Goal: Information Seeking & Learning: Learn about a topic

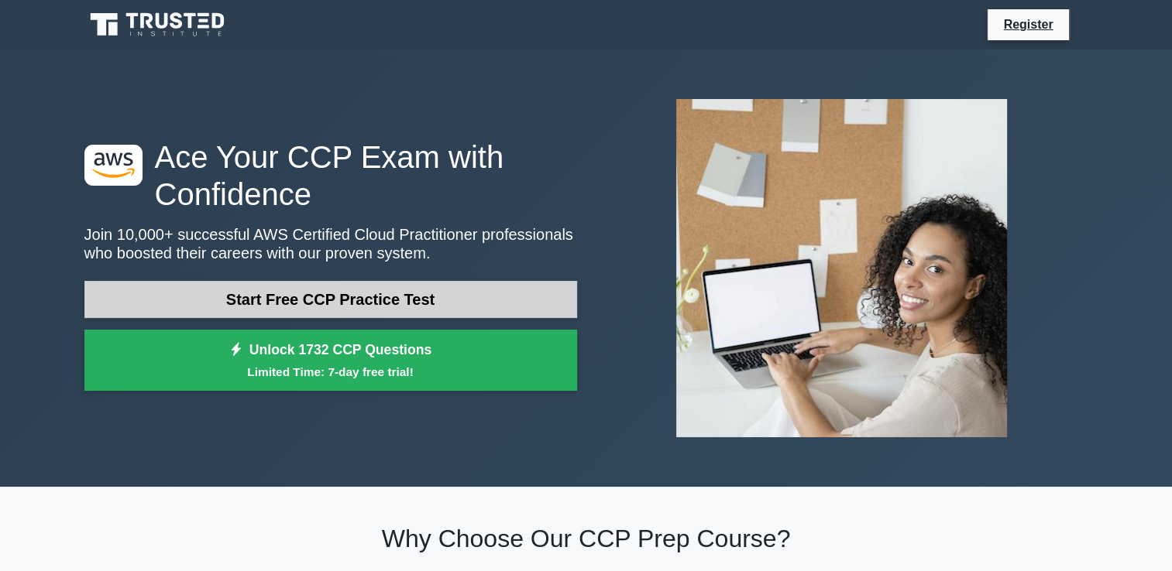
click at [344, 298] on link "Start Free CCP Practice Test" at bounding box center [330, 299] width 492 height 37
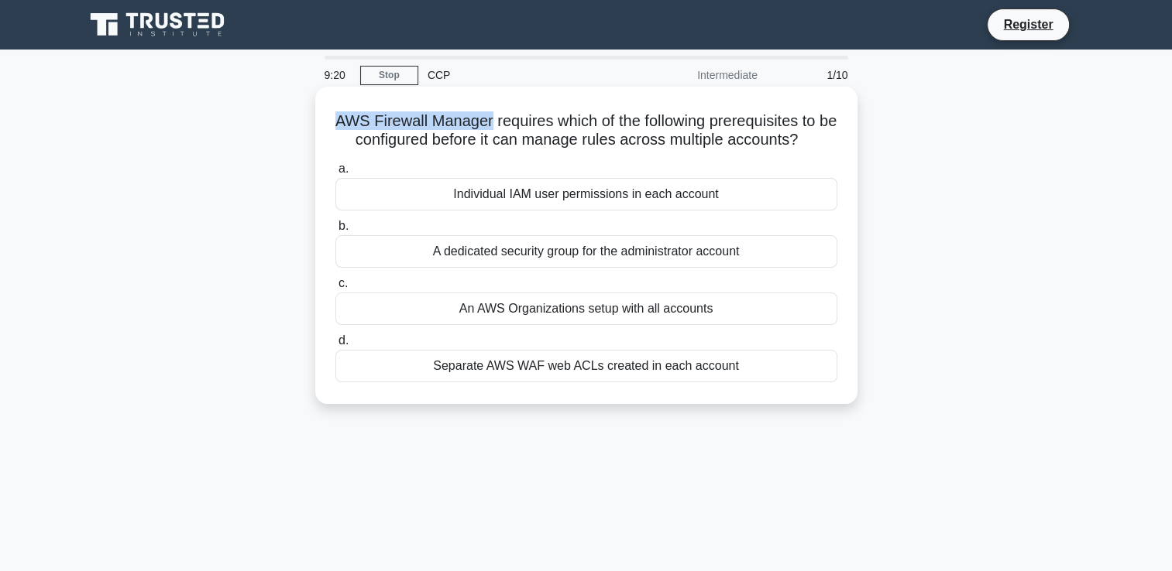
drag, startPoint x: 495, startPoint y: 122, endPoint x: 341, endPoint y: 127, distance: 154.2
click at [341, 127] on h5 "AWS Firewall Manager requires which of the following prerequisites to be config…" at bounding box center [586, 131] width 505 height 39
copy h5 "AWS Firewall Manager"
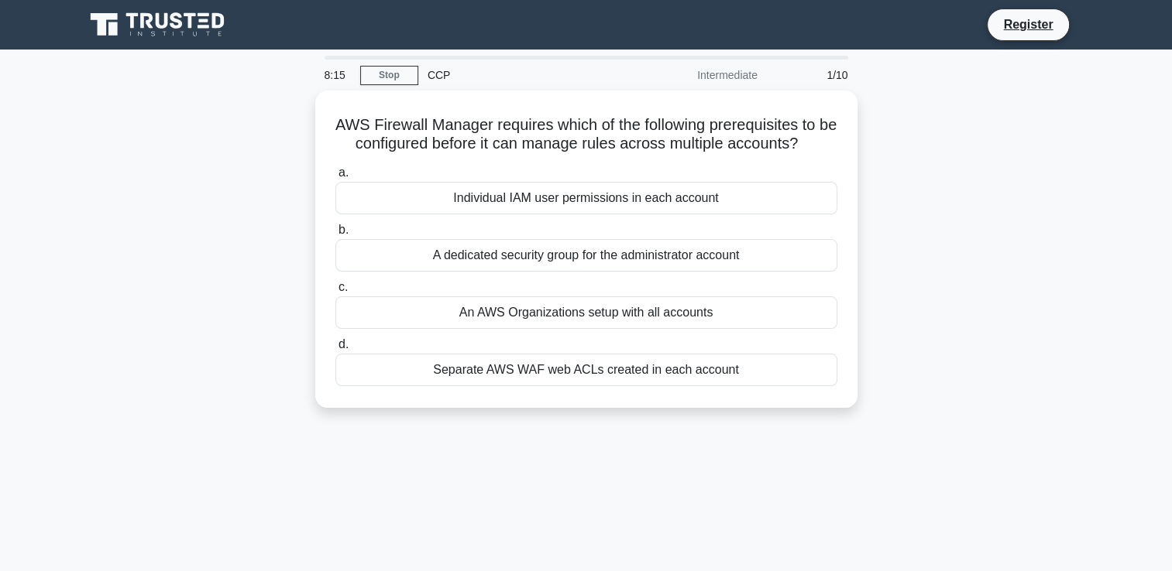
click at [245, 401] on div "AWS Firewall Manager requires which of the following prerequisites to be config…" at bounding box center [586, 259] width 1022 height 336
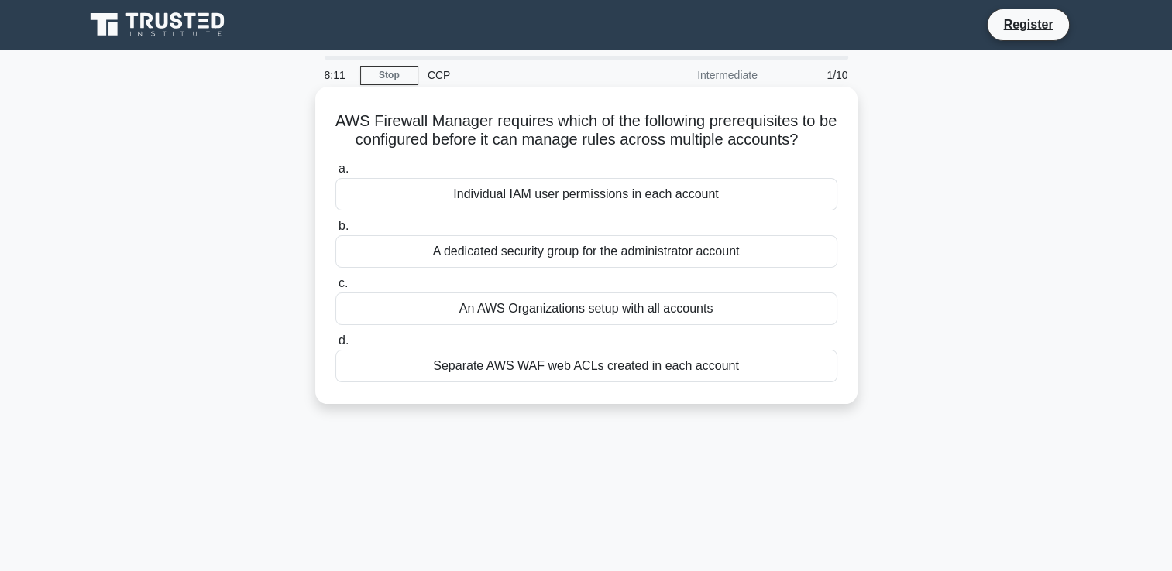
click at [520, 305] on div "An AWS Organizations setup with all accounts" at bounding box center [586, 309] width 502 height 33
click at [335, 289] on input "c. An AWS Organizations setup with all accounts" at bounding box center [335, 284] width 0 height 10
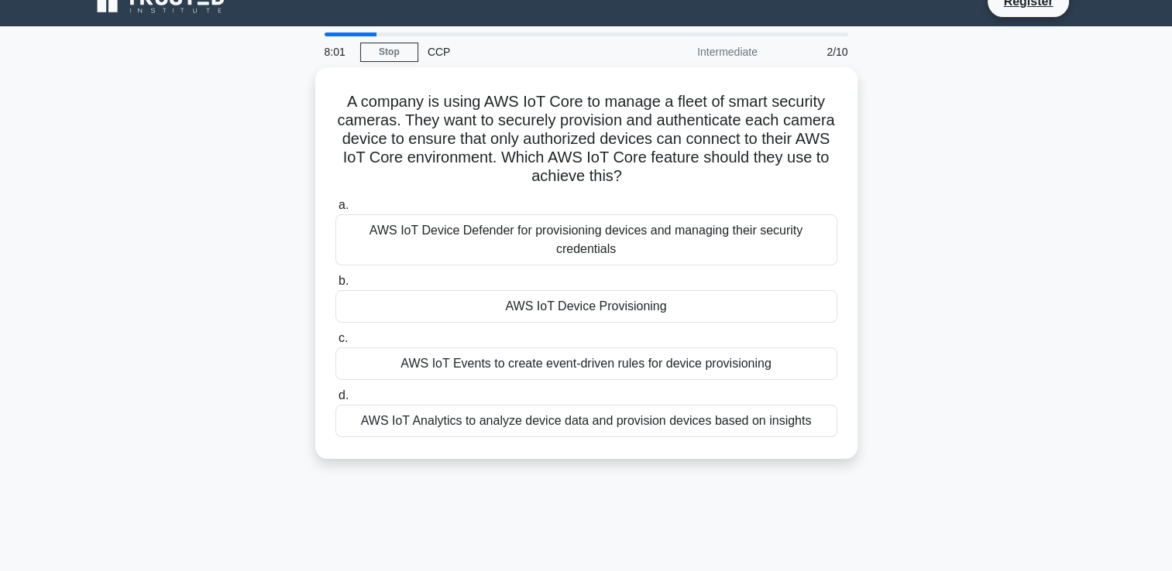
scroll to position [22, 0]
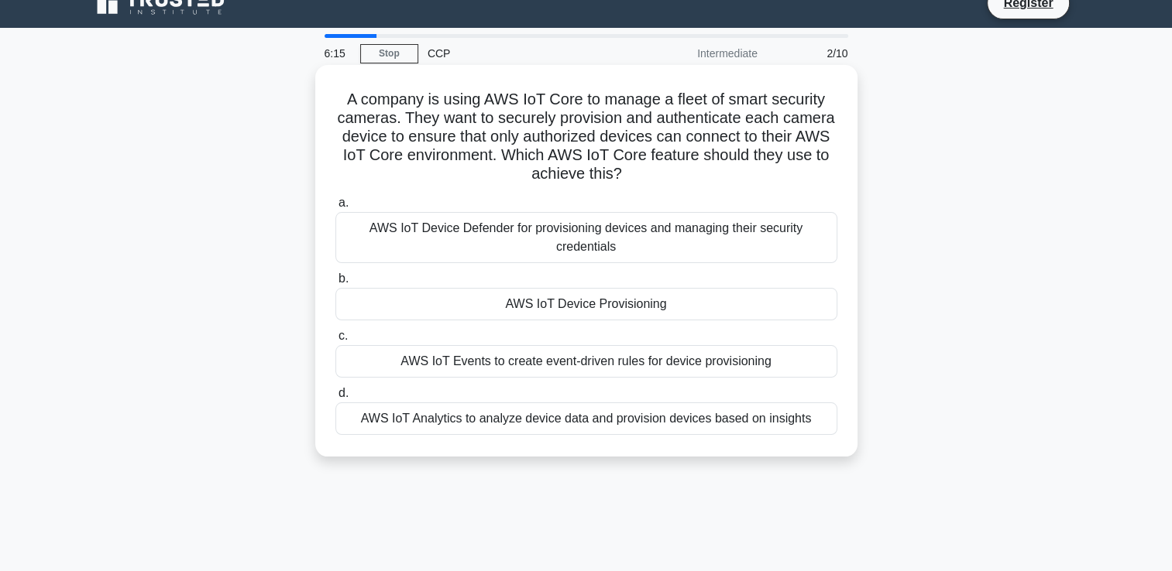
drag, startPoint x: 632, startPoint y: 181, endPoint x: 344, endPoint y: 104, distance: 298.3
click at [344, 104] on h5 "A company is using AWS IoT Core to manage a fleet of smart security cameras. Th…" at bounding box center [586, 137] width 505 height 94
copy h5 "A company is using AWS IoT Core to manage a fleet of smart security cameras. Th…"
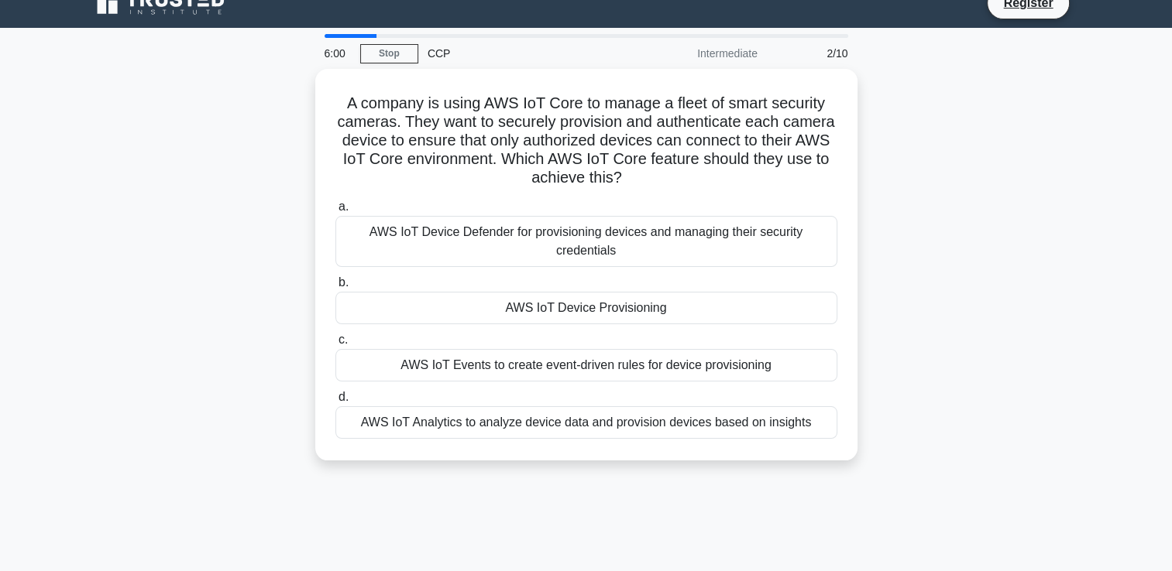
click at [220, 336] on div "A company is using AWS IoT Core to manage a fleet of smart security cameras. Th…" at bounding box center [586, 274] width 1022 height 410
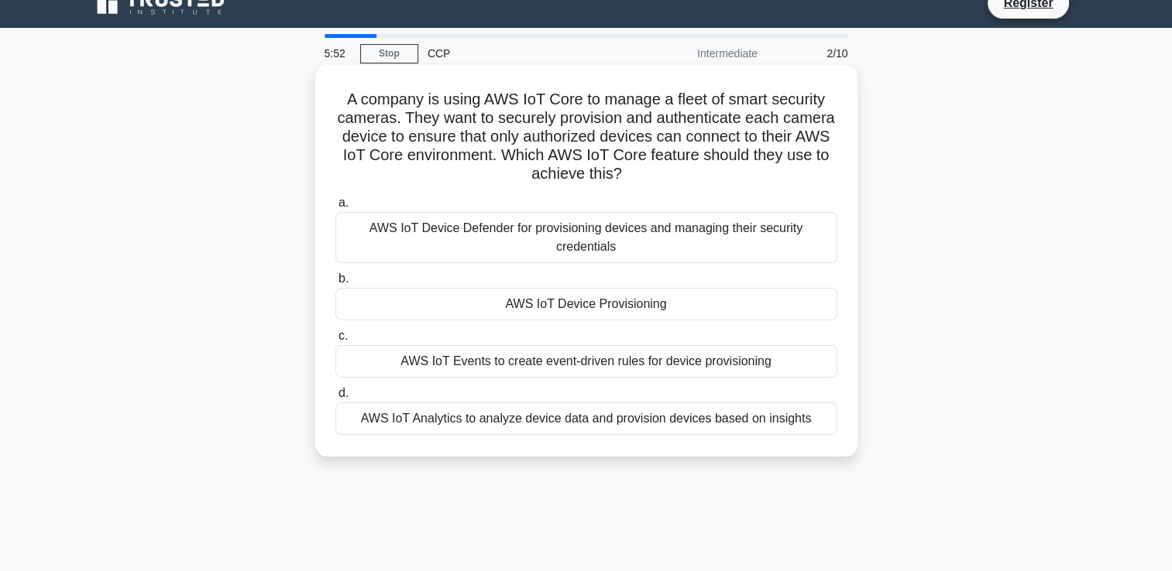
click at [535, 304] on div "AWS IoT Device Provisioning" at bounding box center [586, 304] width 502 height 33
click at [335, 284] on input "b. AWS IoT Device Provisioning" at bounding box center [335, 279] width 0 height 10
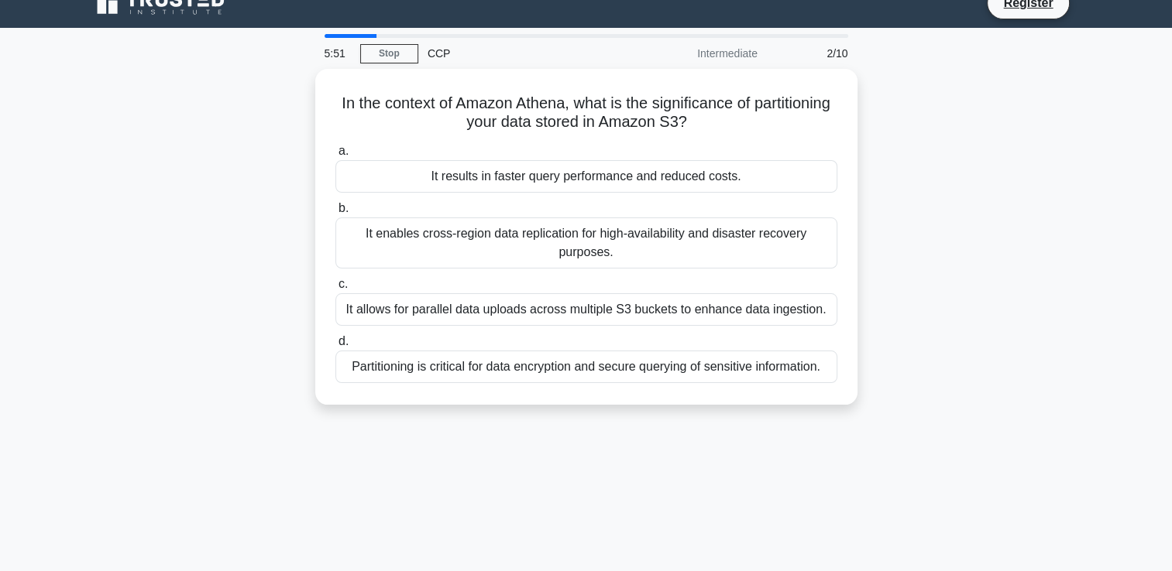
scroll to position [0, 0]
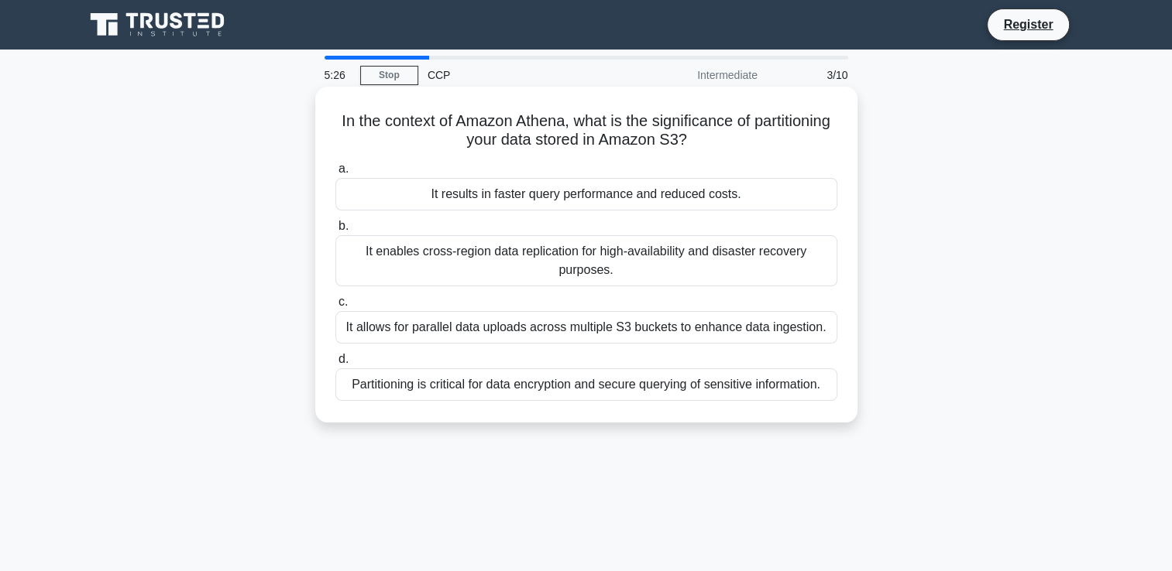
drag, startPoint x: 746, startPoint y: 140, endPoint x: 370, endPoint y: 129, distance: 376.5
click at [370, 129] on h5 "In the context of Amazon Athena, what is the significance of partitioning your …" at bounding box center [586, 131] width 505 height 39
copy h5 "In the context of Amazon Athena, what is the significance of partitioning your …"
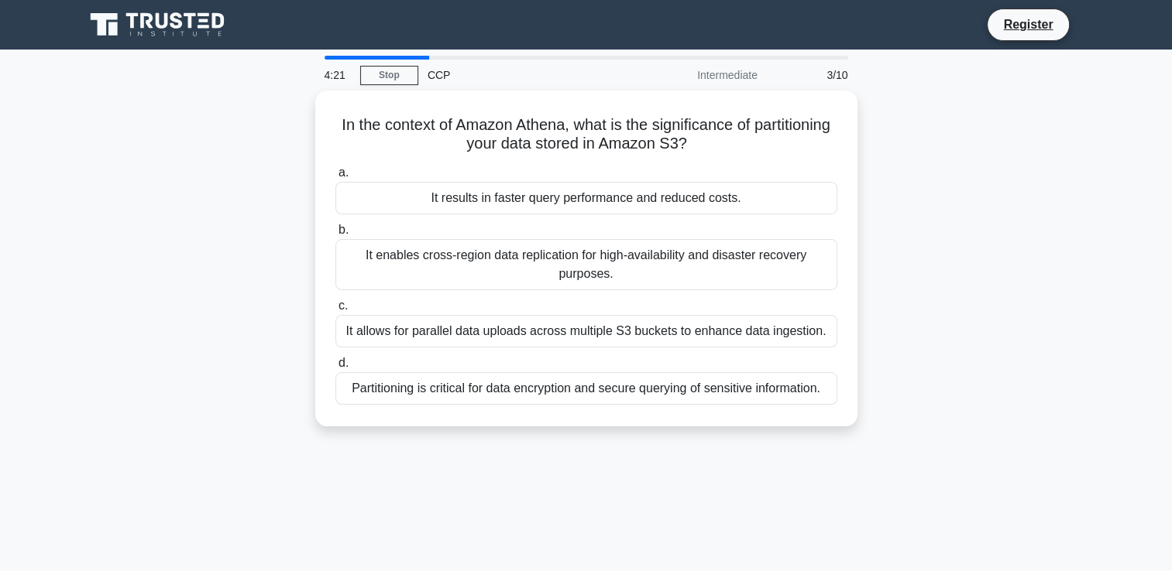
click at [255, 279] on div "In the context of Amazon Athena, what is the significance of partitioning your …" at bounding box center [586, 268] width 1022 height 355
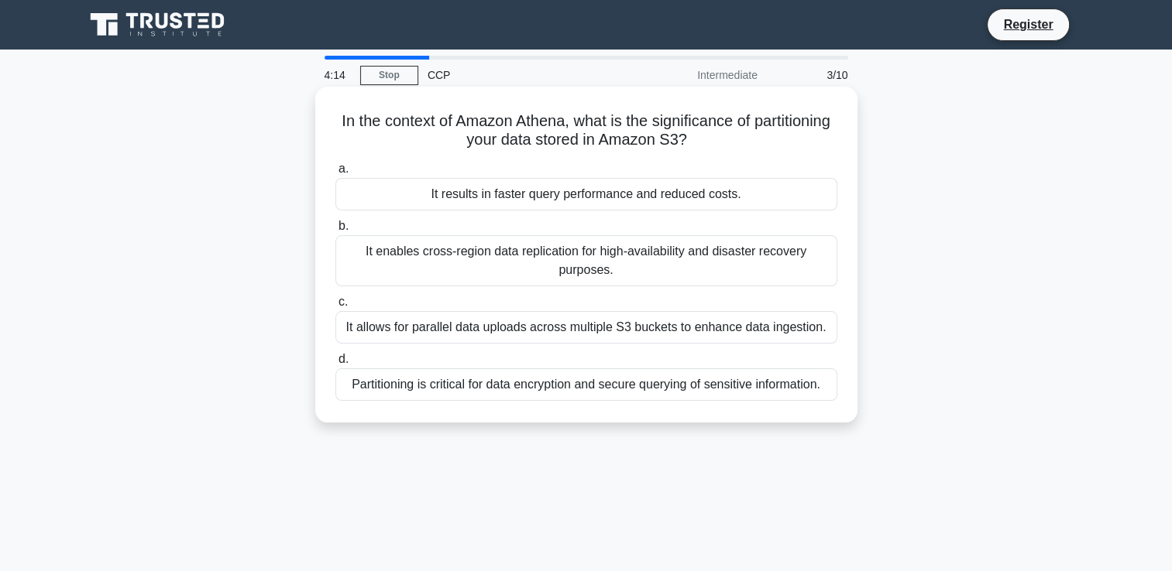
click at [434, 383] on div "Partitioning is critical for data encryption and secure querying of sensitive i…" at bounding box center [586, 385] width 502 height 33
click at [335, 365] on input "d. Partitioning is critical for data encryption and secure querying of sensitiv…" at bounding box center [335, 360] width 0 height 10
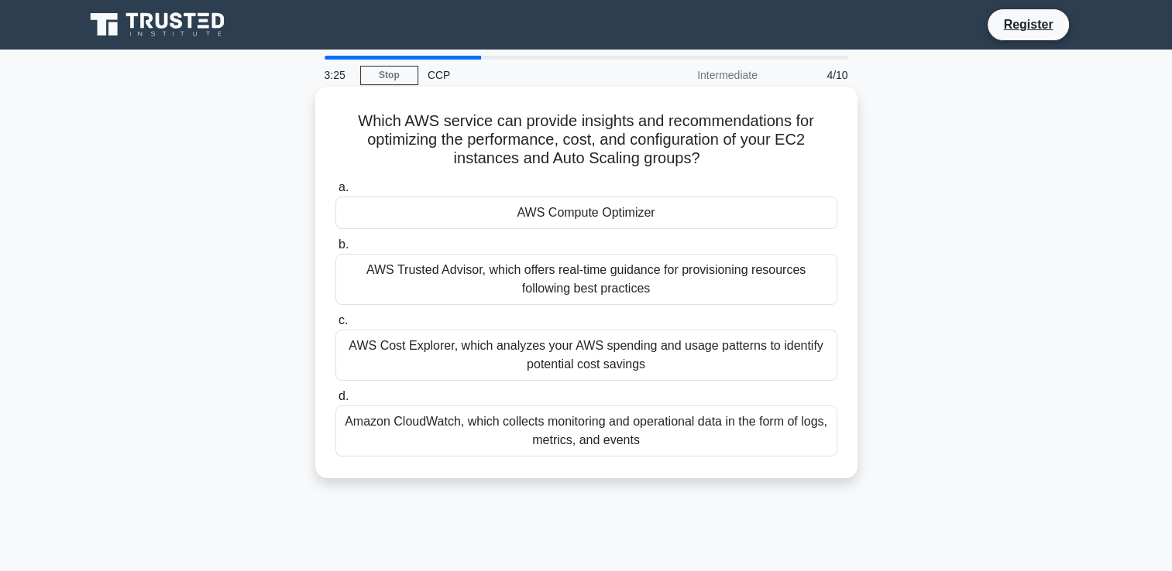
drag, startPoint x: 708, startPoint y: 157, endPoint x: 342, endPoint y: 113, distance: 368.1
click at [342, 113] on h5 "Which AWS service can provide insights and recommendations for optimizing the p…" at bounding box center [586, 140] width 505 height 57
copy h5 "Which AWS service can provide insights and recommendations for optimizing the p…"
click at [615, 216] on div "AWS Compute Optimizer" at bounding box center [586, 213] width 502 height 33
click at [335, 193] on input "a. AWS Compute Optimizer" at bounding box center [335, 188] width 0 height 10
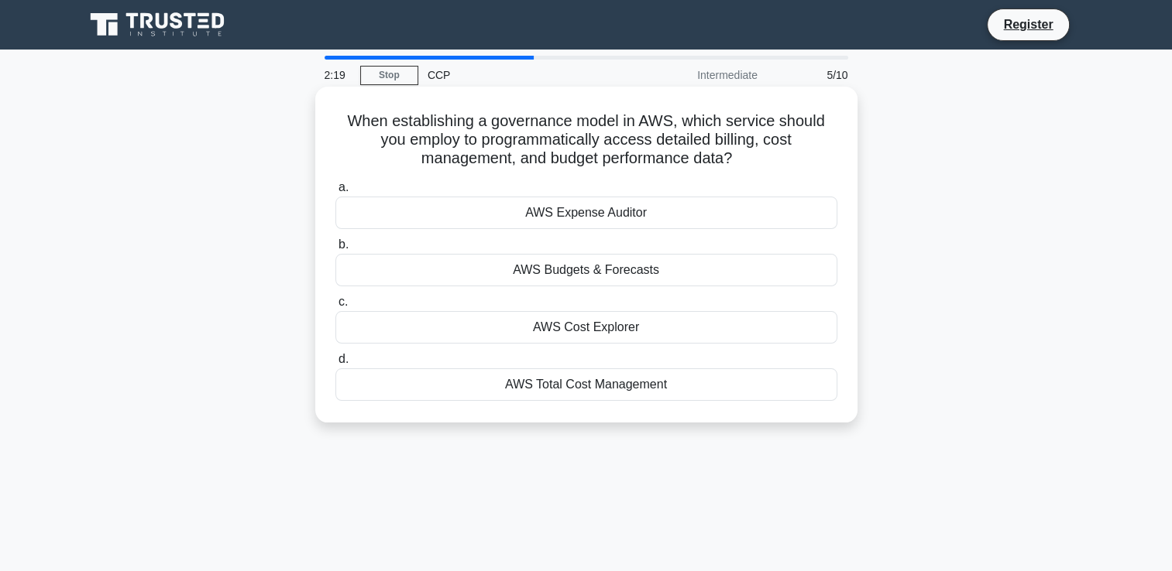
drag, startPoint x: 750, startPoint y: 158, endPoint x: 343, endPoint y: 129, distance: 407.6
click at [343, 129] on h5 "When establishing a governance model in AWS, which service should you employ to…" at bounding box center [586, 140] width 505 height 57
copy h5 "When establishing a governance model in AWS, which service should you employ to…"
click at [343, 149] on h5 "When establishing a governance model in AWS, which service should you employ to…" at bounding box center [586, 140] width 505 height 57
drag, startPoint x: 743, startPoint y: 156, endPoint x: 350, endPoint y: 121, distance: 395.0
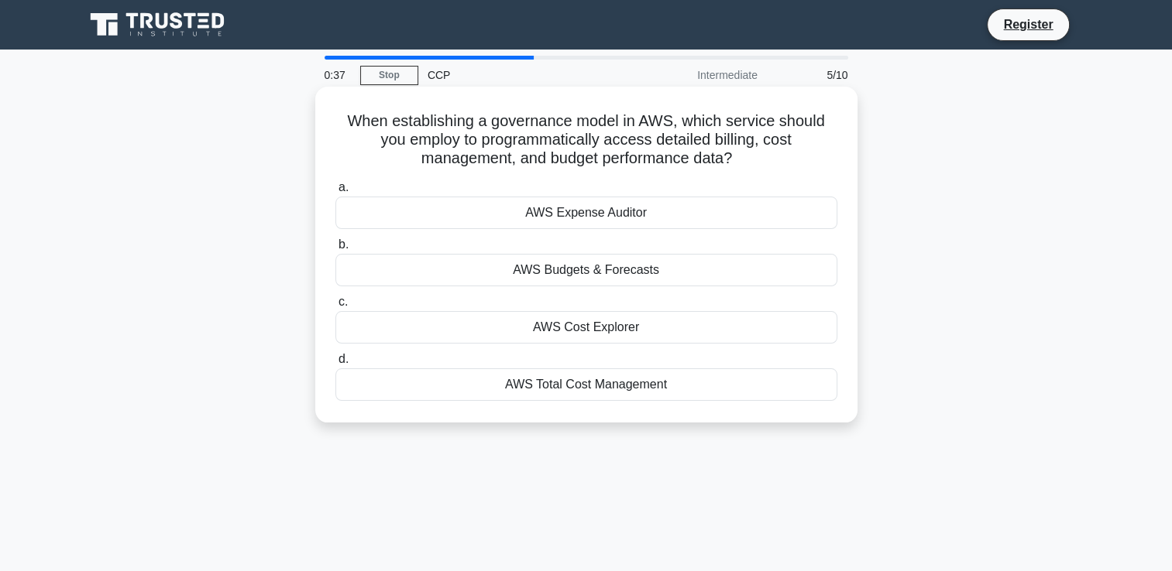
click at [350, 121] on h5 "When establishing a governance model in AWS, which service should you employ to…" at bounding box center [586, 140] width 505 height 57
copy h5 "When establishing a governance model in AWS, which service should you employ to…"
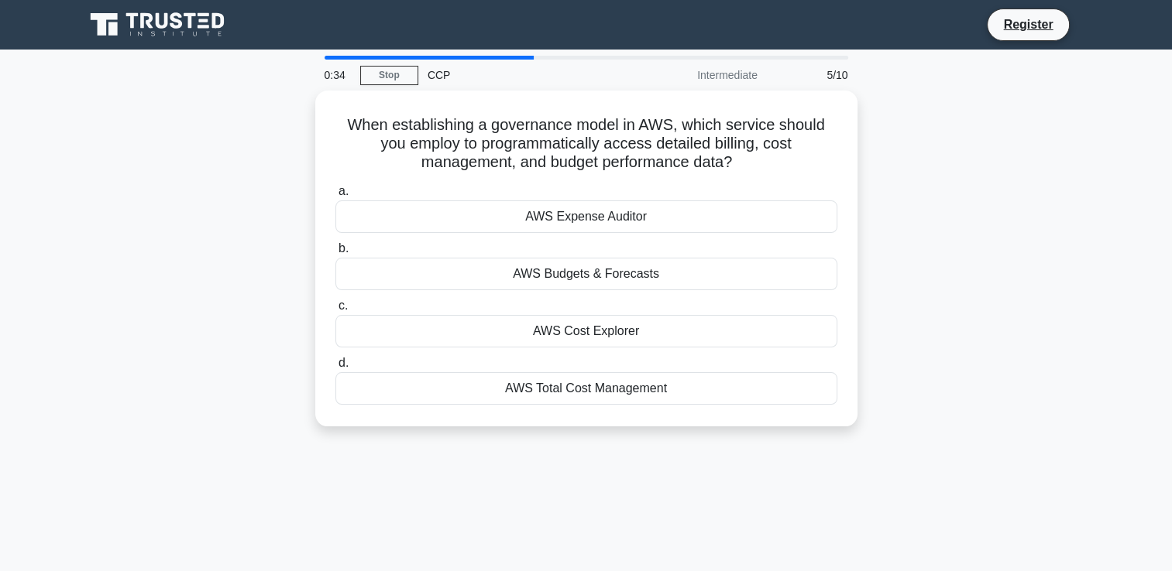
click at [290, 166] on div "When establishing a governance model in AWS, which service should you employ to…" at bounding box center [586, 268] width 1022 height 355
click at [220, 321] on div "When establishing a governance model in AWS, which service should you employ to…" at bounding box center [586, 268] width 1022 height 355
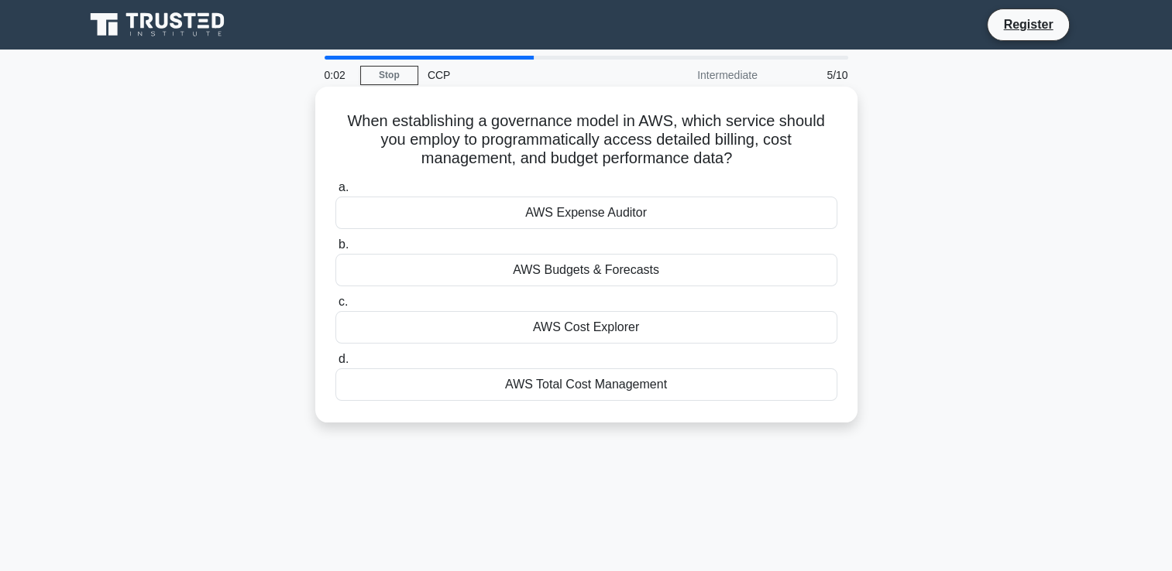
click at [528, 328] on div "AWS Cost Explorer" at bounding box center [586, 327] width 502 height 33
click at [335, 307] on input "c. AWS Cost Explorer" at bounding box center [335, 302] width 0 height 10
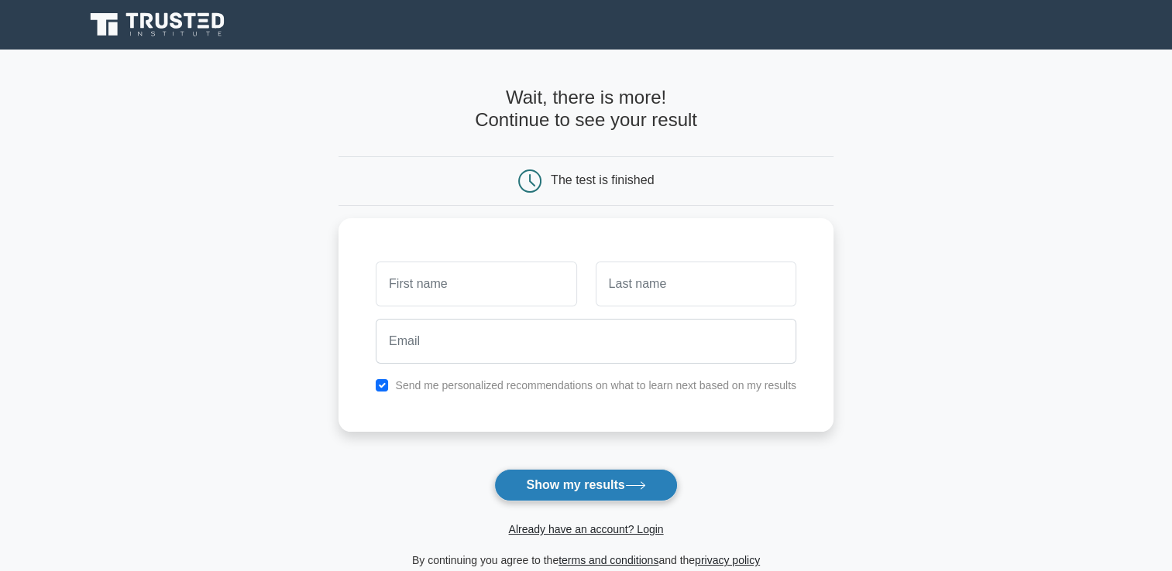
click at [532, 478] on button "Show my results" at bounding box center [585, 485] width 183 height 33
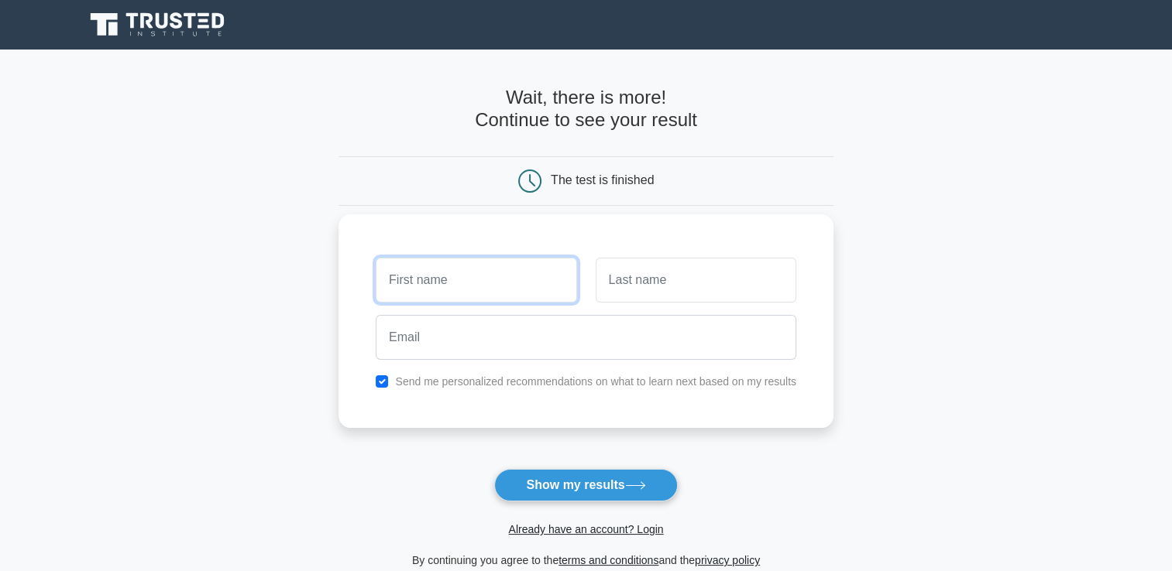
click at [416, 275] on input "text" at bounding box center [476, 280] width 201 height 45
type input "SURESH"
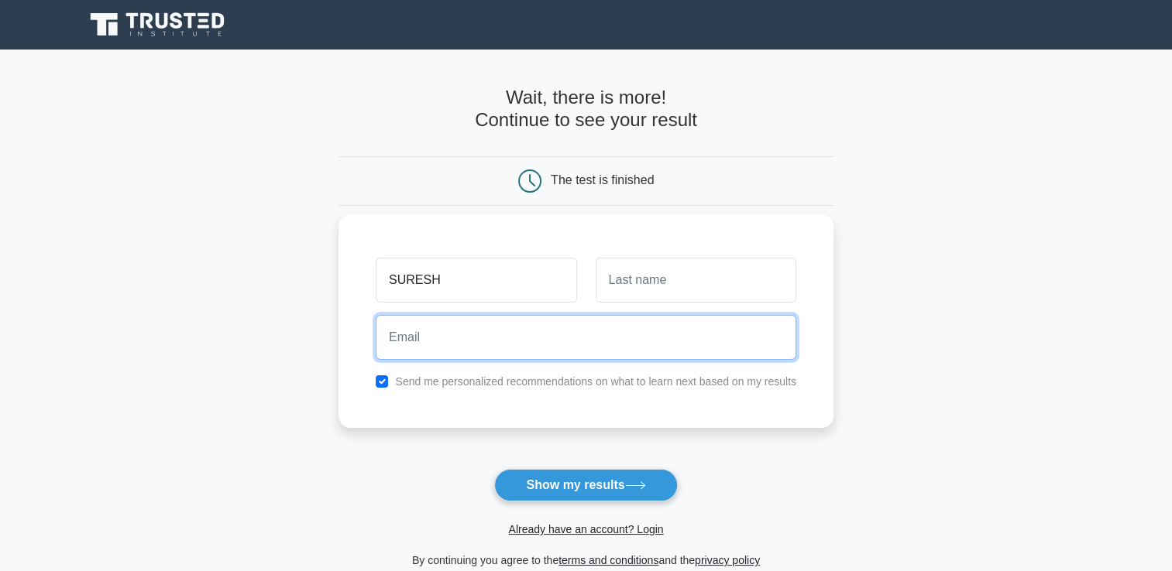
type input "mannedear@gmail.com"
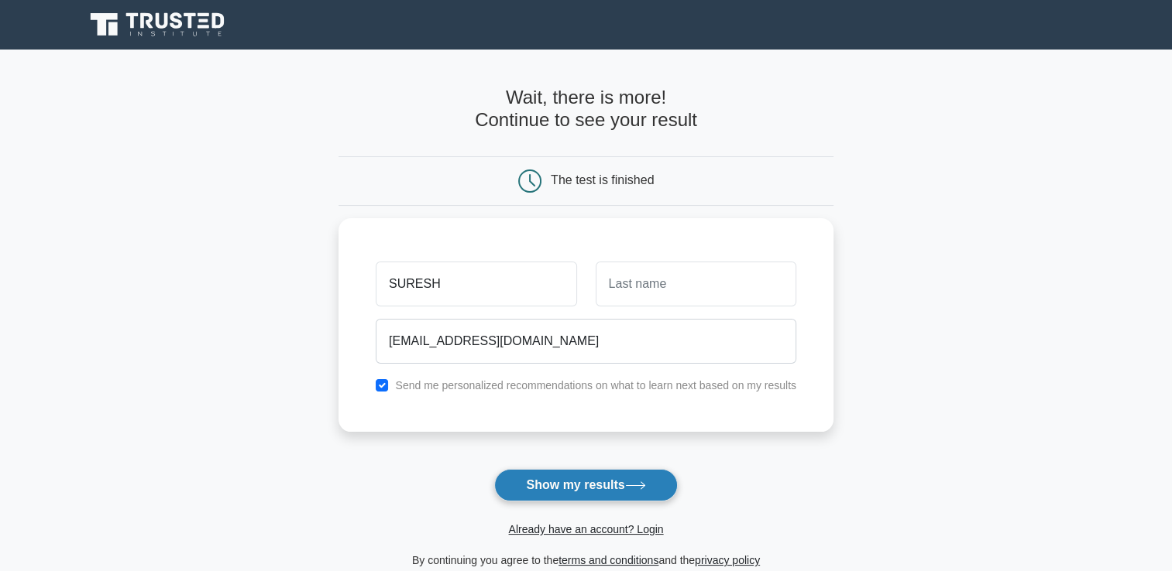
click at [536, 482] on button "Show my results" at bounding box center [585, 485] width 183 height 33
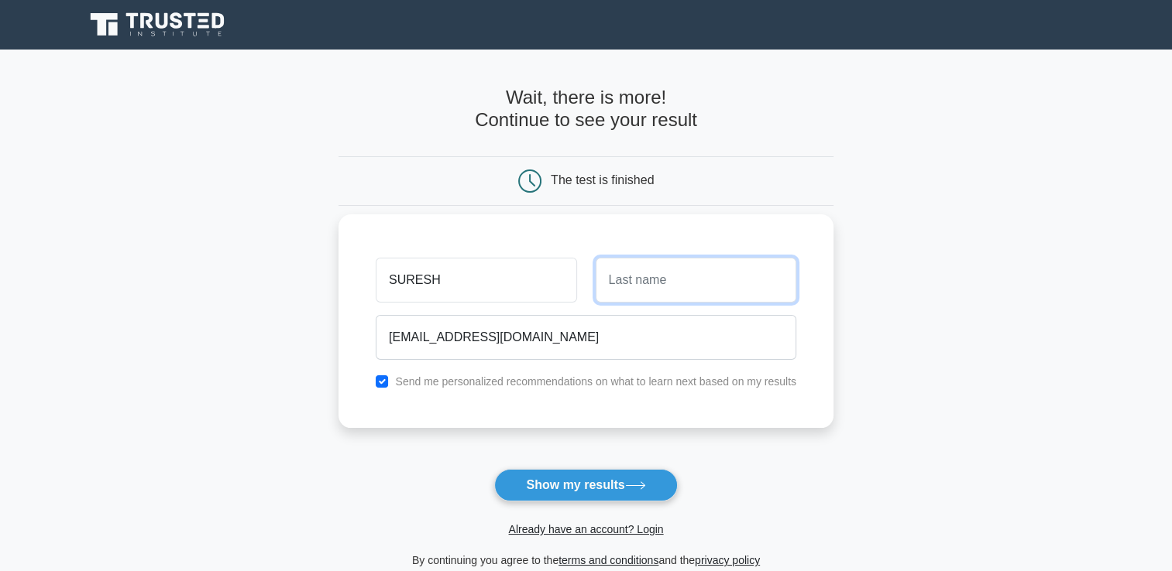
click at [641, 286] on input "text" at bounding box center [695, 280] width 201 height 45
type input "Manne"
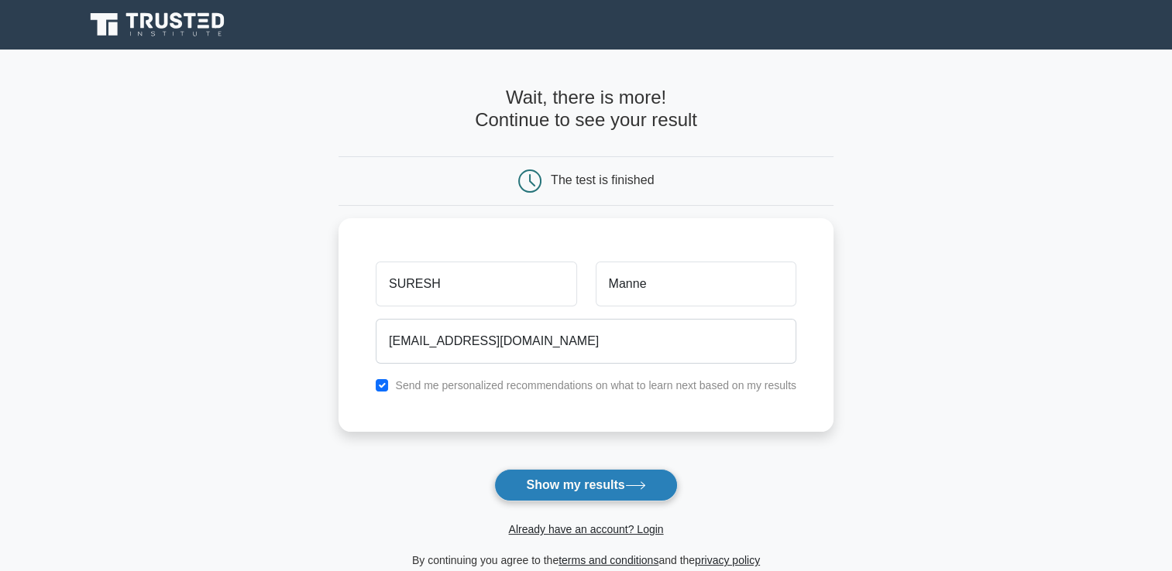
click at [577, 482] on button "Show my results" at bounding box center [585, 485] width 183 height 33
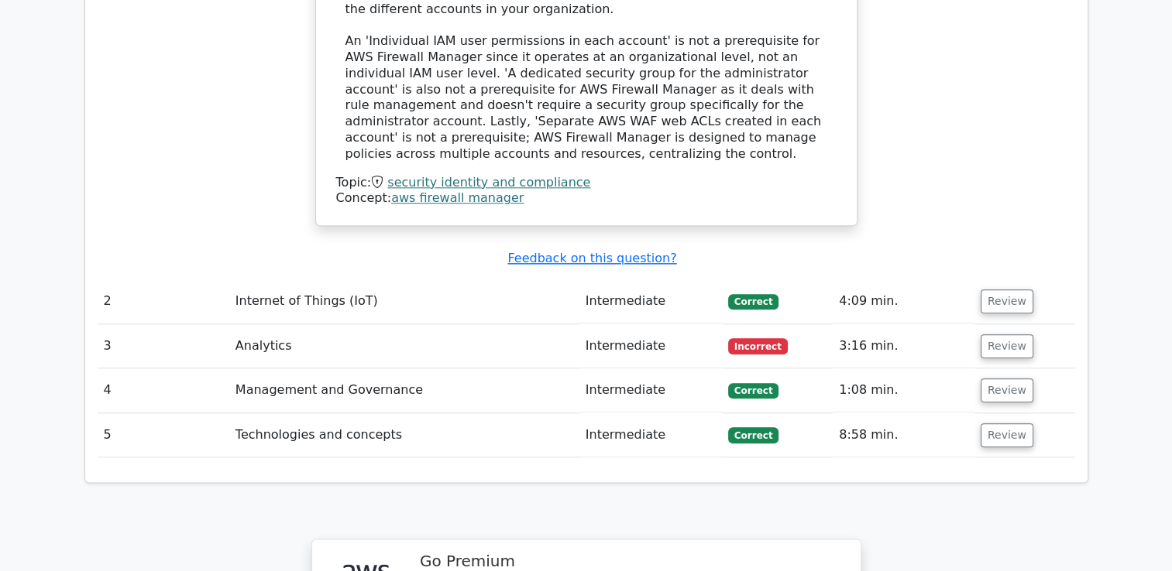
scroll to position [1721, 0]
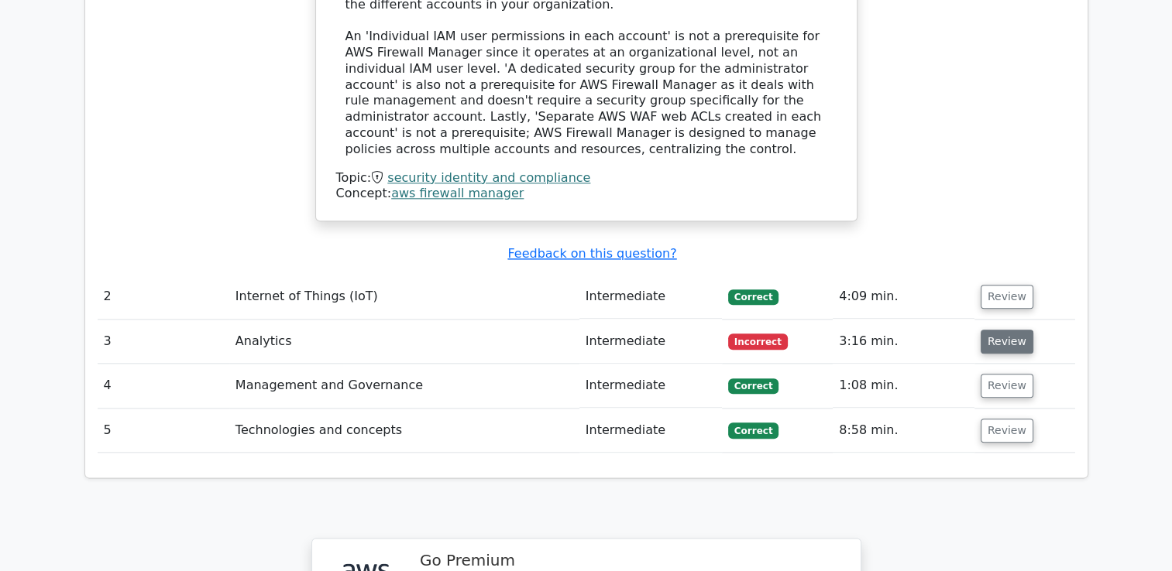
click at [994, 330] on button "Review" at bounding box center [1006, 342] width 53 height 24
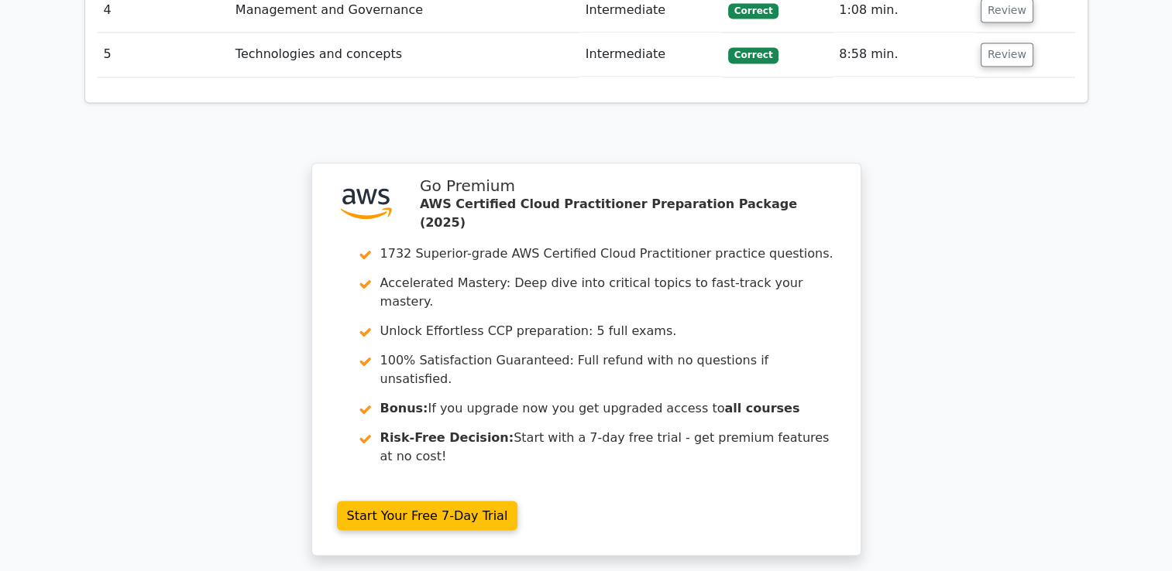
scroll to position [2822, 0]
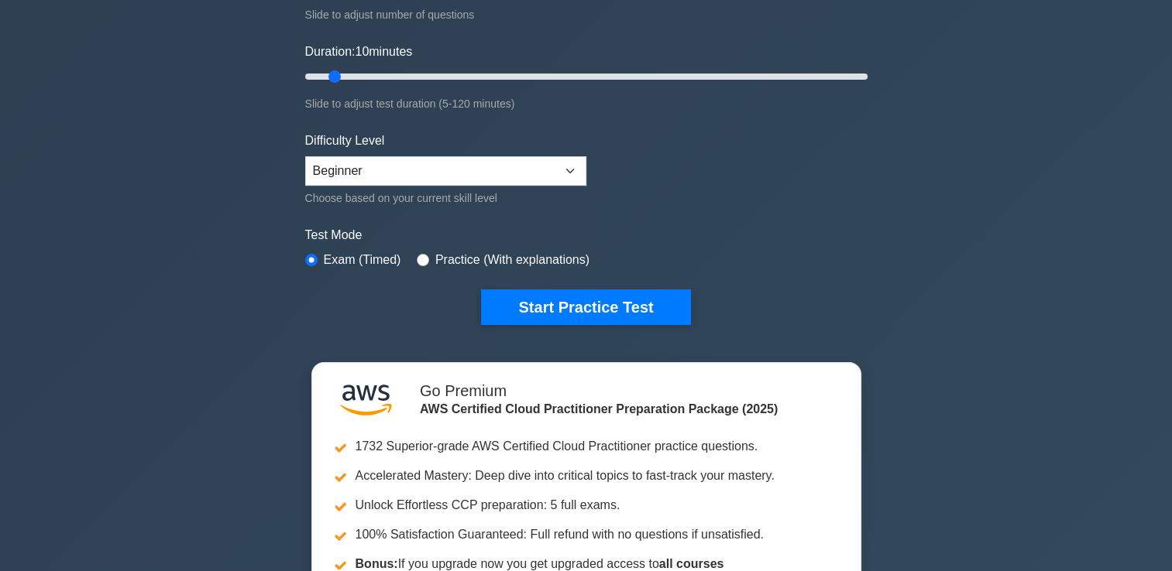
scroll to position [260, 0]
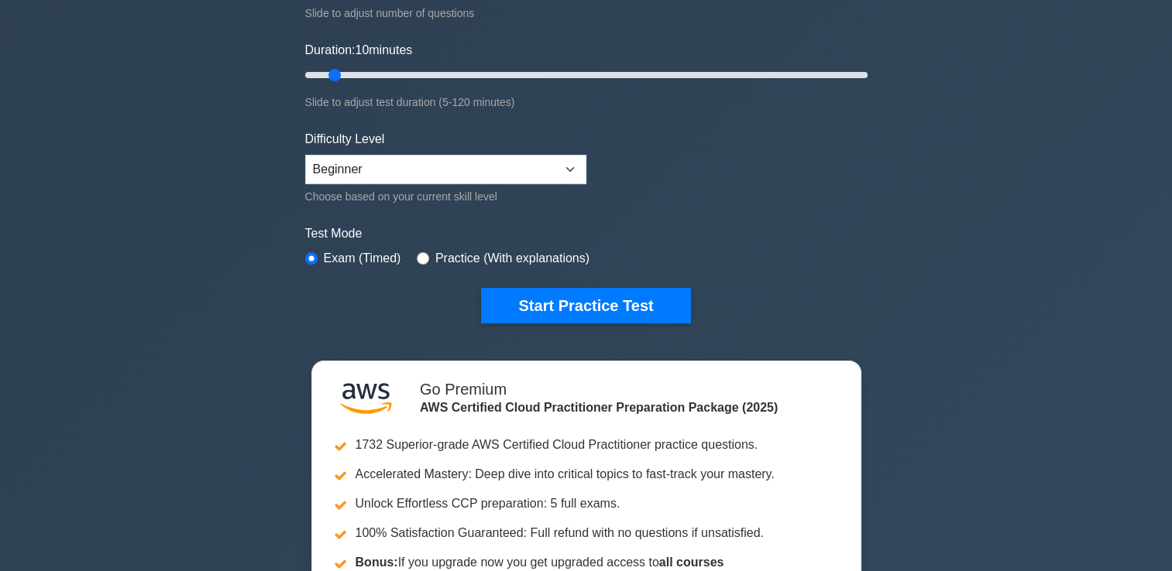
click at [443, 259] on label "Practice (With explanations)" at bounding box center [512, 258] width 154 height 19
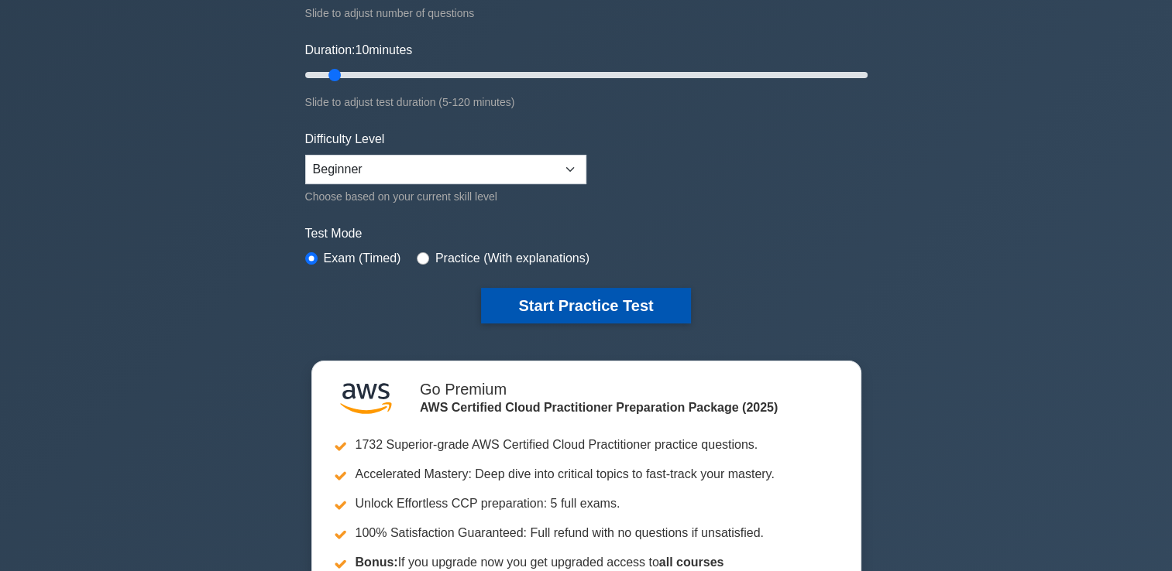
click at [529, 297] on button "Start Practice Test" at bounding box center [585, 306] width 209 height 36
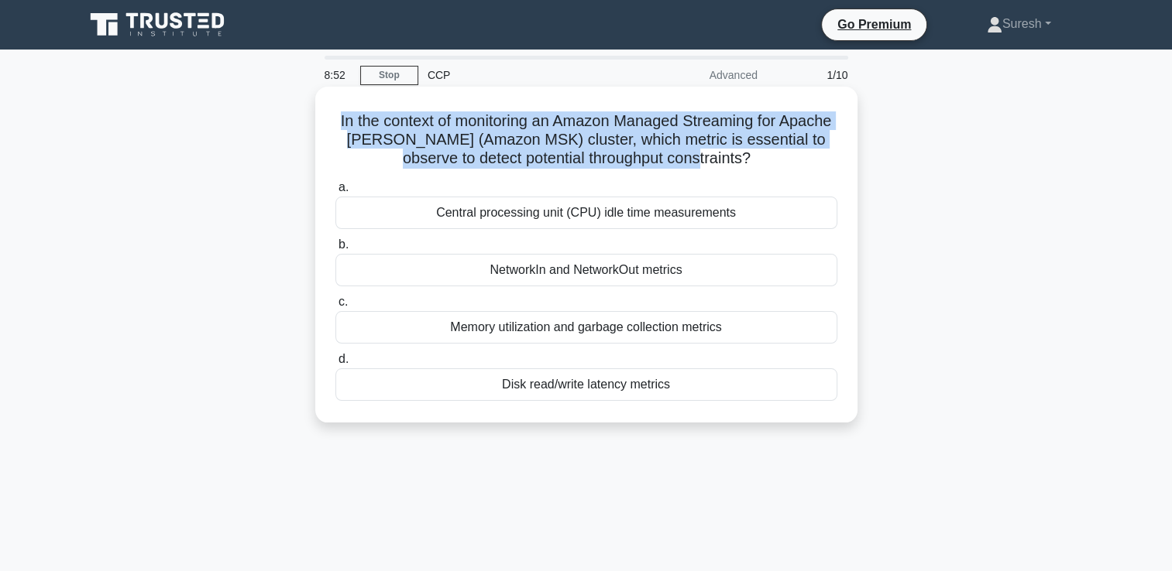
drag, startPoint x: 758, startPoint y: 158, endPoint x: 354, endPoint y: 118, distance: 406.1
click at [354, 118] on h5 "In the context of monitoring an Amazon Managed Streaming for Apache Kafka (Amaz…" at bounding box center [586, 140] width 505 height 57
copy h5 "In the context of monitoring an Amazon Managed Streaming for Apache [PERSON_NAM…"
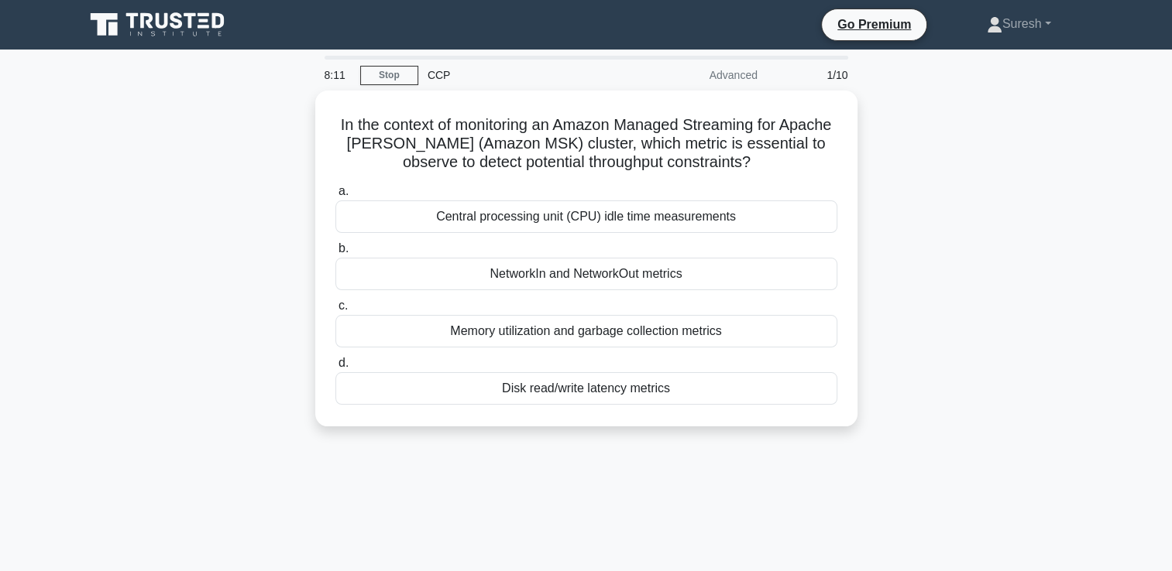
click at [279, 489] on div "8:11 Stop CCP Advanced 1/10 In the context of monitoring an Amazon Managed Stre…" at bounding box center [586, 443] width 1022 height 774
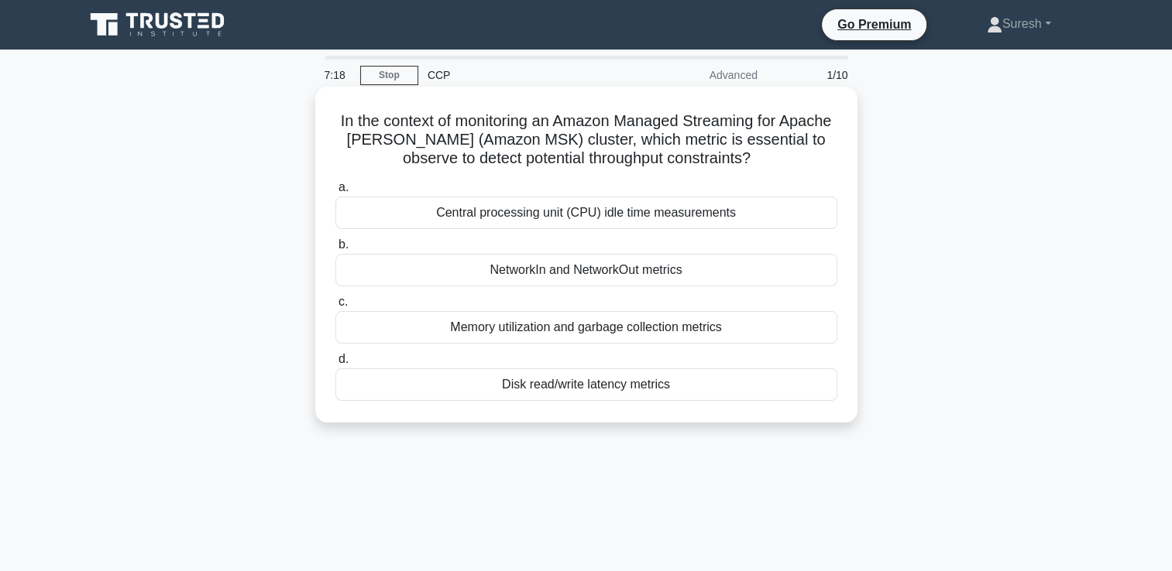
drag, startPoint x: 695, startPoint y: 389, endPoint x: 431, endPoint y: 221, distance: 314.0
click at [431, 221] on div "a. Central processing unit (CPU) idle time measurements b. NetworkIn and Networ…" at bounding box center [586, 289] width 520 height 229
copy div "Central processing unit (CPU) idle time measurements b. NetworkIn and NetworkOu…"
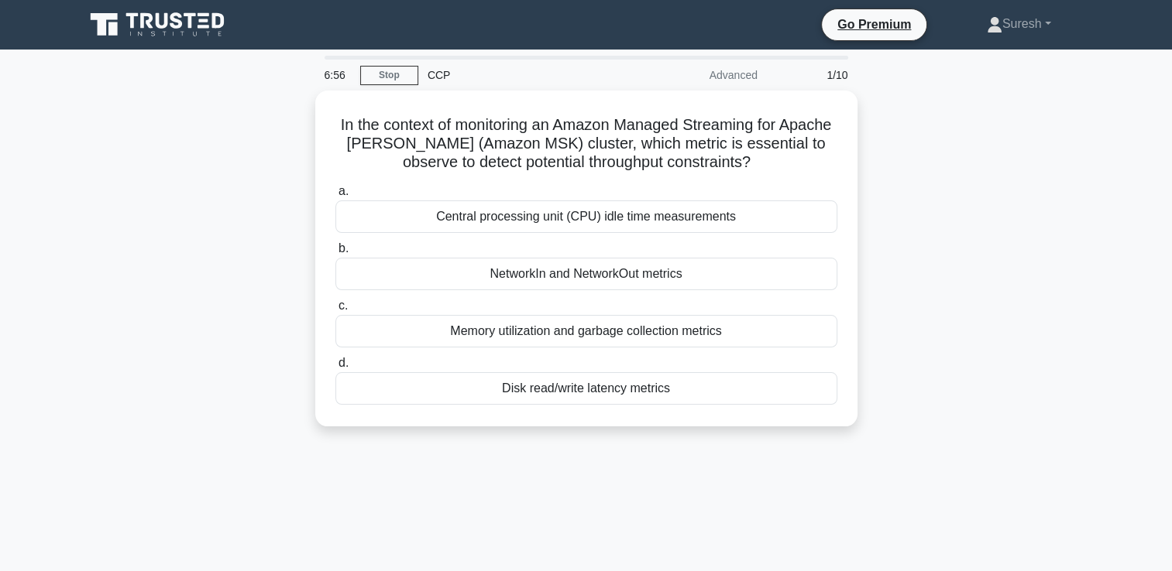
click at [456, 482] on div "6:56 Stop CCP Advanced 1/10 In the context of monitoring an Amazon Managed Stre…" at bounding box center [586, 443] width 1022 height 774
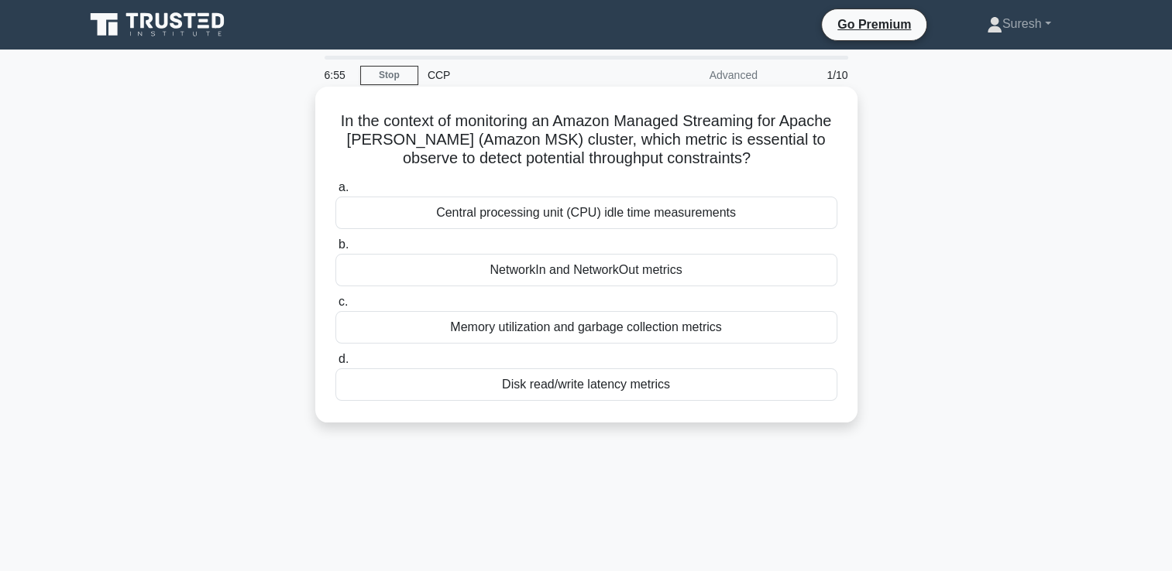
click at [527, 277] on div "NetworkIn and NetworkOut metrics" at bounding box center [586, 270] width 502 height 33
click at [335, 250] on input "b. NetworkIn and NetworkOut metrics" at bounding box center [335, 245] width 0 height 10
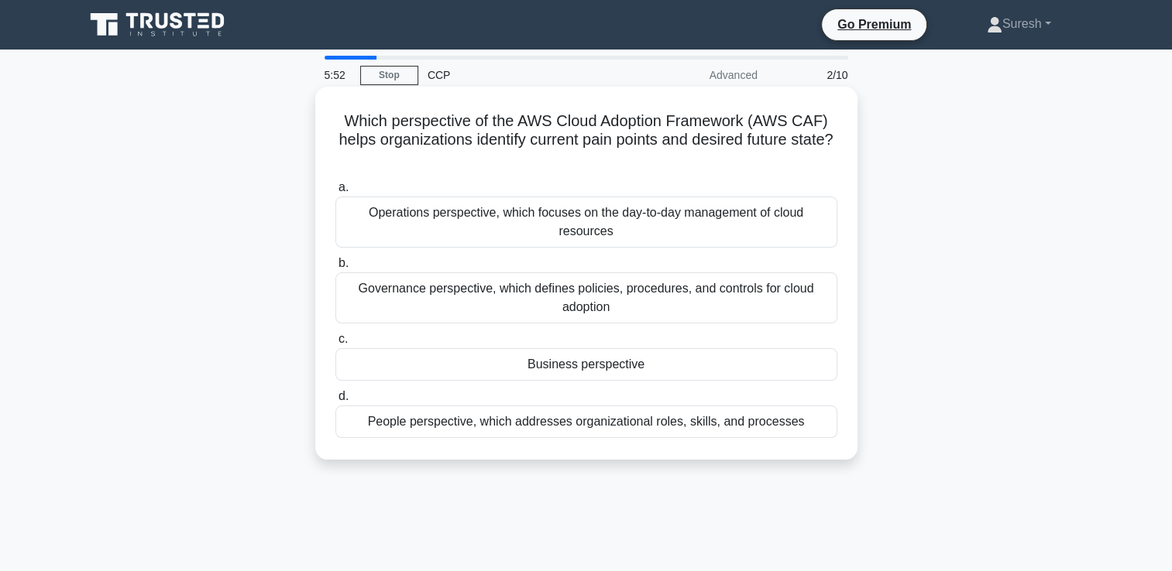
click at [489, 215] on div "Operations perspective, which focuses on the day-to-day management of cloud res…" at bounding box center [586, 222] width 502 height 51
click at [335, 193] on input "a. Operations perspective, which focuses on the day-to-day management of cloud …" at bounding box center [335, 188] width 0 height 10
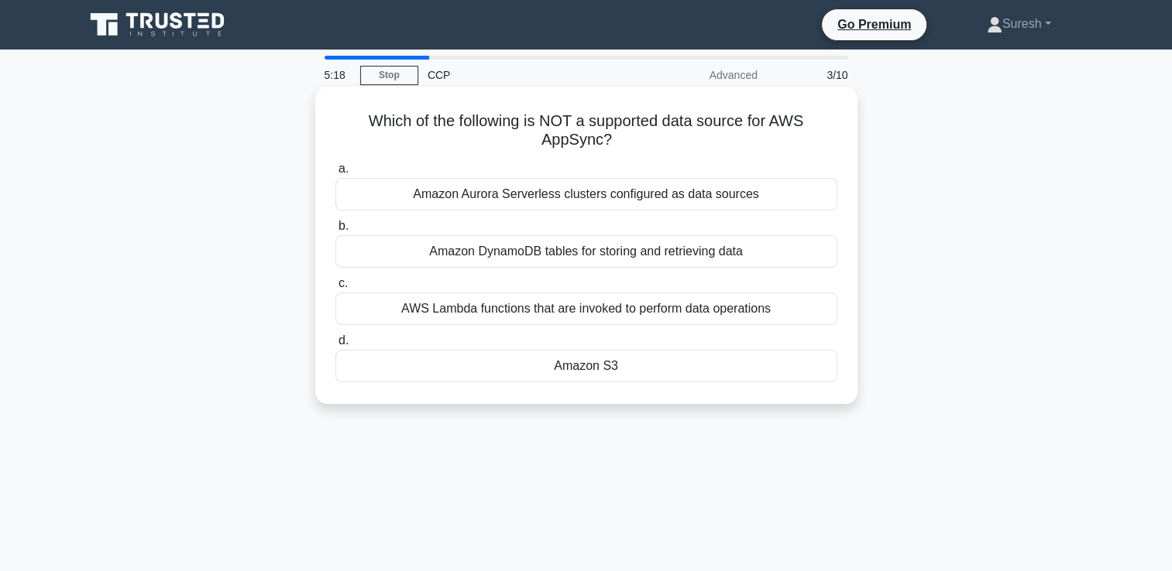
click at [630, 138] on icon ".spinner_0XTQ{transform-origin:center;animation:spinner_y6GP .75s linear infini…" at bounding box center [621, 141] width 19 height 19
drag, startPoint x: 629, startPoint y: 141, endPoint x: 362, endPoint y: 120, distance: 267.2
click at [362, 120] on h5 "Which of the following is NOT a supported data source for AWS AppSync? .spinner…" at bounding box center [586, 131] width 505 height 39
copy h5 "Which of the following is NOT a supported data source for AWS AppSync?"
drag, startPoint x: 627, startPoint y: 368, endPoint x: 333, endPoint y: 172, distance: 353.5
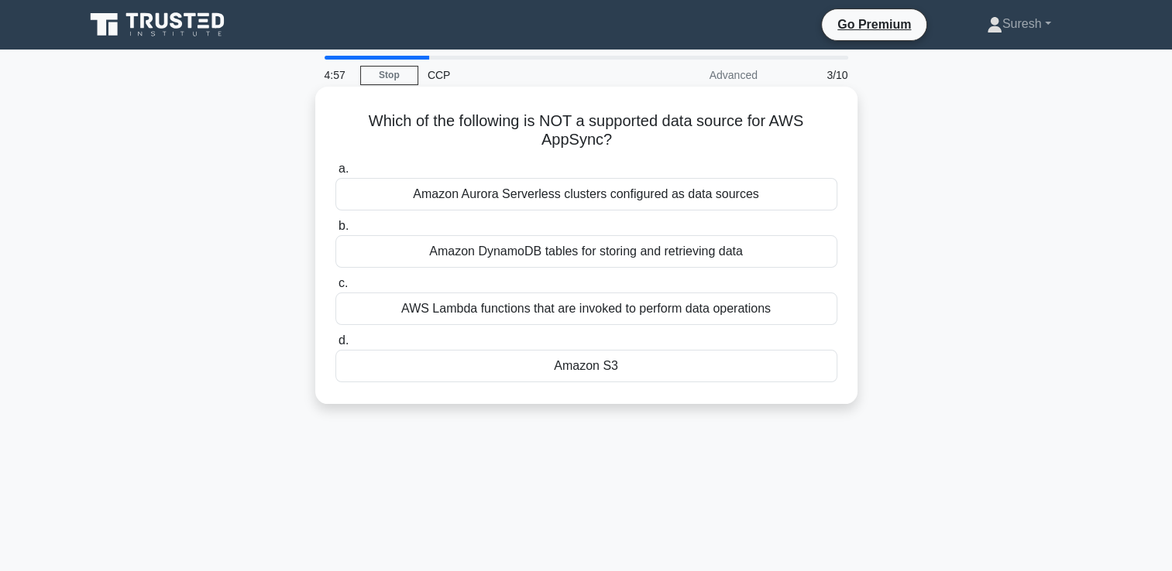
click at [333, 172] on div "a. Amazon Aurora Serverless clusters configured as data sources b. Amazon Dynam…" at bounding box center [586, 270] width 520 height 229
copy div "a. Amazon Aurora Serverless clusters configured as data sources b. Amazon Dynam…"
click at [662, 376] on div "Amazon S3" at bounding box center [586, 366] width 502 height 33
click at [335, 346] on input "d. Amazon S3" at bounding box center [335, 341] width 0 height 10
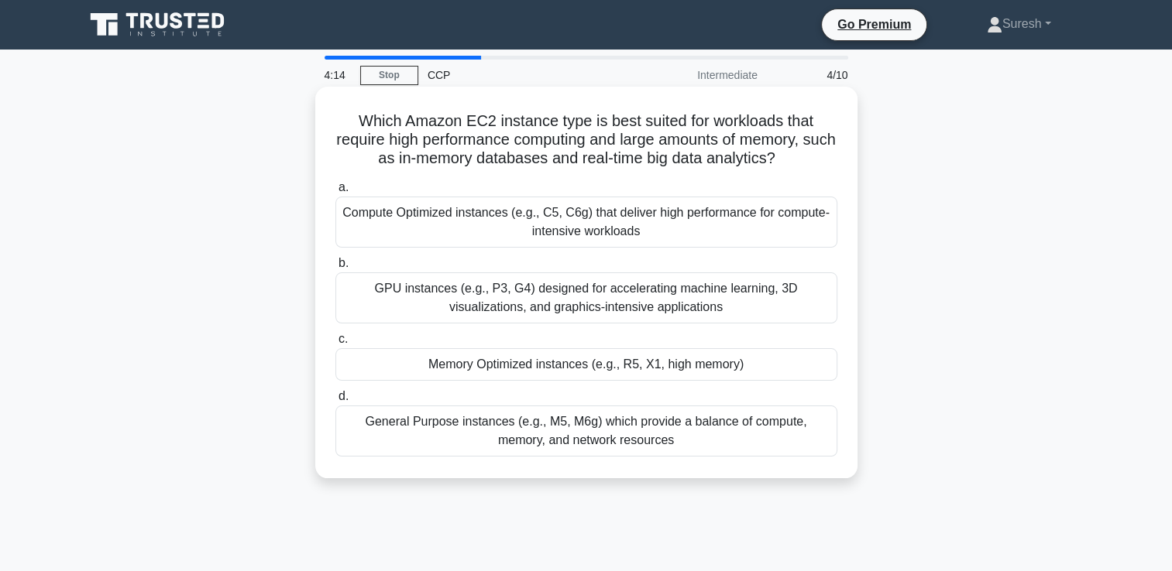
drag, startPoint x: 674, startPoint y: 443, endPoint x: 359, endPoint y: 127, distance: 445.7
click at [359, 127] on div "Which Amazon EC2 instance type is best suited for workloads that require high p…" at bounding box center [586, 282] width 530 height 379
copy div "Which Amazon EC2 instance type is best suited for workloads that require high p…"
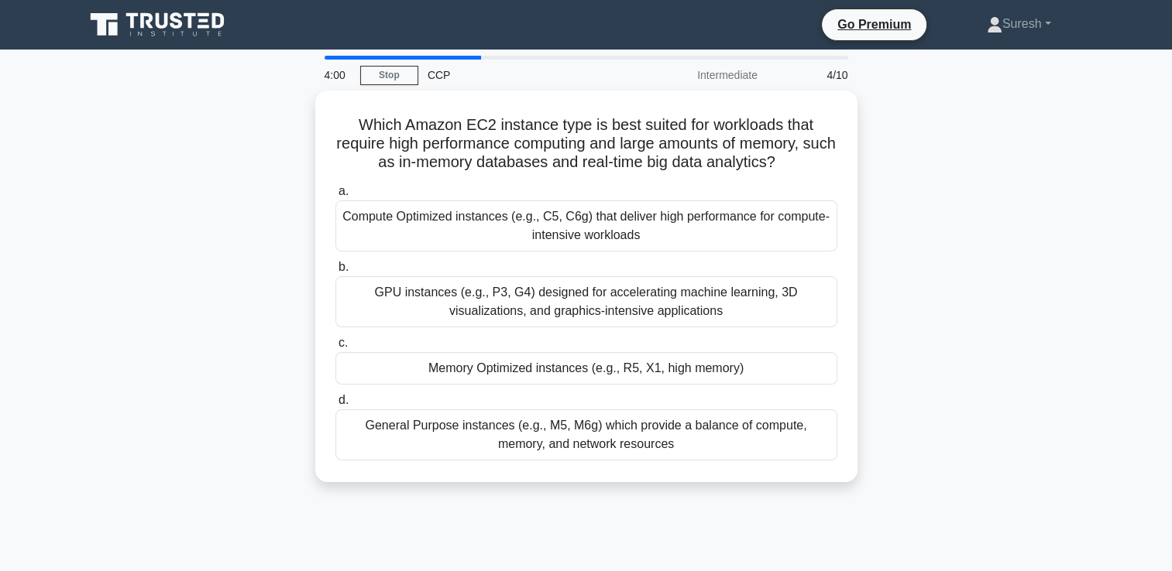
click at [250, 243] on div "Which Amazon EC2 instance type is best suited for workloads that require high p…" at bounding box center [586, 296] width 1022 height 410
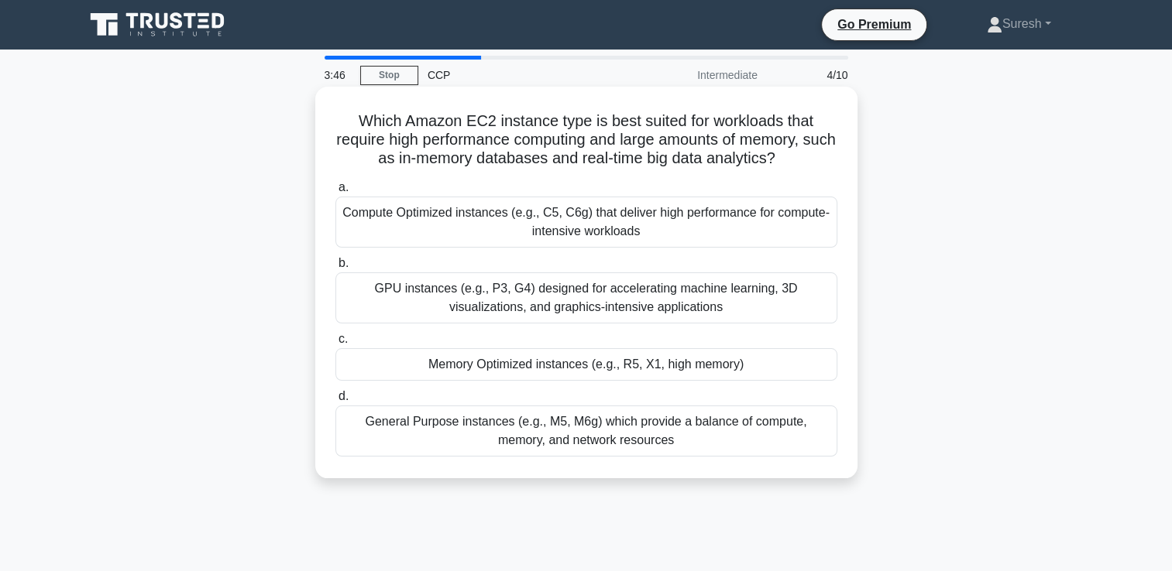
click at [567, 365] on div "Memory Optimized instances (e.g., R5, X1, high memory)" at bounding box center [586, 364] width 502 height 33
click at [335, 345] on input "c. Memory Optimized instances (e.g., R5, X1, high memory)" at bounding box center [335, 340] width 0 height 10
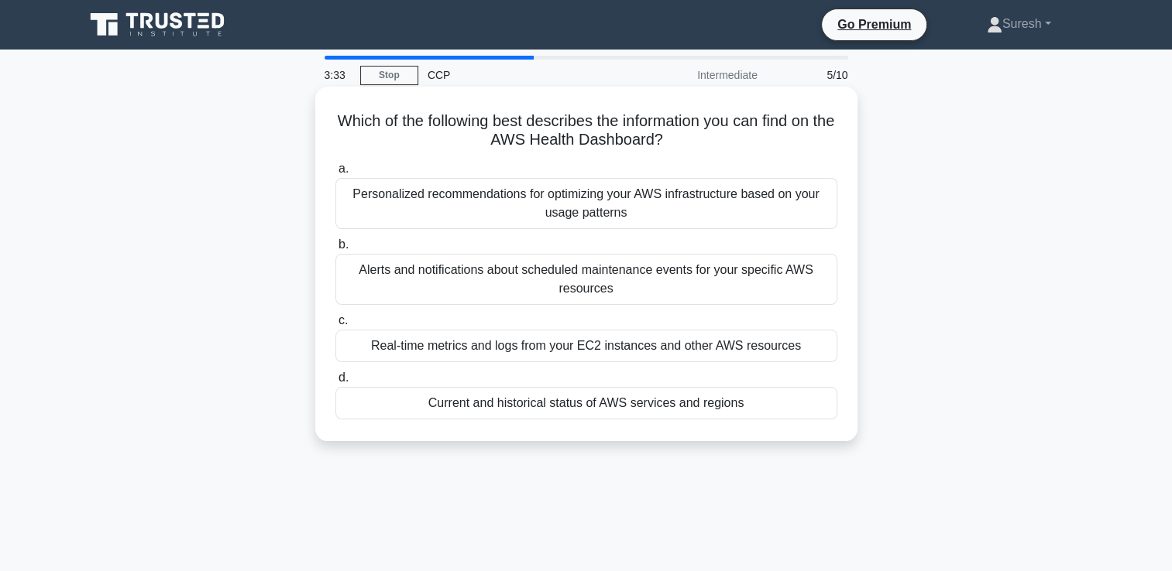
drag, startPoint x: 774, startPoint y: 407, endPoint x: 342, endPoint y: 127, distance: 515.0
click at [342, 127] on div "Which of the following best describes the information you can find on the AWS H…" at bounding box center [586, 264] width 530 height 342
copy div "Which of the following best describes the information you can find on the AWS H…"
click at [427, 116] on h5 "Which of the following best describes the information you can find on the AWS H…" at bounding box center [586, 131] width 505 height 39
click at [474, 280] on div "Alerts and notifications about scheduled maintenance events for your specific A…" at bounding box center [586, 279] width 502 height 51
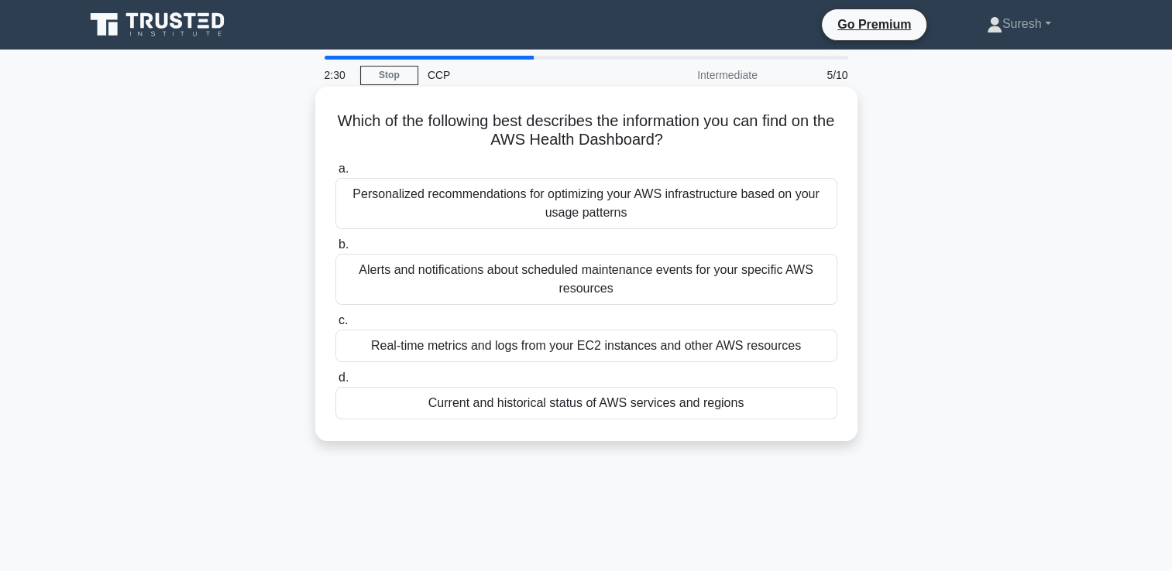
click at [335, 250] on input "b. Alerts and notifications about scheduled maintenance events for your specifi…" at bounding box center [335, 245] width 0 height 10
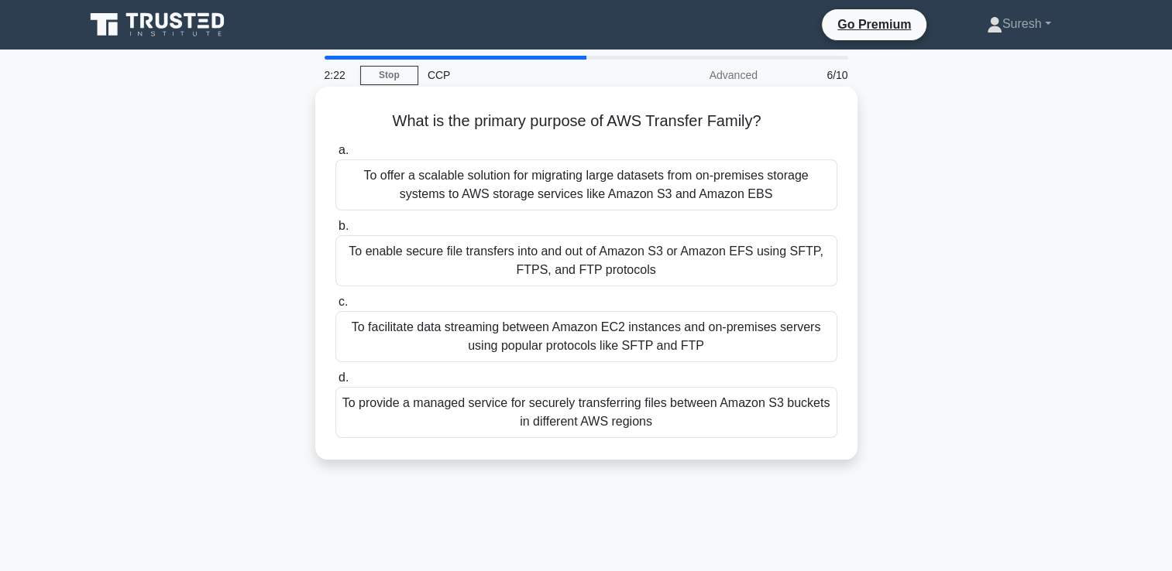
drag, startPoint x: 660, startPoint y: 426, endPoint x: 387, endPoint y: 122, distance: 407.9
click at [387, 122] on div "What is the primary purpose of AWS Transfer Family? .spinner_0XTQ{transform-ori…" at bounding box center [586, 273] width 530 height 361
copy div "What is the primary purpose of AWS Transfer Family? .spinner_0XTQ{transform-ori…"
click at [354, 117] on h5 "What is the primary purpose of AWS Transfer Family? .spinner_0XTQ{transform-ori…" at bounding box center [586, 122] width 505 height 20
click at [472, 181] on div "To offer a scalable solution for migrating large datasets from on-premises stor…" at bounding box center [586, 185] width 502 height 51
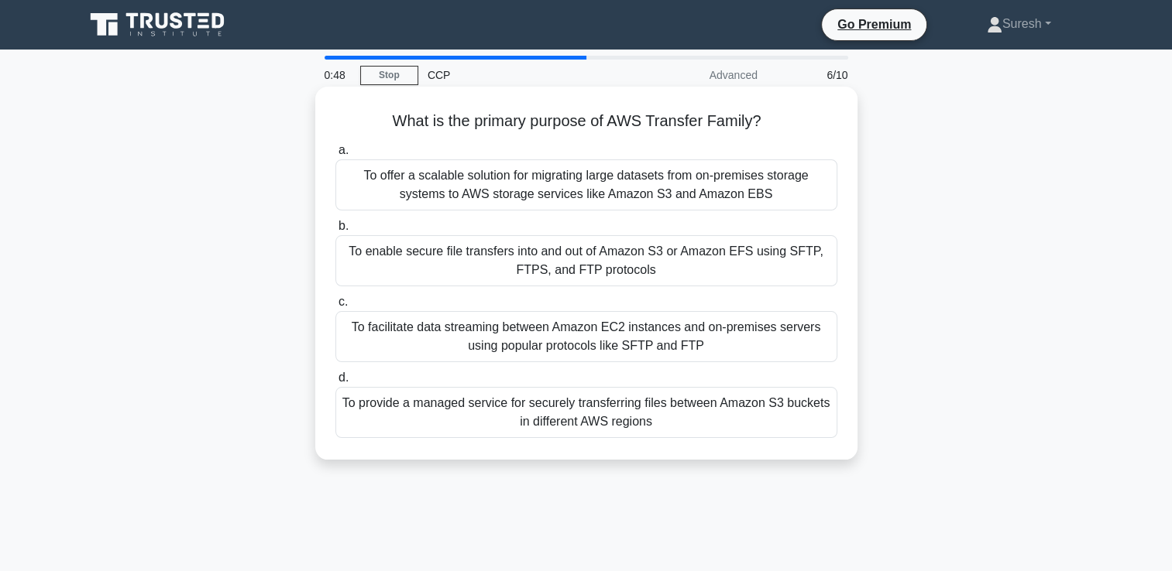
click at [335, 156] on input "a. To offer a scalable solution for migrating large datasets from on-premises s…" at bounding box center [335, 151] width 0 height 10
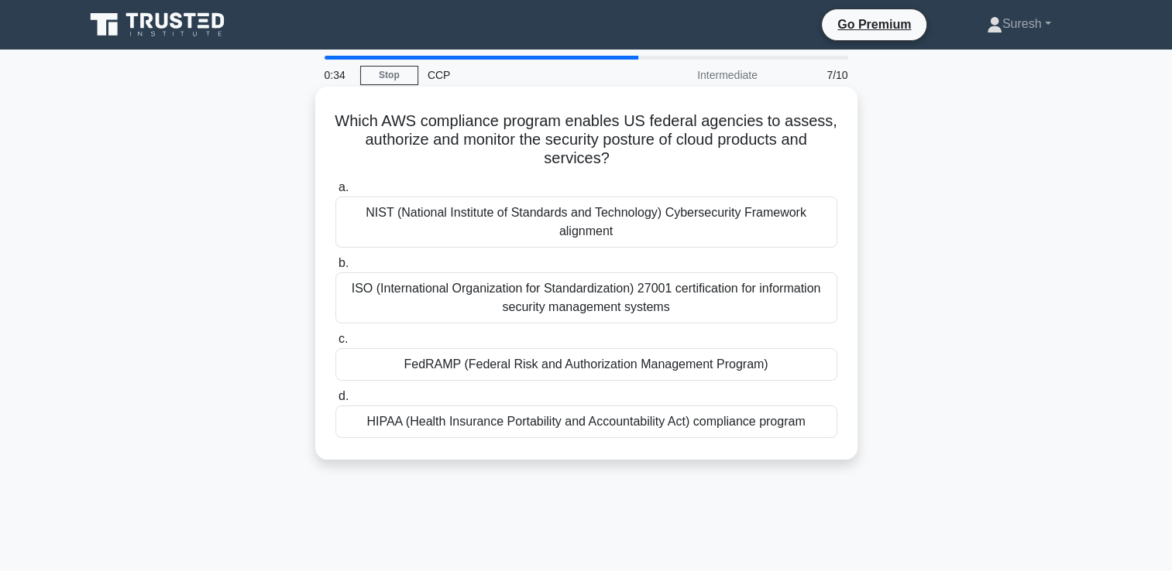
click at [396, 286] on div "ISO (International Organization for Standardization) 27001 certification for in…" at bounding box center [586, 298] width 502 height 51
click at [335, 269] on input "b. ISO (International Organization for Standardization) 27001 certification for…" at bounding box center [335, 264] width 0 height 10
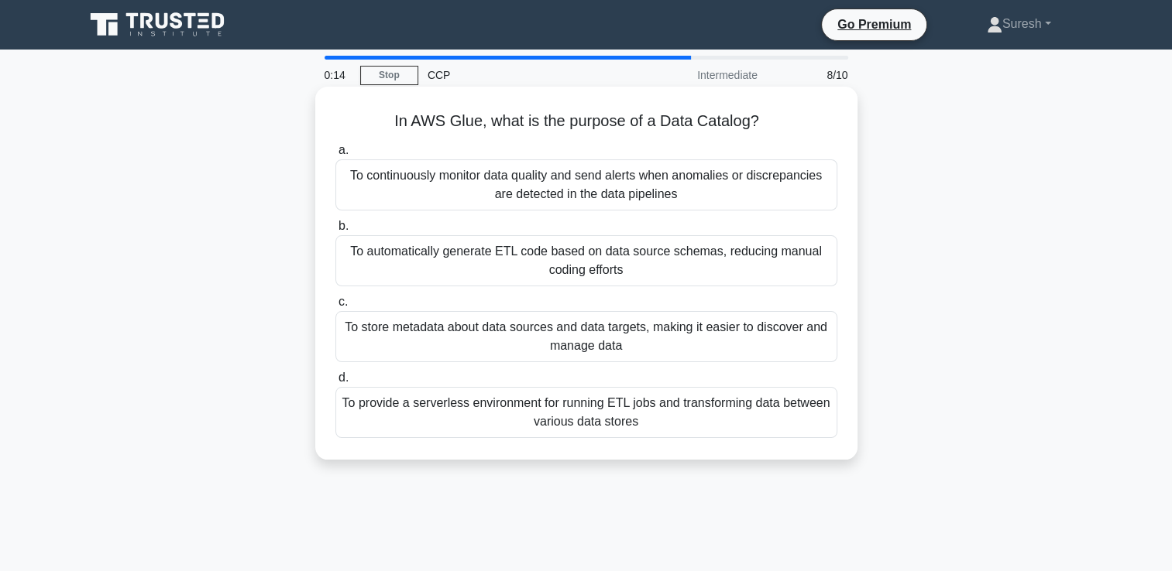
click at [427, 410] on div "To provide a serverless environment for running ETL jobs and transforming data …" at bounding box center [586, 412] width 502 height 51
click at [335, 383] on input "d. To provide a serverless environment for running ETL jobs and transforming da…" at bounding box center [335, 378] width 0 height 10
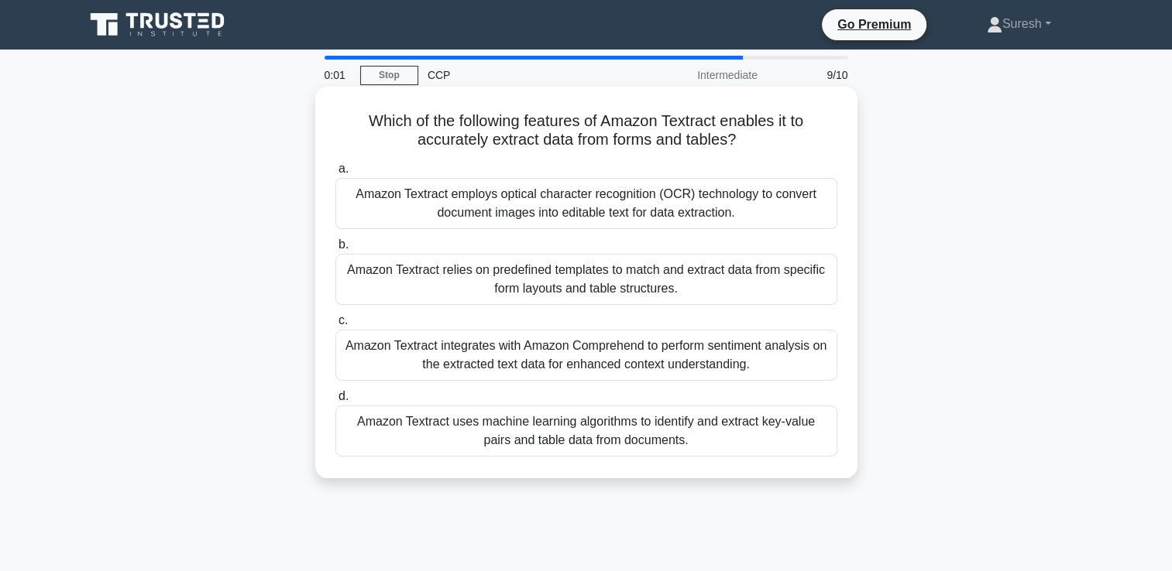
click at [474, 429] on div "Amazon Textract uses machine learning algorithms to identify and extract key-va…" at bounding box center [586, 431] width 502 height 51
click at [335, 402] on input "d. Amazon Textract uses machine learning algorithms to identify and extract key…" at bounding box center [335, 397] width 0 height 10
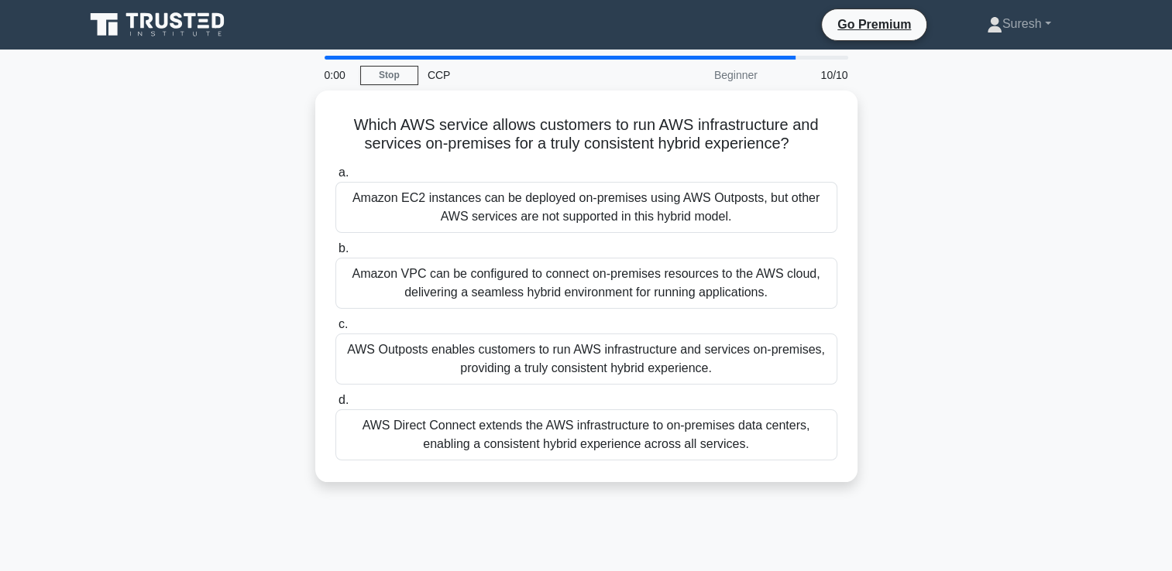
click at [474, 429] on div "AWS Direct Connect extends the AWS infrastructure to on-premises data centers, …" at bounding box center [586, 435] width 502 height 51
click at [335, 406] on input "d. AWS Direct Connect extends the AWS infrastructure to on-premises data center…" at bounding box center [335, 401] width 0 height 10
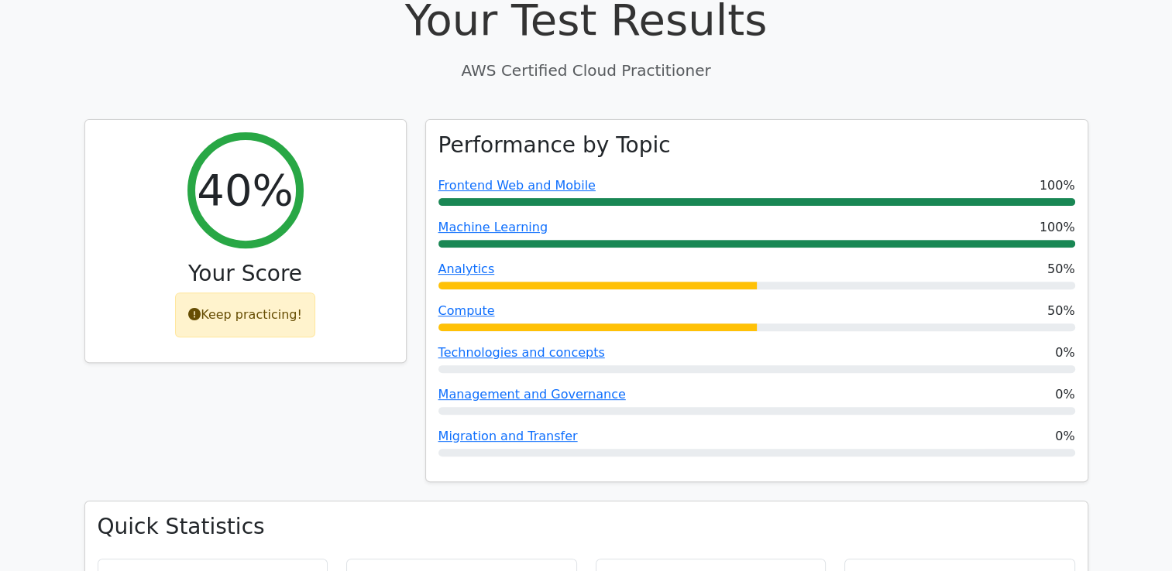
scroll to position [516, 0]
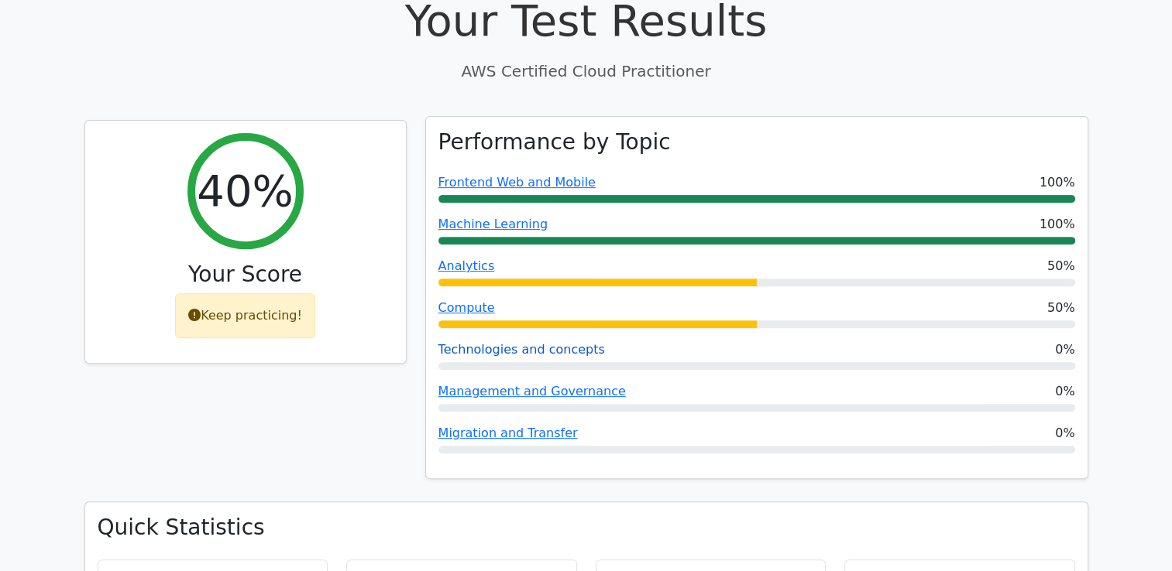
click at [492, 342] on link "Technologies and concepts" at bounding box center [521, 349] width 166 height 15
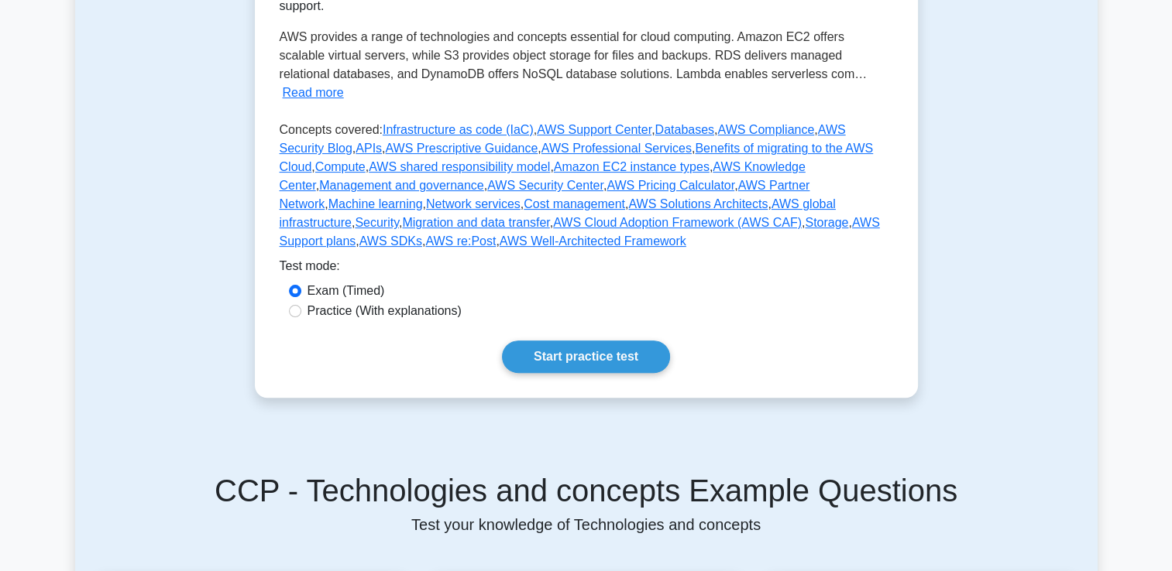
scroll to position [412, 0]
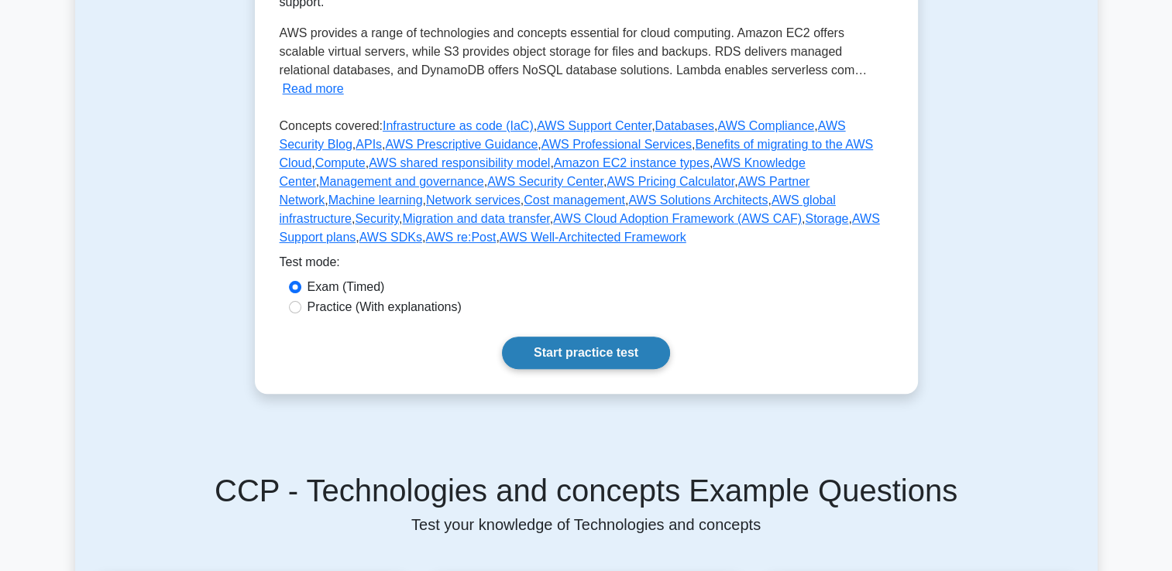
click at [571, 337] on link "Start practice test" at bounding box center [586, 353] width 168 height 33
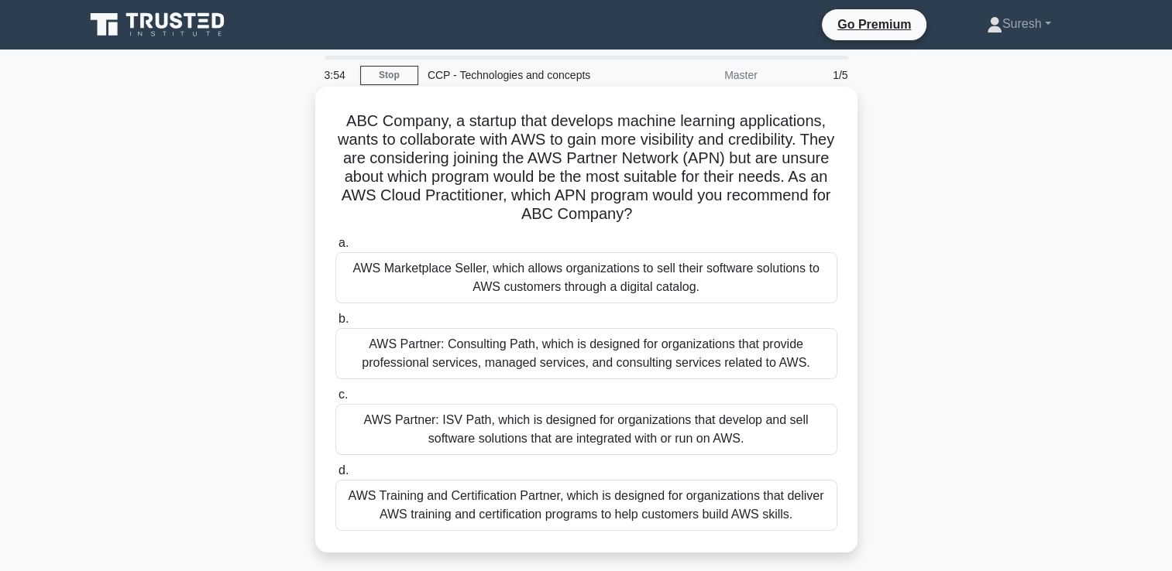
click at [465, 361] on div "AWS Partner: Consulting Path, which is designed for organizations that provide …" at bounding box center [586, 353] width 502 height 51
click at [335, 324] on input "b. AWS Partner: Consulting Path, which is designed for organizations that provi…" at bounding box center [335, 319] width 0 height 10
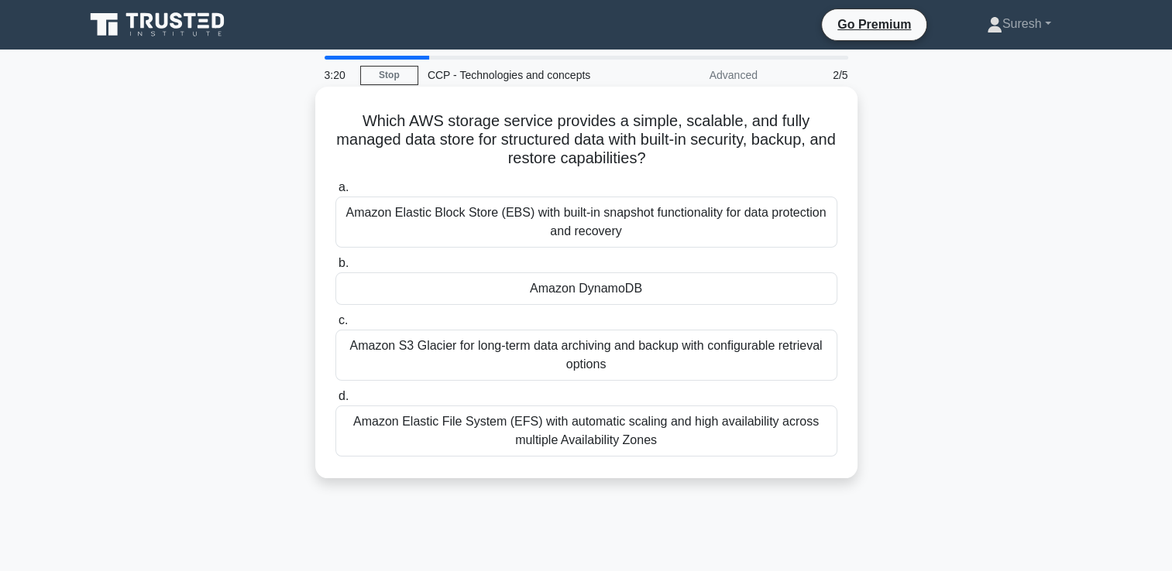
click at [525, 437] on div "Amazon Elastic File System (EFS) with automatic scaling and high availability a…" at bounding box center [586, 431] width 502 height 51
click at [335, 402] on input "d. Amazon Elastic File System (EFS) with automatic scaling and high availabilit…" at bounding box center [335, 397] width 0 height 10
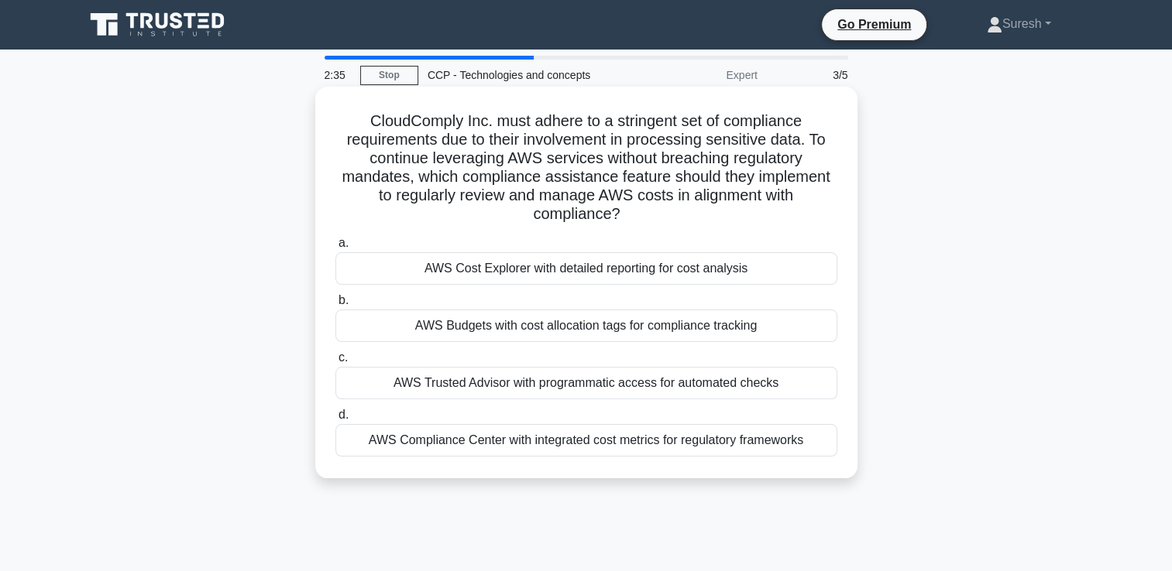
click at [516, 446] on div "AWS Compliance Center with integrated cost metrics for regulatory frameworks" at bounding box center [586, 440] width 502 height 33
click at [335, 420] on input "d. AWS Compliance Center with integrated cost metrics for regulatory frameworks" at bounding box center [335, 415] width 0 height 10
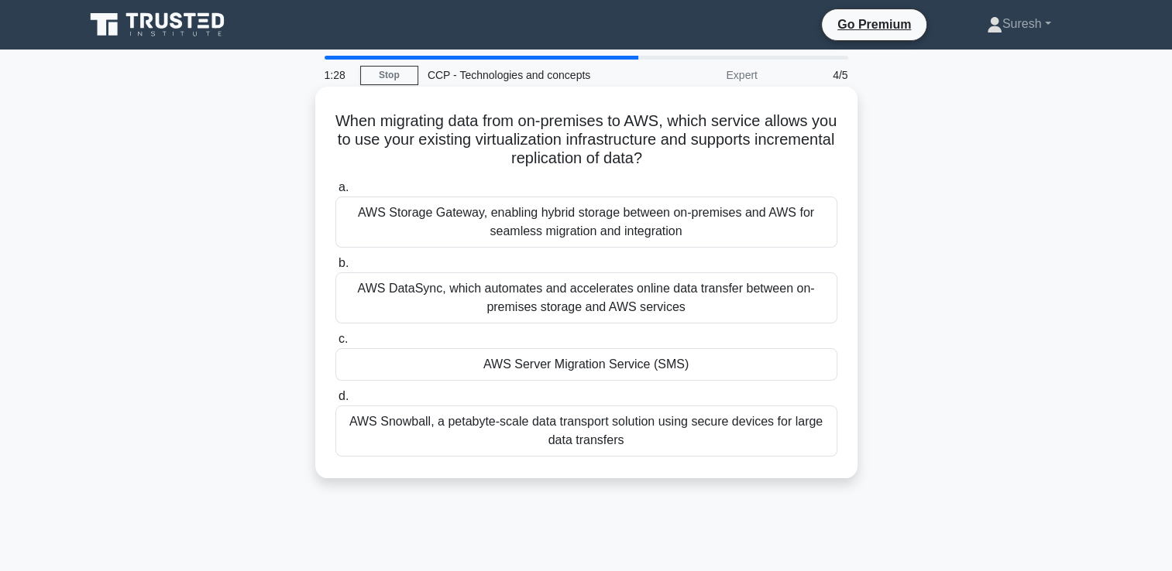
click at [523, 219] on div "AWS Storage Gateway, enabling hybrid storage between on-premises and AWS for se…" at bounding box center [586, 222] width 502 height 51
click at [335, 193] on input "a. AWS Storage Gateway, enabling hybrid storage between on-premises and AWS for…" at bounding box center [335, 188] width 0 height 10
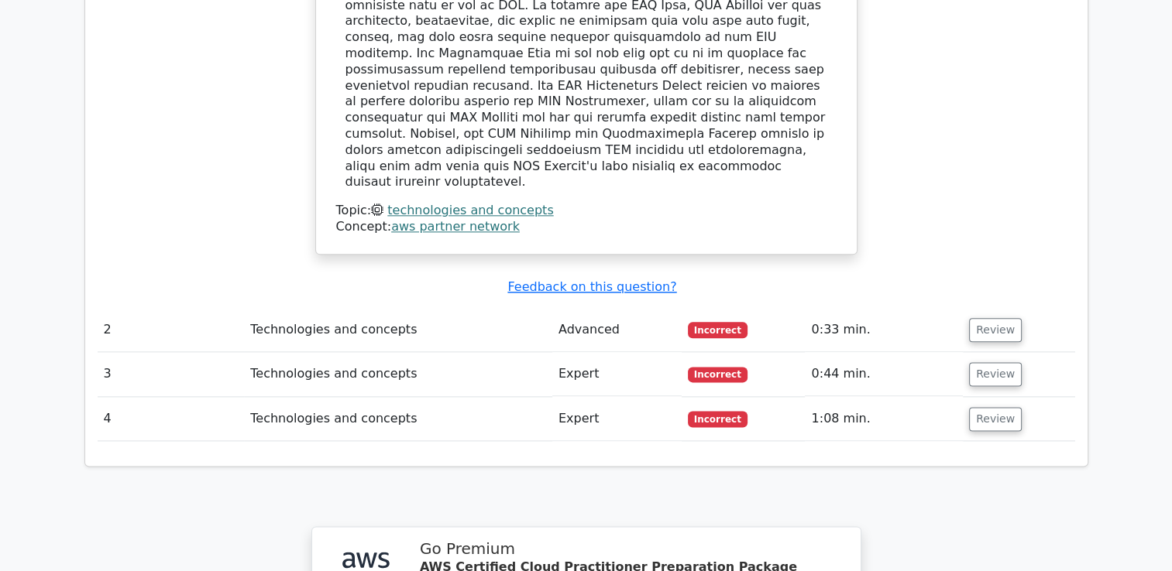
scroll to position [1838, 0]
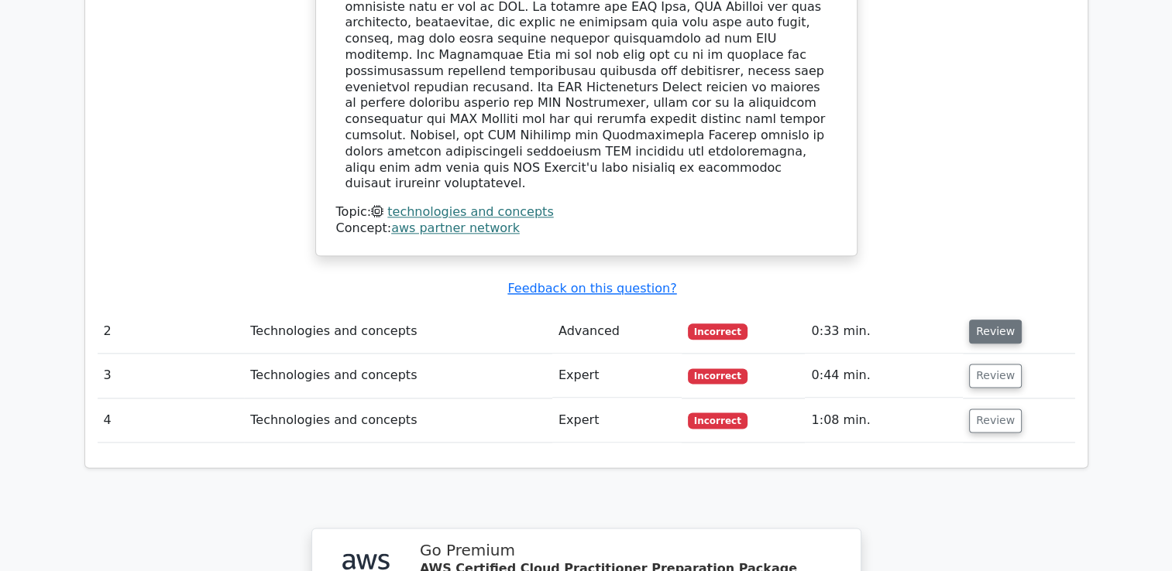
click at [988, 320] on button "Review" at bounding box center [995, 332] width 53 height 24
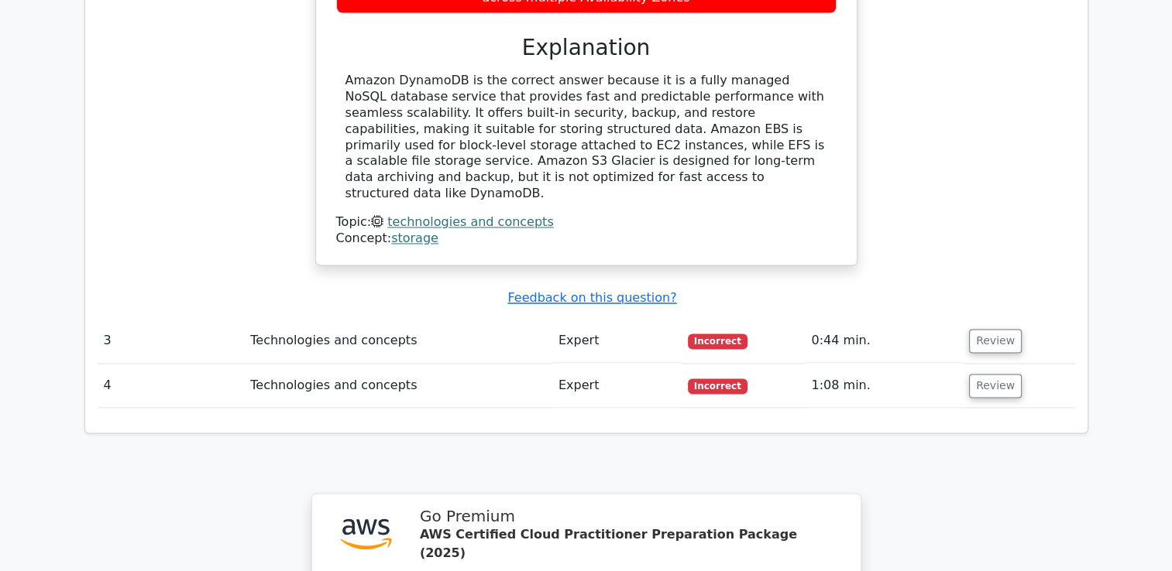
scroll to position [2520, 0]
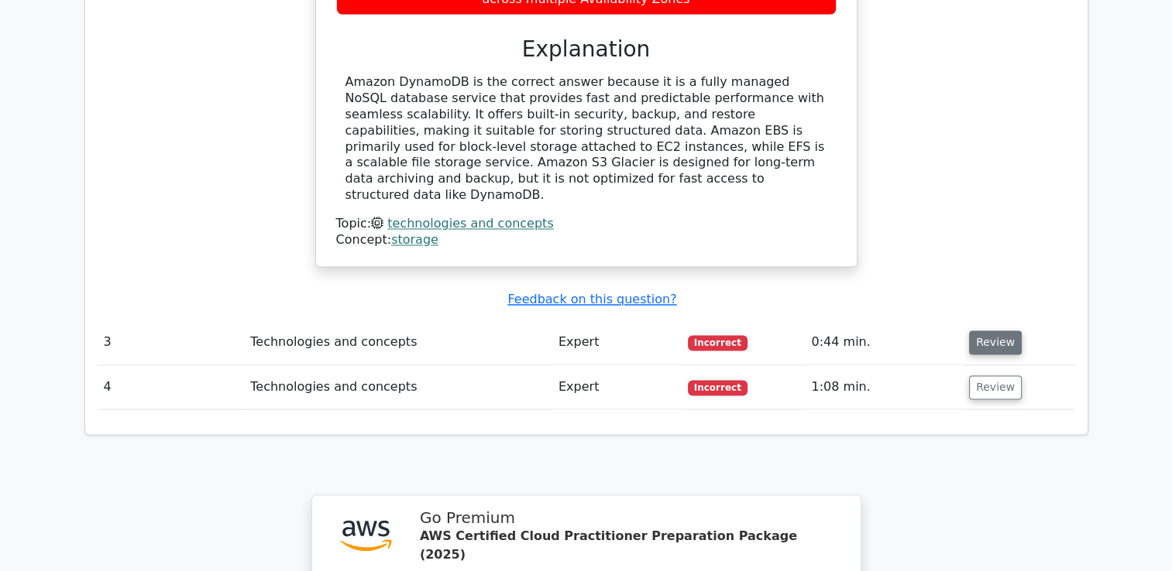
click at [985, 331] on button "Review" at bounding box center [995, 343] width 53 height 24
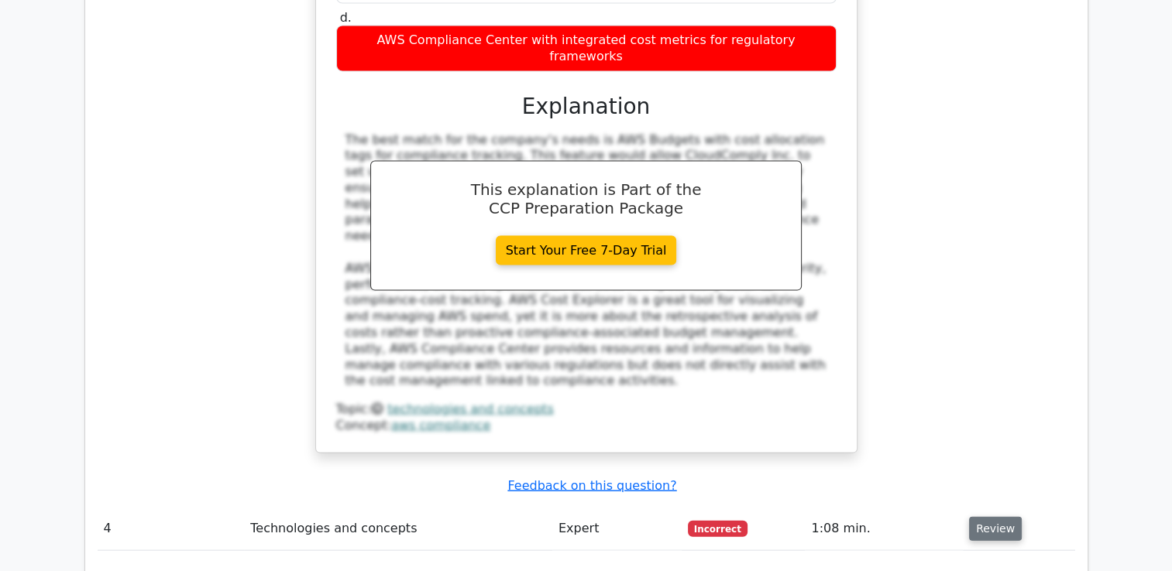
scroll to position [3181, 0]
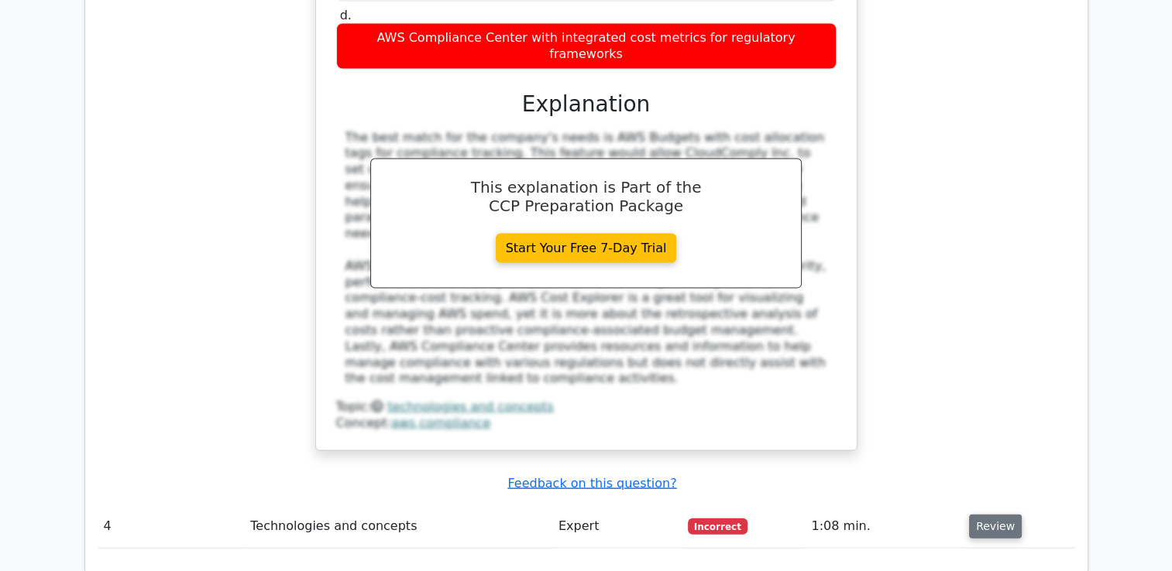
click at [989, 515] on button "Review" at bounding box center [995, 527] width 53 height 24
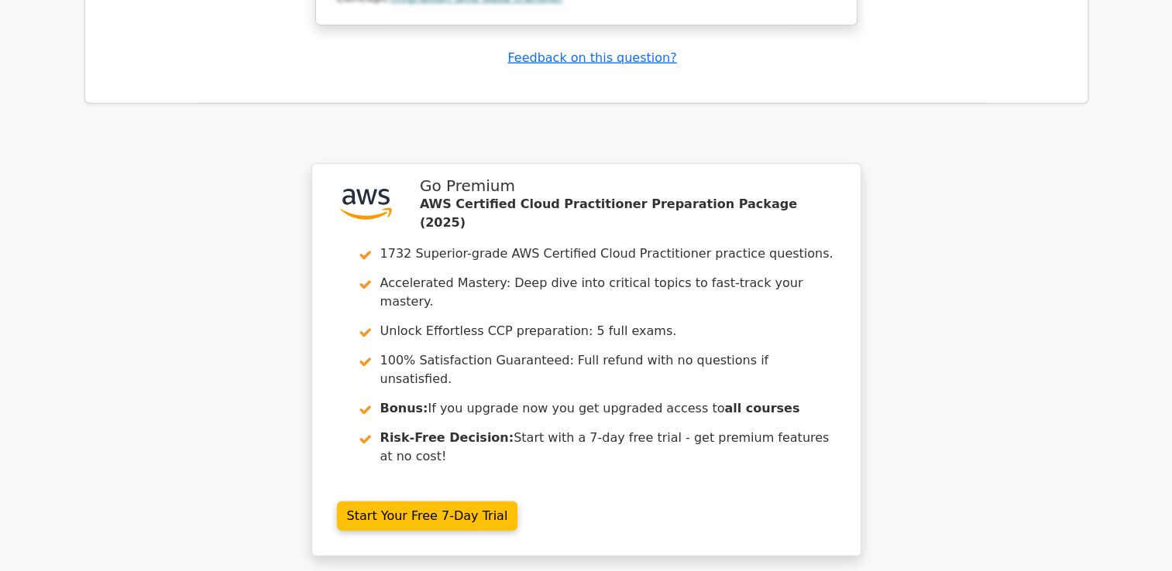
scroll to position [4369, 0]
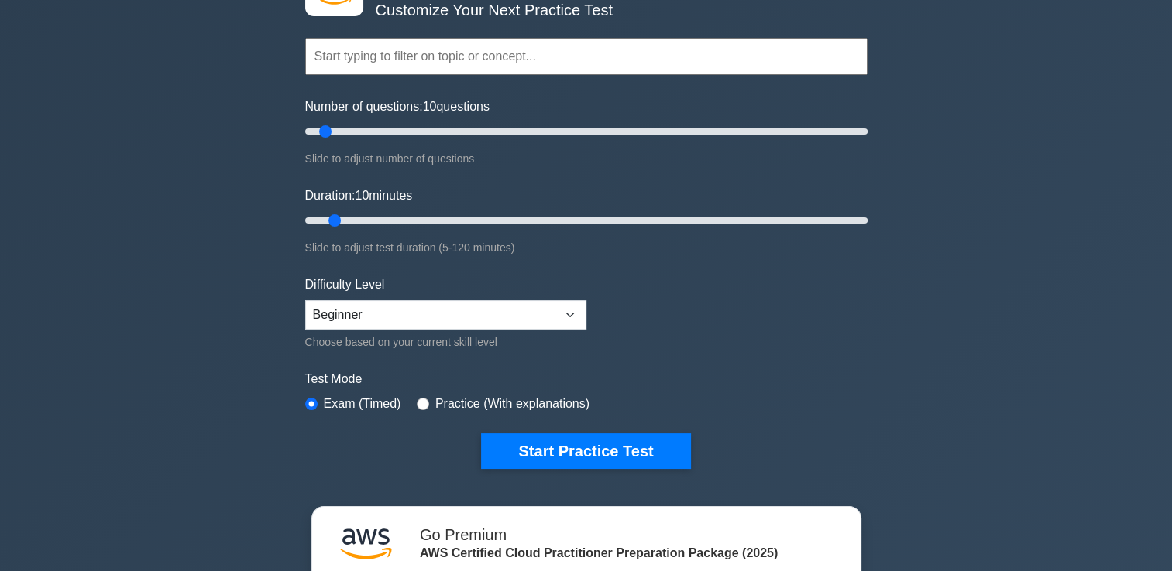
scroll to position [116, 0]
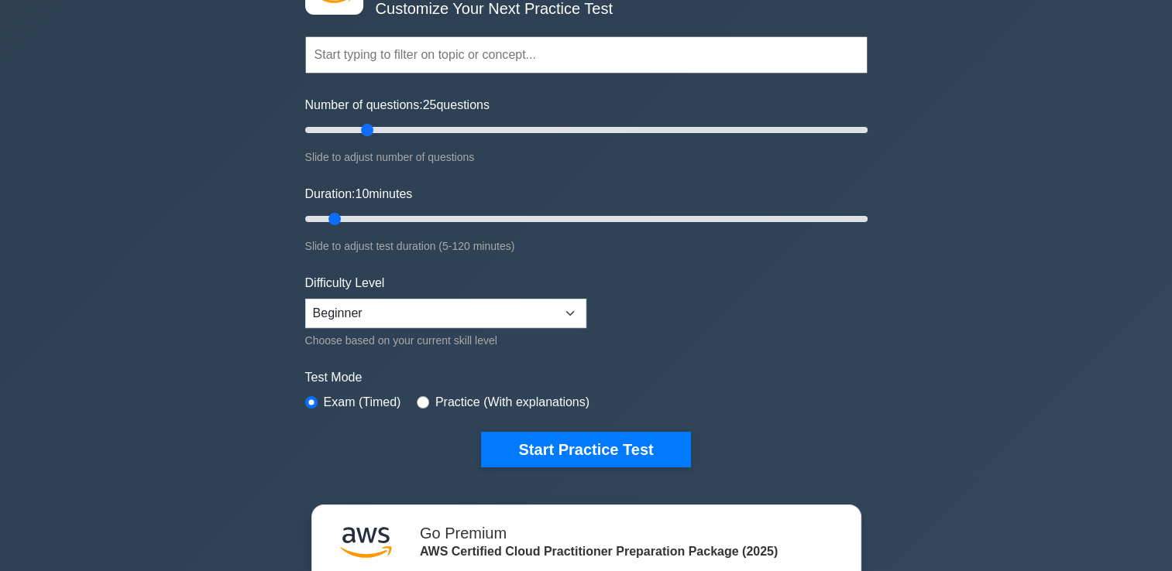
drag, startPoint x: 324, startPoint y: 125, endPoint x: 365, endPoint y: 128, distance: 41.9
type input "25"
click at [365, 128] on input "Number of questions: 25 questions" at bounding box center [586, 130] width 562 height 19
click at [424, 398] on input "radio" at bounding box center [423, 402] width 12 height 12
radio input "true"
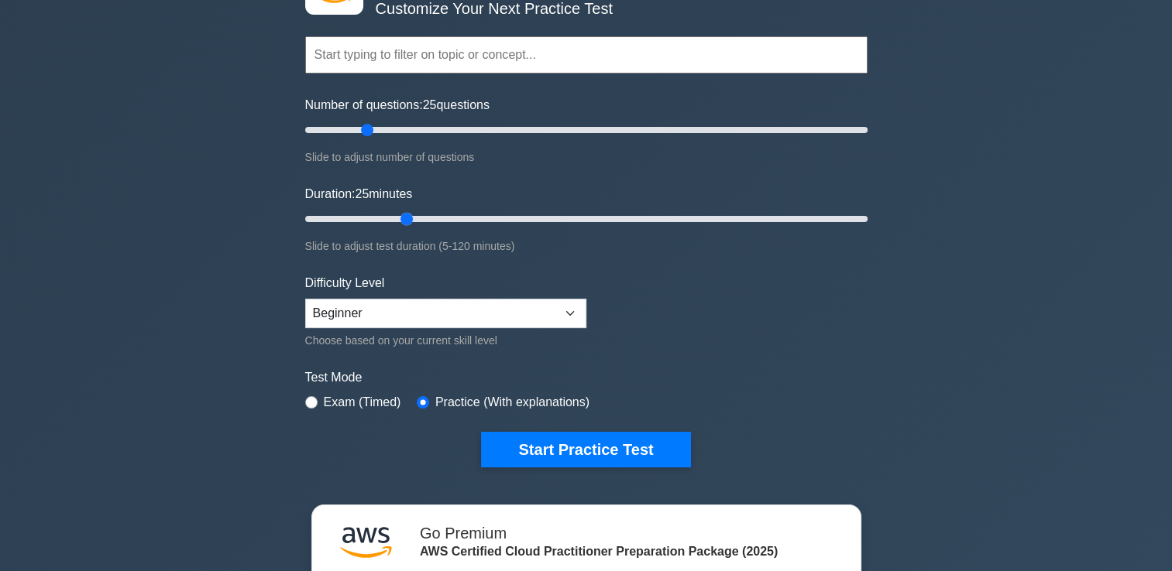
drag, startPoint x: 335, startPoint y: 212, endPoint x: 400, endPoint y: 215, distance: 65.1
type input "25"
click at [400, 215] on input "Duration: 25 minutes" at bounding box center [586, 219] width 562 height 19
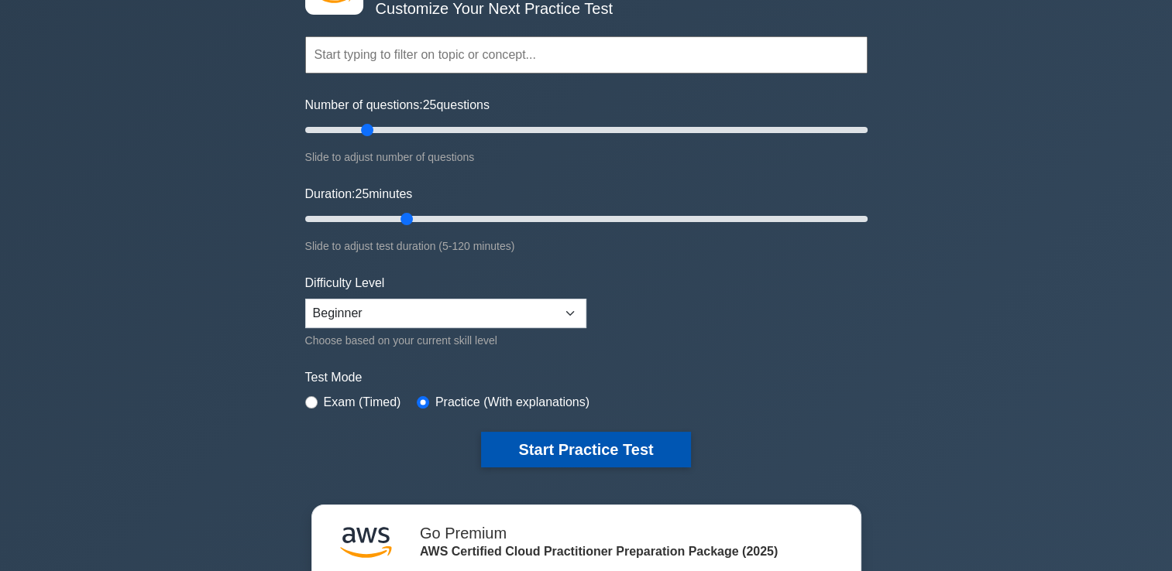
click at [565, 443] on button "Start Practice Test" at bounding box center [585, 450] width 209 height 36
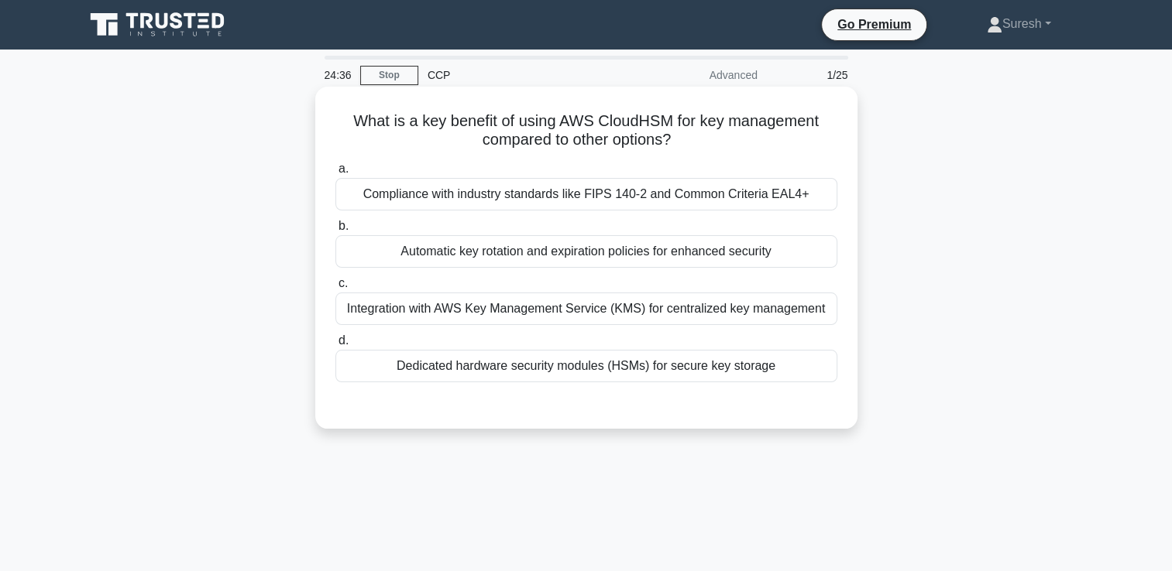
drag, startPoint x: 786, startPoint y: 367, endPoint x: 354, endPoint y: 122, distance: 496.5
click at [354, 122] on div "What is a key benefit of using AWS CloudHSM for key management compared to othe…" at bounding box center [586, 258] width 530 height 330
copy div "What is a key benefit of using AWS CloudHSM for key management compared to othe…"
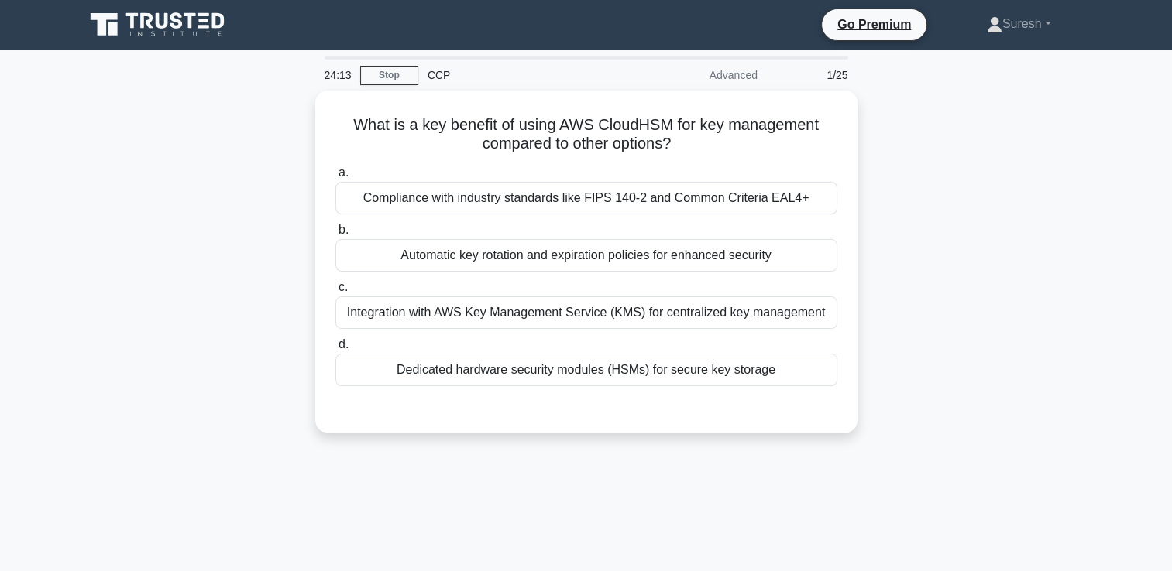
click at [505, 534] on div "24:13 Stop CCP Advanced 1/25 What is a key benefit of using AWS CloudHSM for ke…" at bounding box center [586, 443] width 1022 height 774
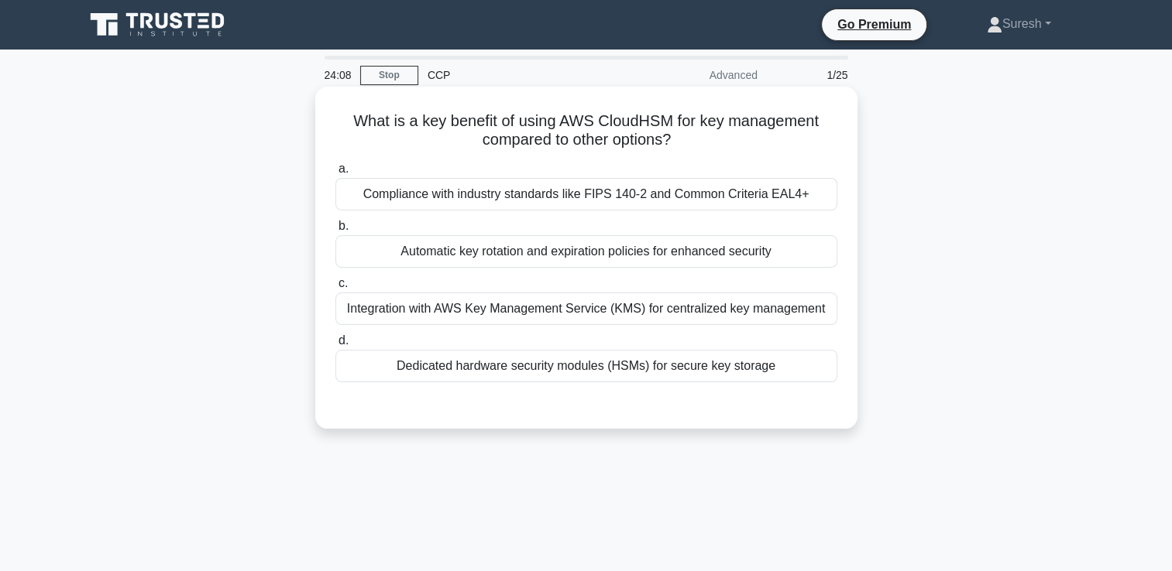
click at [574, 368] on div "Dedicated hardware security modules (HSMs) for secure key storage" at bounding box center [586, 366] width 502 height 33
click at [335, 346] on input "d. Dedicated hardware security modules (HSMs) for secure key storage" at bounding box center [335, 341] width 0 height 10
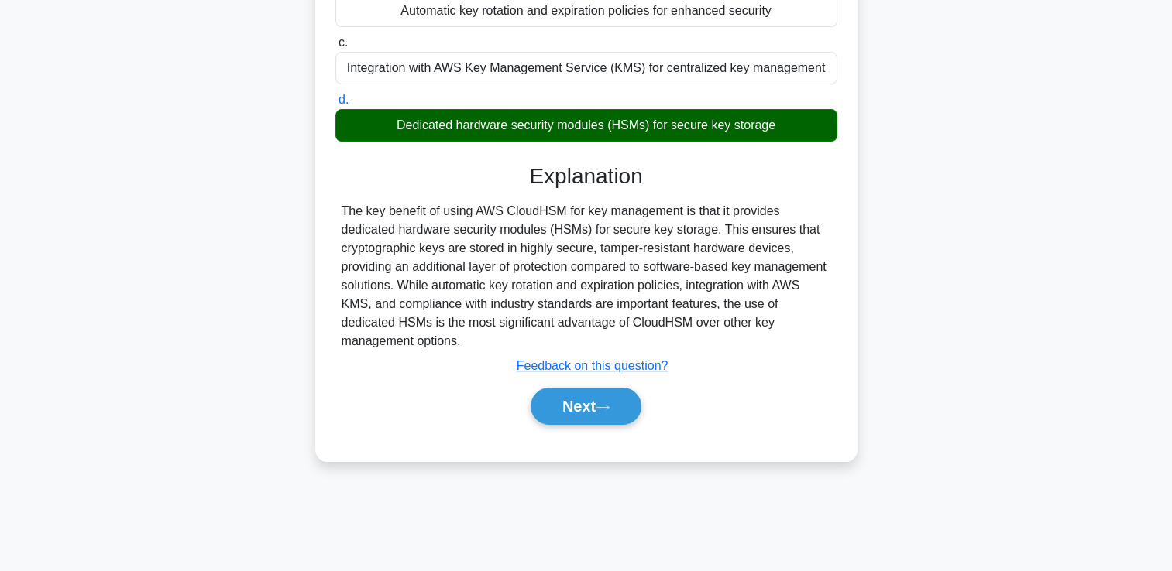
scroll to position [265, 0]
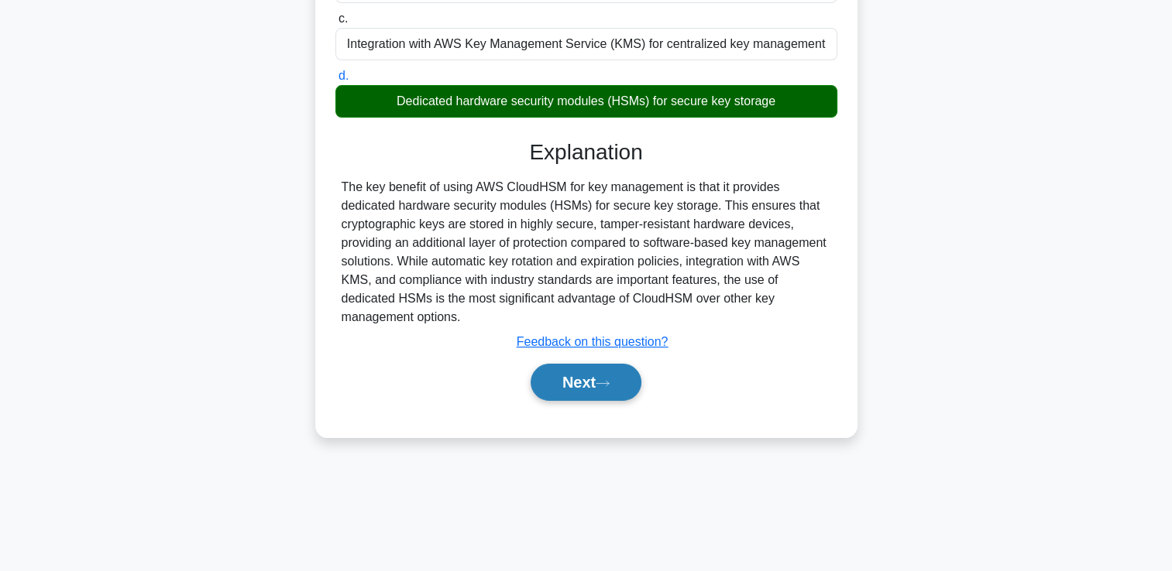
click at [583, 376] on button "Next" at bounding box center [585, 382] width 111 height 37
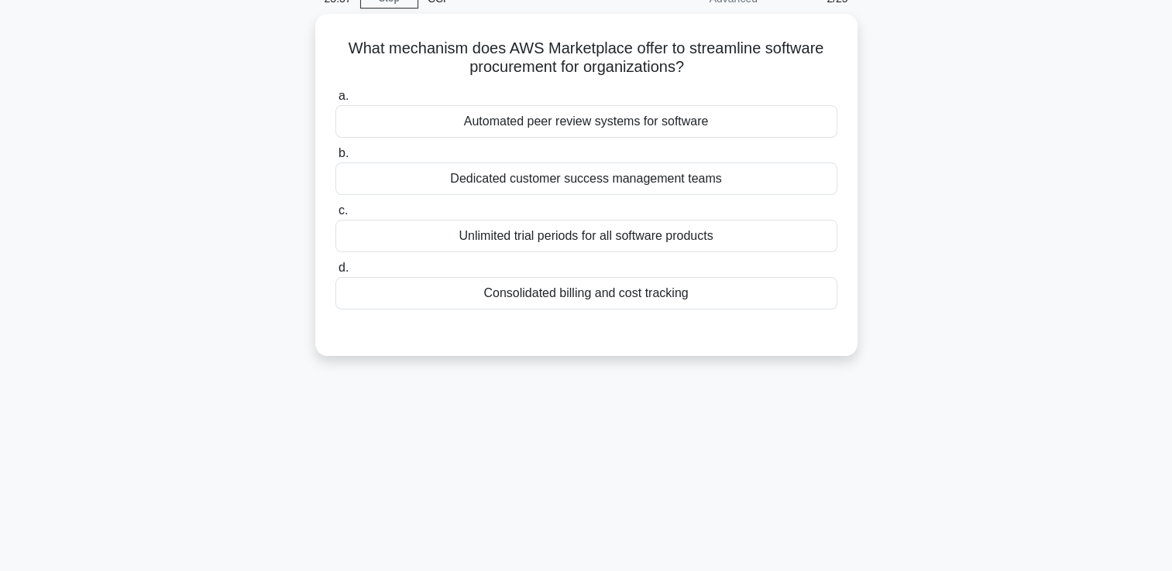
scroll to position [0, 0]
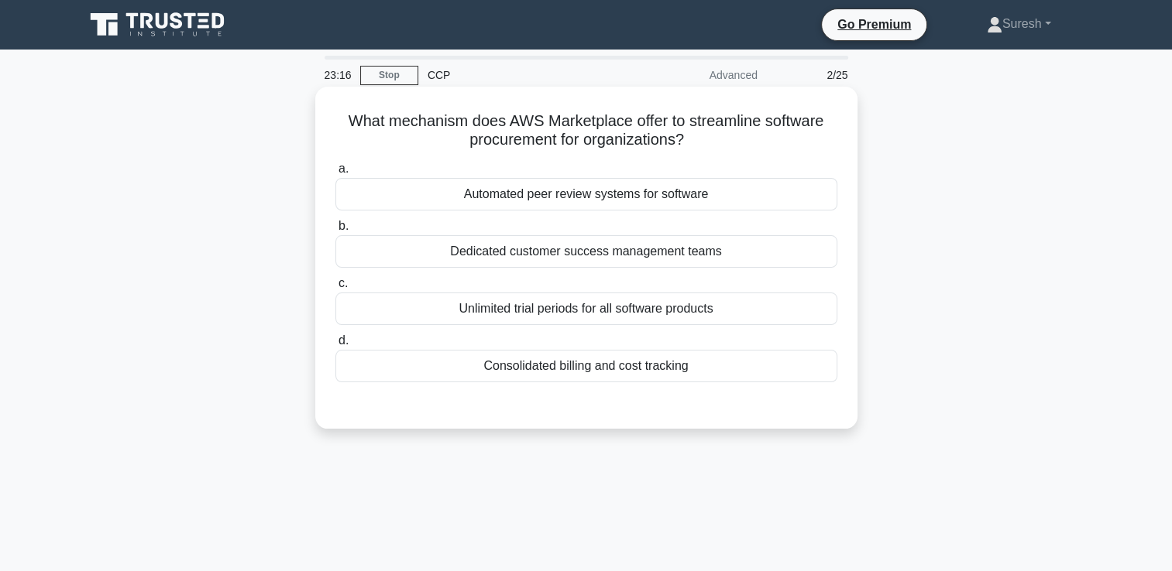
click at [548, 305] on div "Unlimited trial periods for all software products" at bounding box center [586, 309] width 502 height 33
click at [335, 289] on input "c. Unlimited trial periods for all software products" at bounding box center [335, 284] width 0 height 10
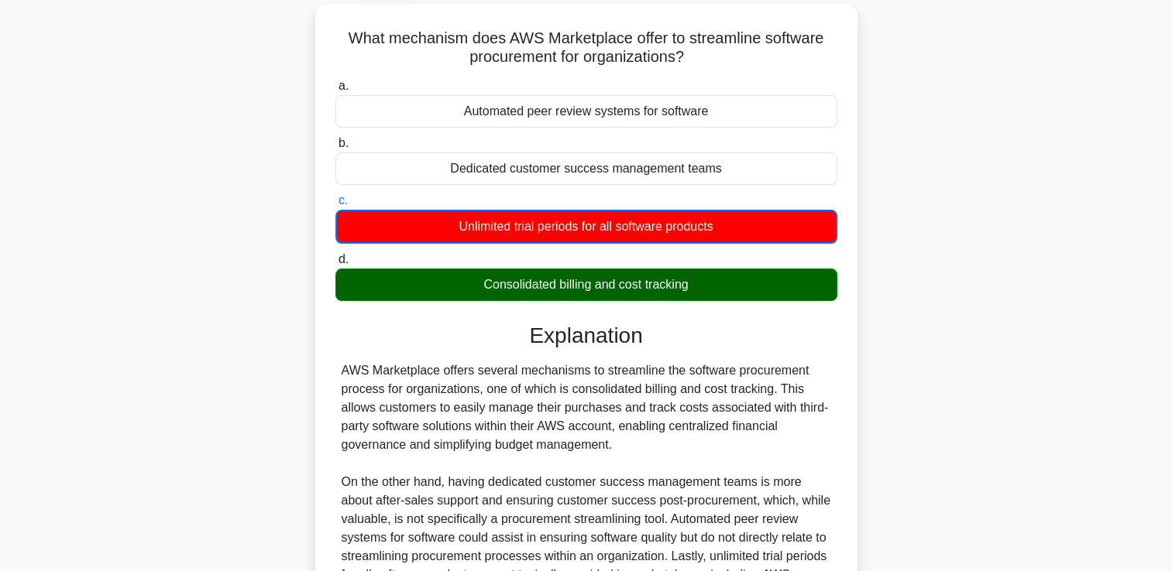
scroll to position [89, 0]
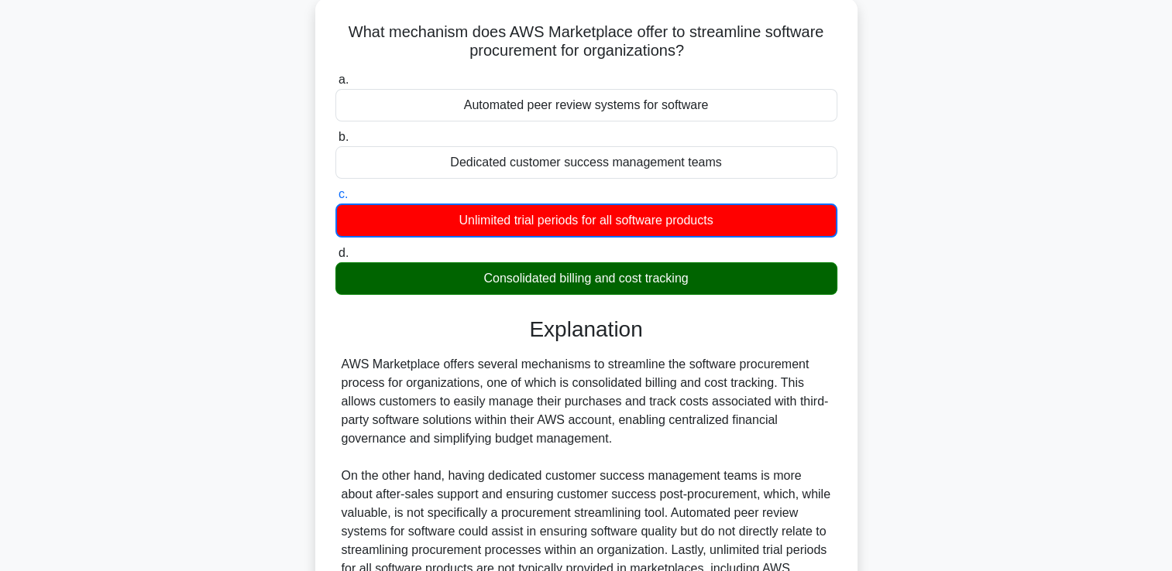
click at [700, 280] on div "Consolidated billing and cost tracking" at bounding box center [586, 278] width 502 height 33
click at [335, 259] on input "d. Consolidated billing and cost tracking" at bounding box center [335, 254] width 0 height 10
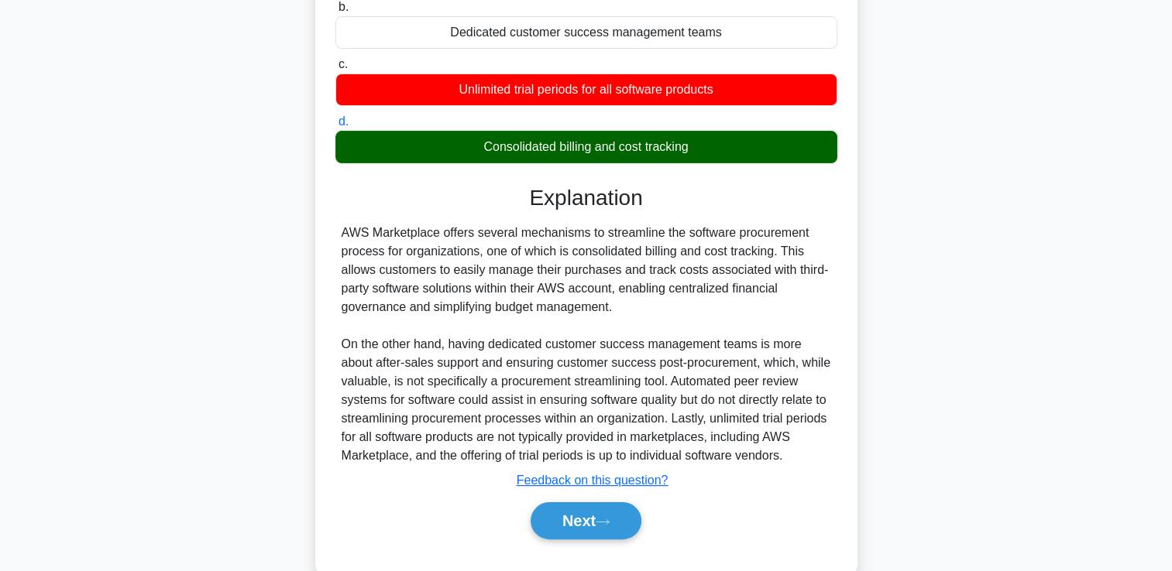
scroll to position [265, 0]
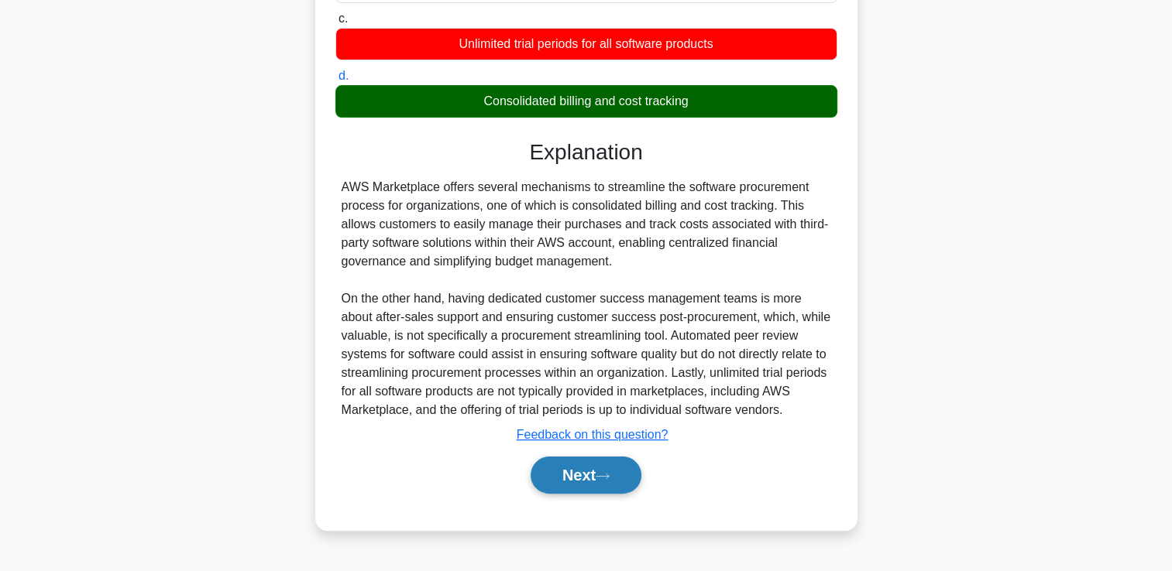
click at [575, 466] on button "Next" at bounding box center [585, 475] width 111 height 37
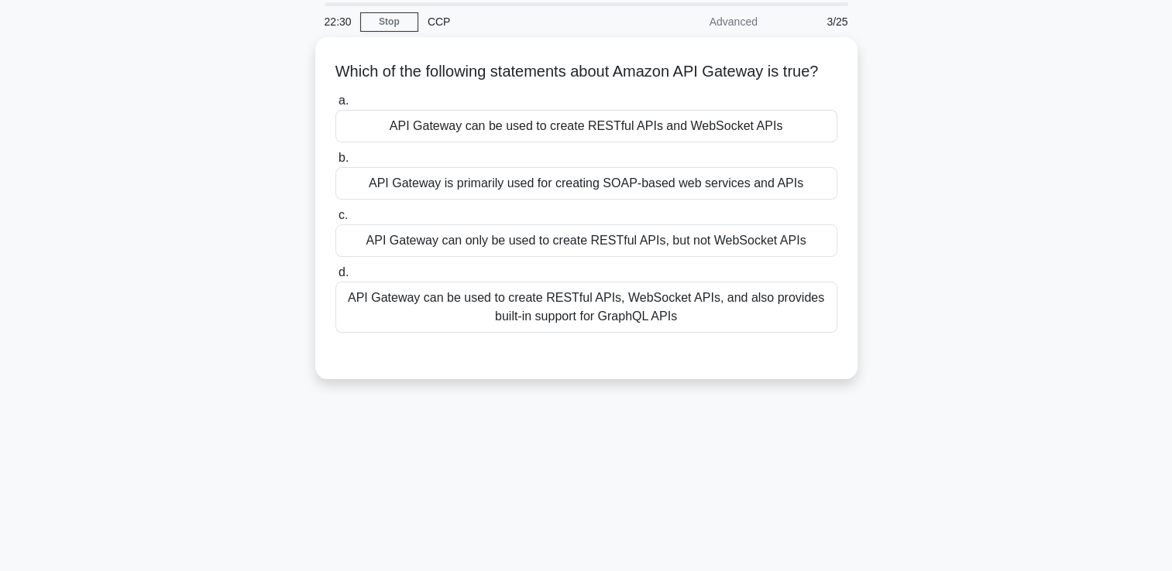
scroll to position [0, 0]
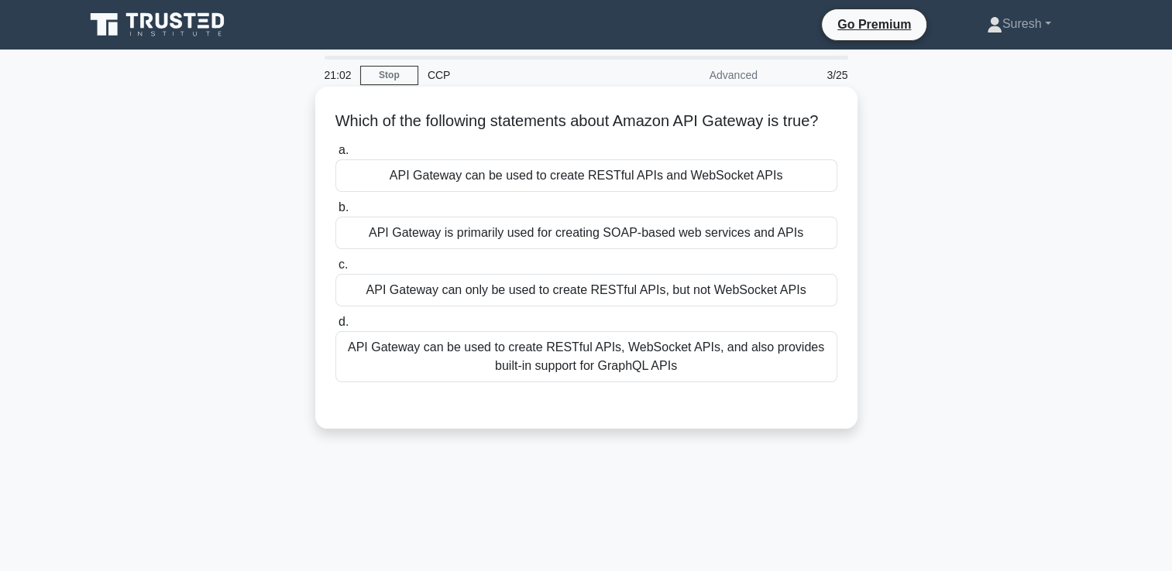
drag, startPoint x: 691, startPoint y: 388, endPoint x: 338, endPoint y: 124, distance: 440.9
click at [338, 124] on div "Which of the following statements about Amazon API Gateway is true? .spinner_0X…" at bounding box center [586, 258] width 530 height 330
copy div "Which of the following statements about Amazon API Gateway is true? .spinner_0X…"
click at [338, 124] on h5 "Which of the following statements about Amazon API Gateway is true? .spinner_0X…" at bounding box center [586, 122] width 505 height 20
click at [513, 249] on div "API Gateway is primarily used for creating SOAP-based web services and APIs" at bounding box center [586, 233] width 502 height 33
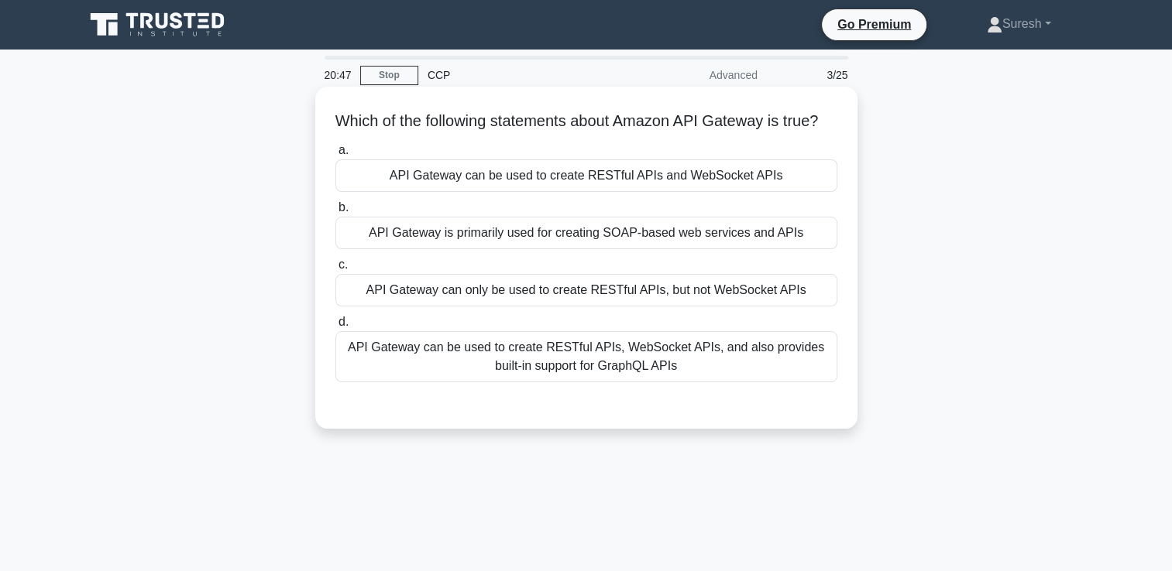
click at [335, 213] on input "b. API Gateway is primarily used for creating SOAP-based web services and APIs" at bounding box center [335, 208] width 0 height 10
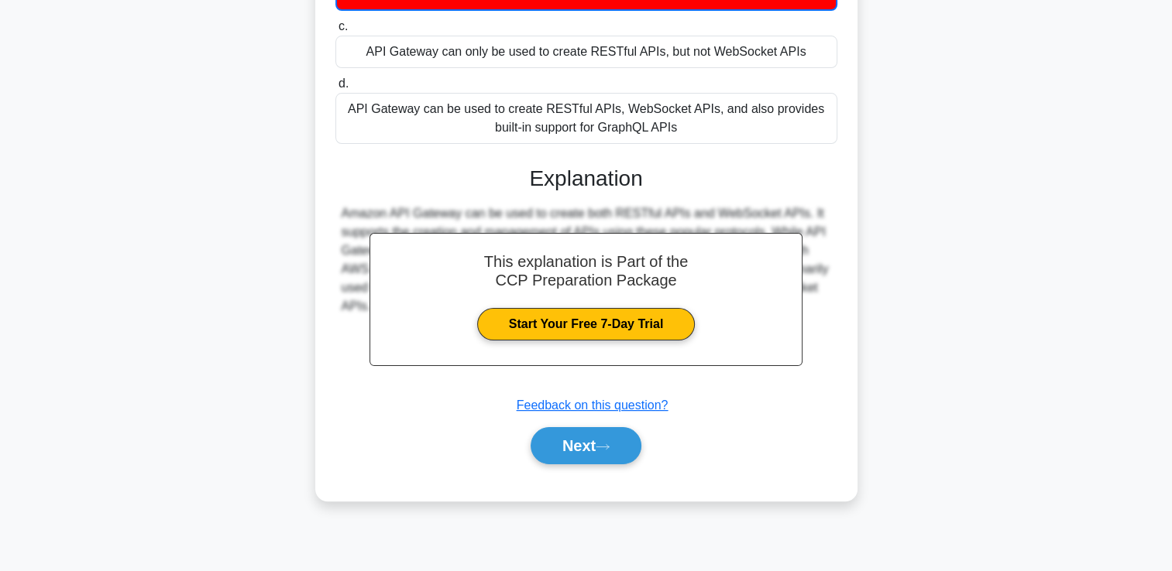
scroll to position [265, 0]
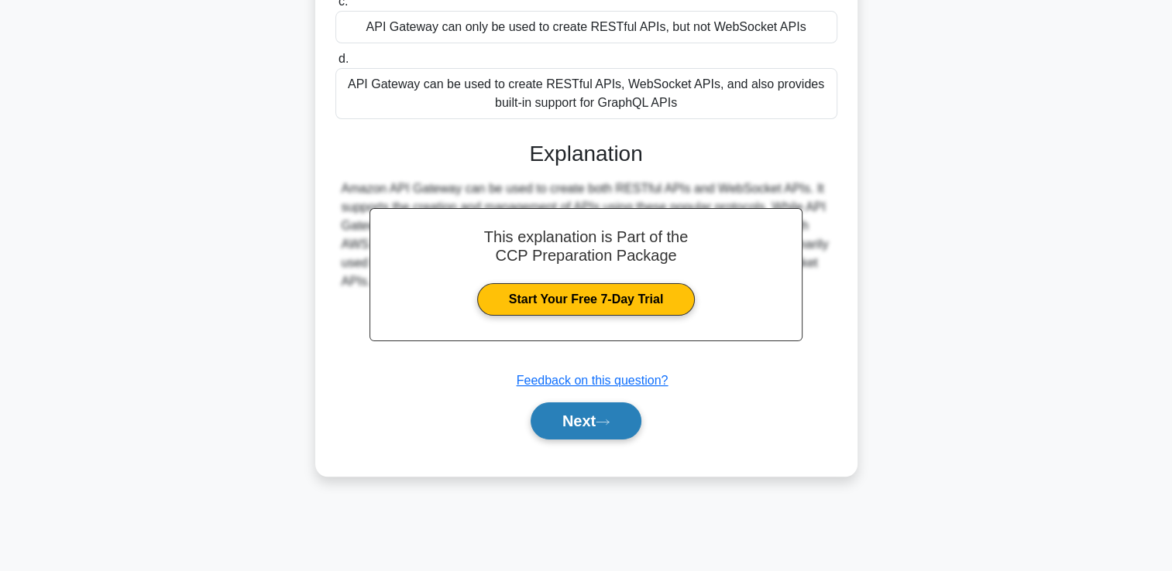
click at [573, 437] on button "Next" at bounding box center [585, 421] width 111 height 37
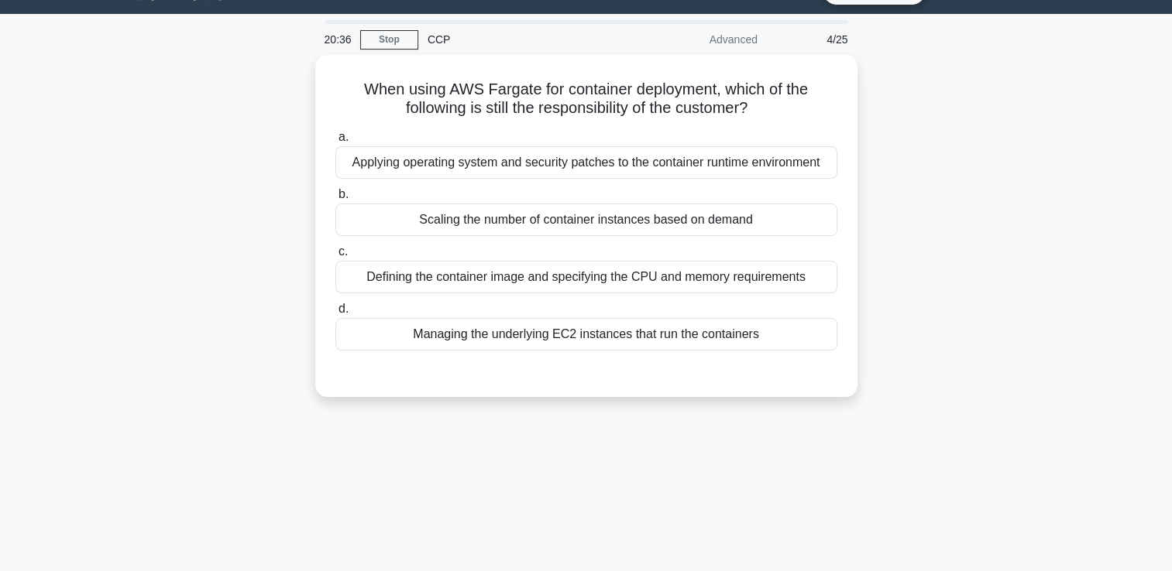
scroll to position [30, 0]
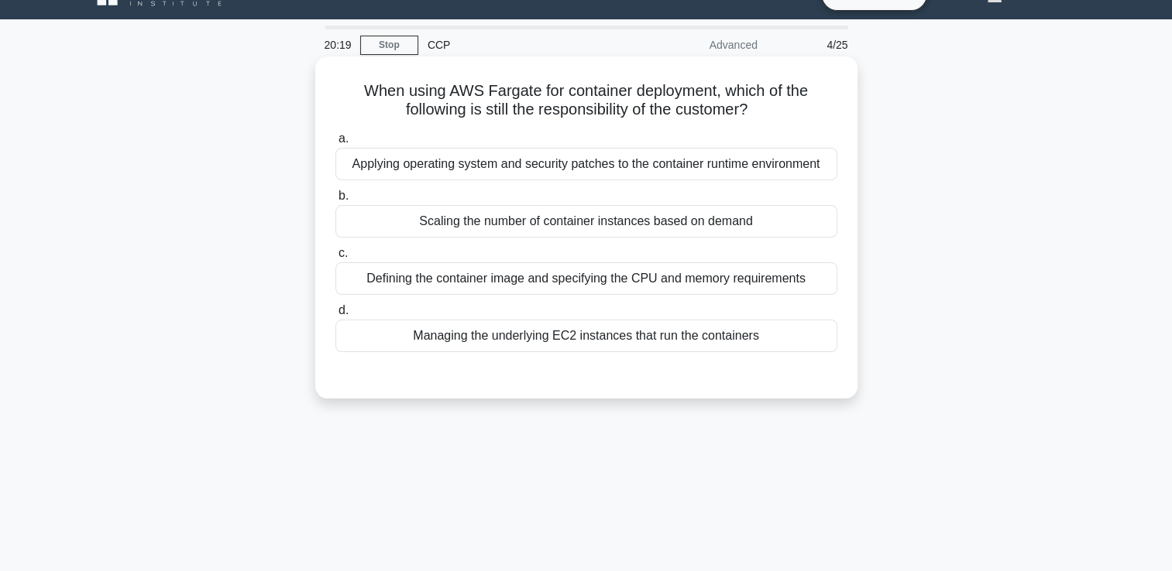
click at [579, 227] on div "Scaling the number of container instances based on demand" at bounding box center [586, 221] width 502 height 33
click at [335, 201] on input "b. Scaling the number of container instances based on demand" at bounding box center [335, 196] width 0 height 10
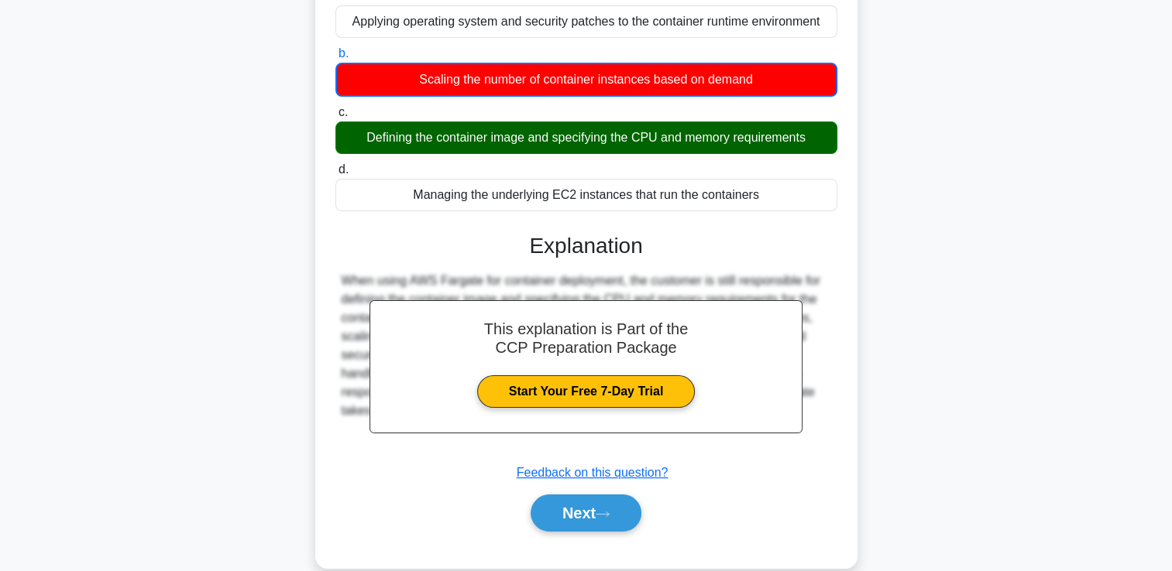
scroll to position [265, 0]
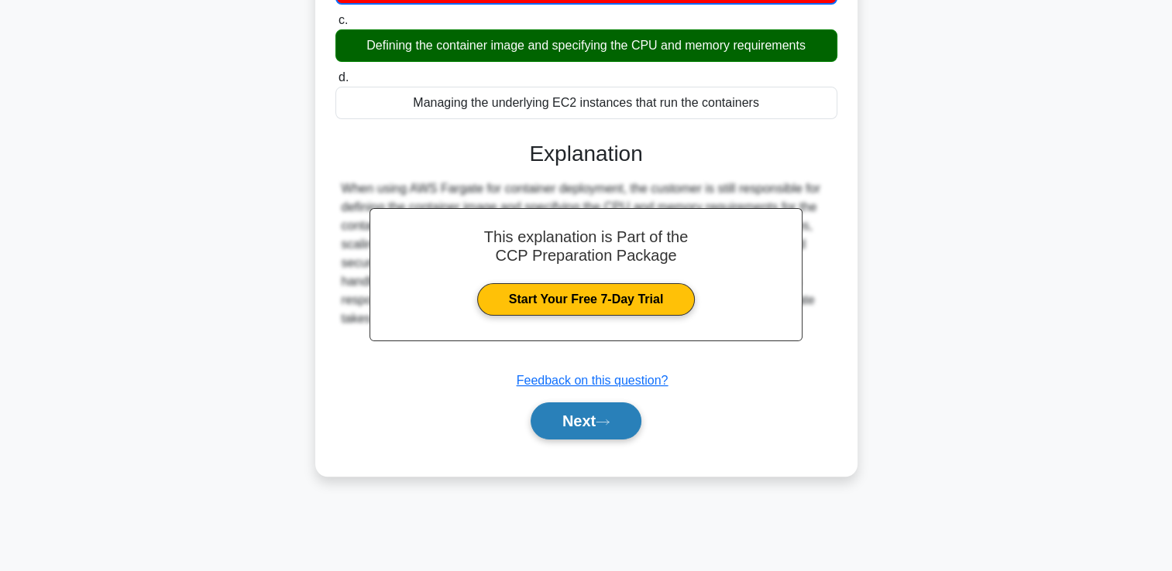
click at [573, 419] on button "Next" at bounding box center [585, 421] width 111 height 37
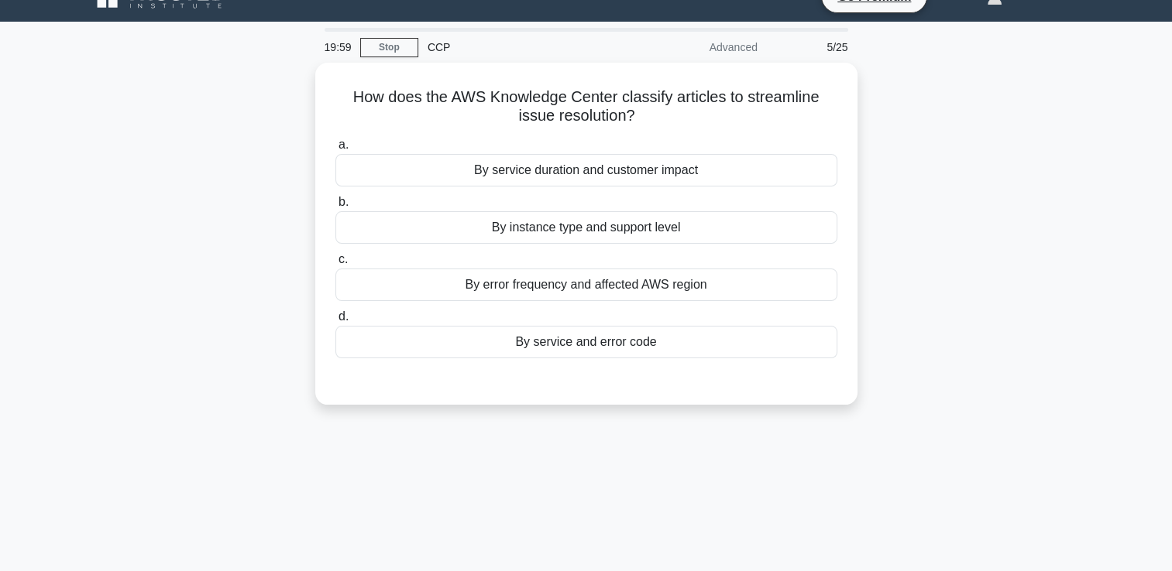
scroll to position [26, 0]
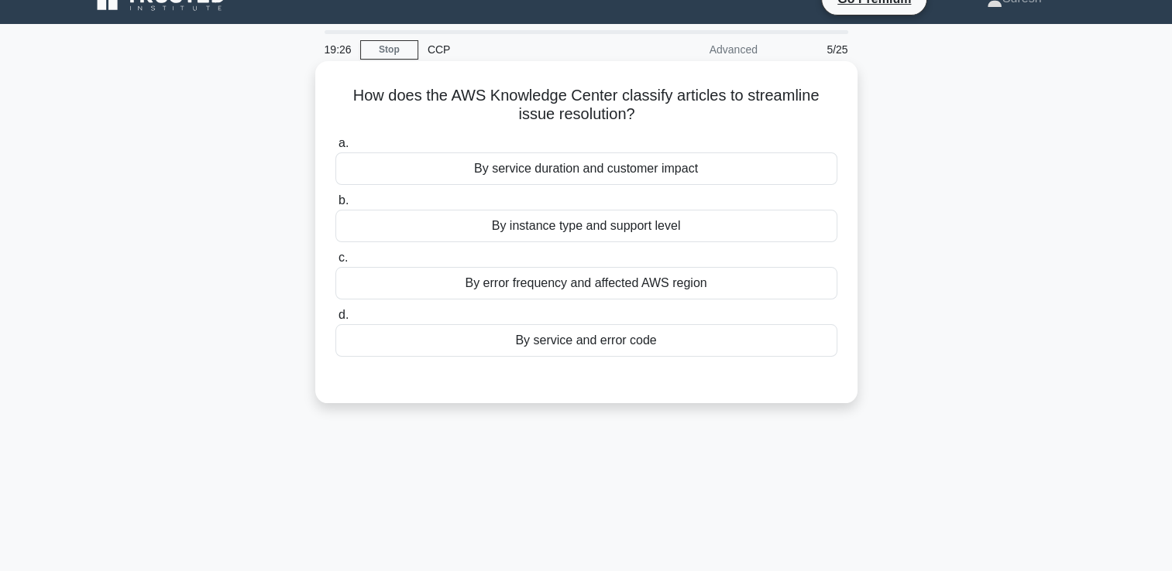
click at [658, 231] on div "By instance type and support level" at bounding box center [586, 226] width 502 height 33
click at [335, 206] on input "b. By instance type and support level" at bounding box center [335, 201] width 0 height 10
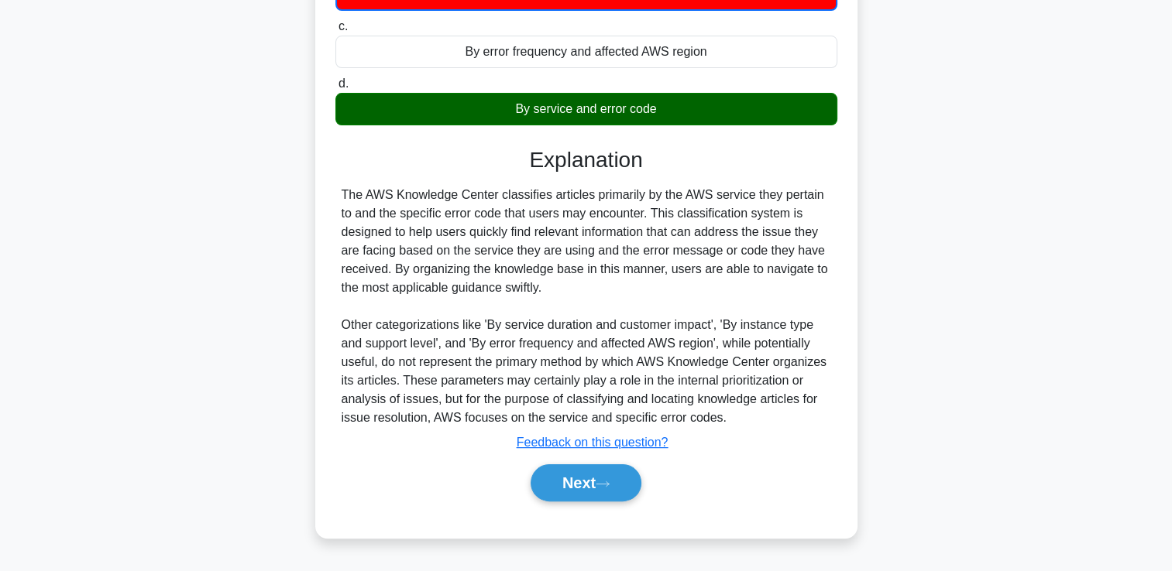
scroll to position [265, 0]
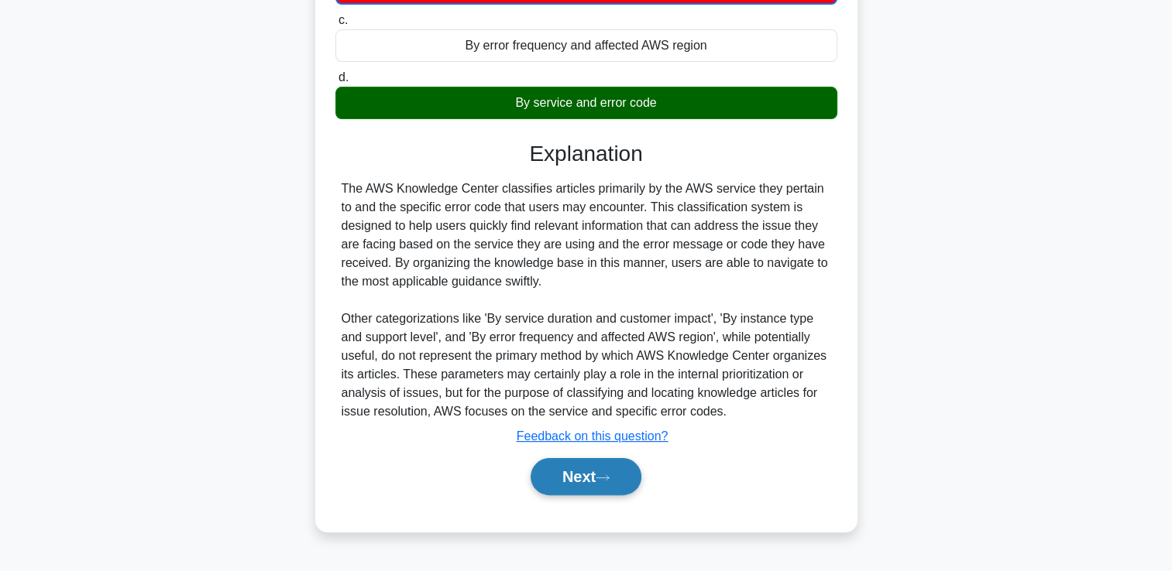
click at [583, 475] on button "Next" at bounding box center [585, 476] width 111 height 37
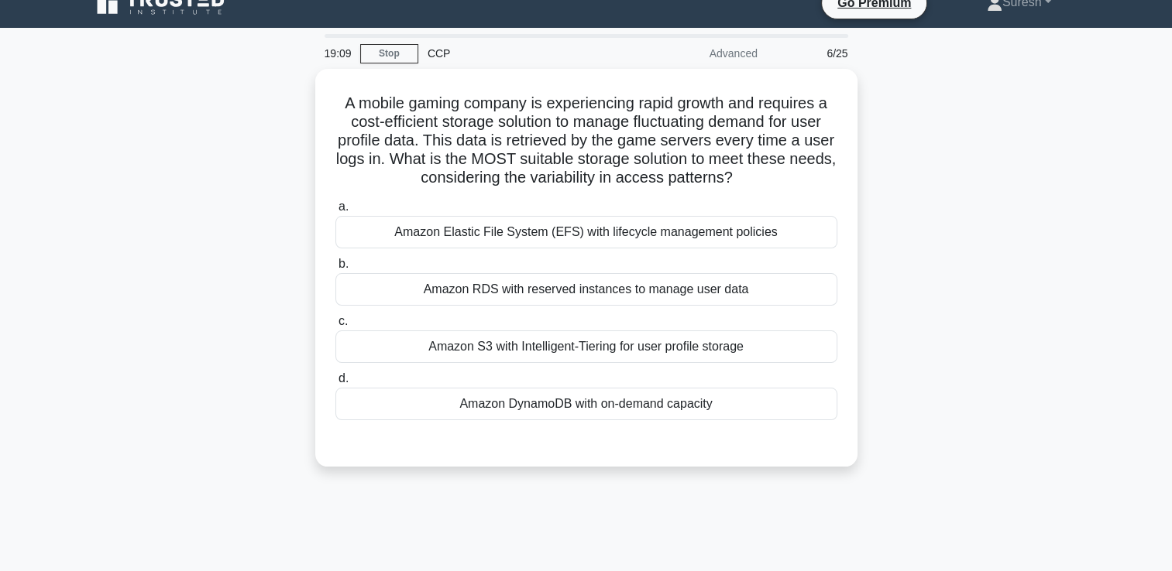
scroll to position [21, 0]
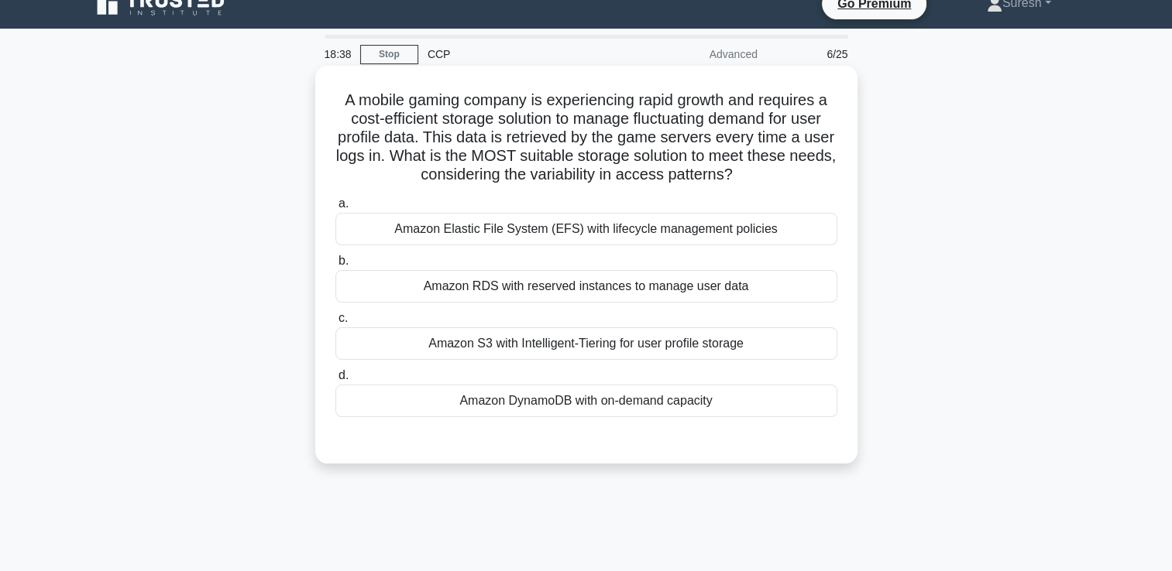
click at [626, 404] on div "Amazon DynamoDB with on-demand capacity" at bounding box center [586, 401] width 502 height 33
click at [335, 381] on input "d. Amazon DynamoDB with on-demand capacity" at bounding box center [335, 376] width 0 height 10
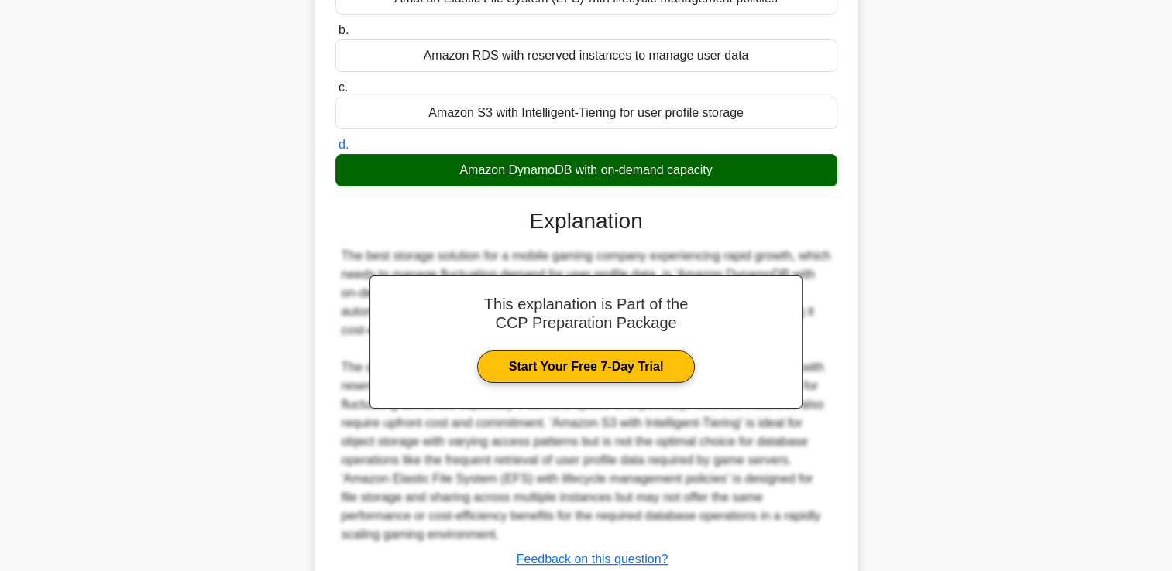
scroll to position [363, 0]
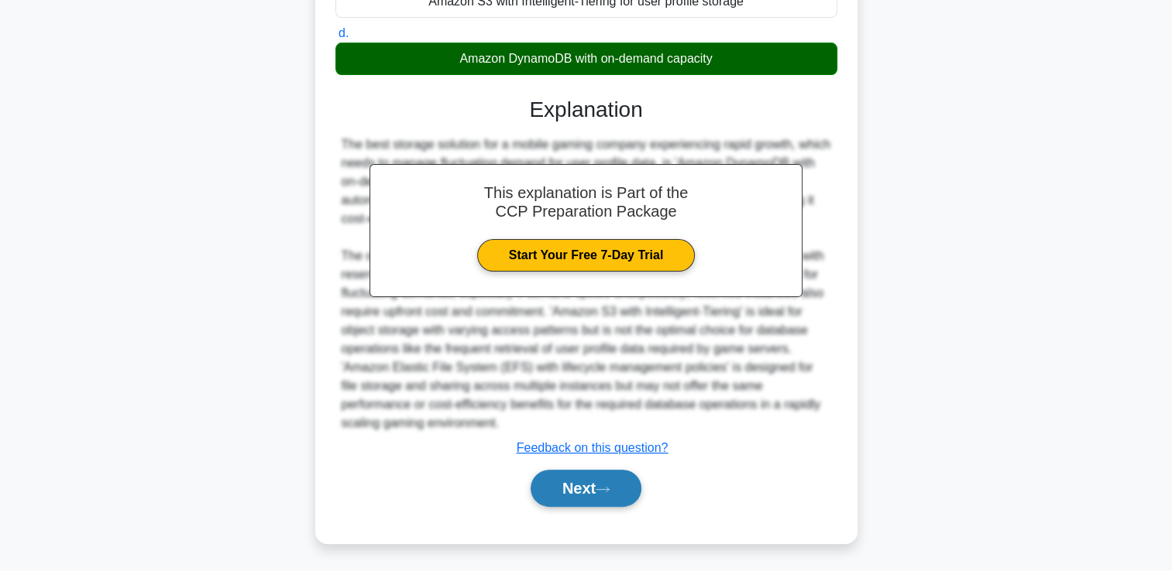
click at [578, 489] on button "Next" at bounding box center [585, 488] width 111 height 37
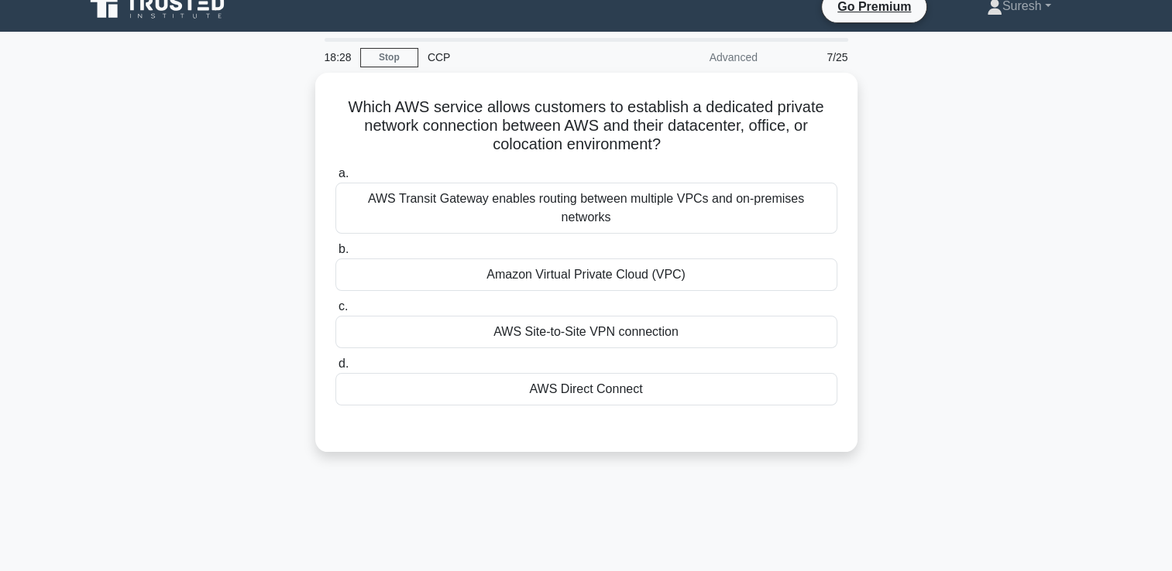
scroll to position [16, 0]
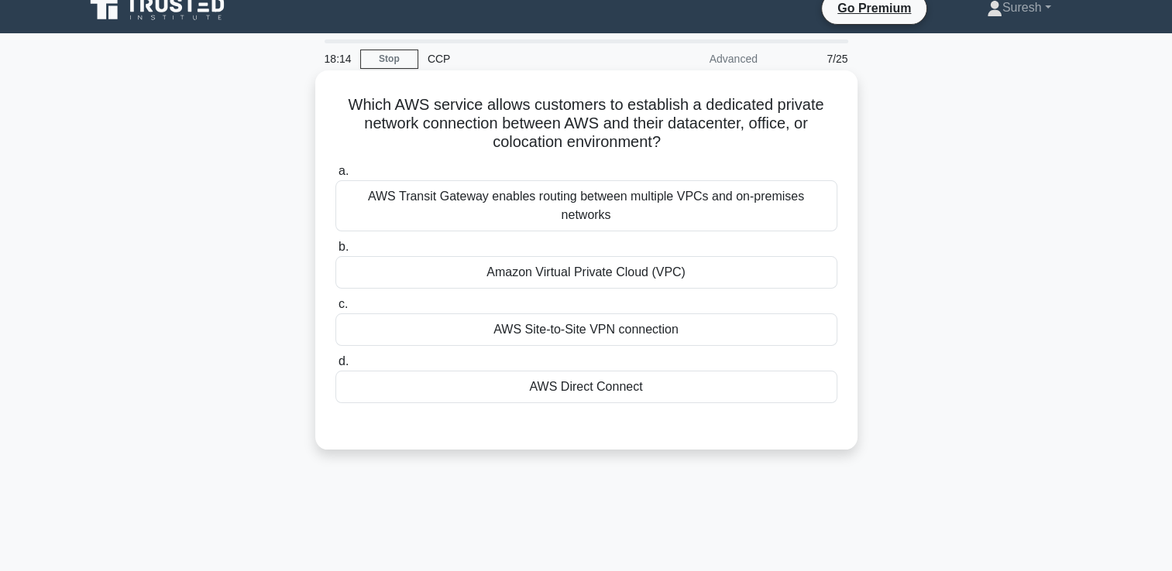
click at [527, 371] on div "AWS Direct Connect" at bounding box center [586, 387] width 502 height 33
click at [335, 367] on input "d. AWS Direct Connect" at bounding box center [335, 362] width 0 height 10
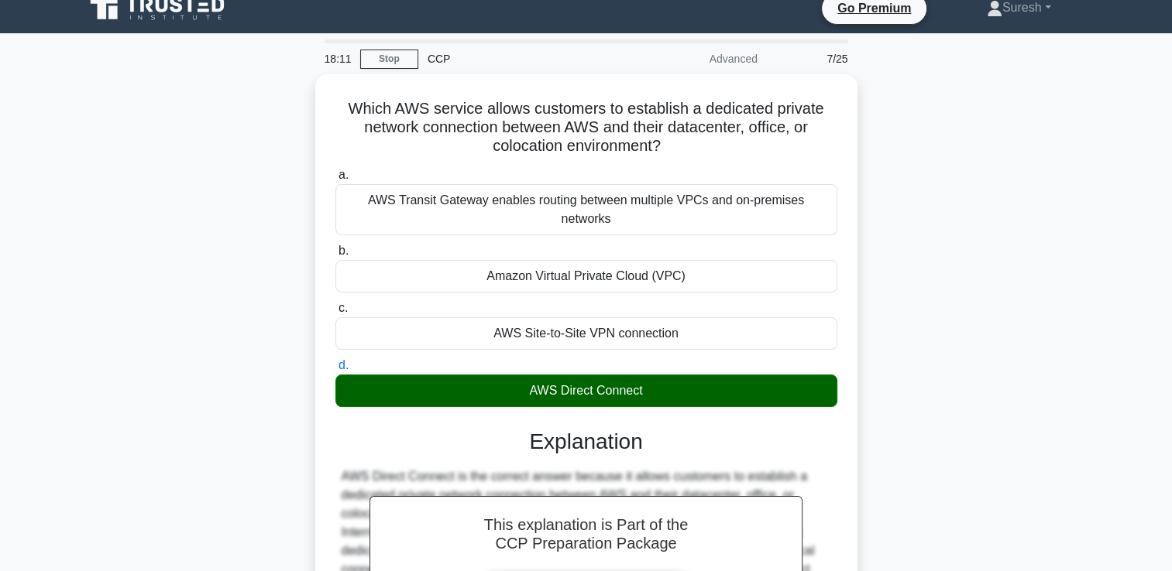
scroll to position [265, 0]
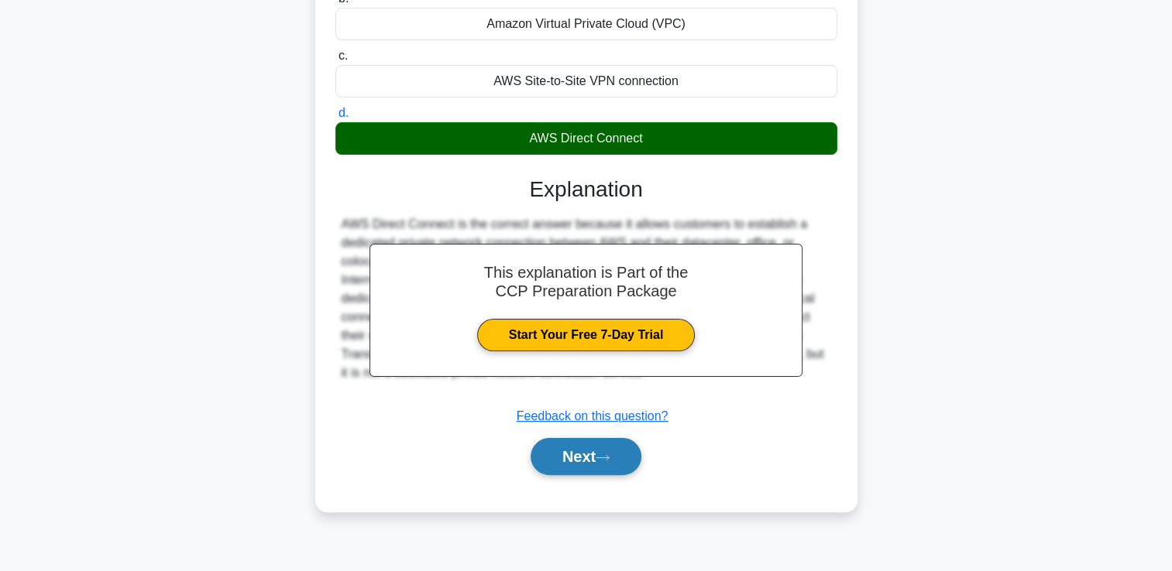
click at [571, 438] on button "Next" at bounding box center [585, 456] width 111 height 37
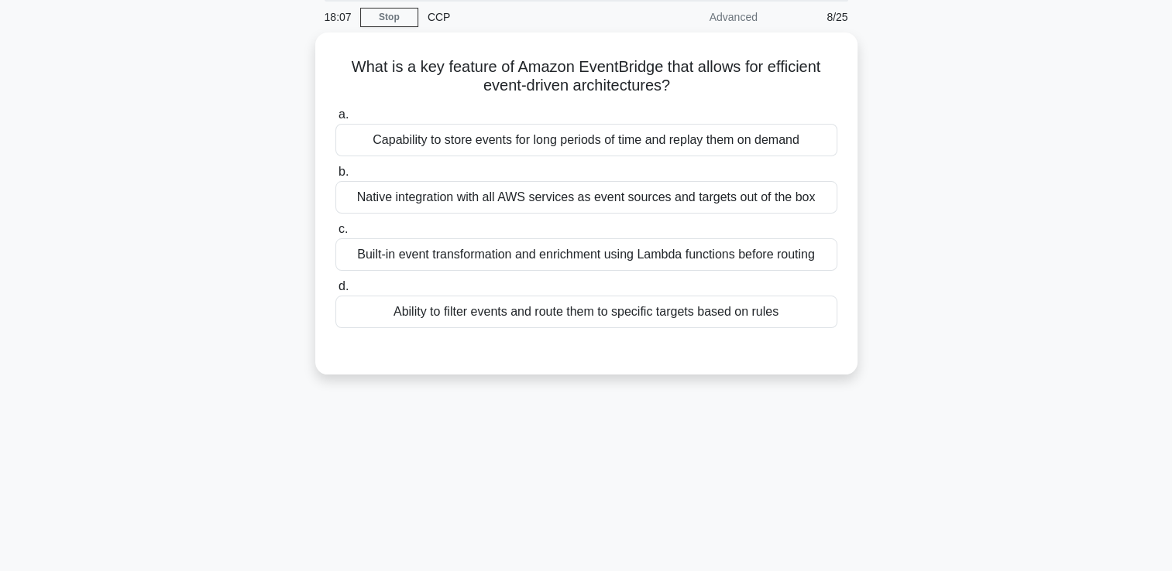
scroll to position [0, 0]
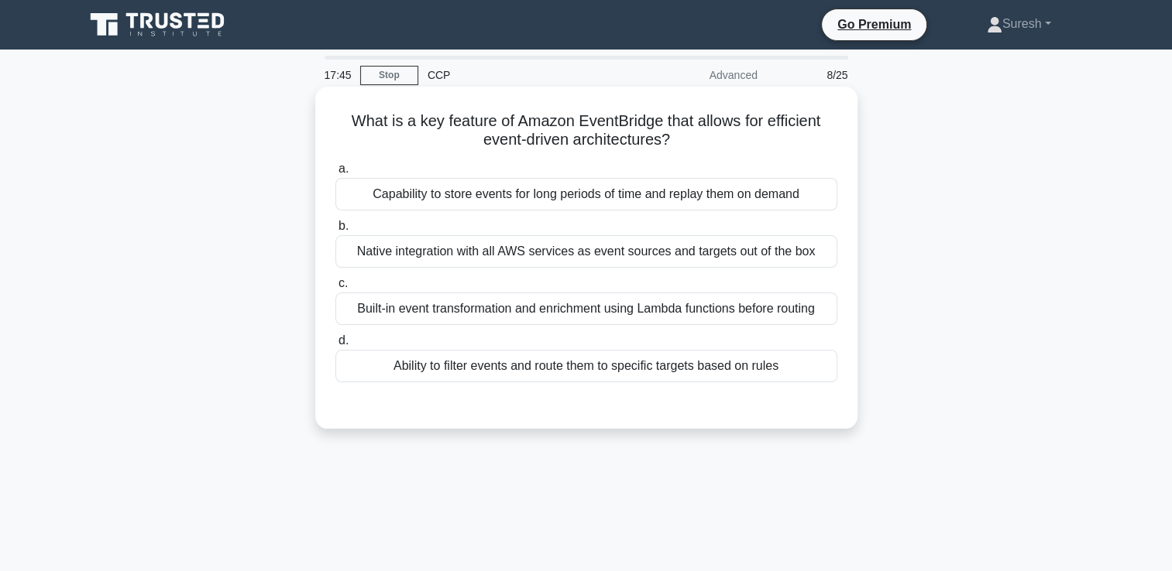
click at [535, 364] on div "Ability to filter events and route them to specific targets based on rules" at bounding box center [586, 366] width 502 height 33
click at [335, 346] on input "d. Ability to filter events and route them to specific targets based on rules" at bounding box center [335, 341] width 0 height 10
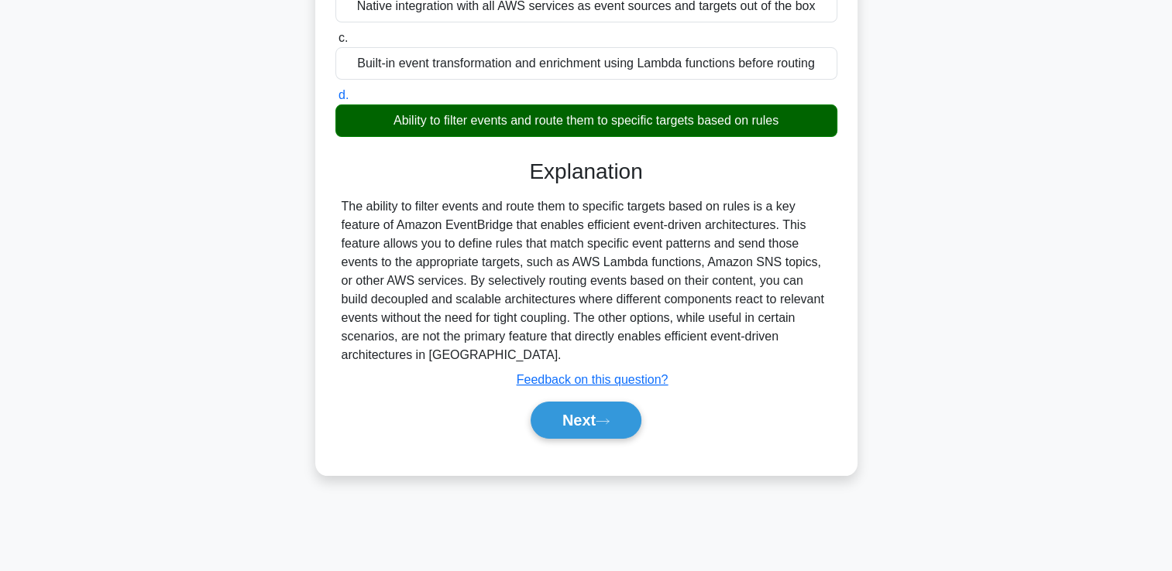
scroll to position [265, 0]
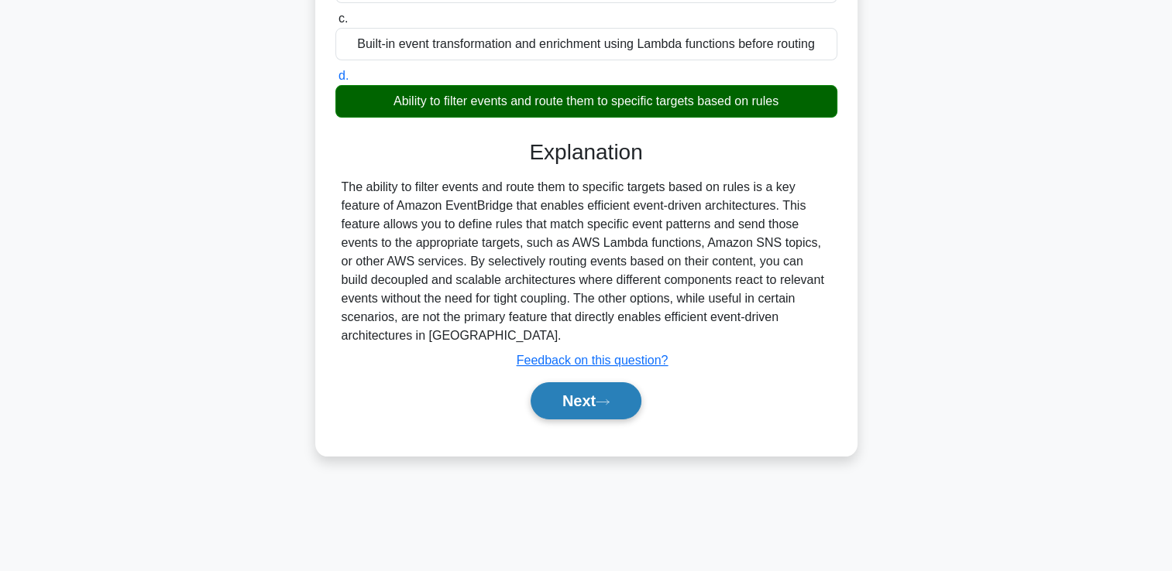
click at [577, 401] on button "Next" at bounding box center [585, 401] width 111 height 37
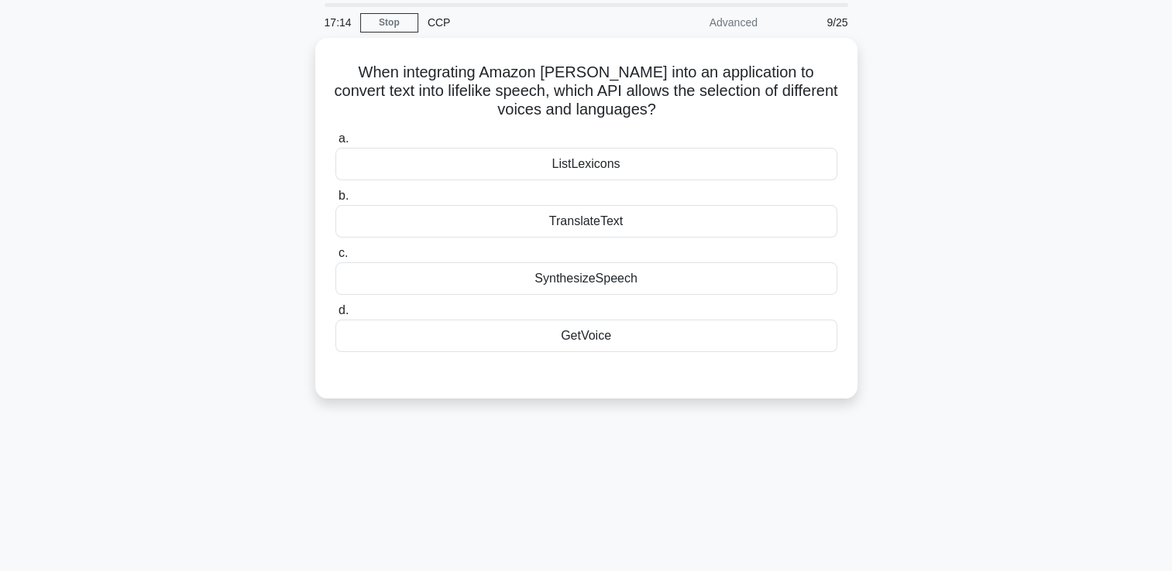
scroll to position [0, 0]
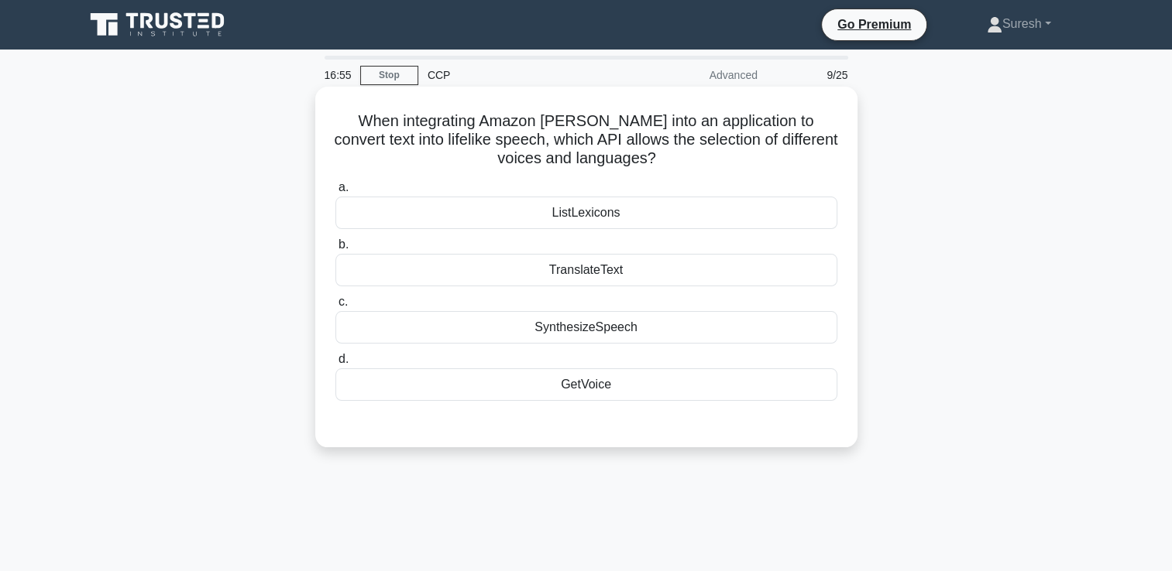
click at [583, 271] on div "TranslateText" at bounding box center [586, 270] width 502 height 33
click at [335, 250] on input "b. TranslateText" at bounding box center [335, 245] width 0 height 10
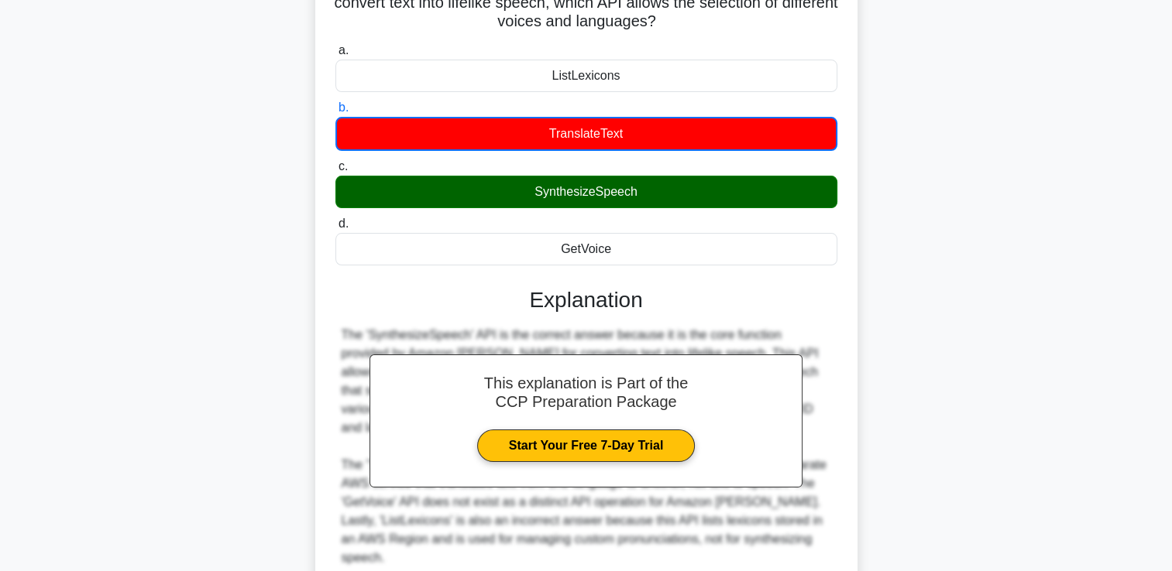
scroll to position [265, 0]
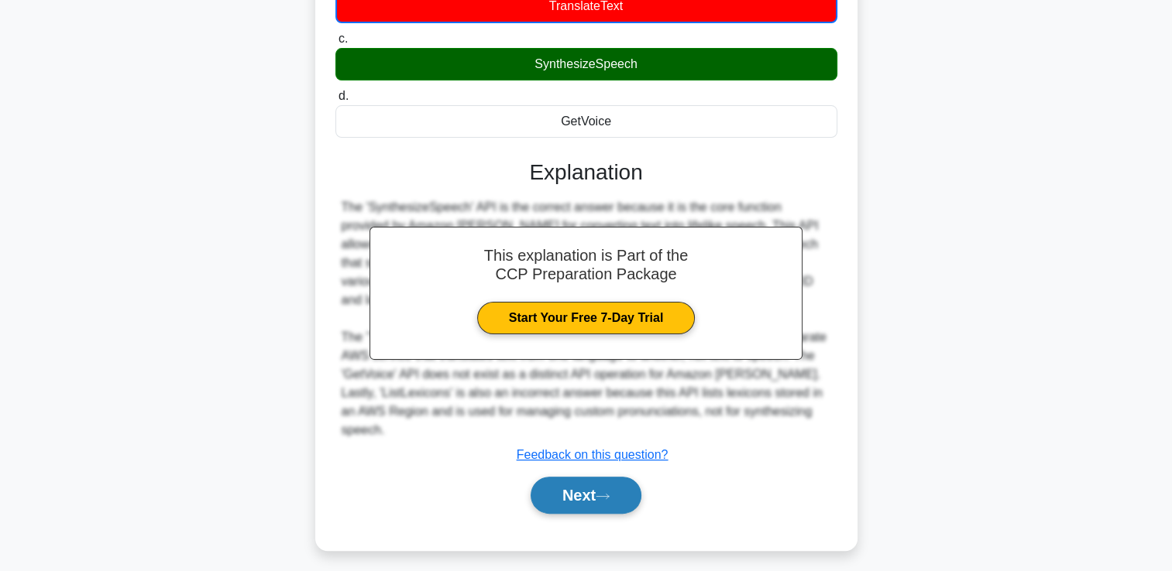
click at [588, 477] on button "Next" at bounding box center [585, 495] width 111 height 37
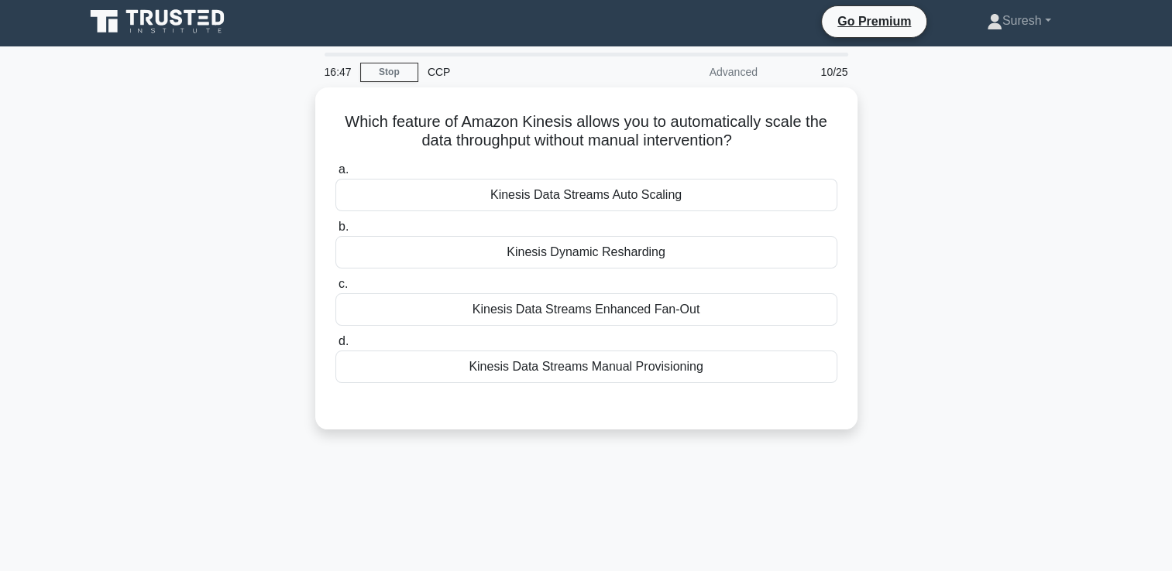
scroll to position [0, 0]
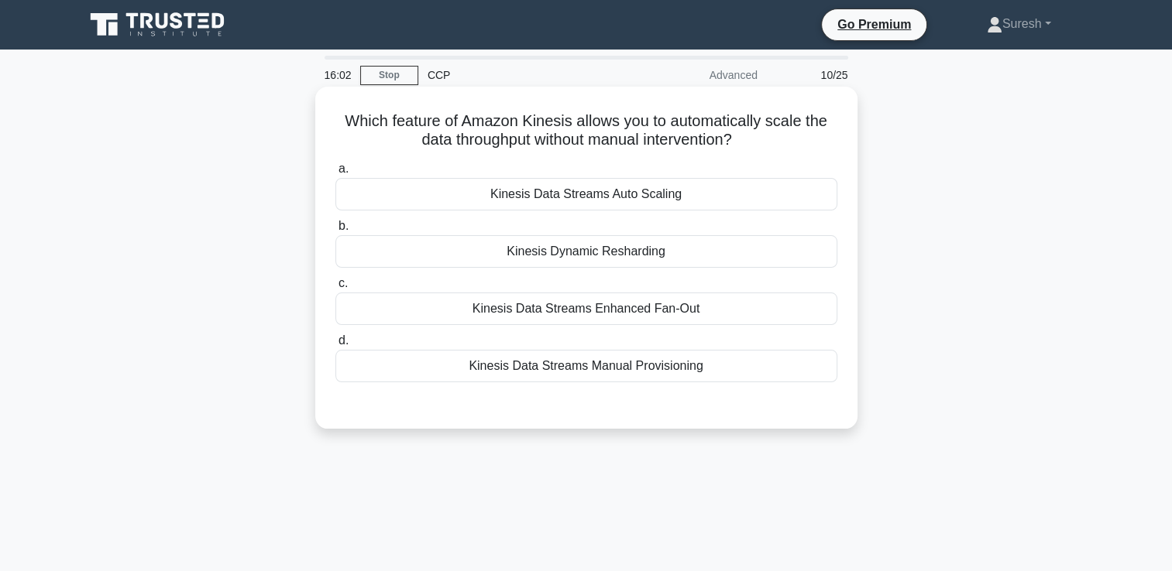
click at [616, 195] on div "Kinesis Data Streams Auto Scaling" at bounding box center [586, 194] width 502 height 33
click at [335, 174] on input "a. Kinesis Data Streams Auto Scaling" at bounding box center [335, 169] width 0 height 10
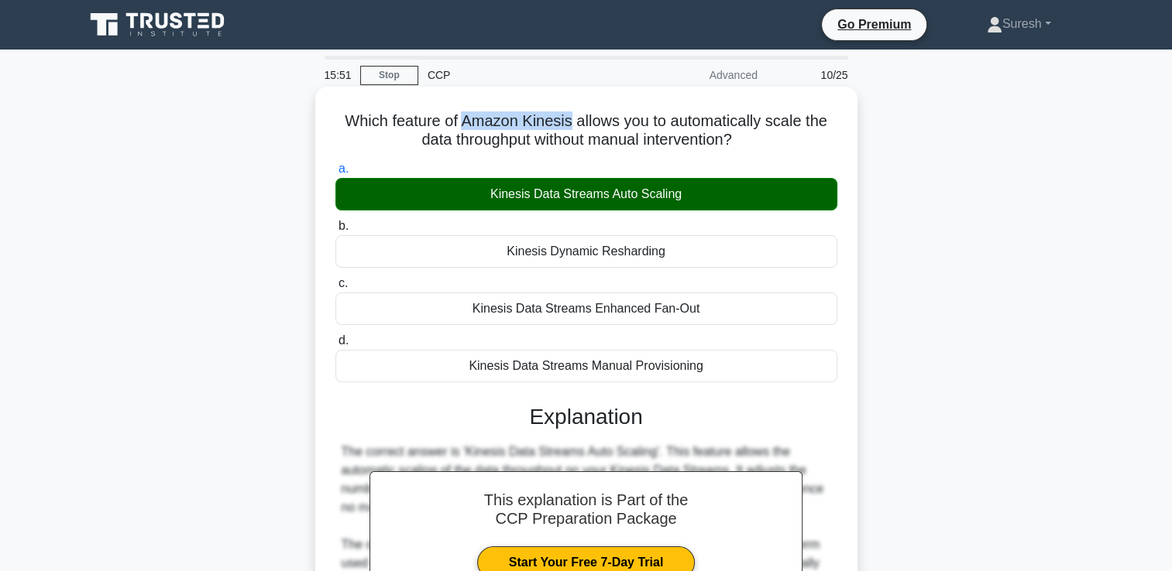
drag, startPoint x: 571, startPoint y: 117, endPoint x: 461, endPoint y: 119, distance: 110.0
click at [461, 119] on h5 "Which feature of Amazon Kinesis allows you to automatically scale the data thro…" at bounding box center [586, 131] width 505 height 39
copy h5 "Amazon Kinesis"
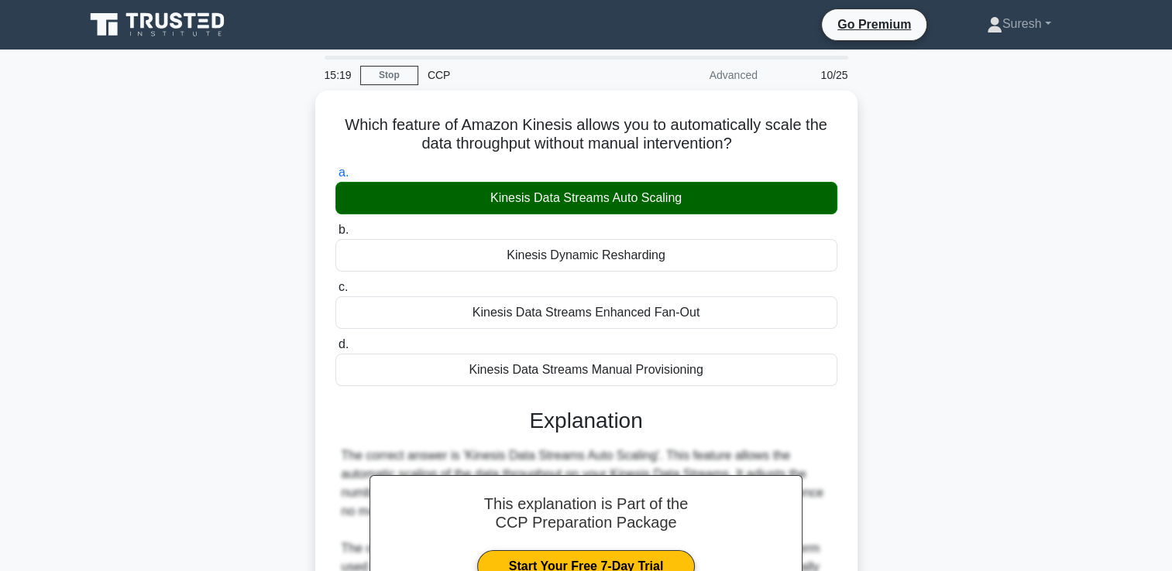
click at [957, 410] on div "Which feature of Amazon Kinesis allows you to automatically scale the data thro…" at bounding box center [586, 482] width 1022 height 783
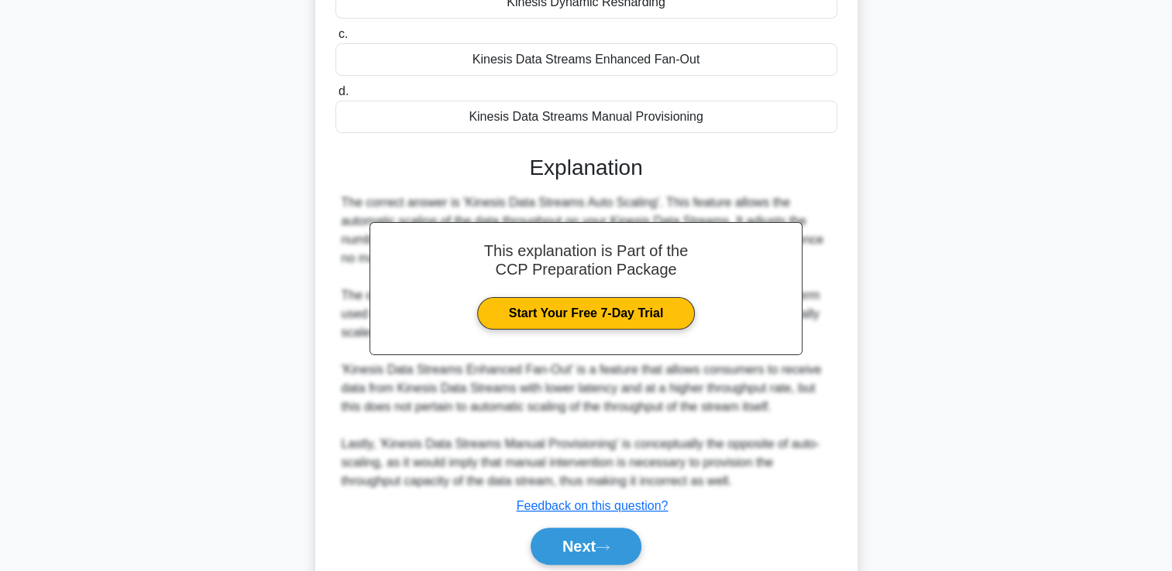
scroll to position [307, 0]
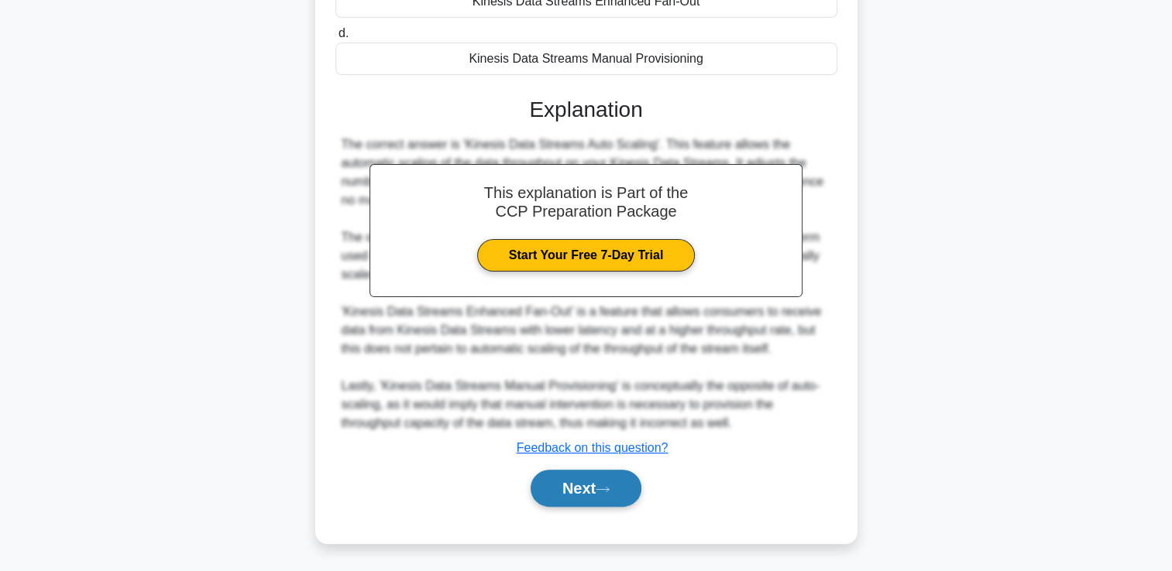
click at [563, 489] on button "Next" at bounding box center [585, 488] width 111 height 37
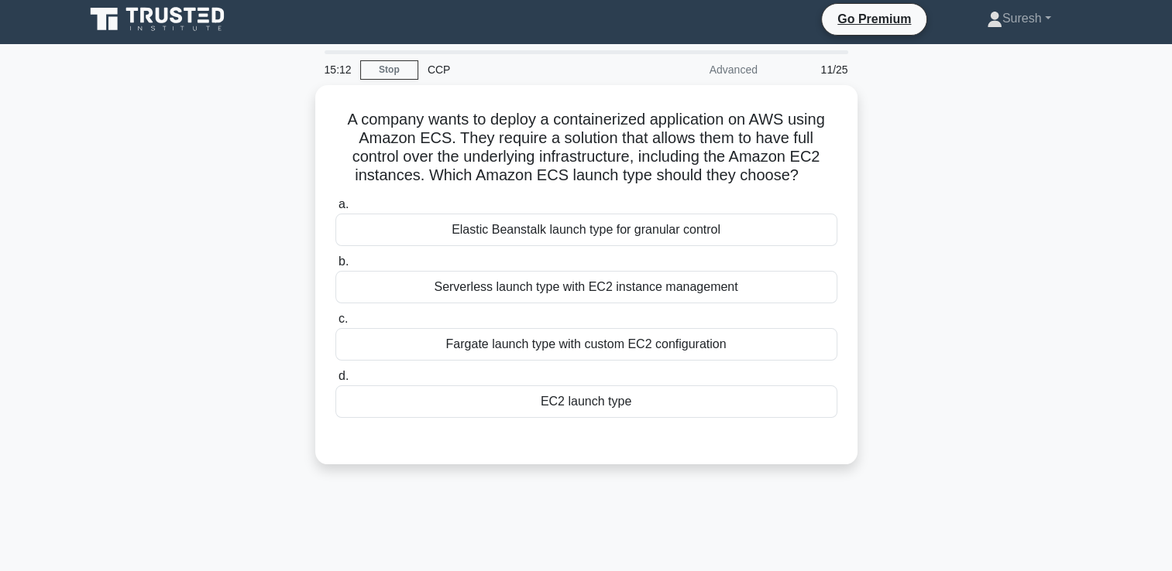
scroll to position [0, 0]
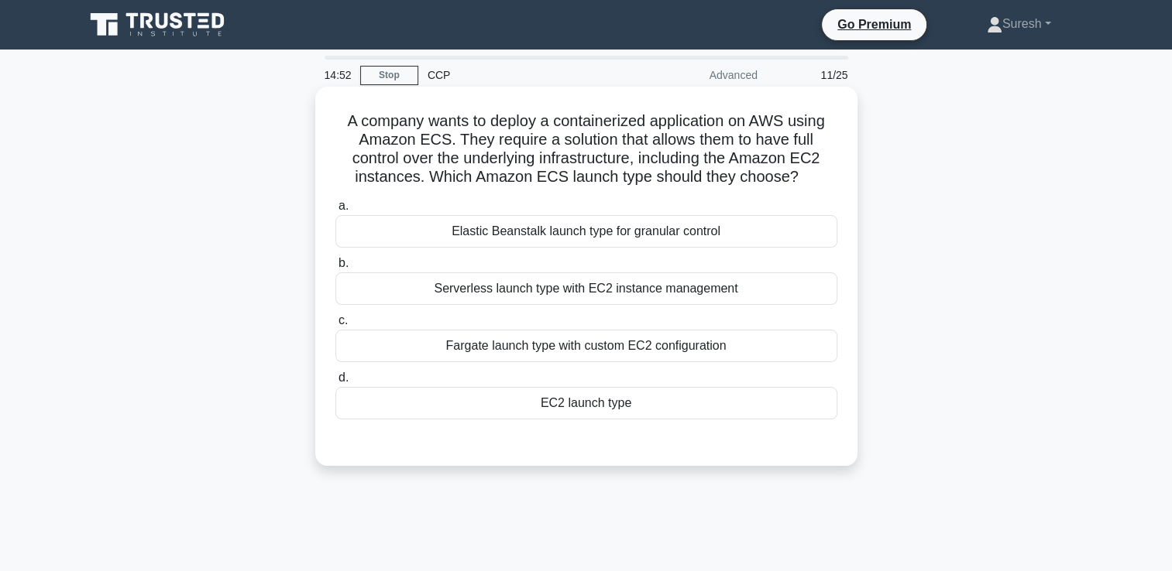
click at [588, 409] on div "EC2 launch type" at bounding box center [586, 403] width 502 height 33
click at [335, 383] on input "d. EC2 launch type" at bounding box center [335, 378] width 0 height 10
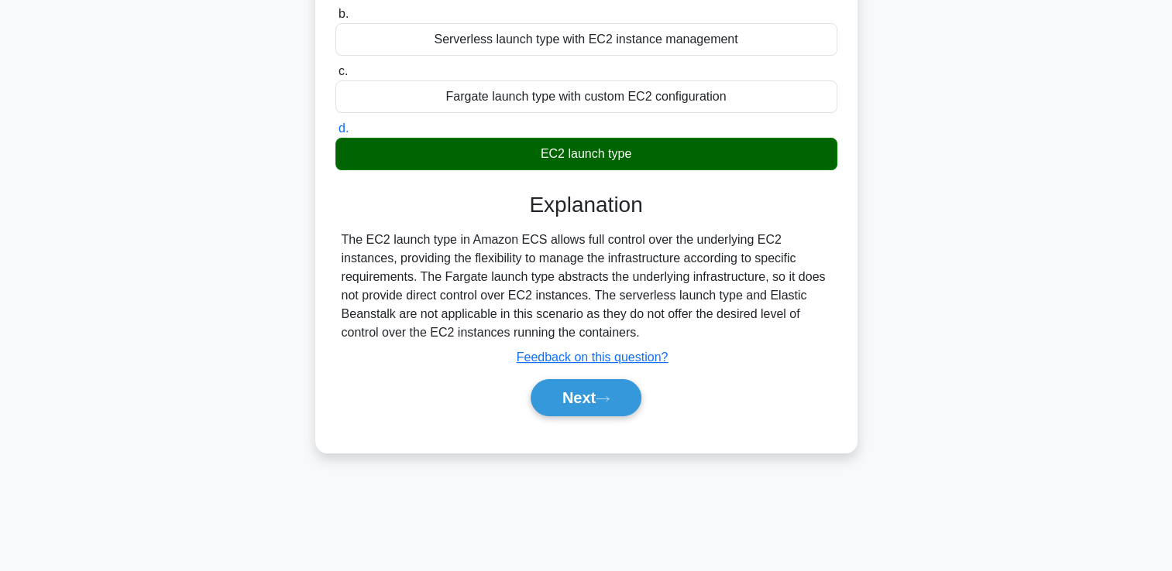
scroll to position [265, 0]
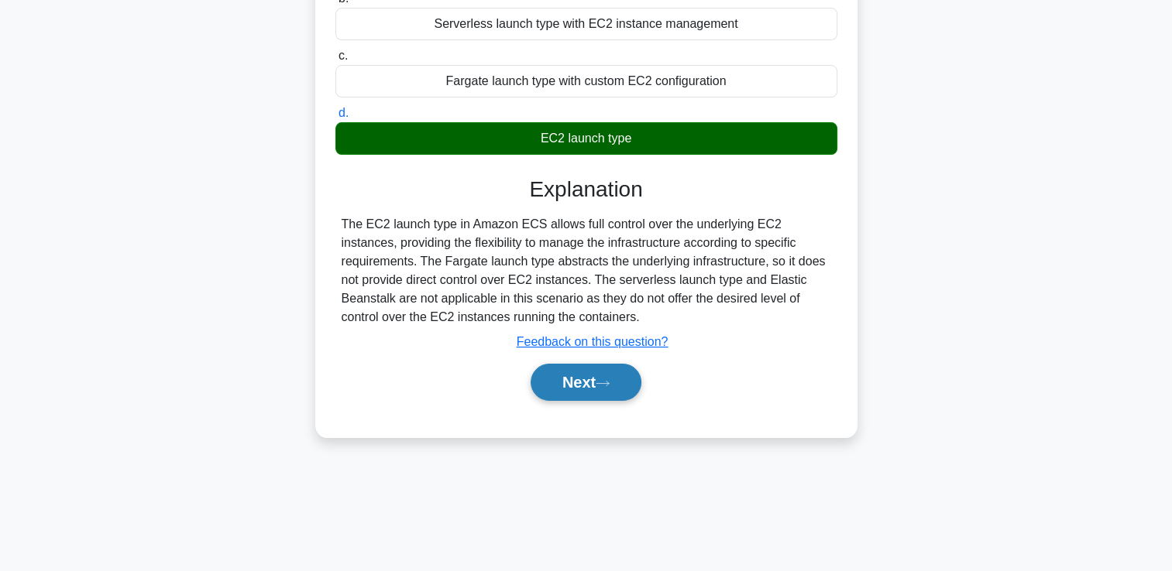
click at [561, 384] on button "Next" at bounding box center [585, 382] width 111 height 37
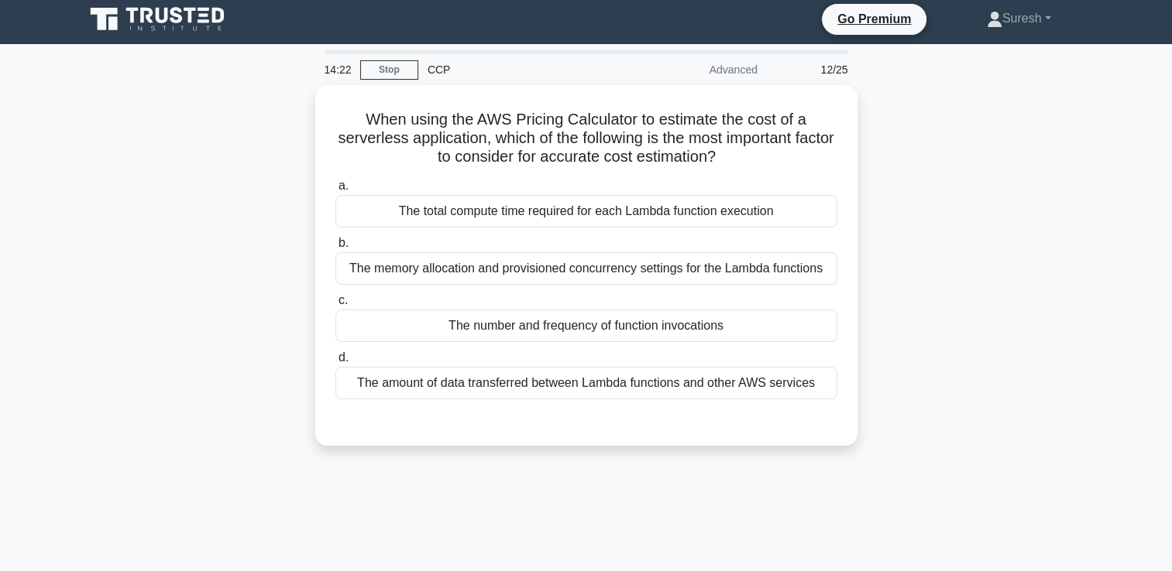
scroll to position [0, 0]
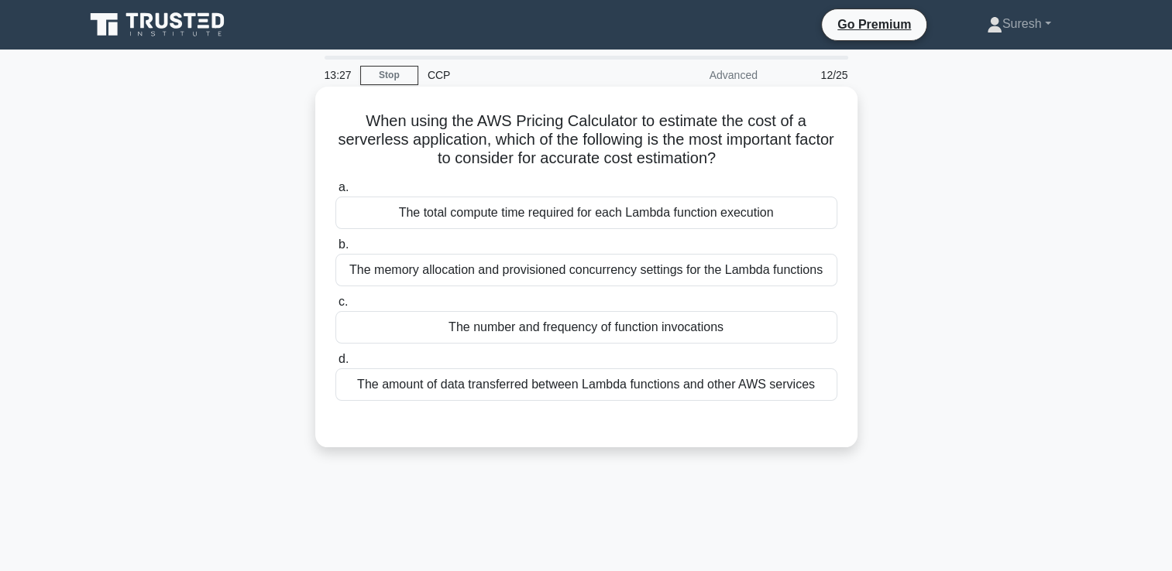
click at [671, 214] on div "The total compute time required for each Lambda function execution" at bounding box center [586, 213] width 502 height 33
click at [335, 193] on input "a. The total compute time required for each Lambda function execution" at bounding box center [335, 188] width 0 height 10
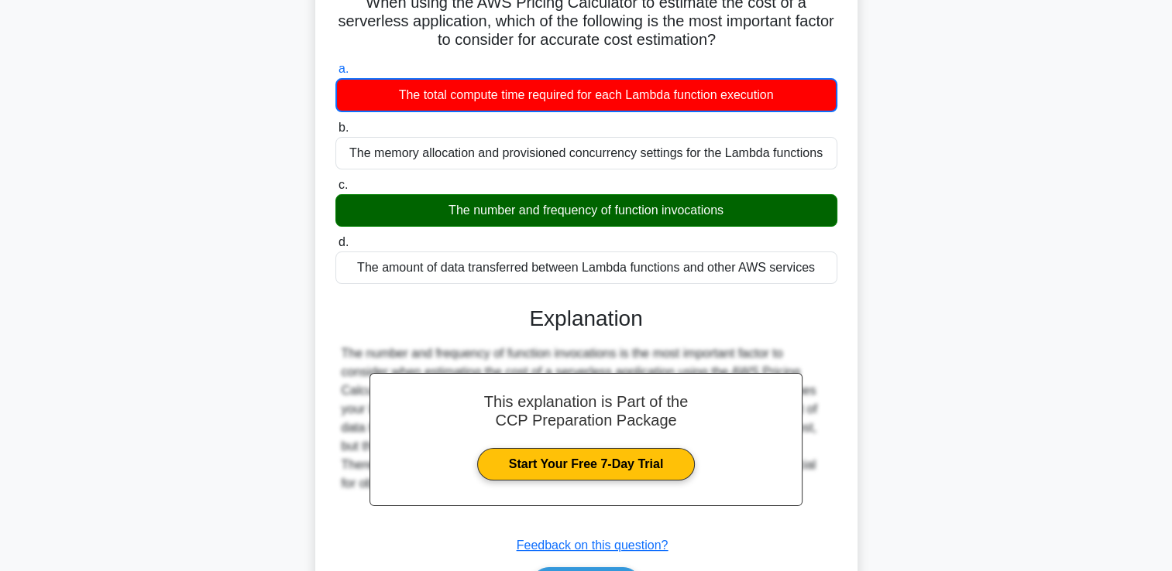
scroll to position [265, 0]
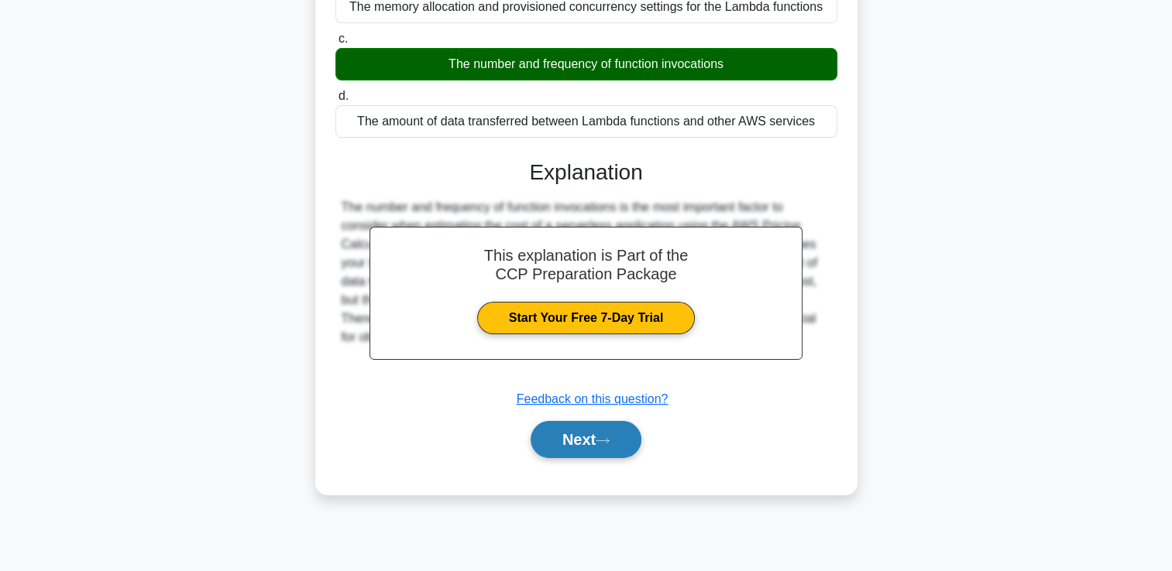
click at [563, 435] on button "Next" at bounding box center [585, 439] width 111 height 37
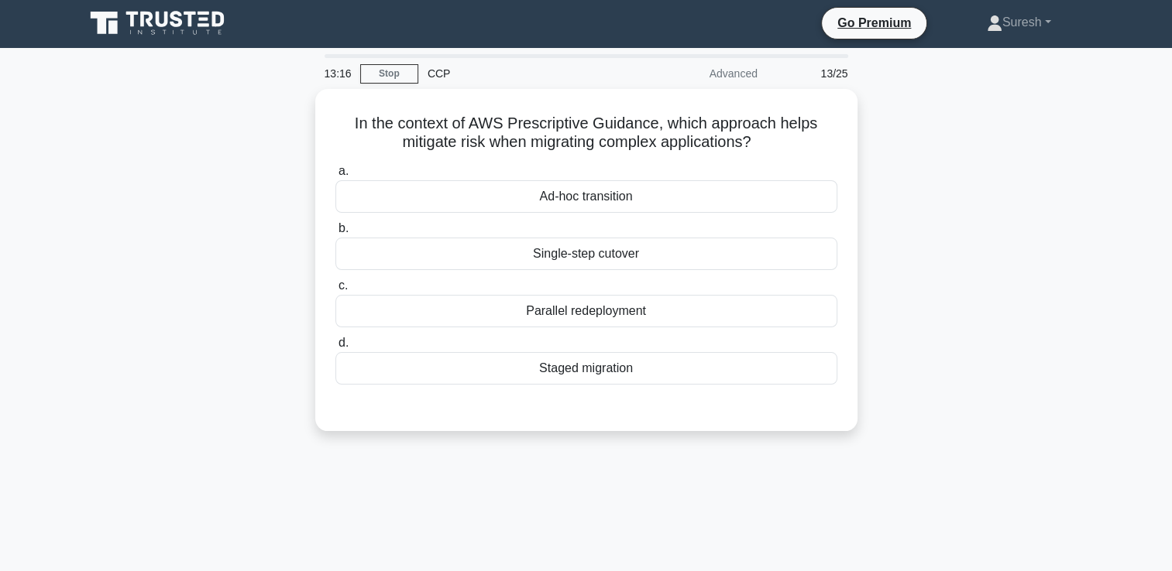
scroll to position [0, 0]
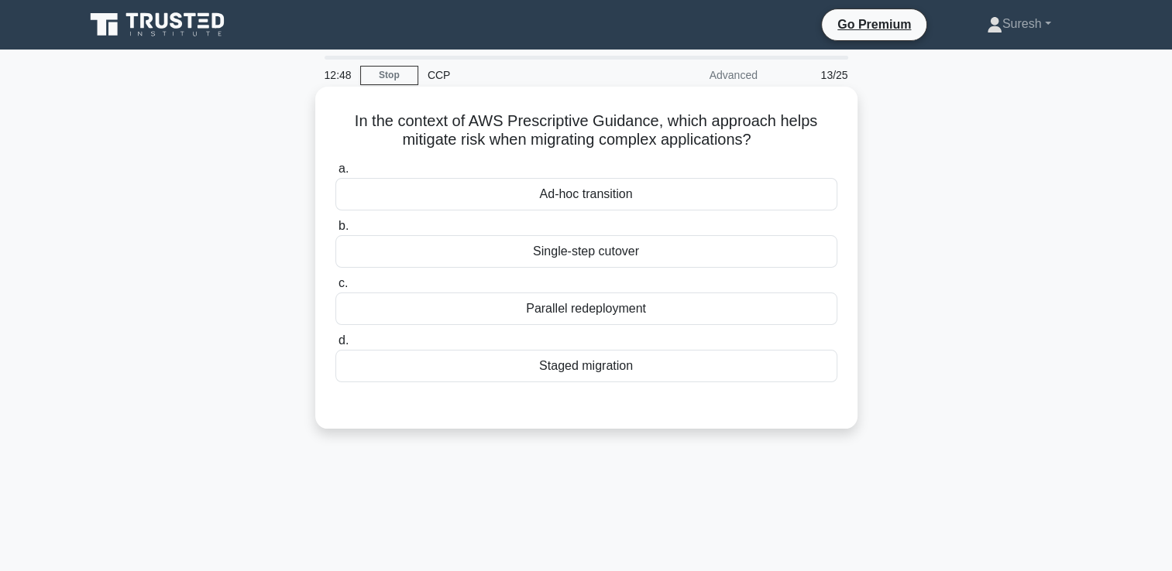
click at [594, 365] on div "Staged migration" at bounding box center [586, 366] width 502 height 33
click at [335, 346] on input "d. Staged migration" at bounding box center [335, 341] width 0 height 10
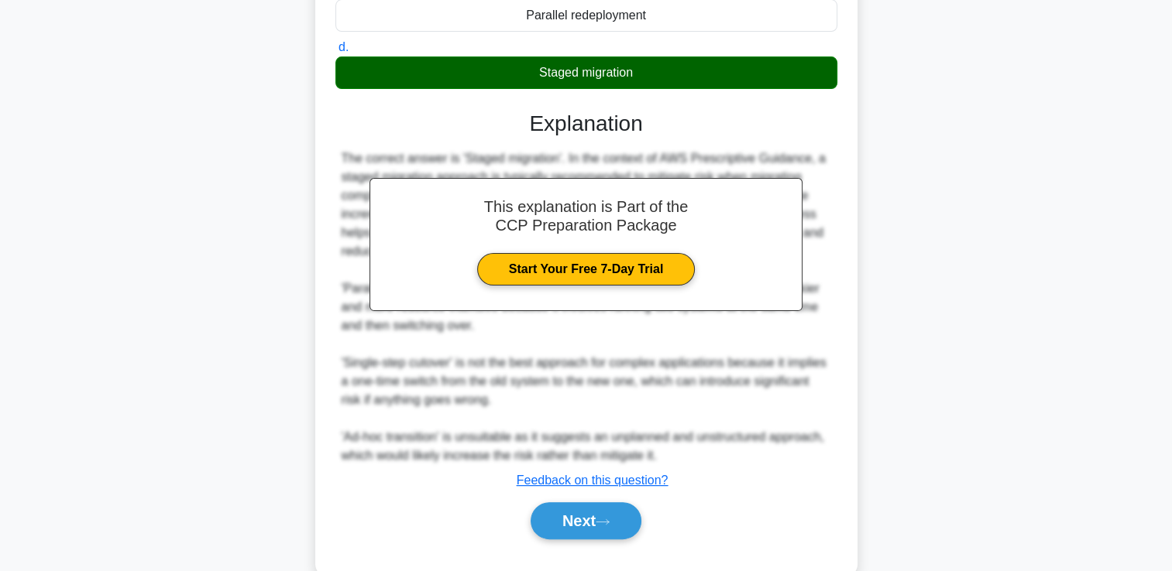
scroll to position [326, 0]
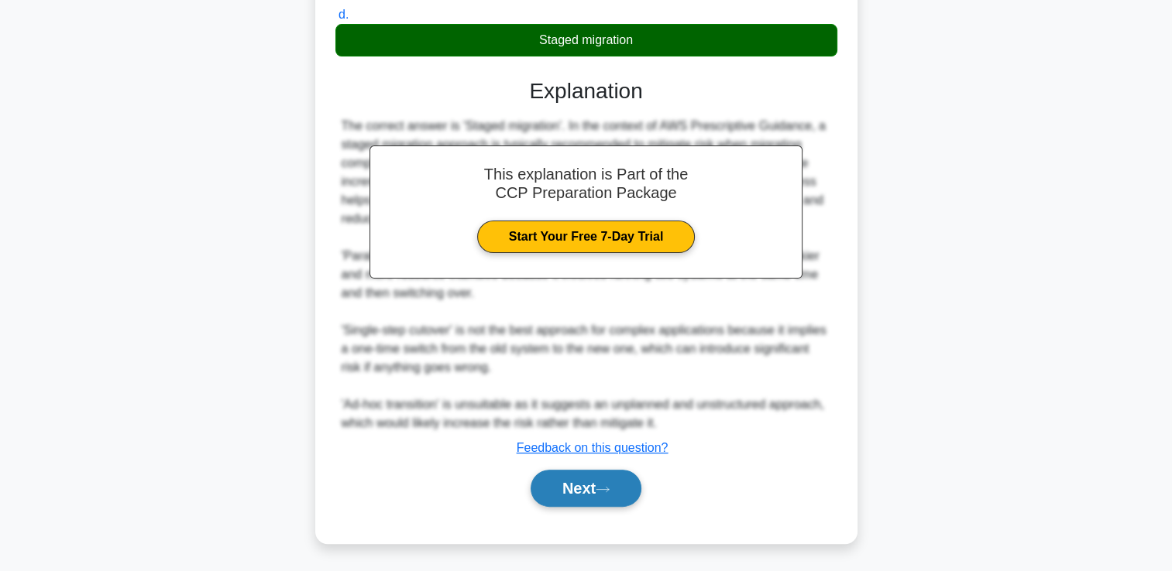
click at [573, 485] on button "Next" at bounding box center [585, 488] width 111 height 37
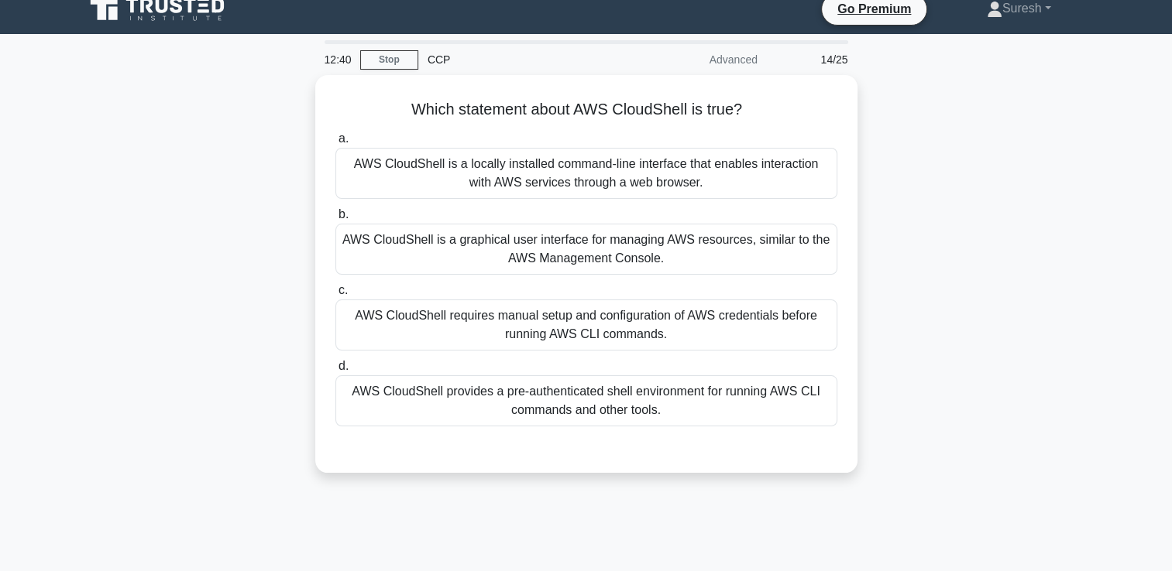
scroll to position [0, 0]
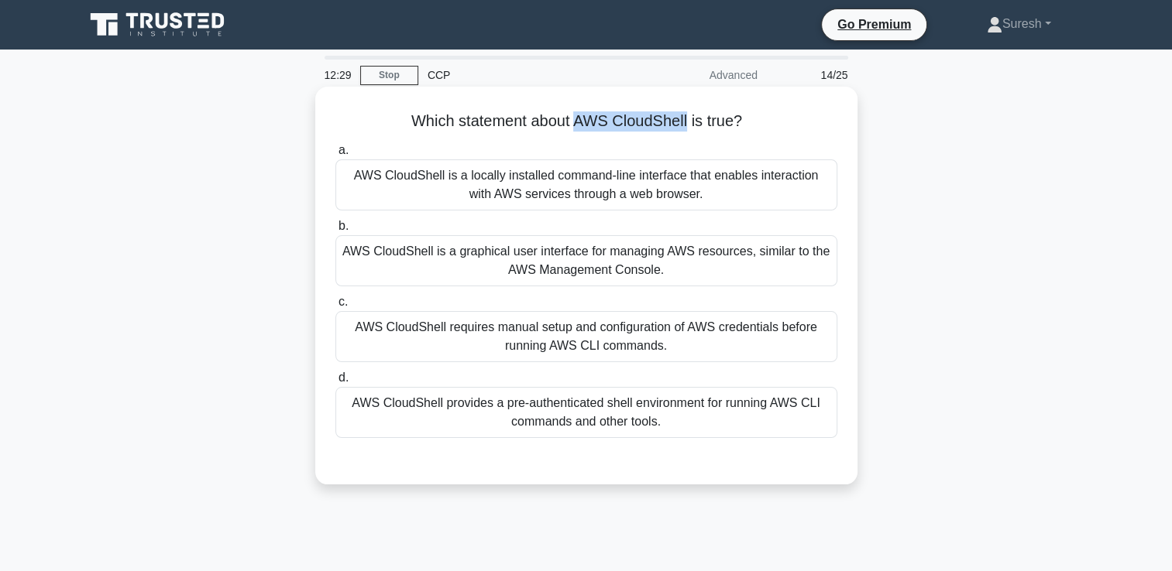
drag, startPoint x: 689, startPoint y: 127, endPoint x: 576, endPoint y: 131, distance: 113.1
click at [576, 131] on h5 "Which statement about AWS CloudShell is true? .spinner_0XTQ{transform-origin:ce…" at bounding box center [586, 122] width 505 height 20
copy h5 "AWS CloudShell"
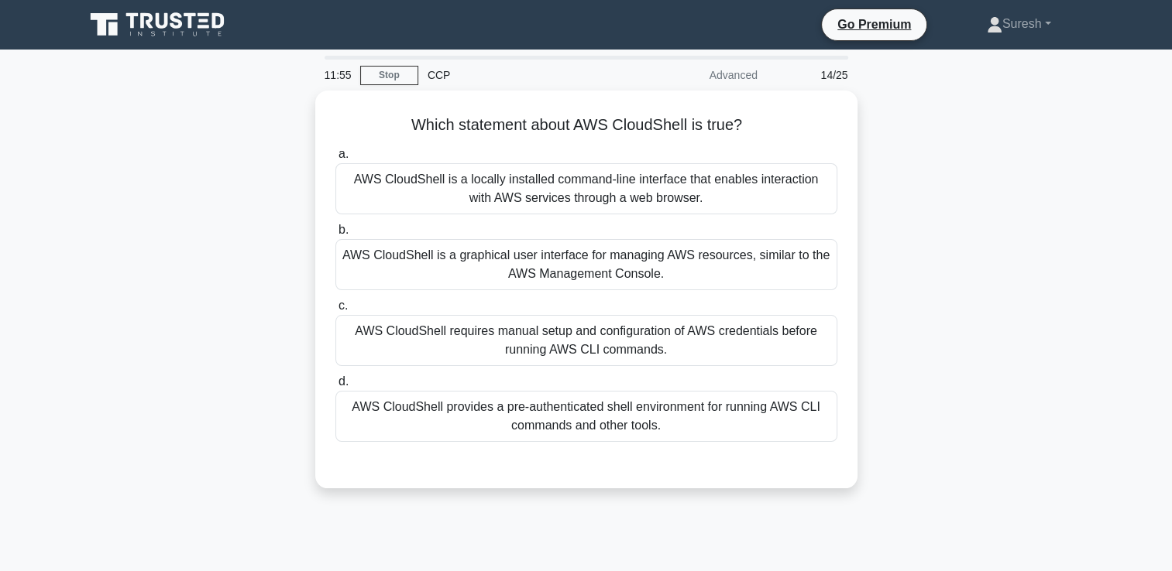
click at [259, 267] on div "Which statement about AWS CloudShell is true? .spinner_0XTQ{transform-origin:ce…" at bounding box center [586, 299] width 1022 height 417
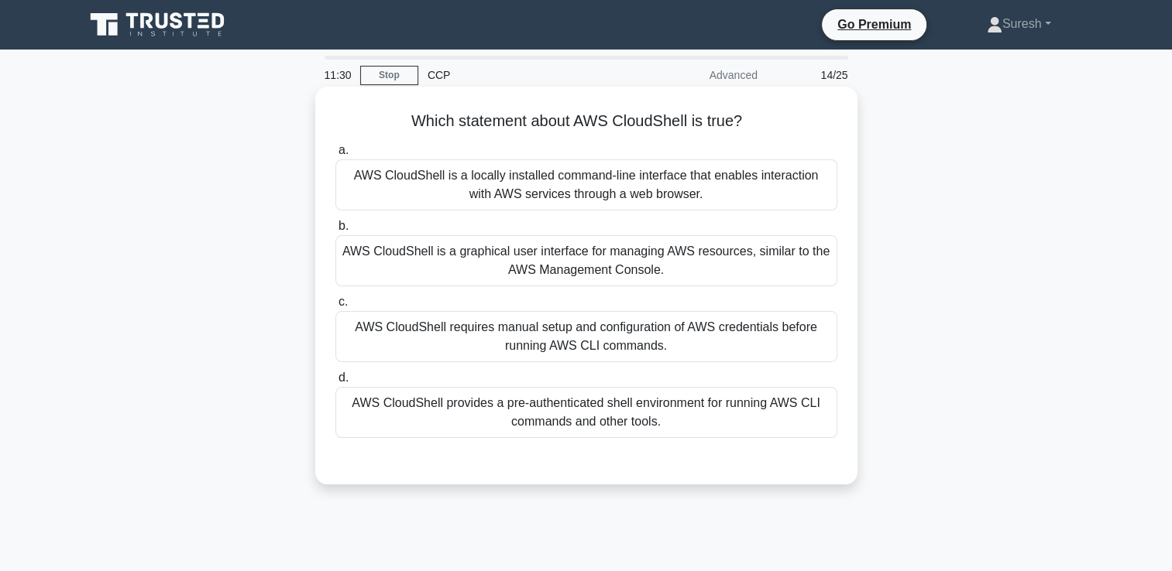
click at [456, 192] on div "AWS CloudShell is a locally installed command-line interface that enables inter…" at bounding box center [586, 185] width 502 height 51
click at [335, 156] on input "a. AWS CloudShell is a locally installed command-line interface that enables in…" at bounding box center [335, 151] width 0 height 10
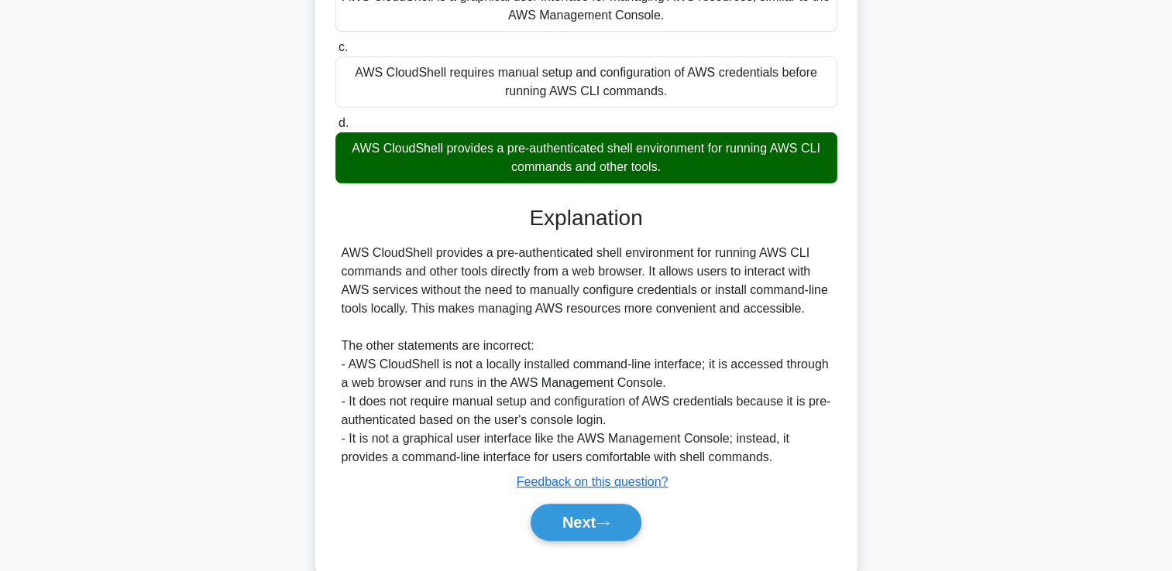
scroll to position [290, 0]
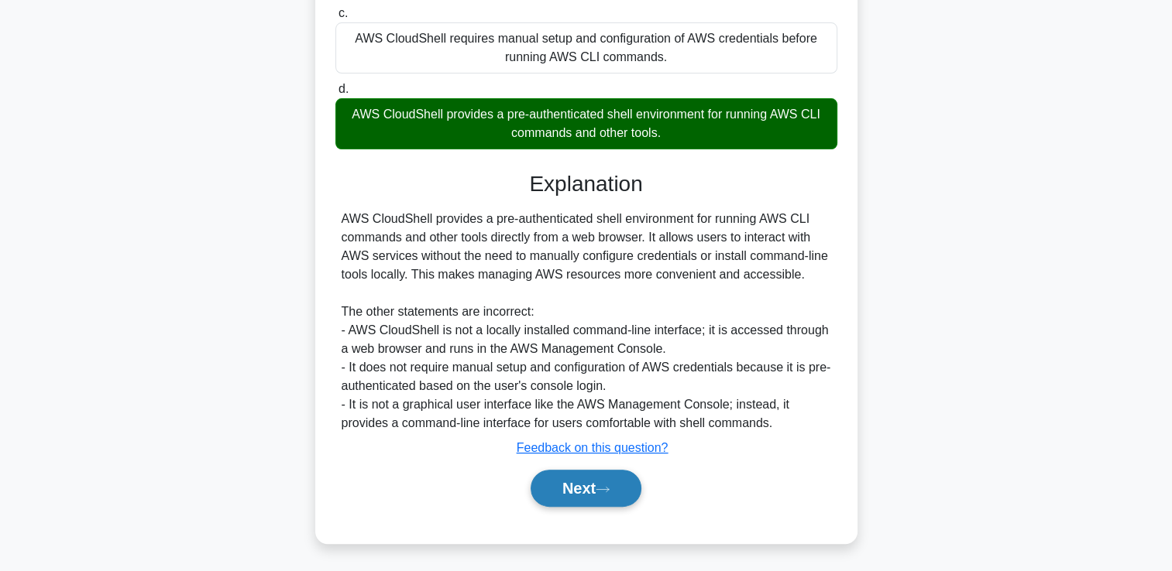
click at [576, 487] on button "Next" at bounding box center [585, 488] width 111 height 37
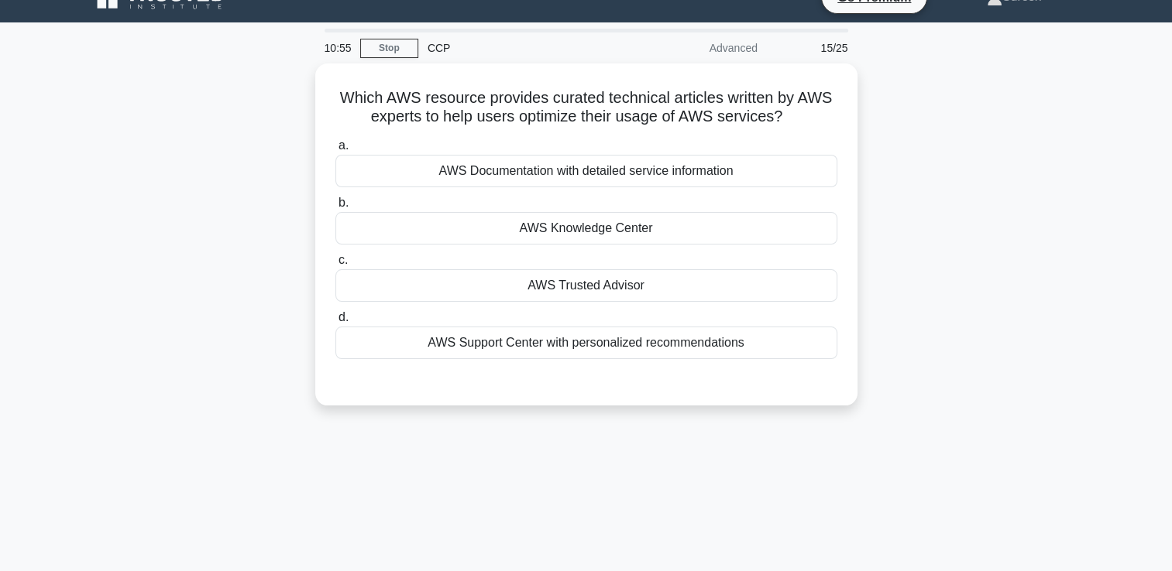
scroll to position [0, 0]
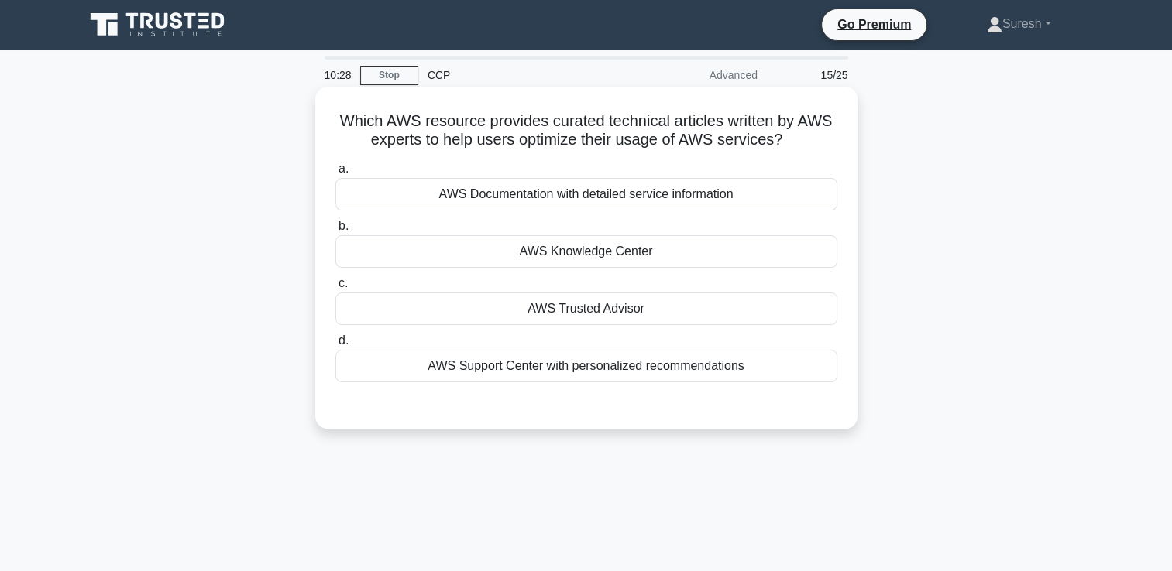
click at [569, 251] on div "AWS Knowledge Center" at bounding box center [586, 251] width 502 height 33
click at [335, 232] on input "b. AWS Knowledge Center" at bounding box center [335, 226] width 0 height 10
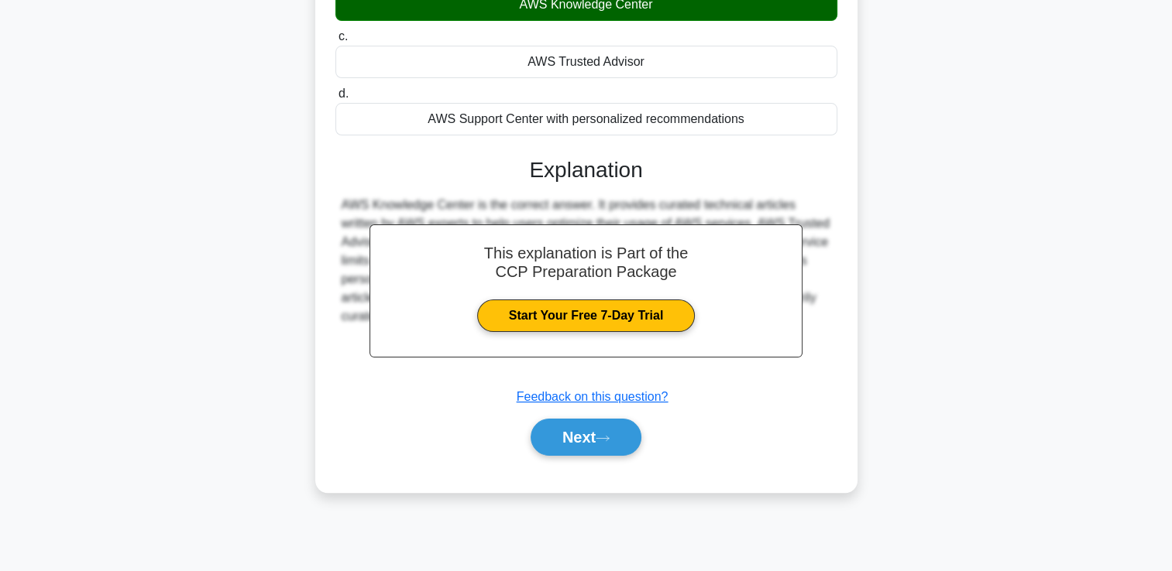
scroll to position [265, 0]
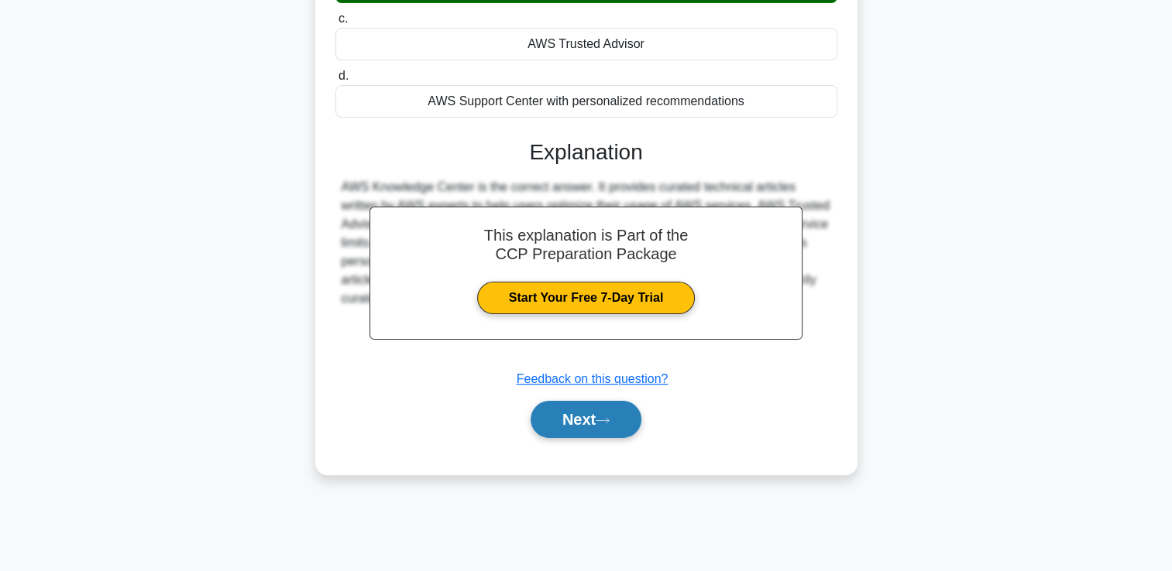
click at [582, 412] on button "Next" at bounding box center [585, 419] width 111 height 37
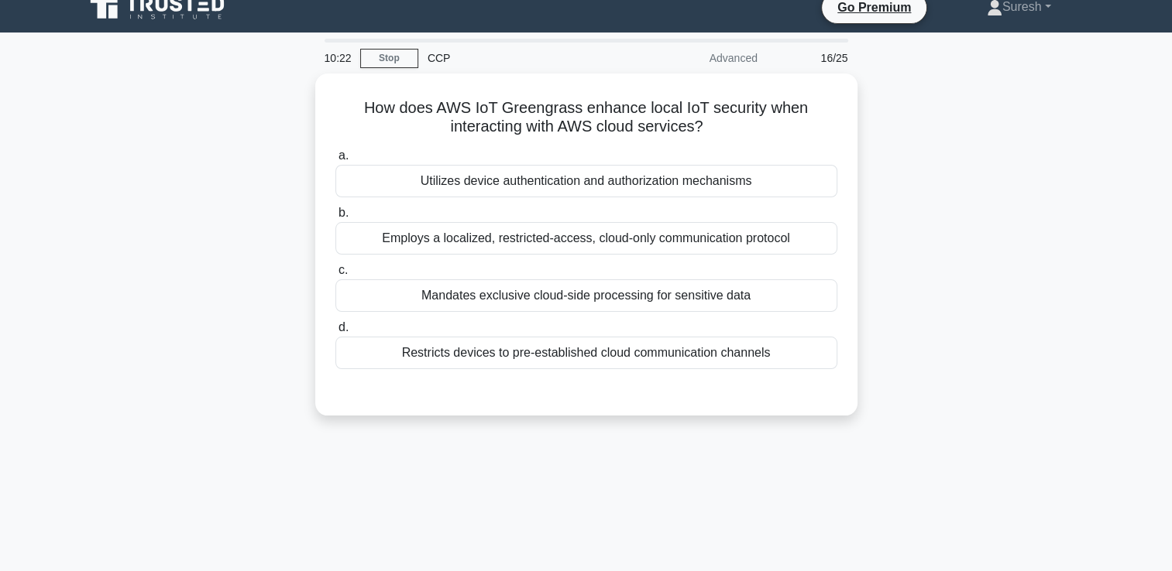
scroll to position [0, 0]
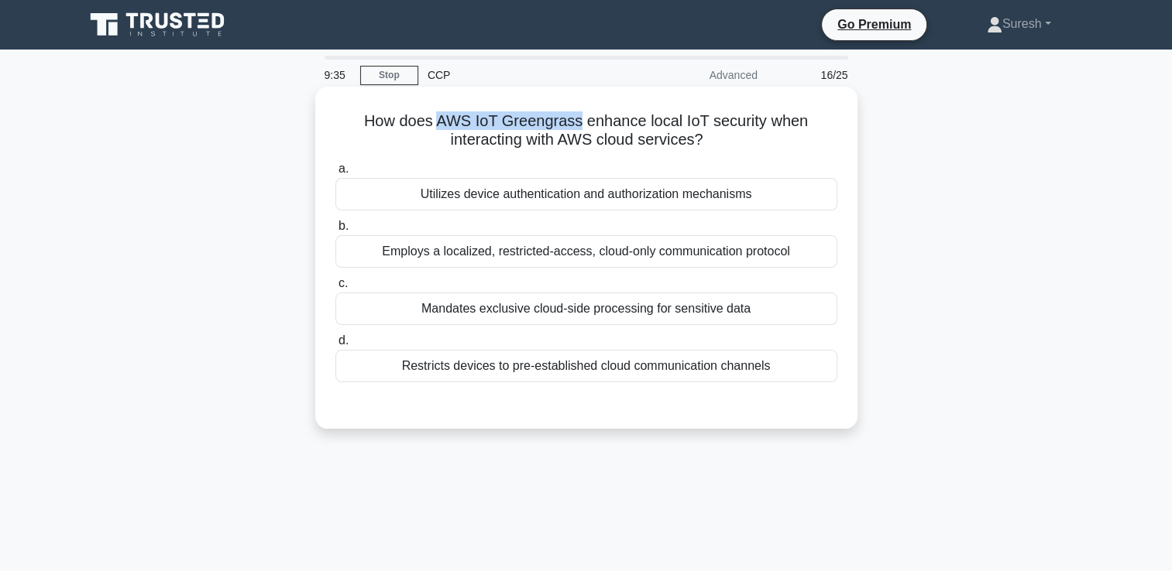
drag, startPoint x: 580, startPoint y: 120, endPoint x: 440, endPoint y: 122, distance: 140.2
click at [440, 122] on h5 "How does AWS IoT Greengrass enhance local IoT security when interacting with AW…" at bounding box center [586, 131] width 505 height 39
copy h5 "AWS IoT Greengrass"
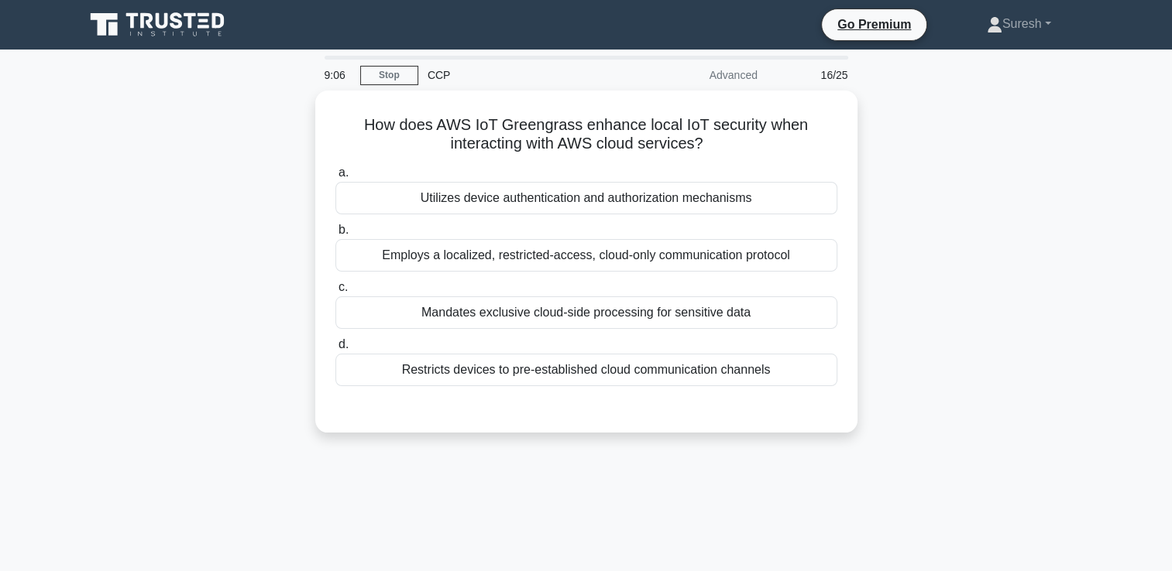
click at [266, 283] on div "How does AWS IoT Greengrass enhance local IoT security when interacting with AW…" at bounding box center [586, 271] width 1022 height 361
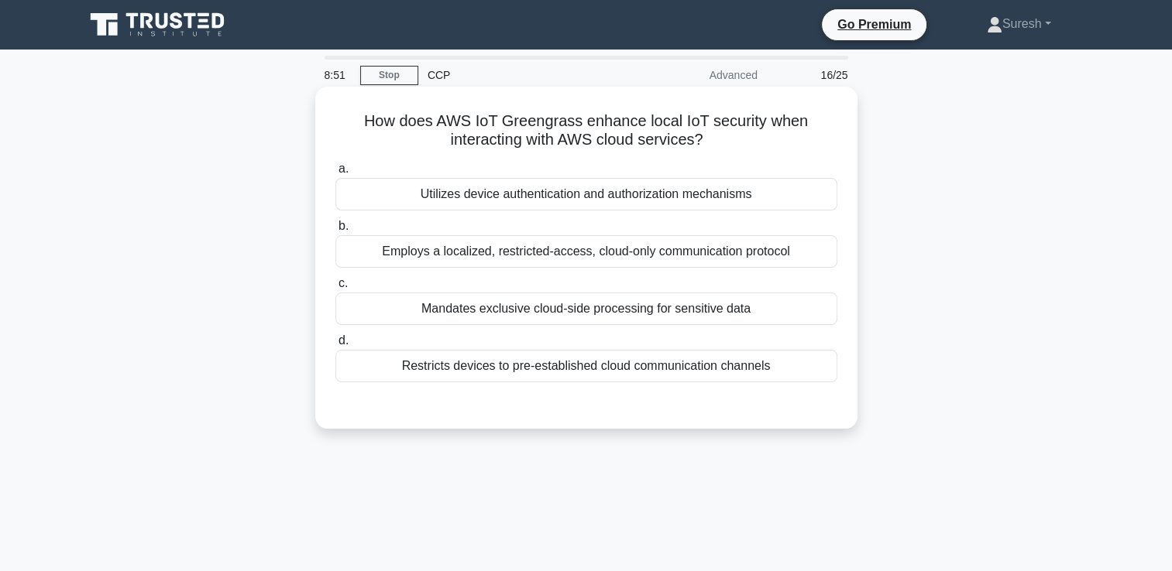
click at [582, 199] on div "Utilizes device authentication and authorization mechanisms" at bounding box center [586, 194] width 502 height 33
click at [335, 174] on input "a. Utilizes device authentication and authorization mechanisms" at bounding box center [335, 169] width 0 height 10
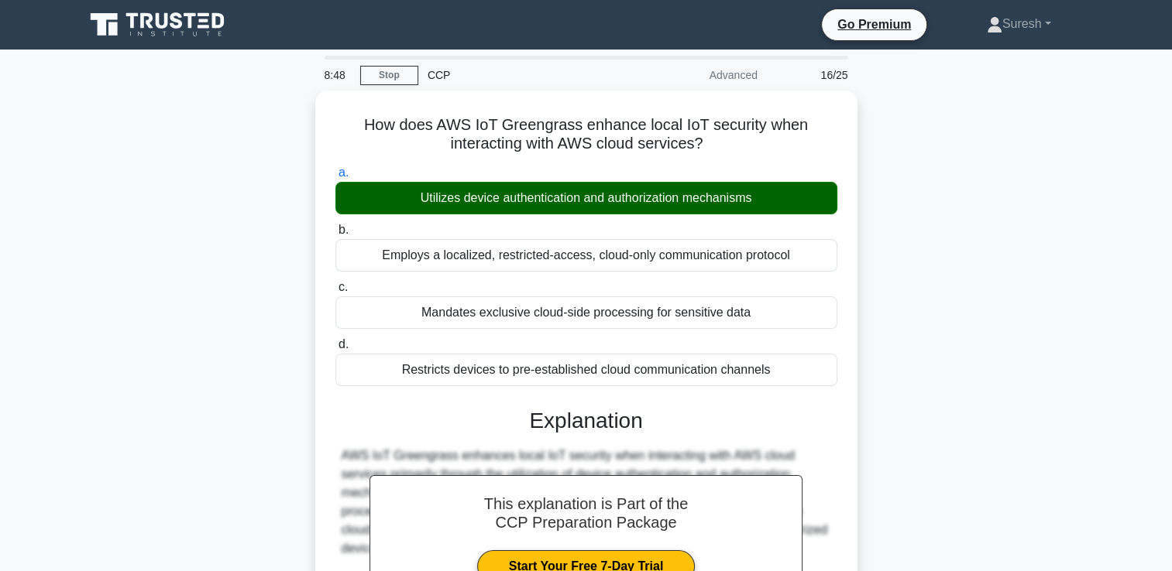
scroll to position [289, 0]
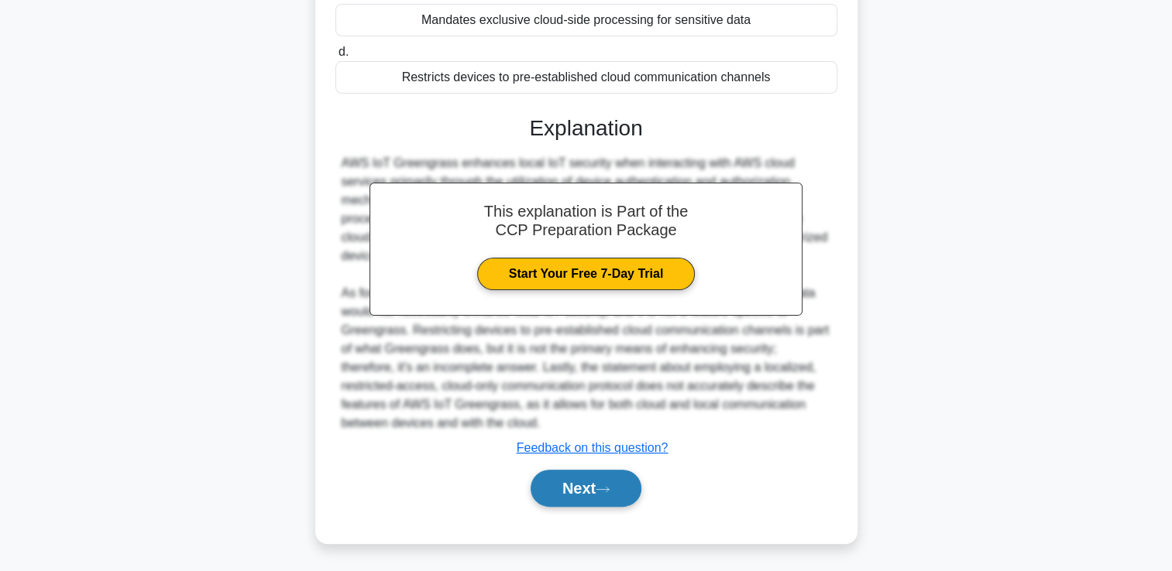
click at [570, 482] on button "Next" at bounding box center [585, 488] width 111 height 37
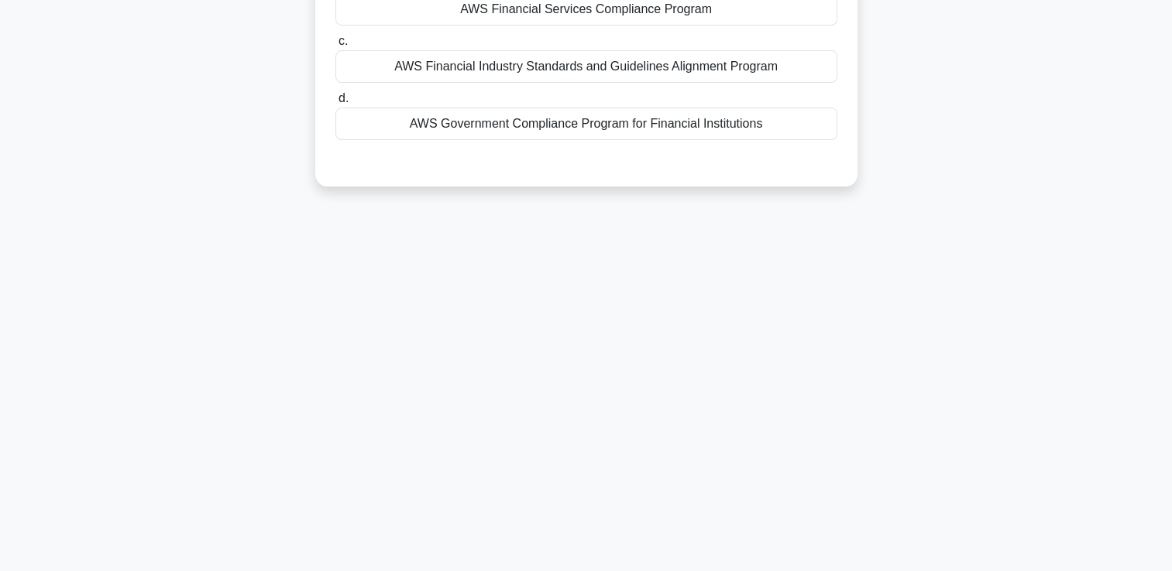
scroll to position [0, 0]
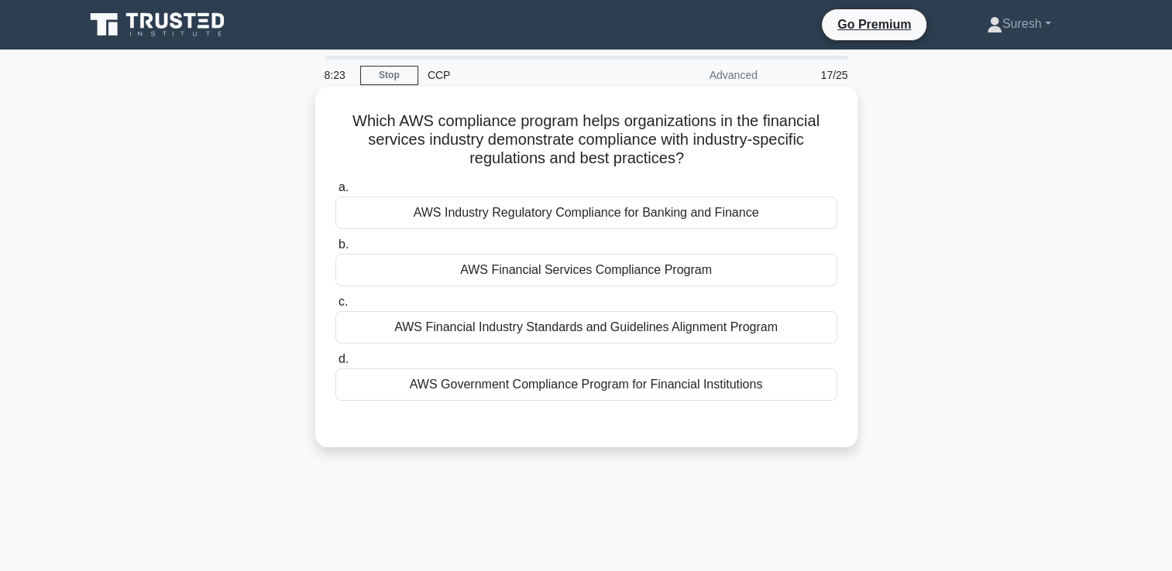
click at [629, 382] on div "AWS Government Compliance Program for Financial Institutions" at bounding box center [586, 385] width 502 height 33
click at [335, 365] on input "d. AWS Government Compliance Program for Financial Institutions" at bounding box center [335, 360] width 0 height 10
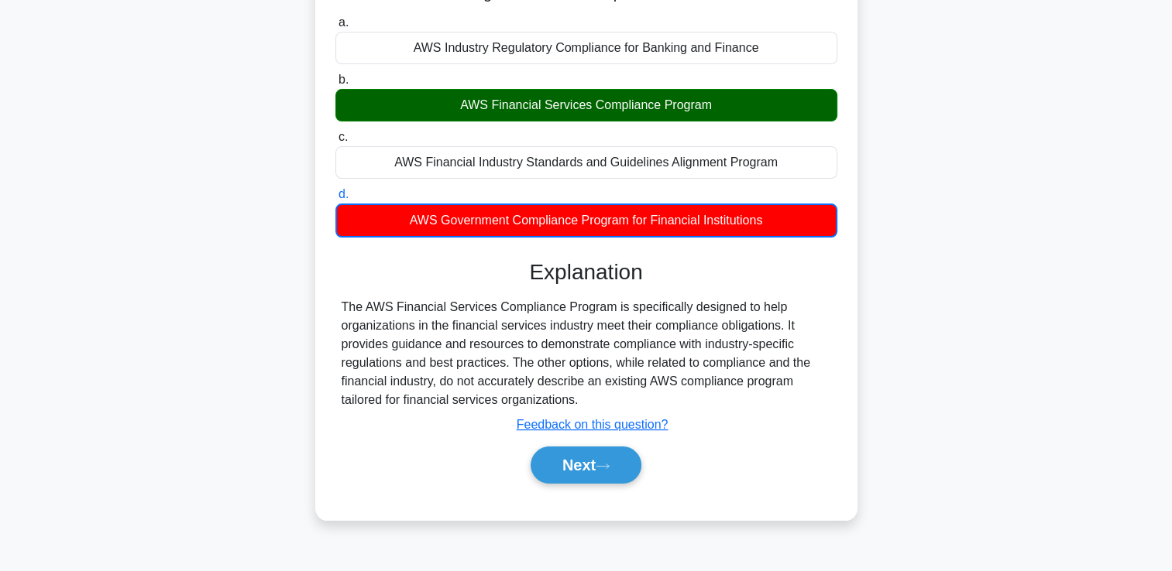
scroll to position [265, 0]
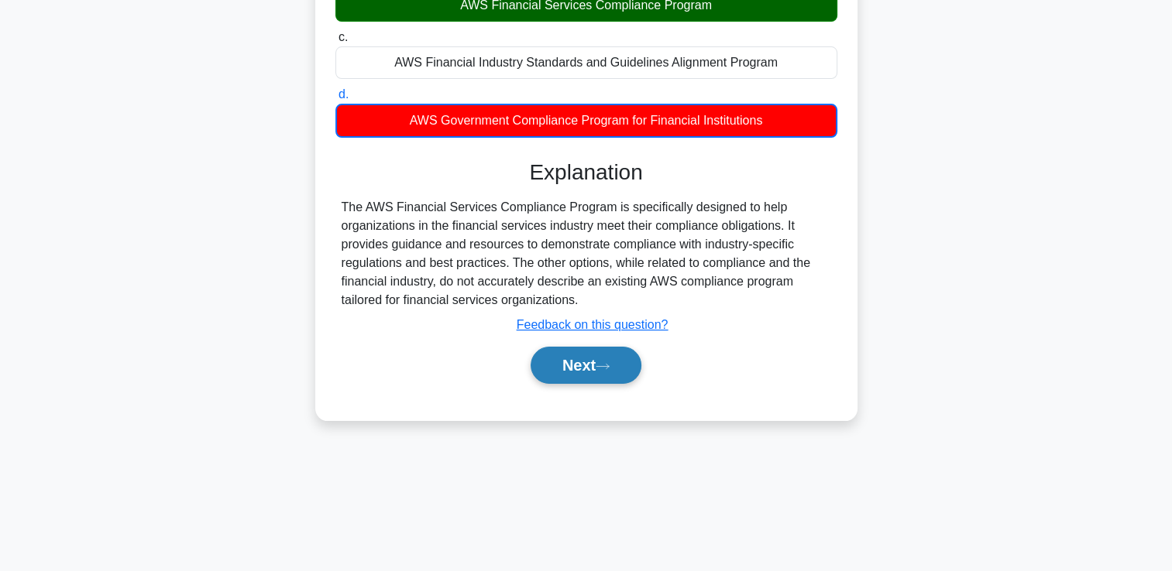
click at [578, 355] on button "Next" at bounding box center [585, 365] width 111 height 37
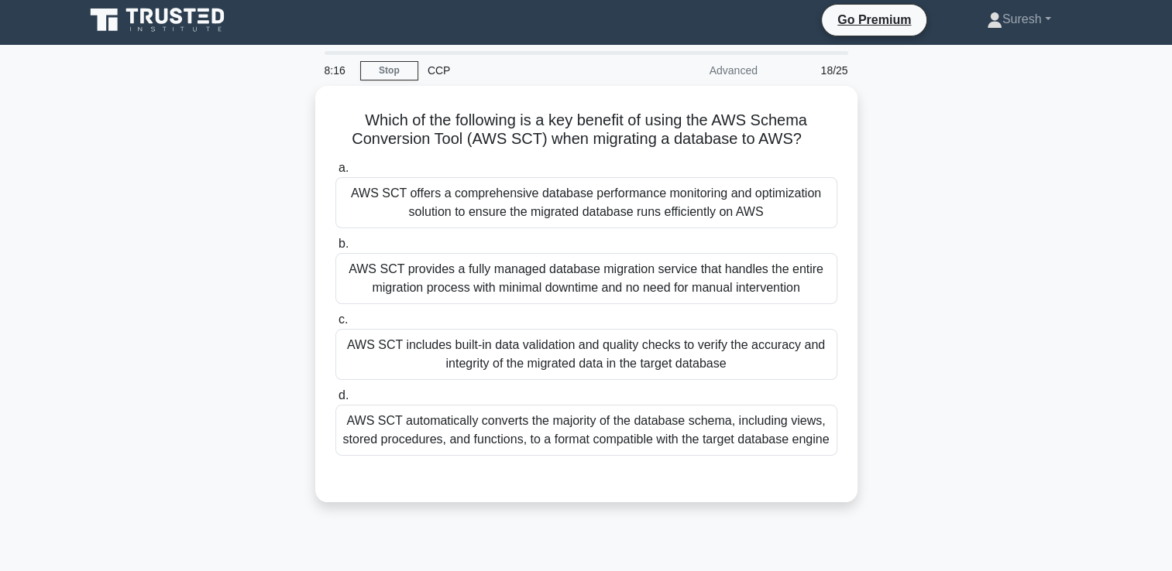
scroll to position [0, 0]
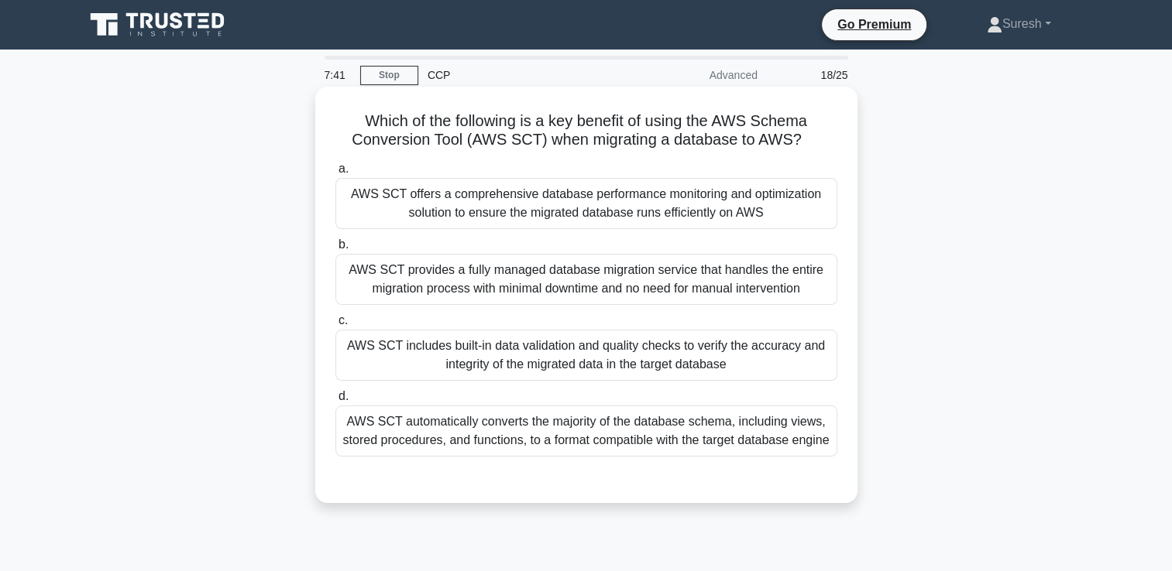
click at [697, 291] on div "AWS SCT provides a fully managed database migration service that handles the en…" at bounding box center [586, 279] width 502 height 51
click at [335, 250] on input "b. AWS SCT provides a fully managed database migration service that handles the…" at bounding box center [335, 245] width 0 height 10
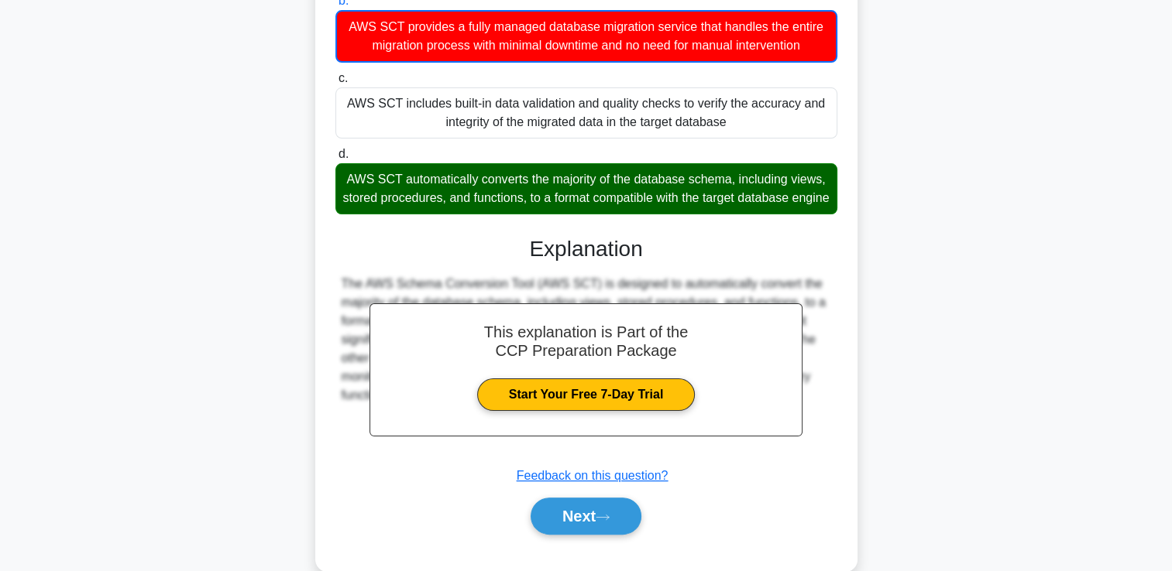
scroll to position [290, 0]
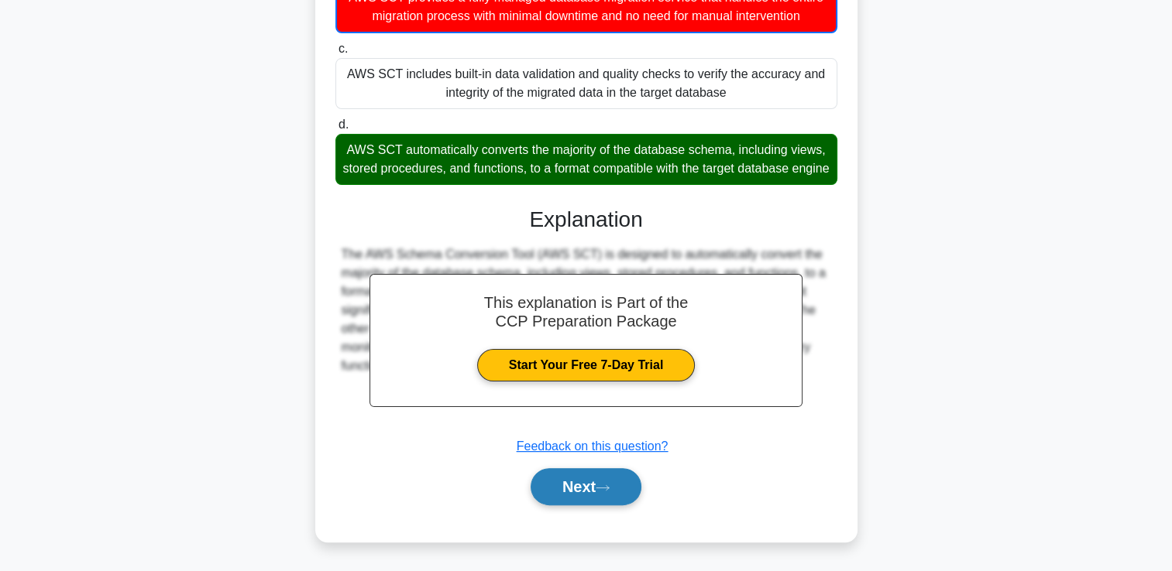
click at [586, 485] on button "Next" at bounding box center [585, 486] width 111 height 37
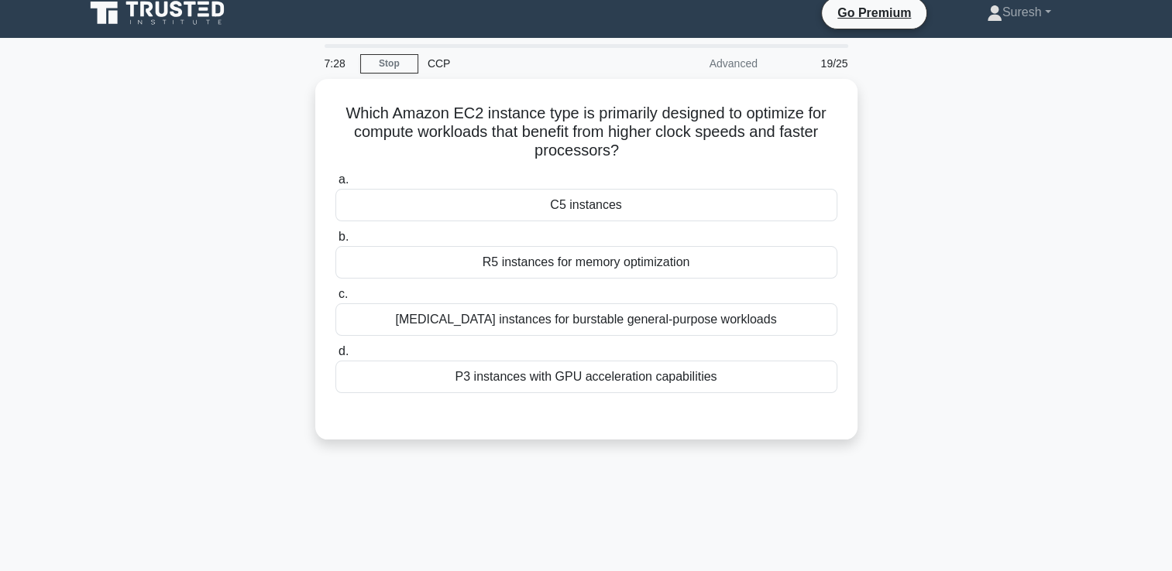
scroll to position [0, 0]
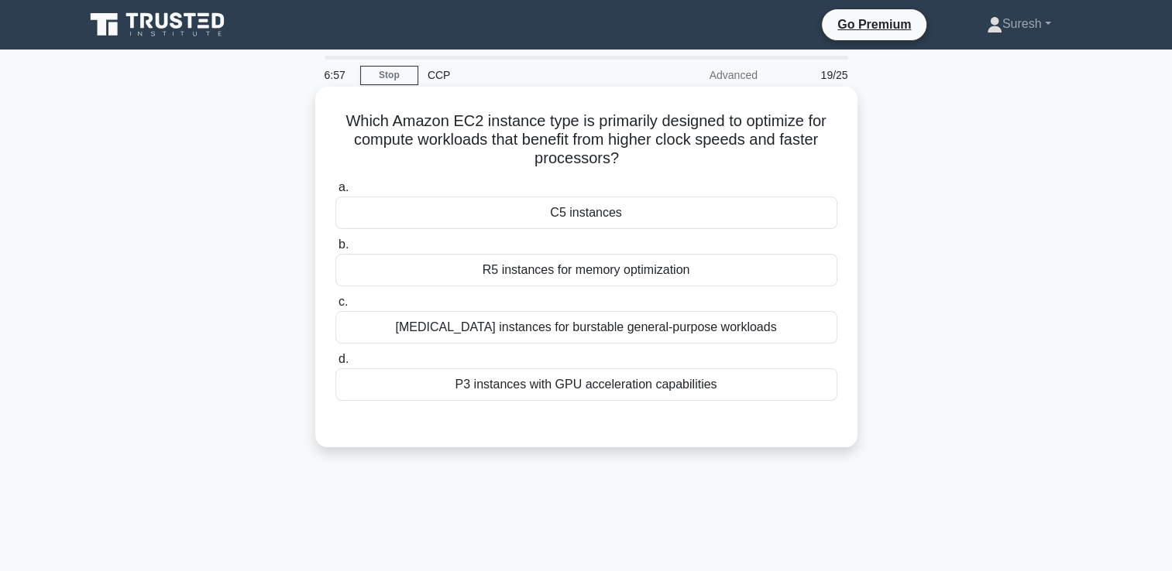
click at [623, 389] on div "P3 instances with GPU acceleration capabilities" at bounding box center [586, 385] width 502 height 33
click at [335, 365] on input "d. P3 instances with GPU acceleration capabilities" at bounding box center [335, 360] width 0 height 10
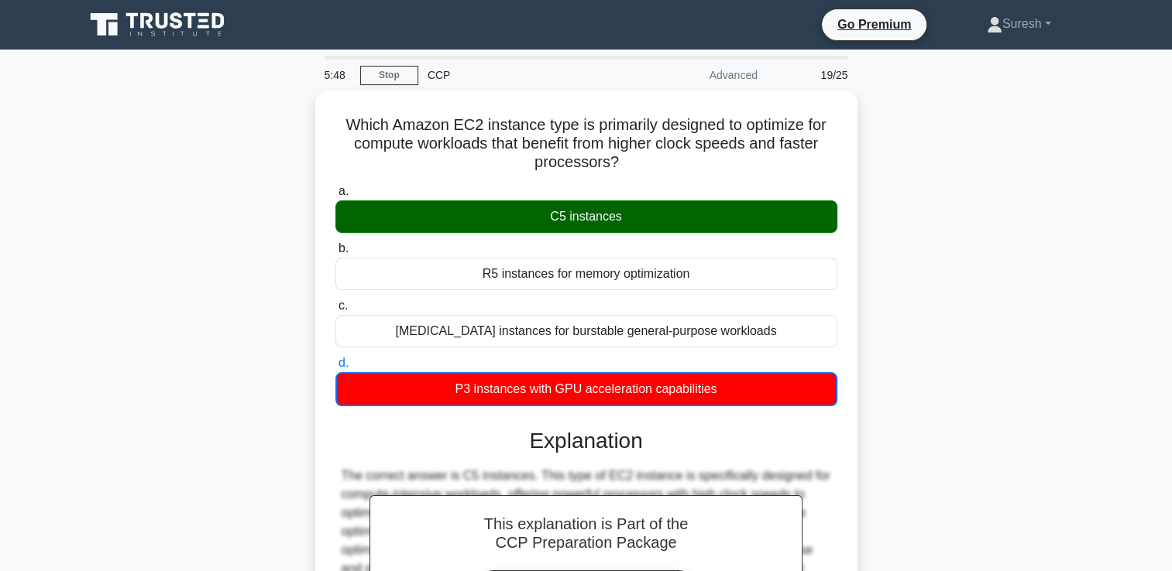
scroll to position [265, 0]
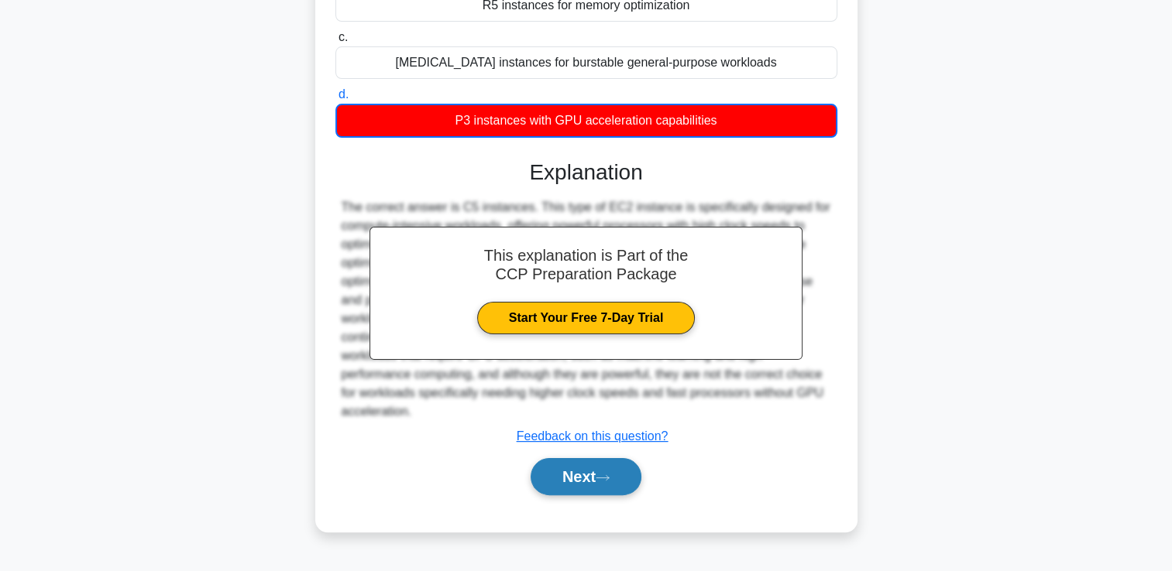
click at [568, 460] on button "Next" at bounding box center [585, 476] width 111 height 37
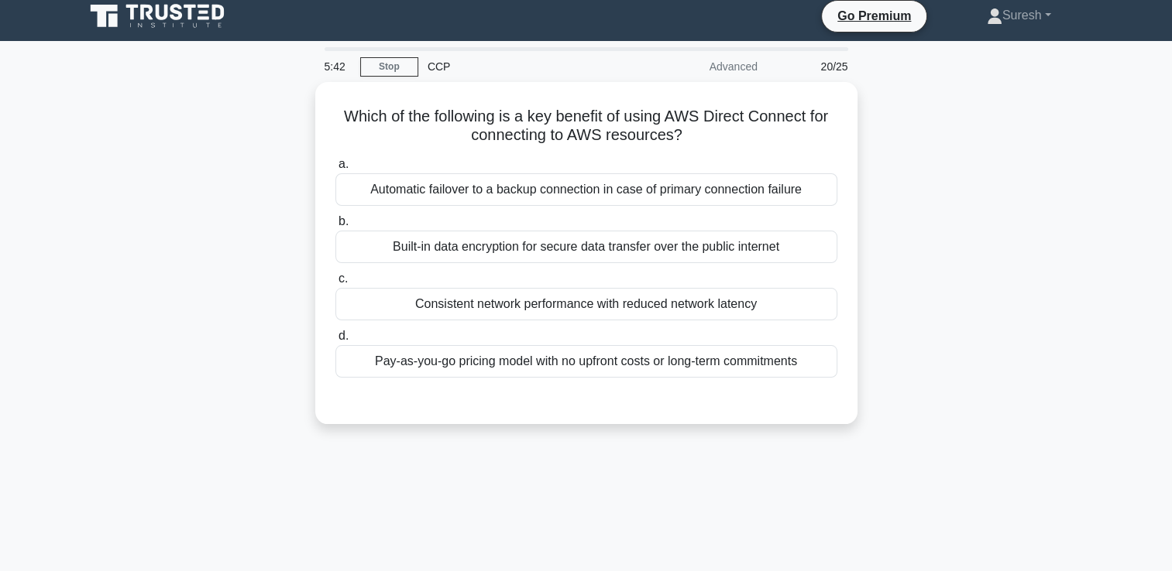
scroll to position [0, 0]
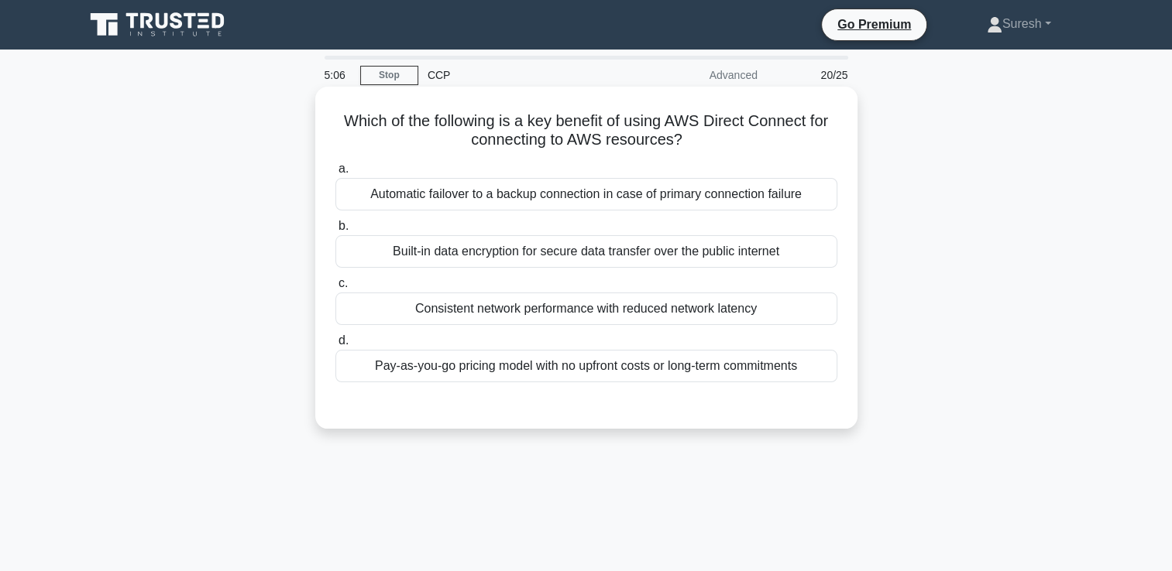
click at [560, 308] on div "Consistent network performance with reduced network latency" at bounding box center [586, 309] width 502 height 33
click at [335, 289] on input "c. Consistent network performance with reduced network latency" at bounding box center [335, 284] width 0 height 10
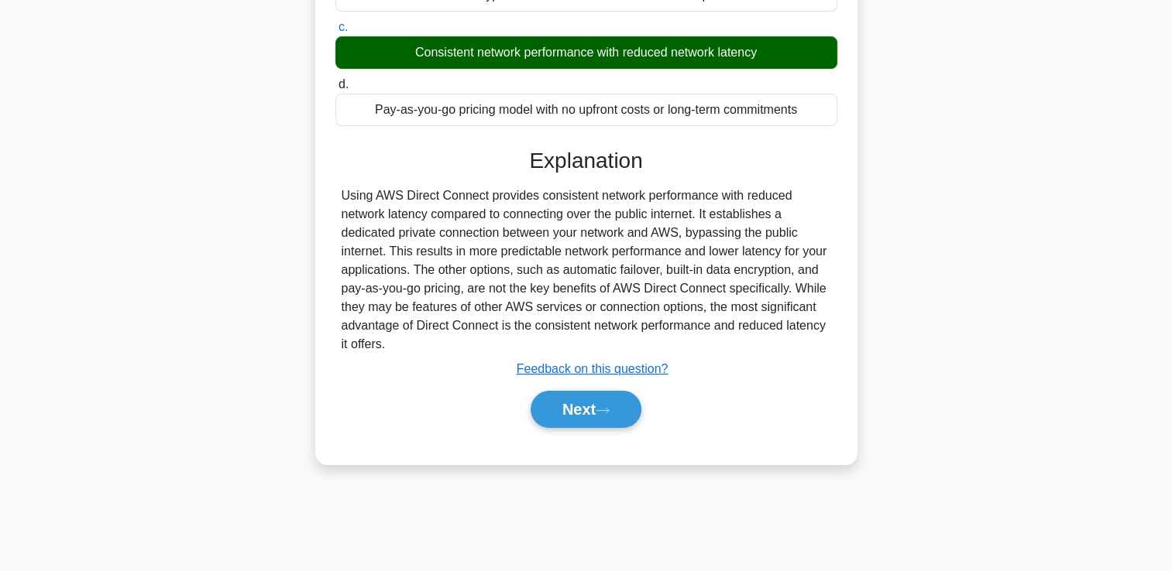
scroll to position [265, 0]
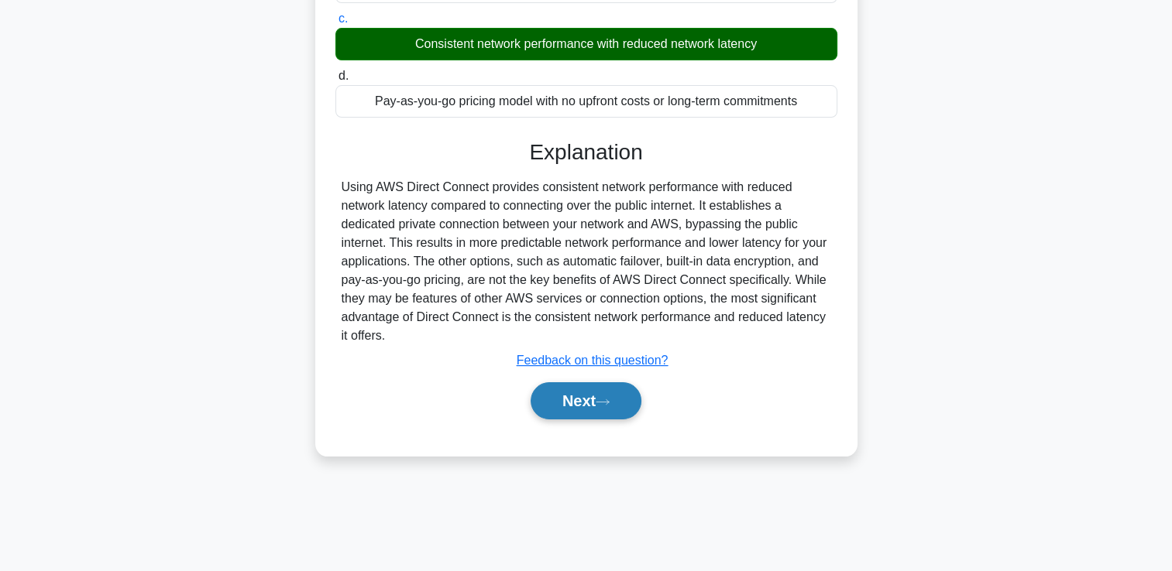
click at [575, 396] on button "Next" at bounding box center [585, 401] width 111 height 37
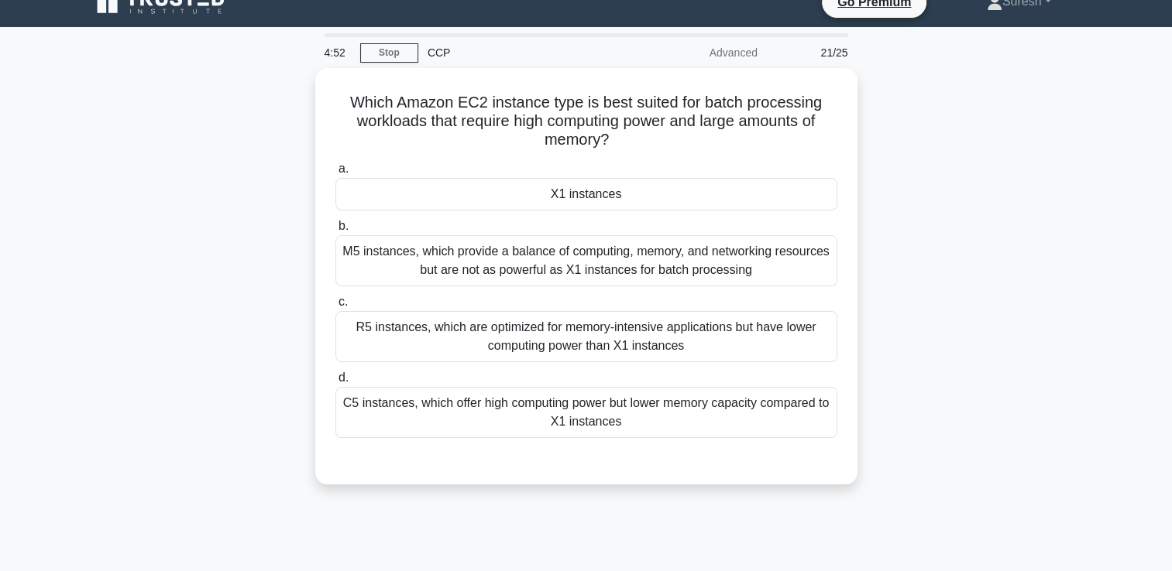
scroll to position [0, 0]
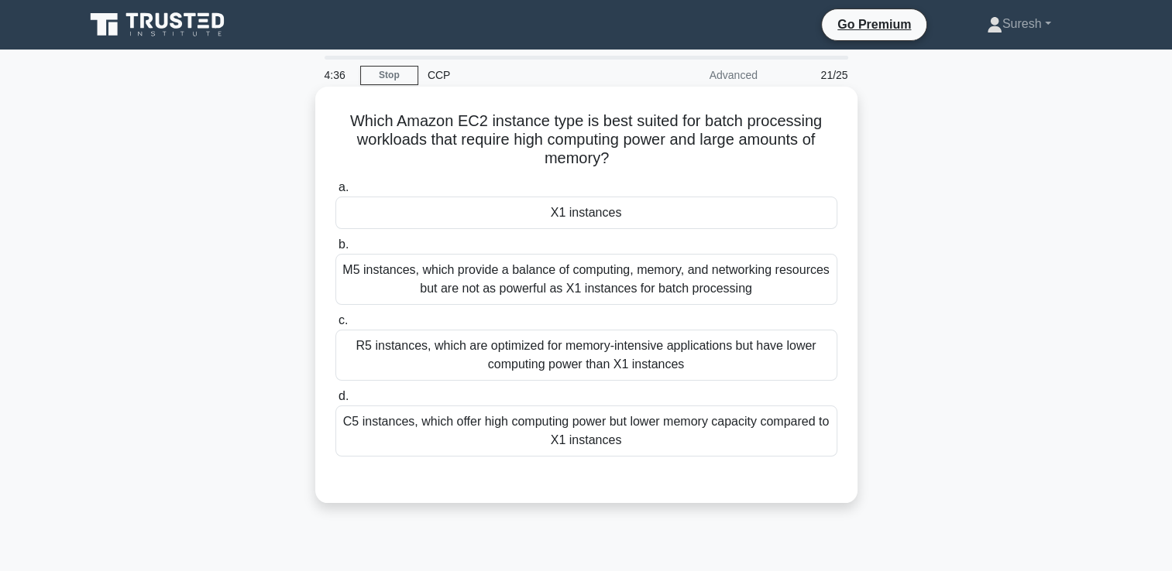
drag, startPoint x: 625, startPoint y: 158, endPoint x: 347, endPoint y: 123, distance: 280.2
click at [347, 123] on h5 "Which Amazon EC2 instance type is best suited for batch processing workloads th…" at bounding box center [586, 140] width 505 height 57
copy h5 "Which Amazon EC2 instance type is best suited for batch processing workloads th…"
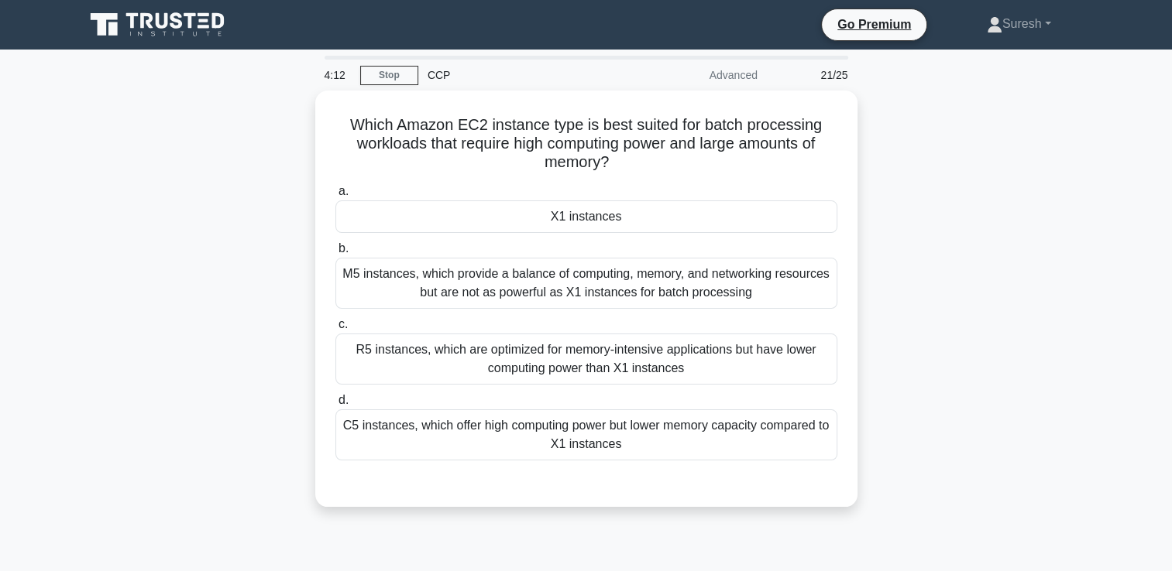
click at [297, 254] on div "Which Amazon EC2 instance type is best suited for batch processing workloads th…" at bounding box center [586, 308] width 1022 height 435
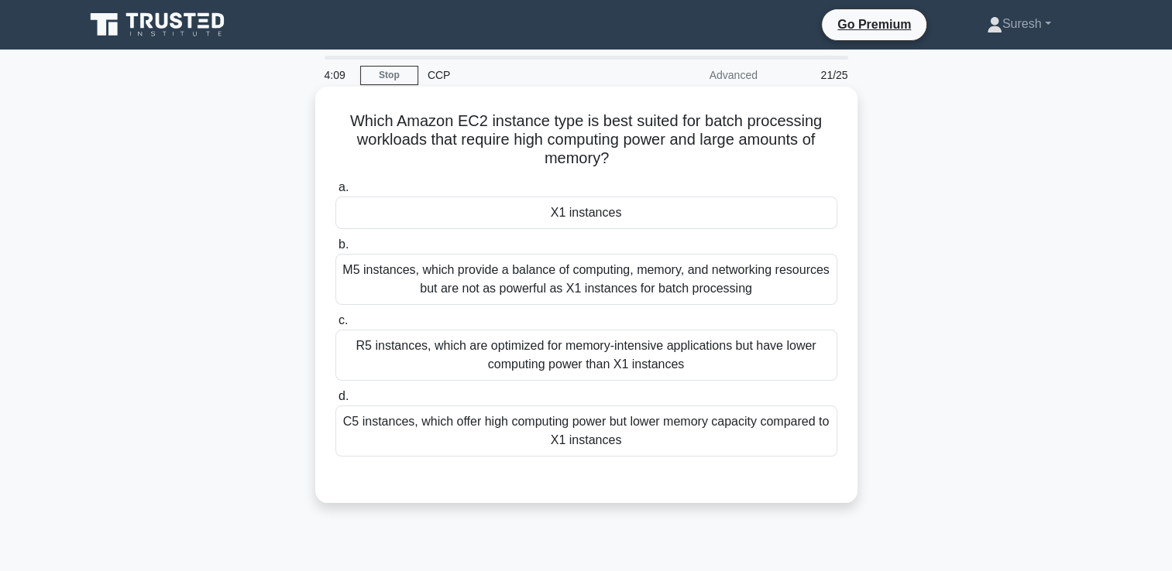
click at [540, 346] on div "R5 instances, which are optimized for memory-intensive applications but have lo…" at bounding box center [586, 355] width 502 height 51
click at [335, 326] on input "c. R5 instances, which are optimized for memory-intensive applications but have…" at bounding box center [335, 321] width 0 height 10
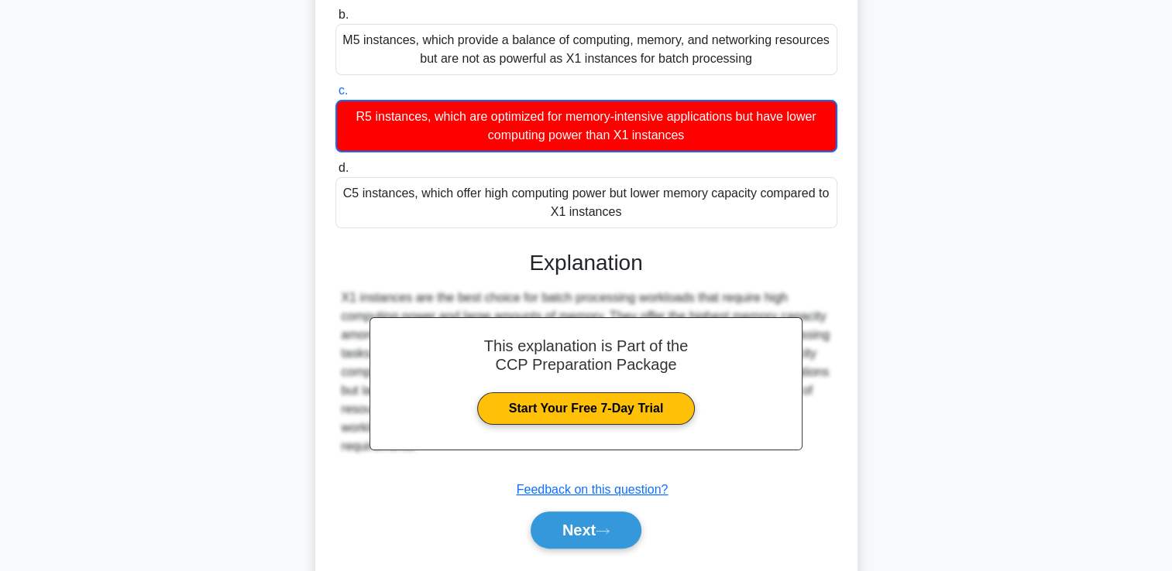
scroll to position [241, 0]
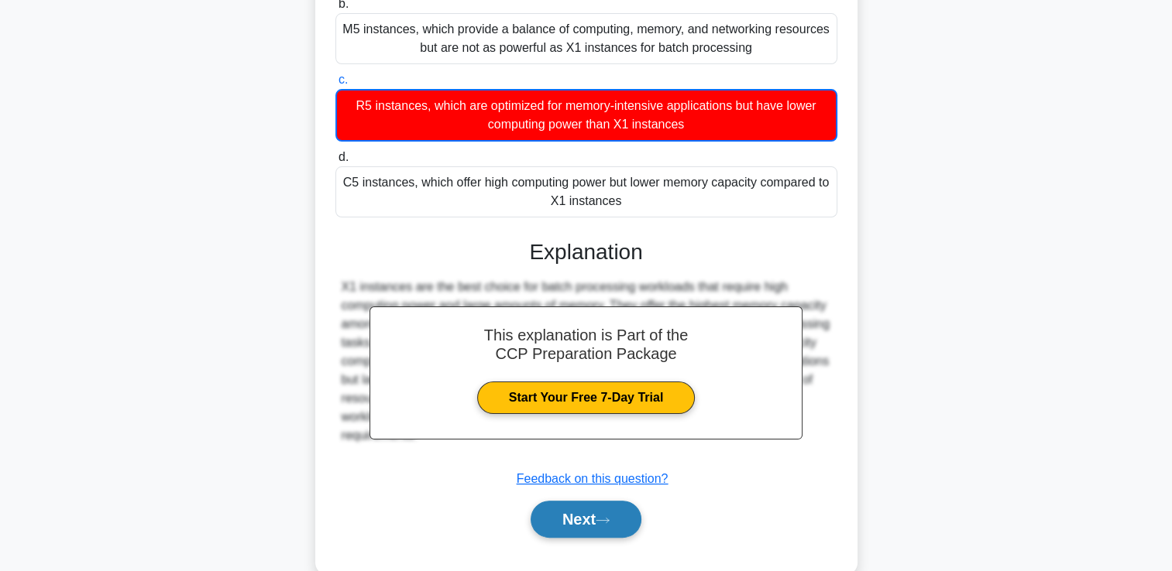
click at [577, 506] on button "Next" at bounding box center [585, 519] width 111 height 37
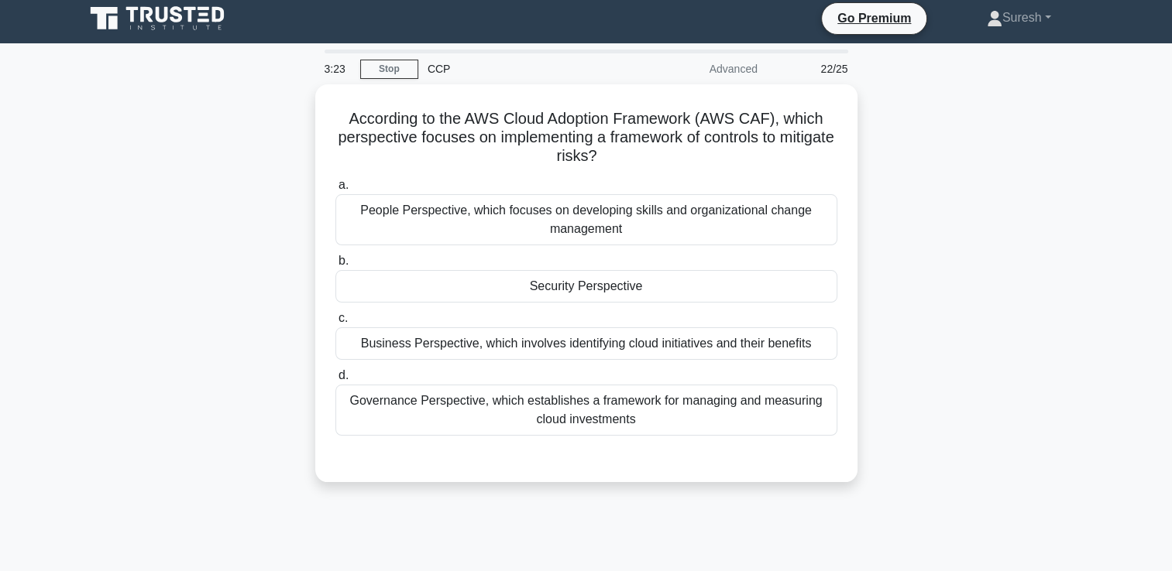
scroll to position [0, 0]
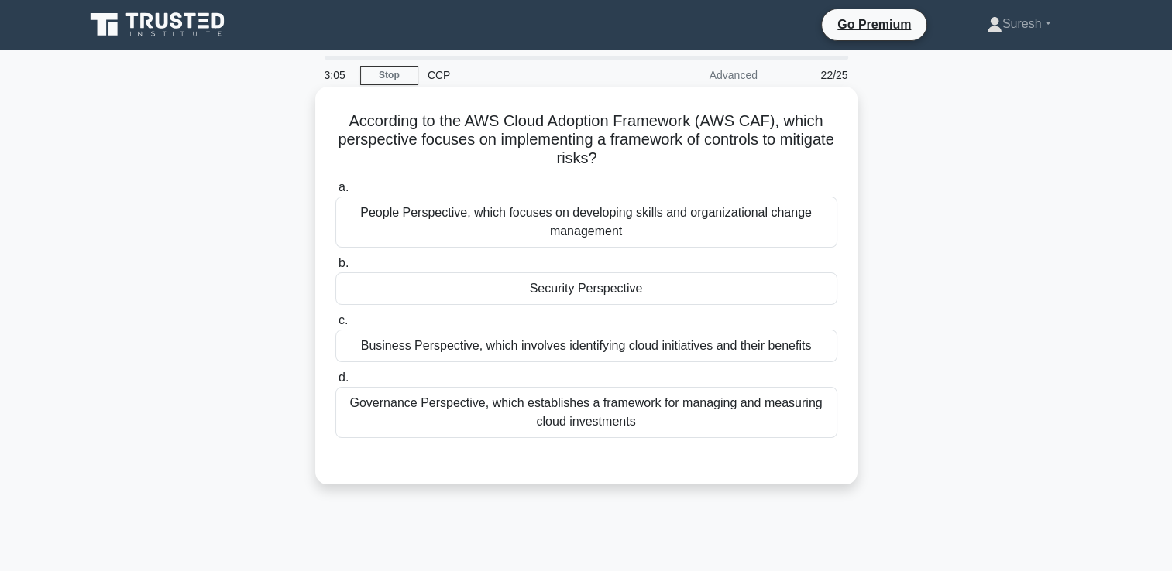
click at [596, 287] on div "Security Perspective" at bounding box center [586, 289] width 502 height 33
click at [335, 269] on input "b. Security Perspective" at bounding box center [335, 264] width 0 height 10
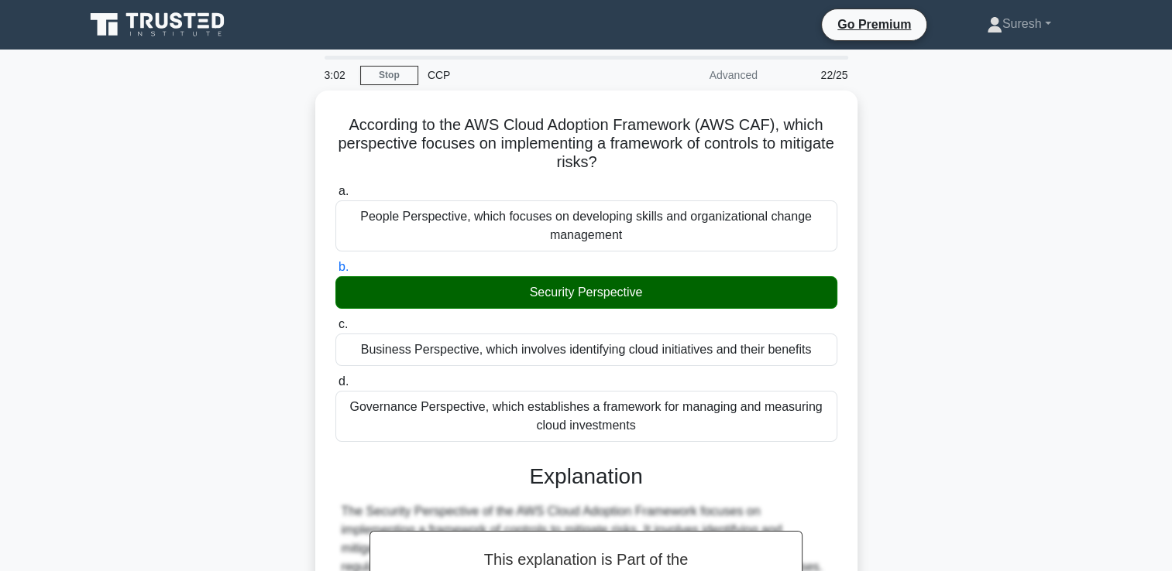
scroll to position [265, 0]
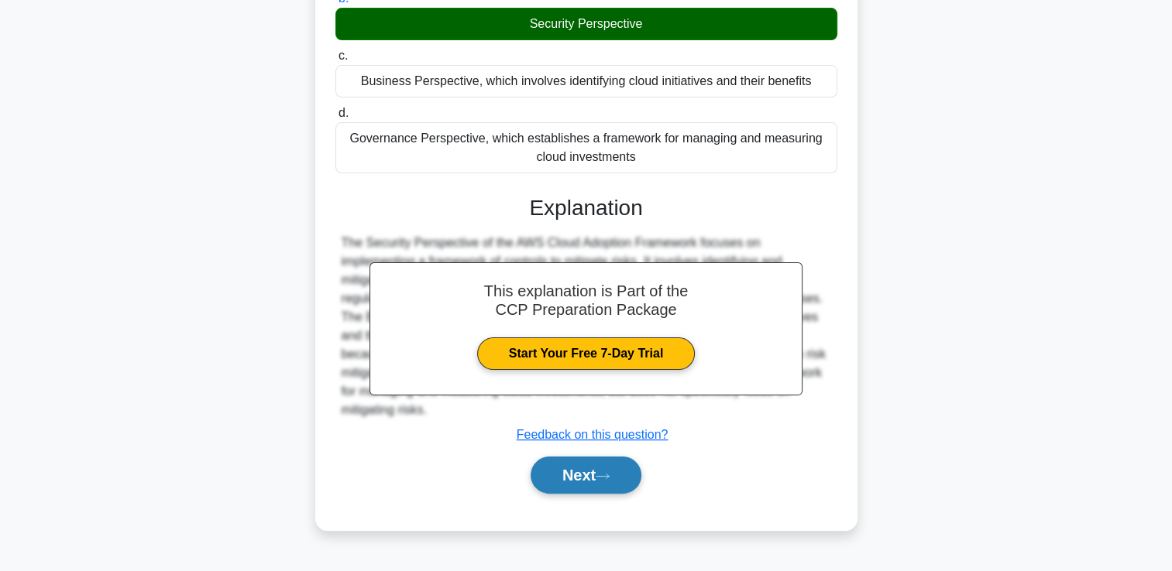
click at [567, 475] on button "Next" at bounding box center [585, 475] width 111 height 37
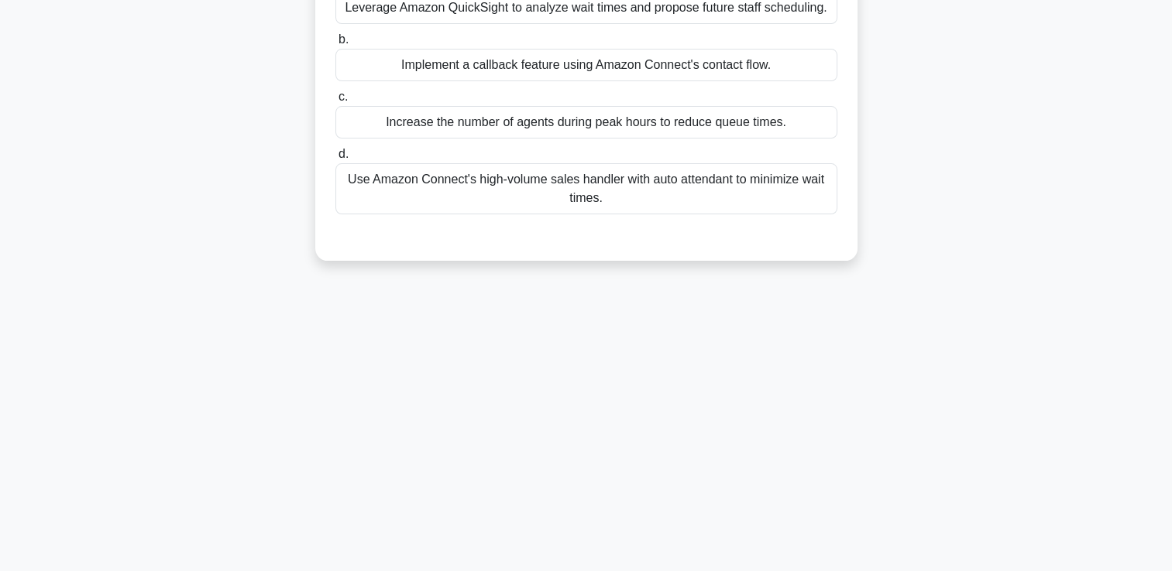
scroll to position [0, 0]
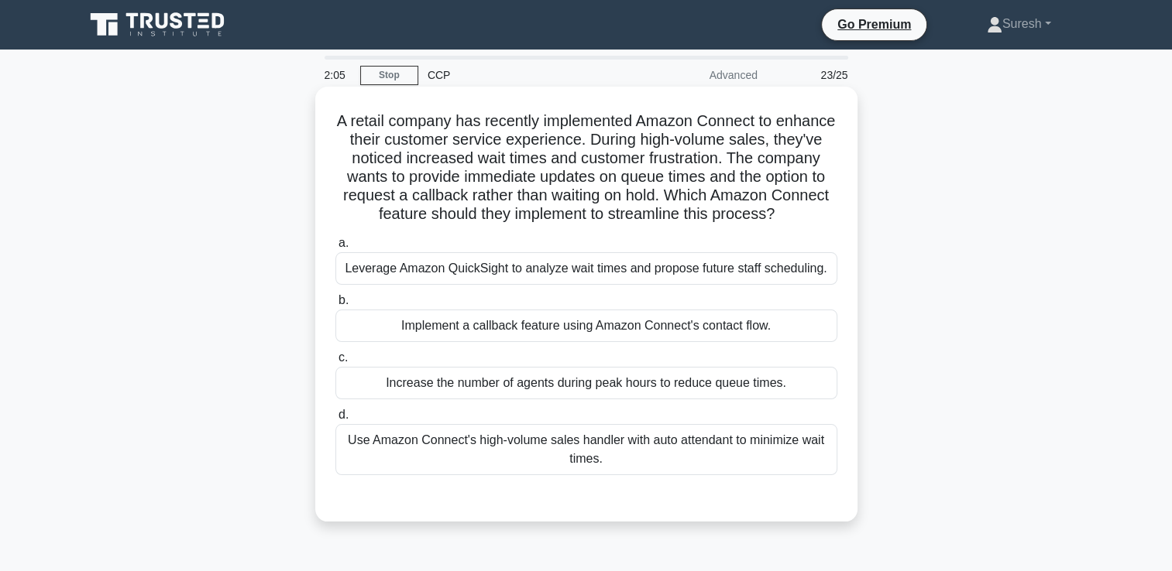
click at [610, 472] on div "Use Amazon Connect's high-volume sales handler with auto attendant to minimize …" at bounding box center [586, 449] width 502 height 51
click at [335, 420] on input "d. Use Amazon Connect's high-volume sales handler with auto attendant to minimi…" at bounding box center [335, 415] width 0 height 10
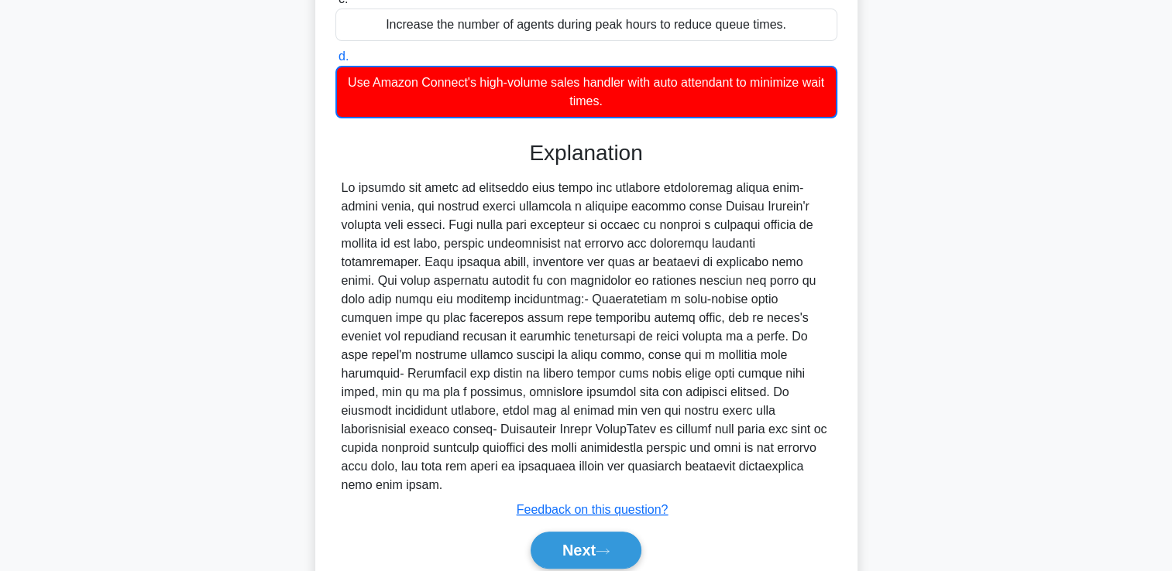
scroll to position [387, 0]
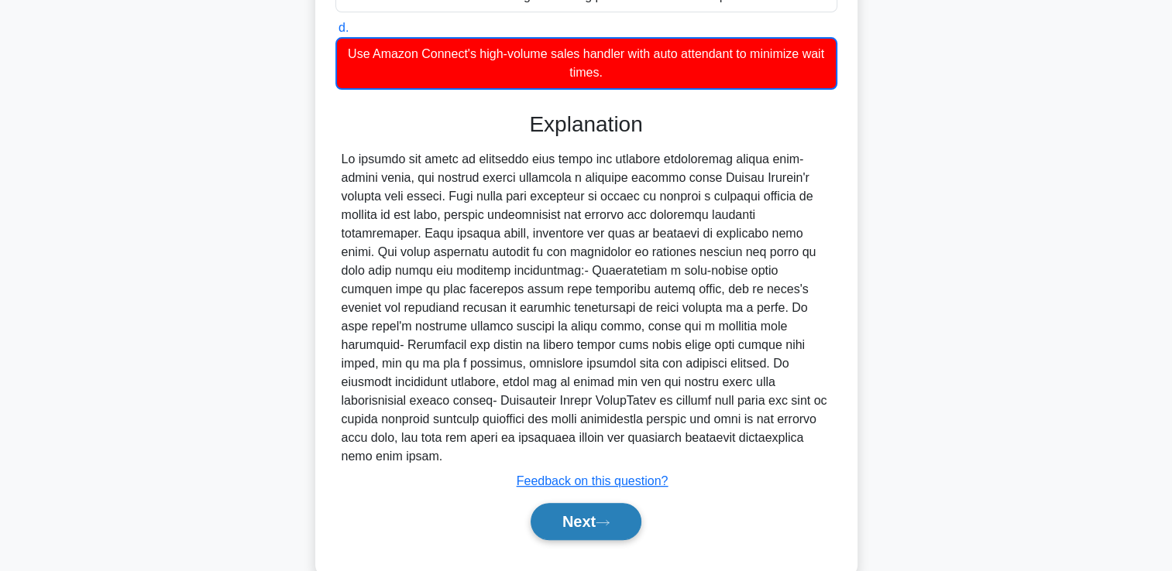
click at [572, 510] on button "Next" at bounding box center [585, 521] width 111 height 37
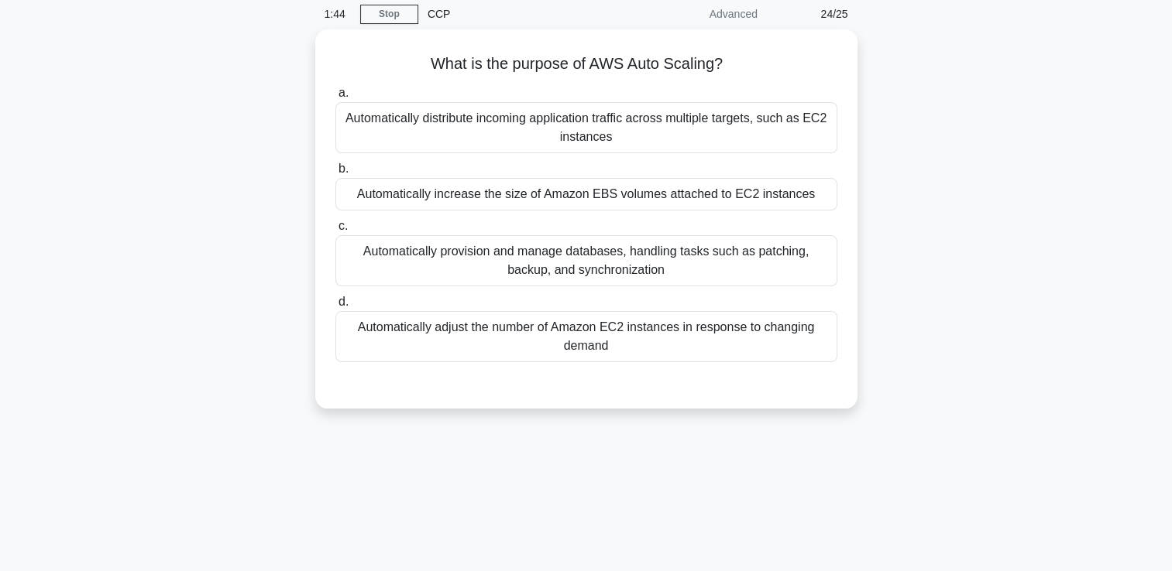
scroll to position [0, 0]
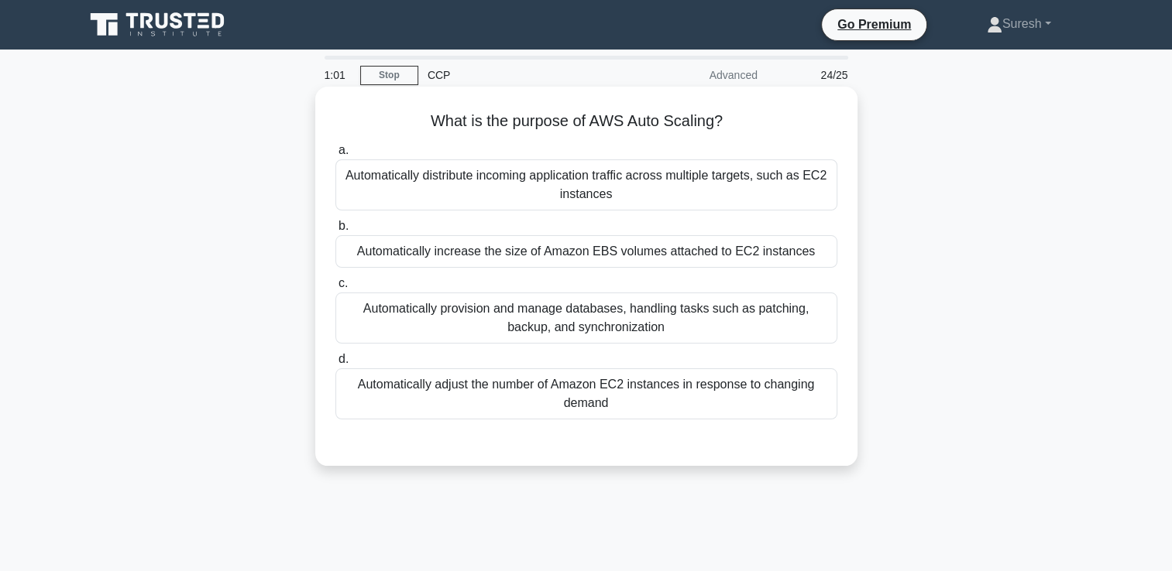
click at [689, 401] on div "Automatically adjust the number of Amazon EC2 instances in response to changing…" at bounding box center [586, 394] width 502 height 51
click at [335, 365] on input "d. Automatically adjust the number of Amazon EC2 instances in response to chang…" at bounding box center [335, 360] width 0 height 10
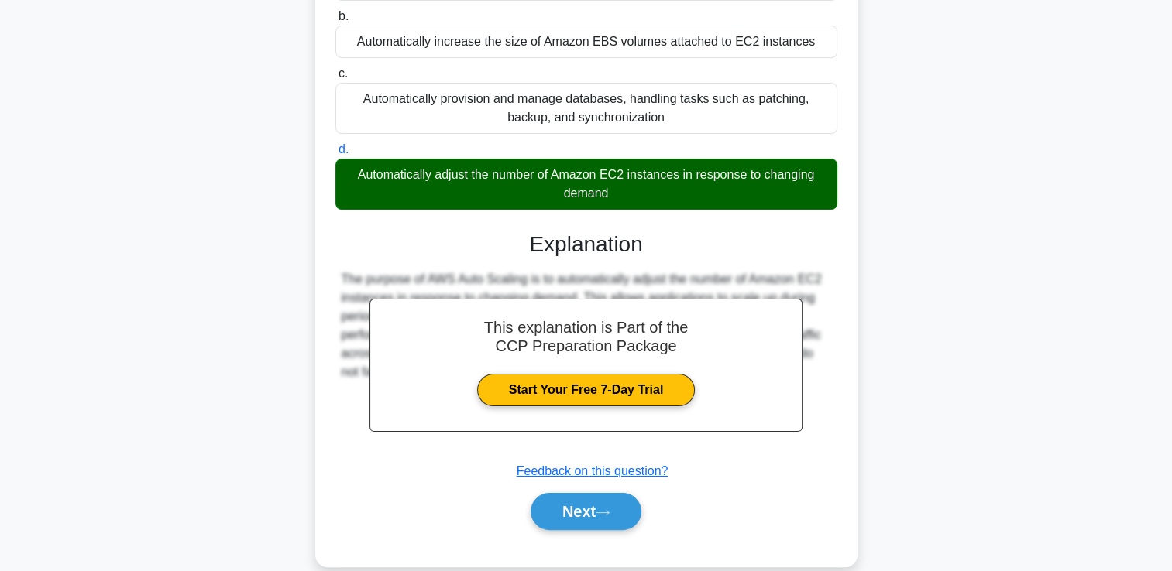
scroll to position [265, 0]
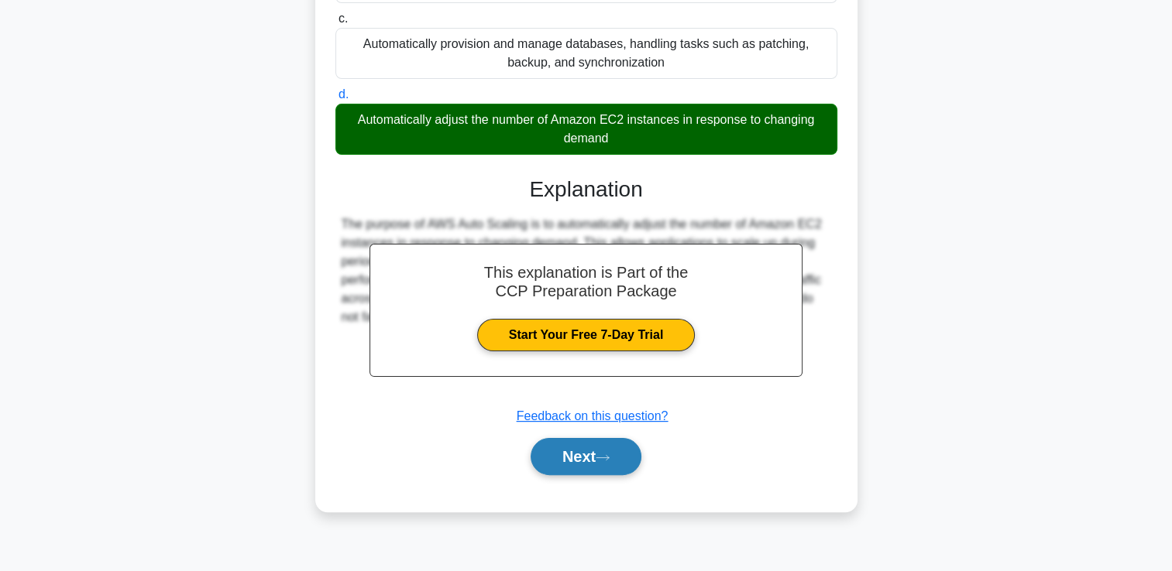
click at [567, 447] on button "Next" at bounding box center [585, 456] width 111 height 37
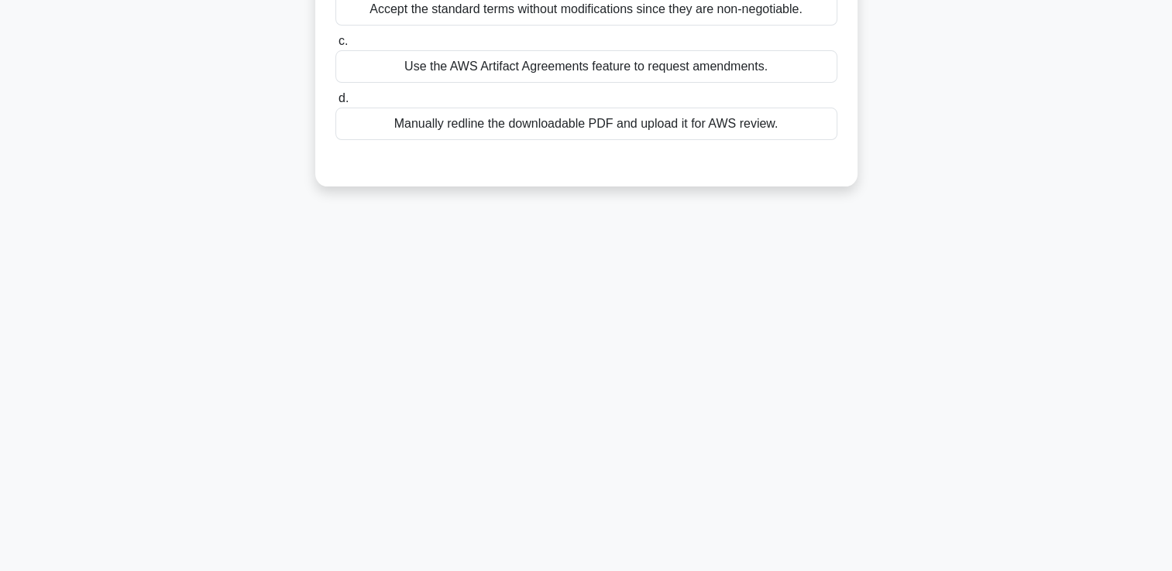
scroll to position [0, 0]
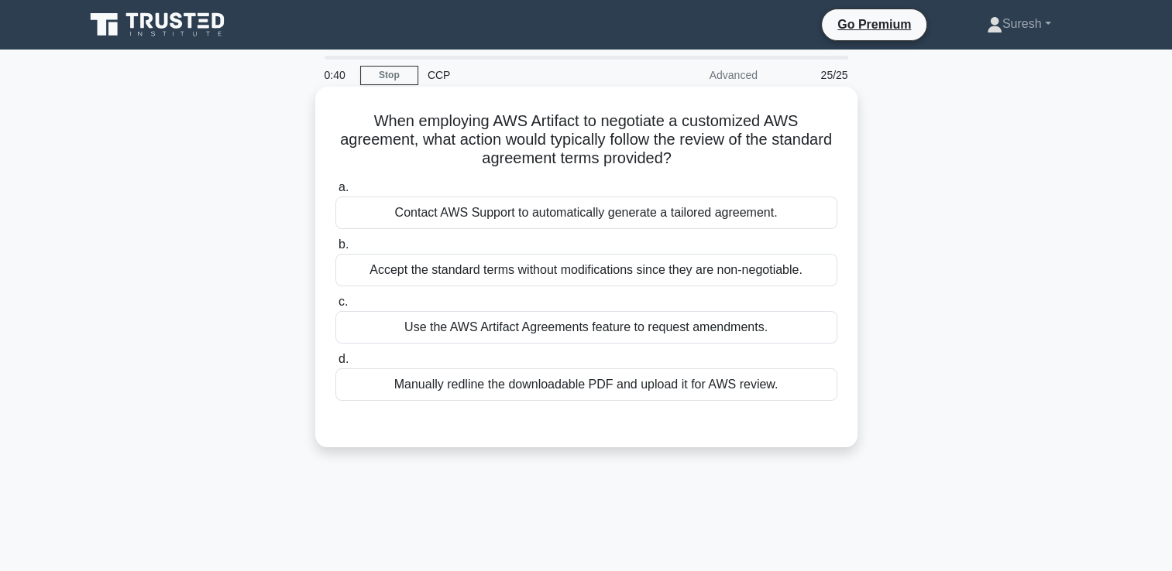
click at [624, 327] on div "Use the AWS Artifact Agreements feature to request amendments." at bounding box center [586, 327] width 502 height 33
click at [335, 307] on input "c. Use the AWS Artifact Agreements feature to request amendments." at bounding box center [335, 302] width 0 height 10
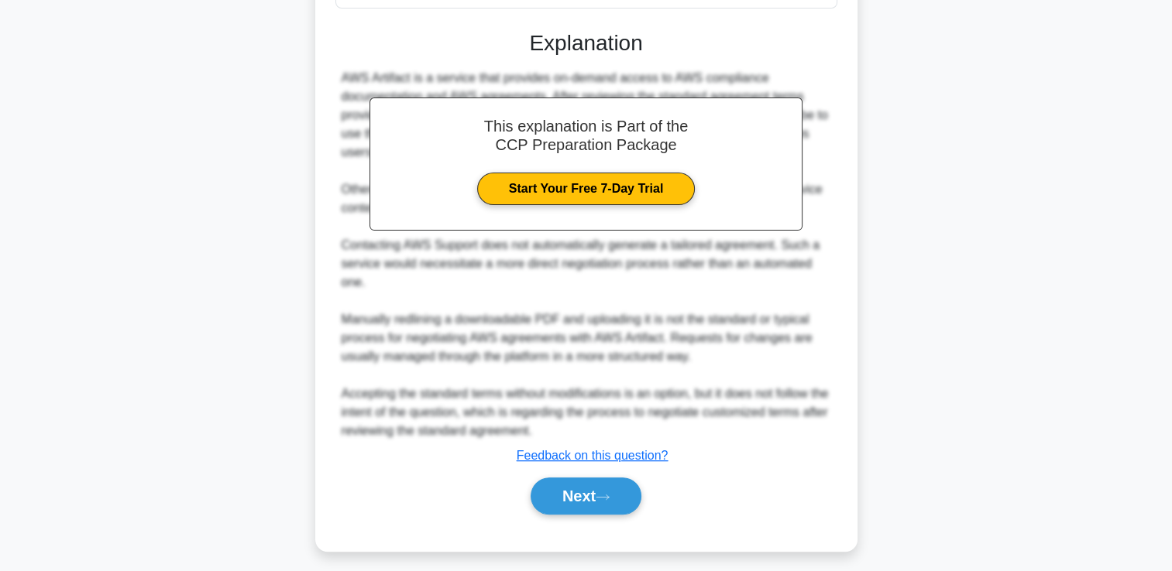
scroll to position [400, 0]
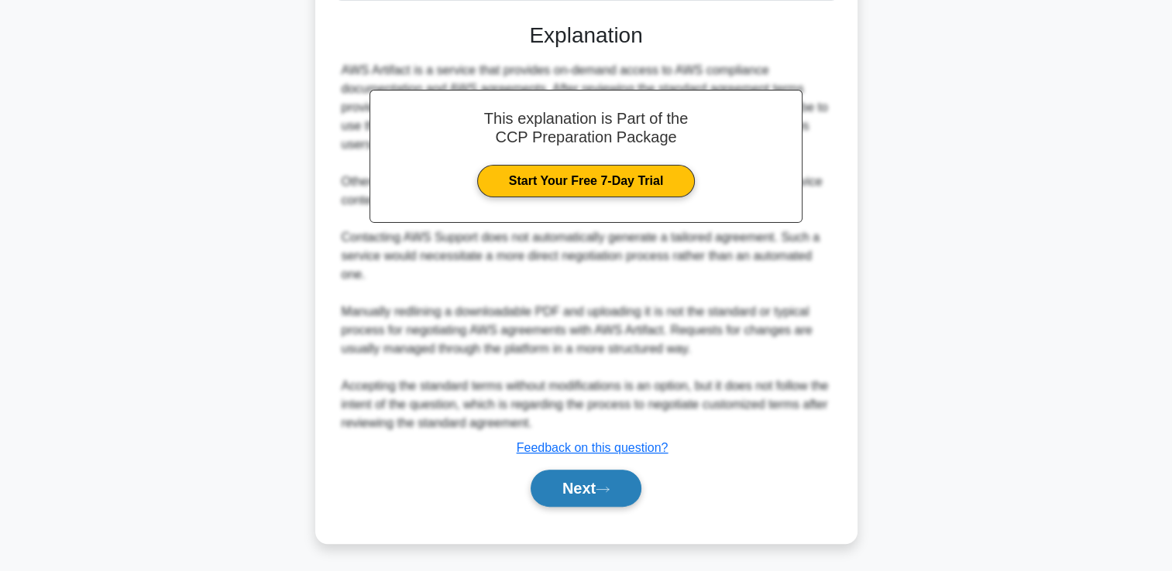
click at [584, 486] on button "Next" at bounding box center [585, 488] width 111 height 37
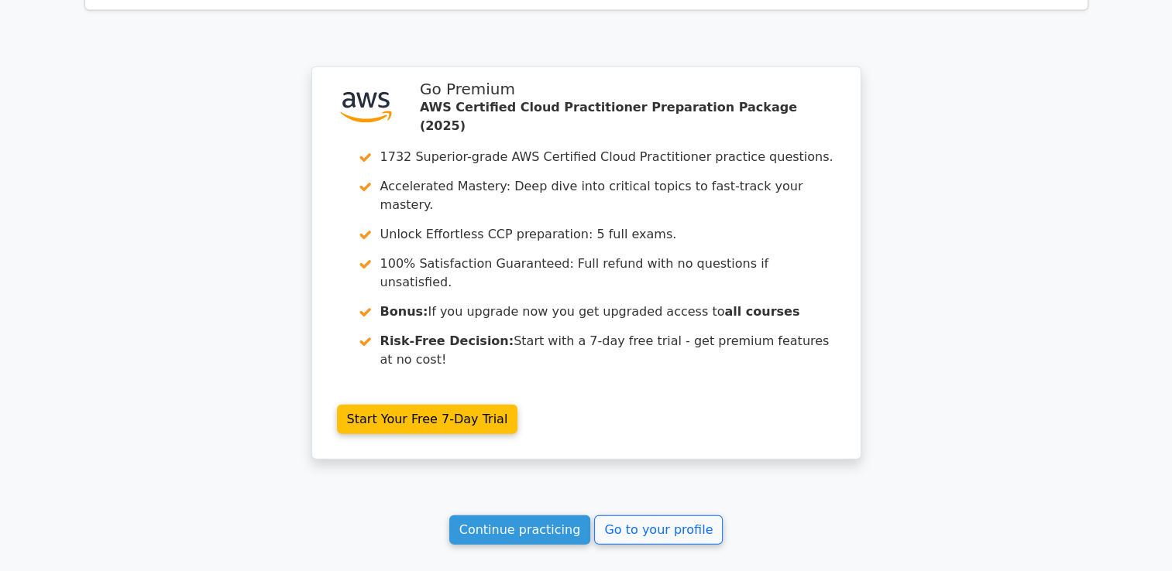
scroll to position [3441, 0]
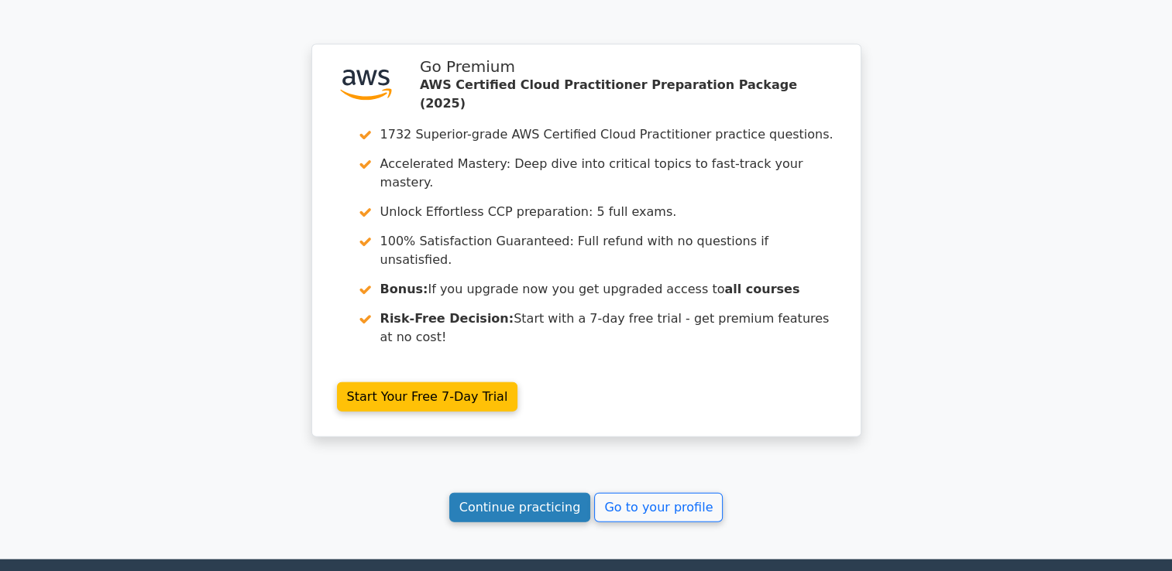
click at [510, 493] on link "Continue practicing" at bounding box center [520, 507] width 142 height 29
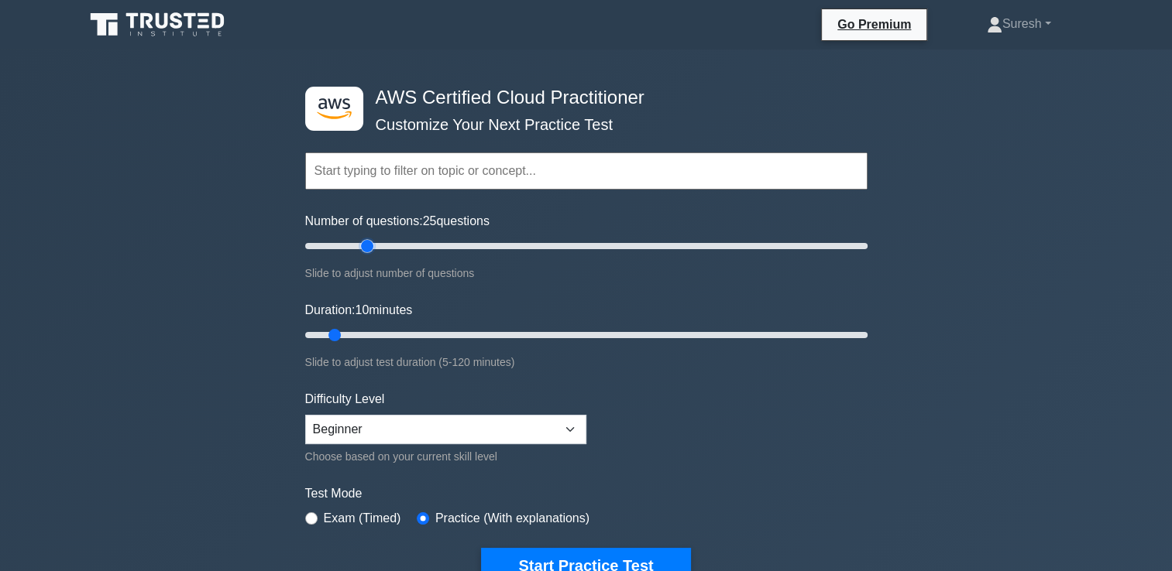
drag, startPoint x: 322, startPoint y: 245, endPoint x: 362, endPoint y: 246, distance: 40.3
type input "25"
click at [362, 246] on input "Number of questions: 25 questions" at bounding box center [586, 246] width 562 height 19
drag, startPoint x: 334, startPoint y: 330, endPoint x: 387, endPoint y: 335, distance: 53.7
type input "20"
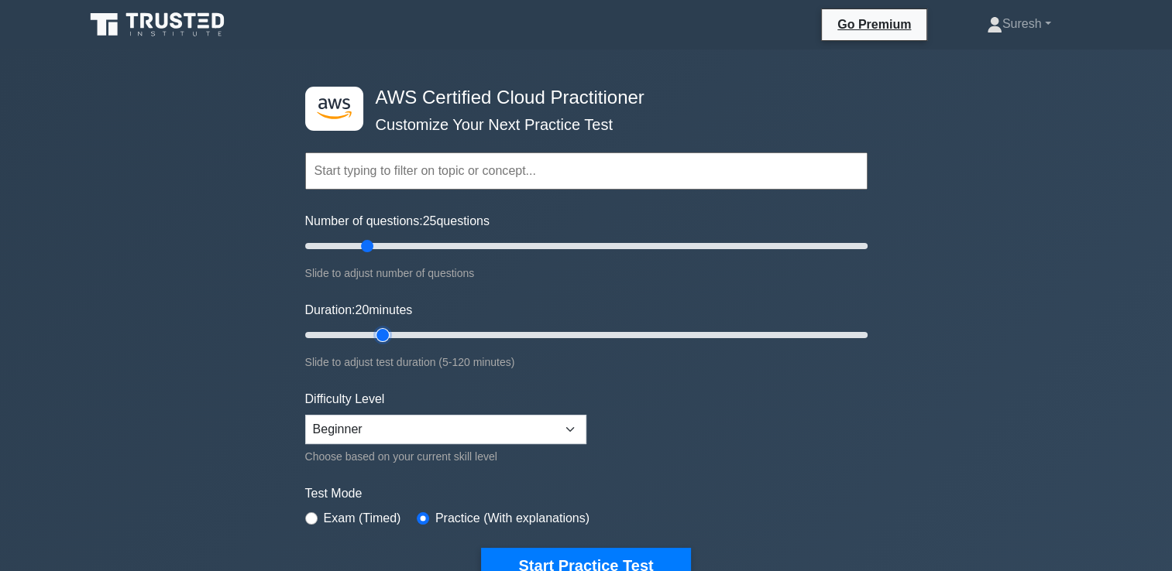
click at [387, 335] on input "Duration: 20 minutes" at bounding box center [586, 335] width 562 height 19
click at [736, 457] on form "Topics Technologies and concepts Analytics Application Integration Business App…" at bounding box center [586, 344] width 562 height 479
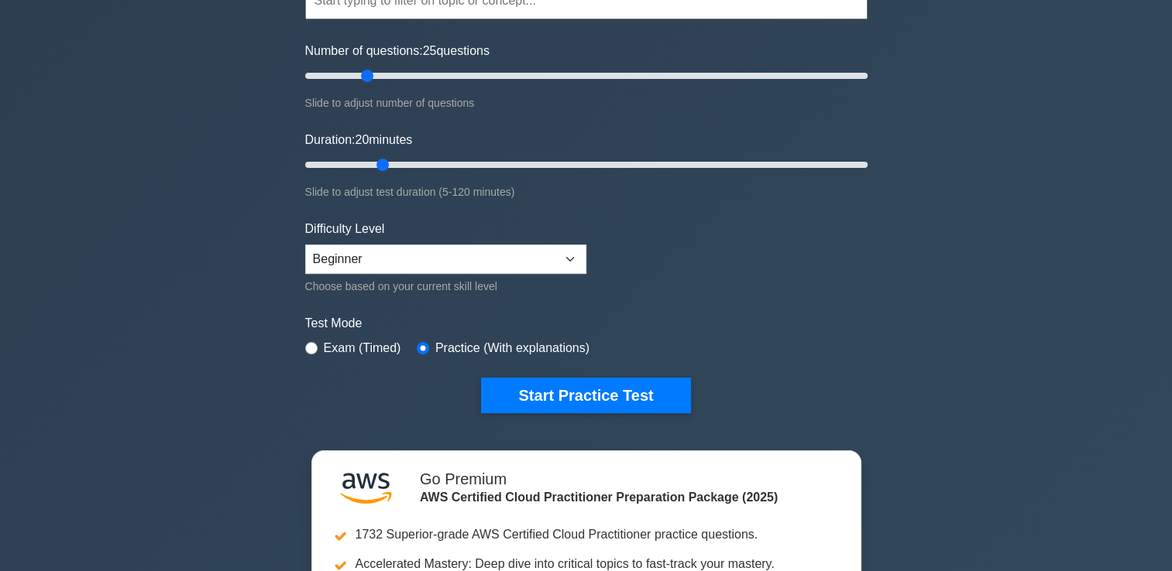
scroll to position [173, 0]
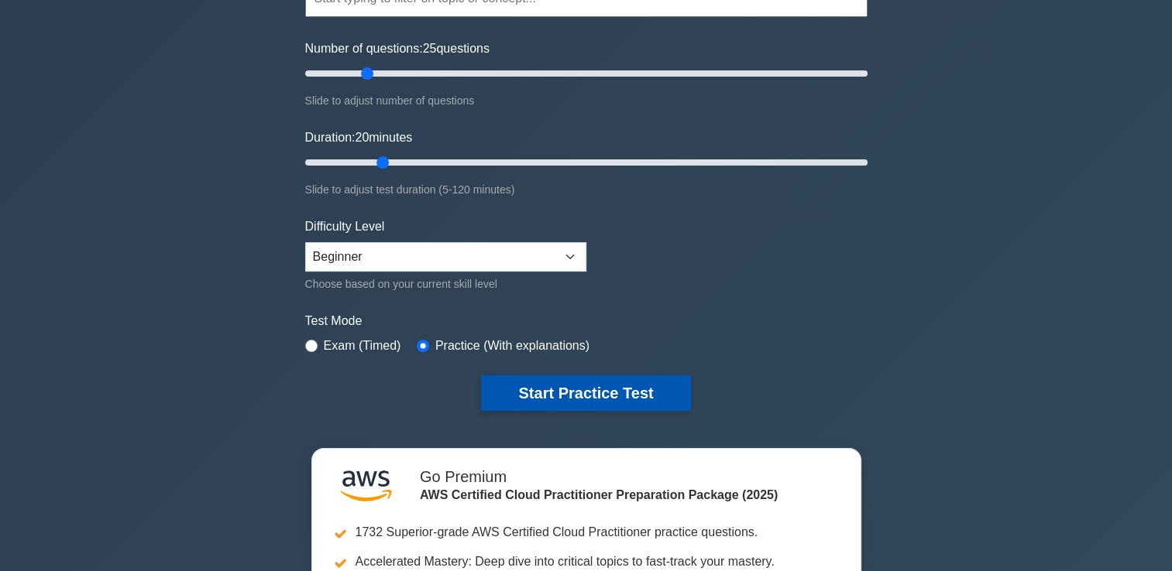
click at [571, 391] on button "Start Practice Test" at bounding box center [585, 394] width 209 height 36
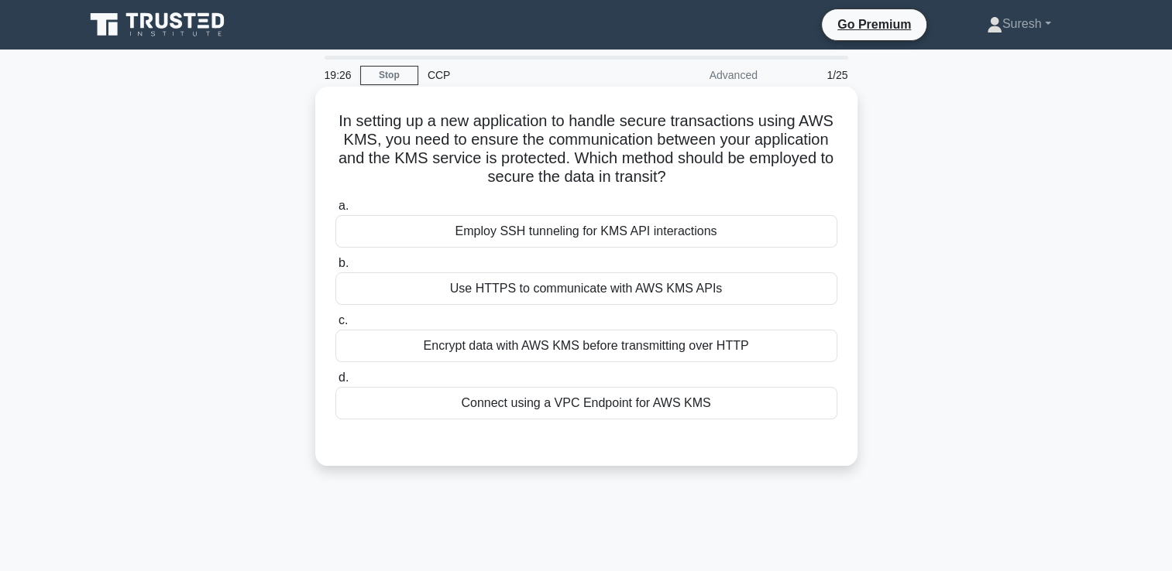
click at [588, 352] on div "Encrypt data with AWS KMS before transmitting over HTTP" at bounding box center [586, 346] width 502 height 33
click at [335, 326] on input "c. Encrypt data with AWS KMS before transmitting over HTTP" at bounding box center [335, 321] width 0 height 10
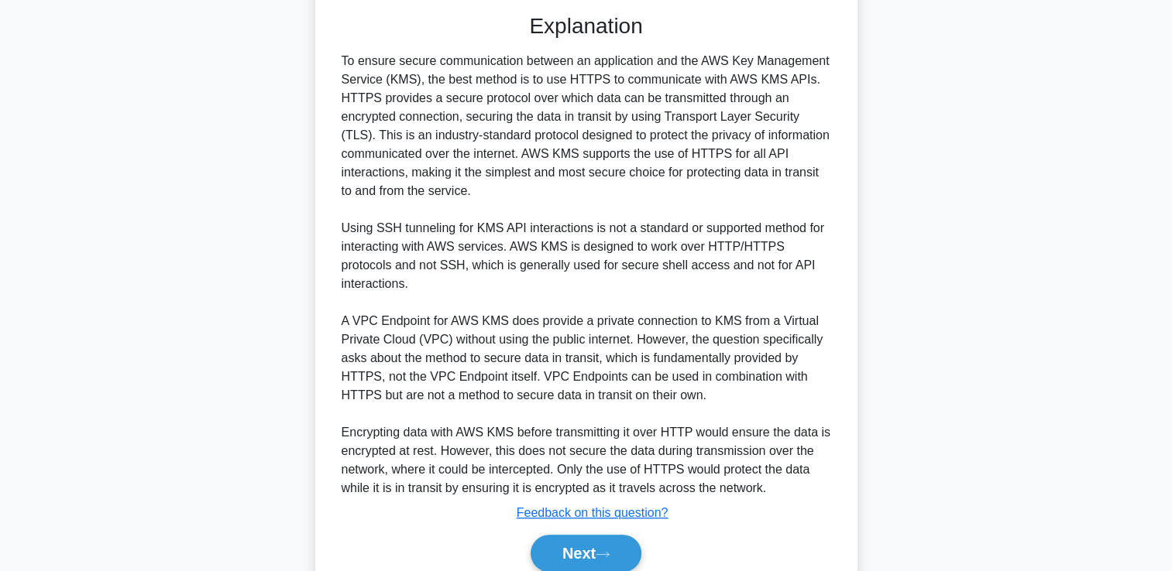
scroll to position [440, 0]
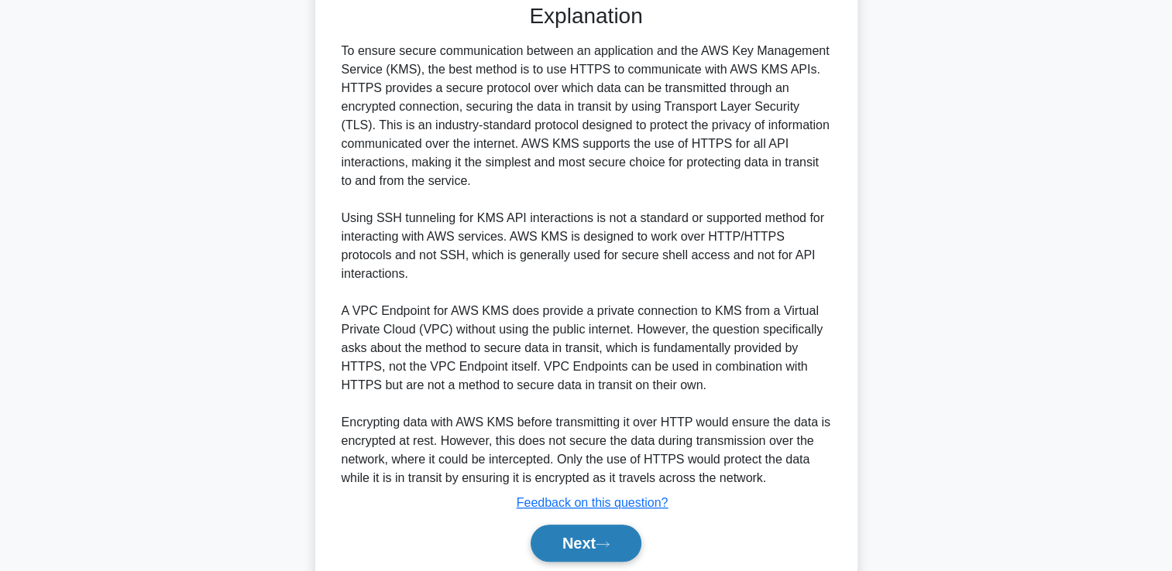
click at [575, 527] on button "Next" at bounding box center [585, 543] width 111 height 37
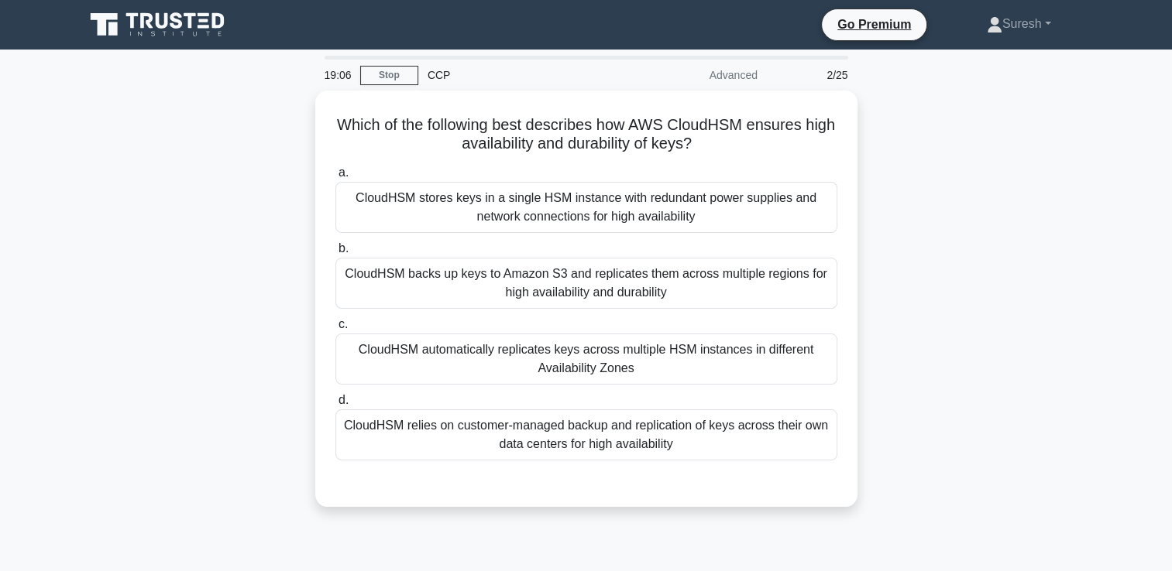
scroll to position [0, 0]
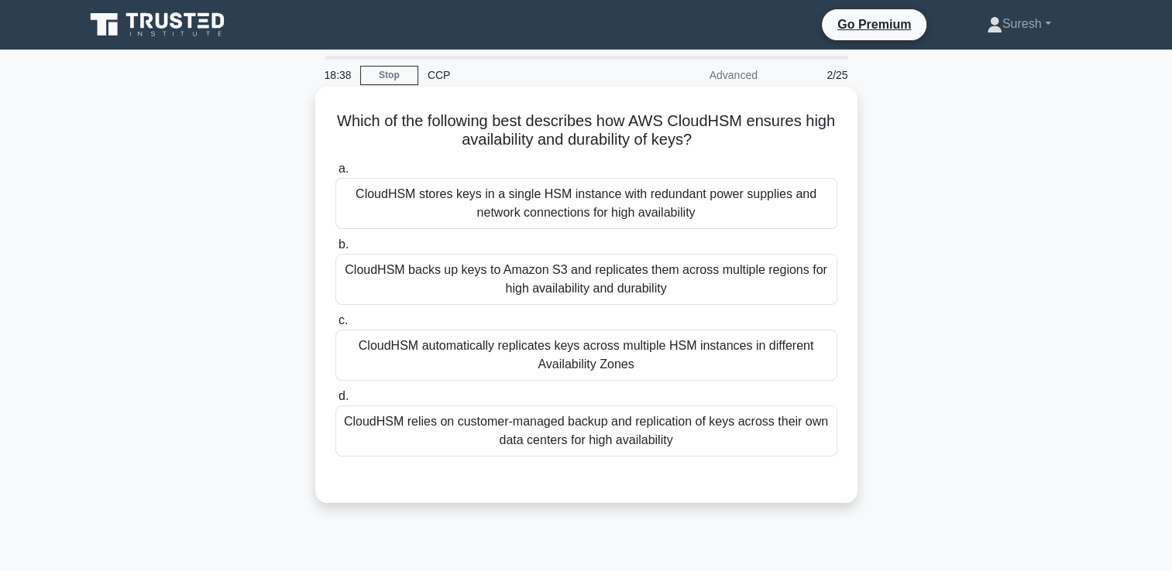
click at [702, 281] on div "CloudHSM backs up keys to Amazon S3 and replicates them across multiple regions…" at bounding box center [586, 279] width 502 height 51
click at [335, 250] on input "b. CloudHSM backs up keys to Amazon S3 and replicates them across multiple regi…" at bounding box center [335, 245] width 0 height 10
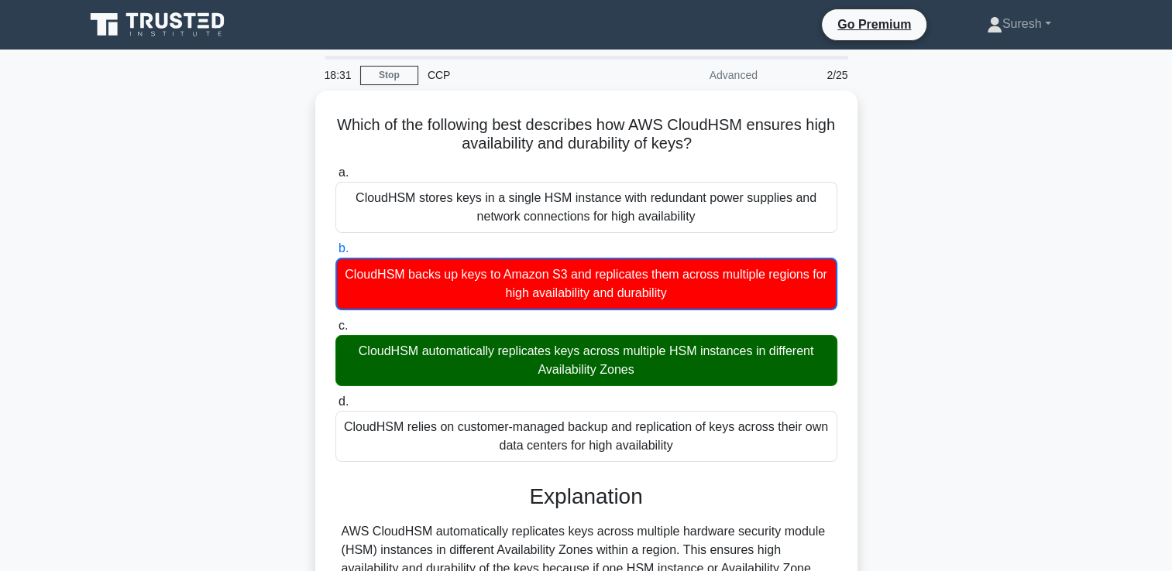
scroll to position [265, 0]
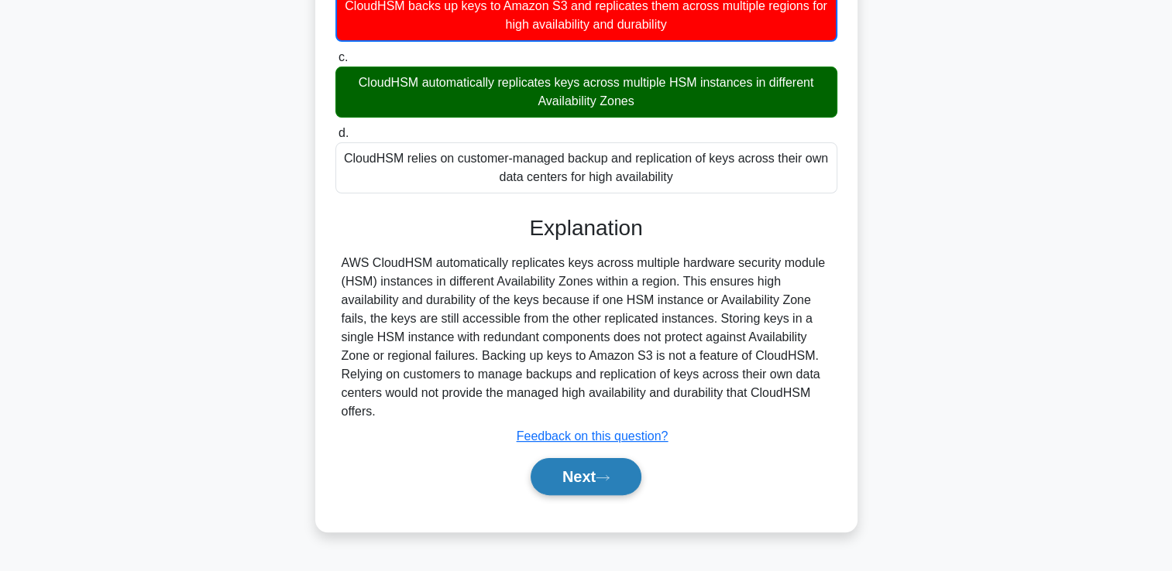
click at [573, 475] on button "Next" at bounding box center [585, 476] width 111 height 37
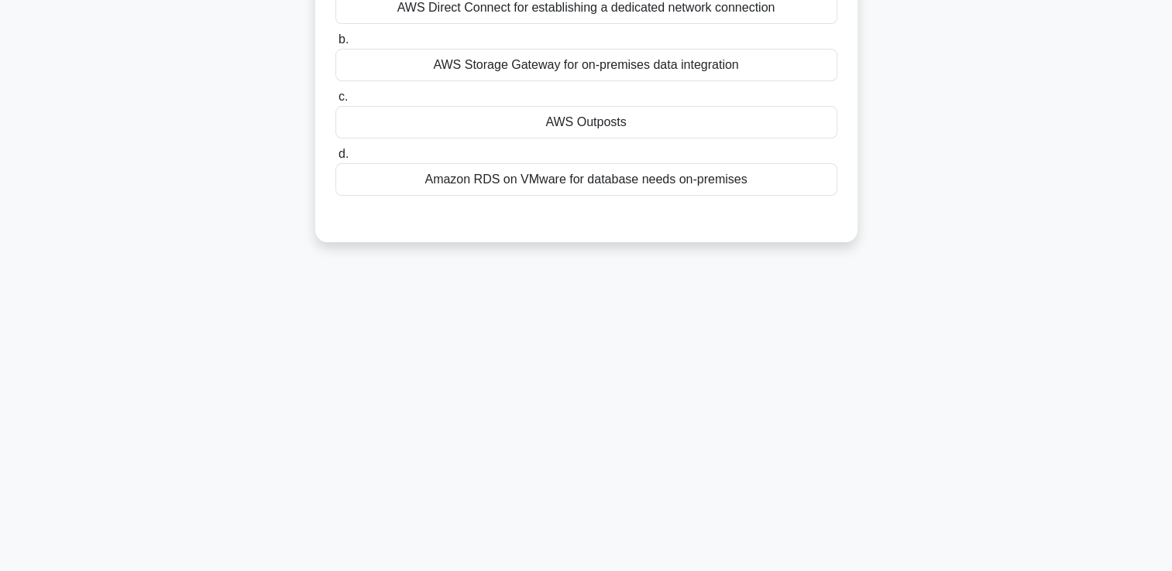
scroll to position [0, 0]
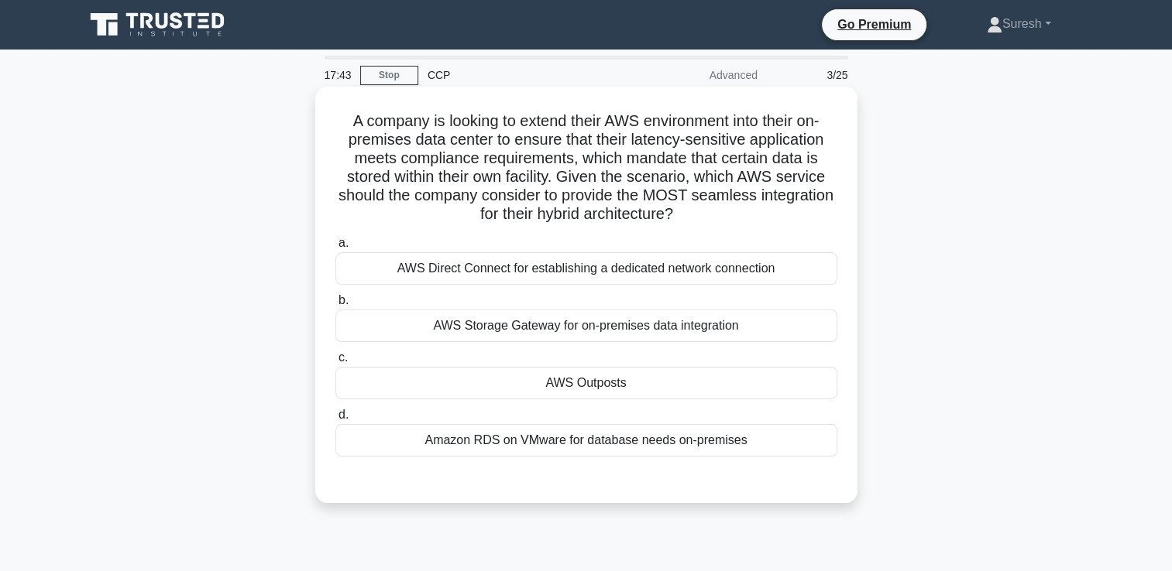
click at [594, 388] on div "AWS Outposts" at bounding box center [586, 383] width 502 height 33
click at [335, 363] on input "c. AWS Outposts" at bounding box center [335, 358] width 0 height 10
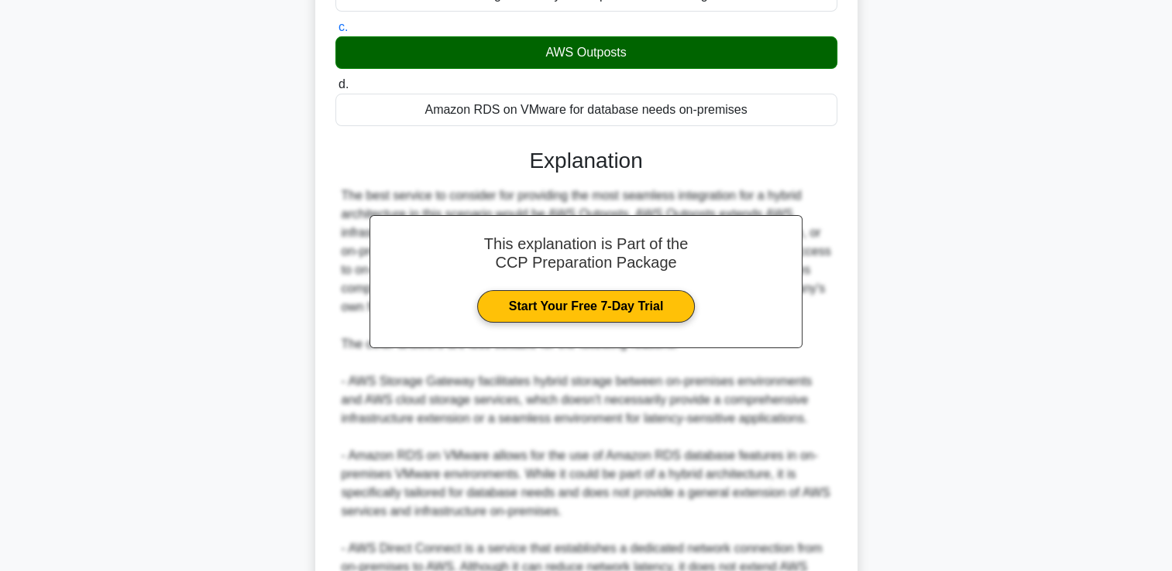
scroll to position [493, 0]
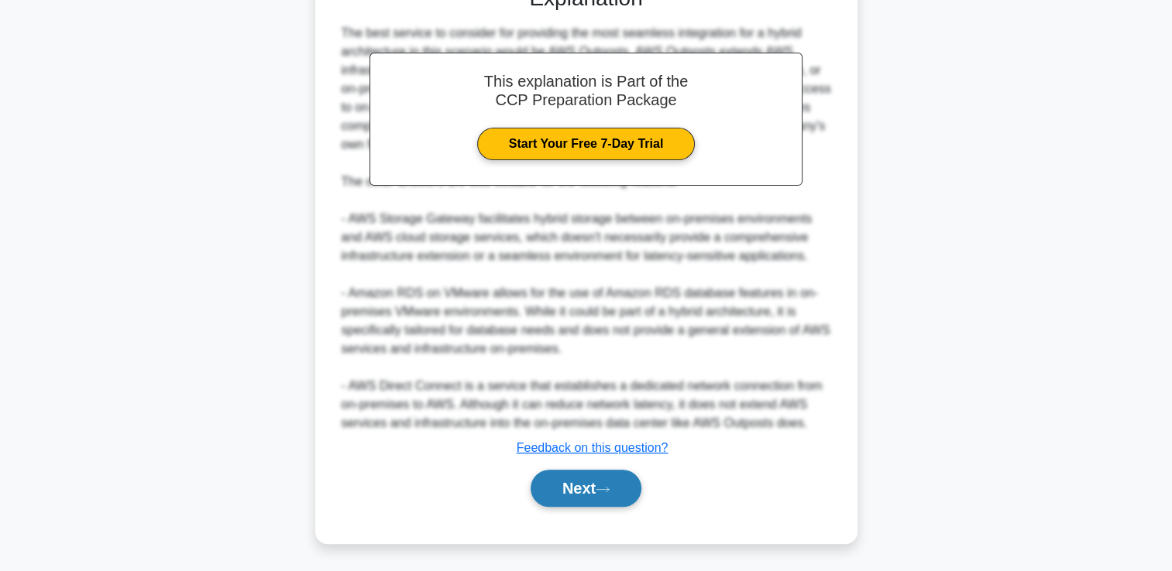
click at [570, 491] on button "Next" at bounding box center [585, 488] width 111 height 37
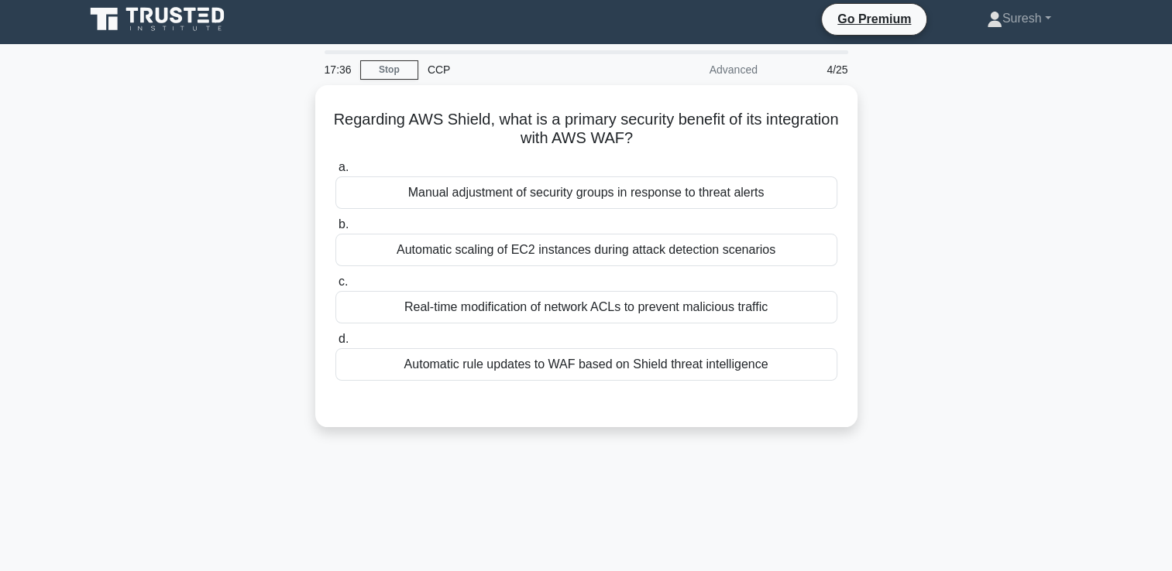
scroll to position [0, 0]
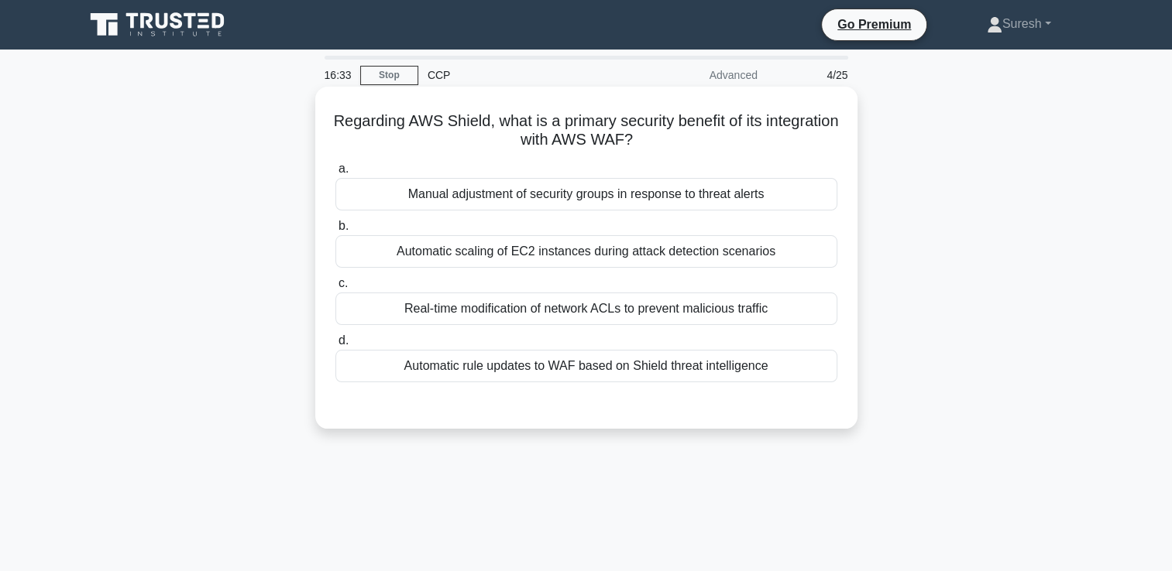
click at [529, 367] on div "Automatic rule updates to WAF based on Shield threat intelligence" at bounding box center [586, 366] width 502 height 33
click at [335, 346] on input "d. Automatic rule updates to WAF based on Shield threat intelligence" at bounding box center [335, 341] width 0 height 10
click at [575, 370] on div "Automatic rule updates to WAF based on Shield threat intelligence" at bounding box center [586, 366] width 502 height 33
click at [335, 346] on input "d. Automatic rule updates to WAF based on Shield threat intelligence" at bounding box center [335, 341] width 0 height 10
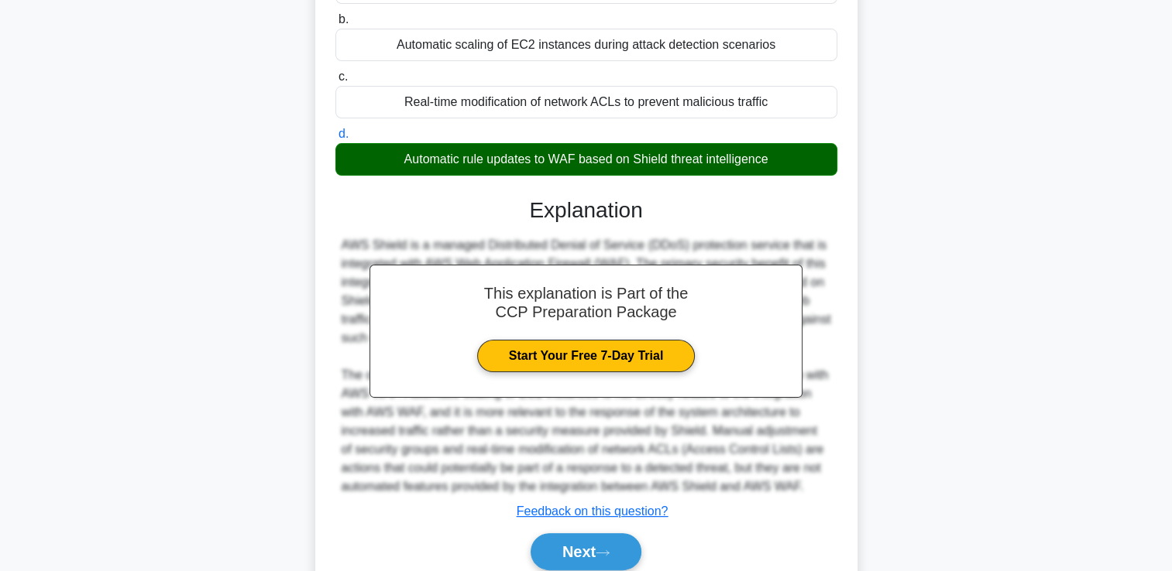
scroll to position [289, 0]
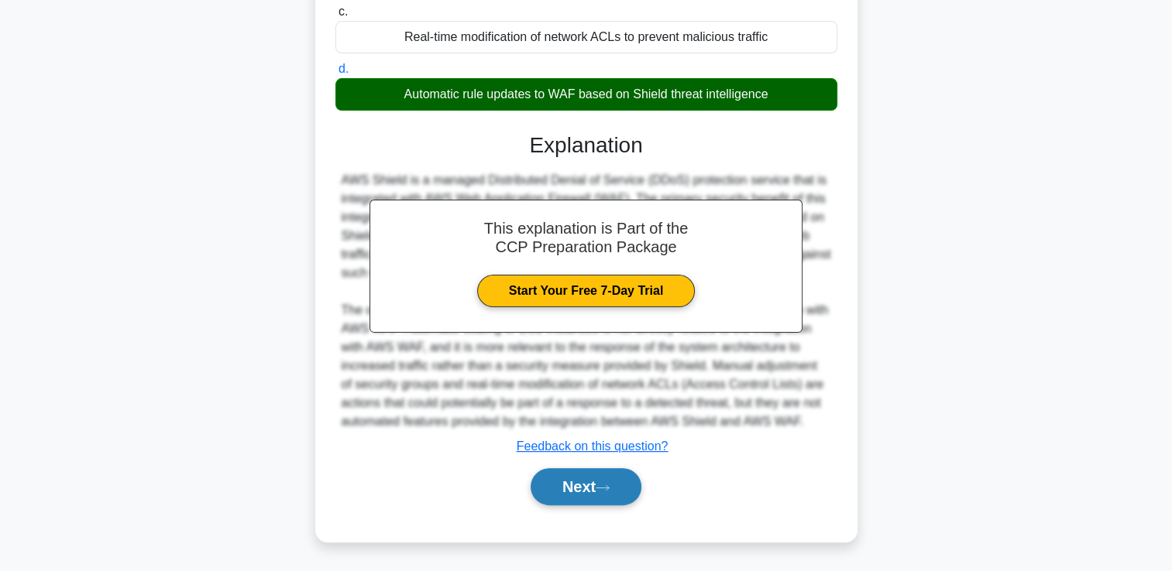
click at [573, 488] on button "Next" at bounding box center [585, 486] width 111 height 37
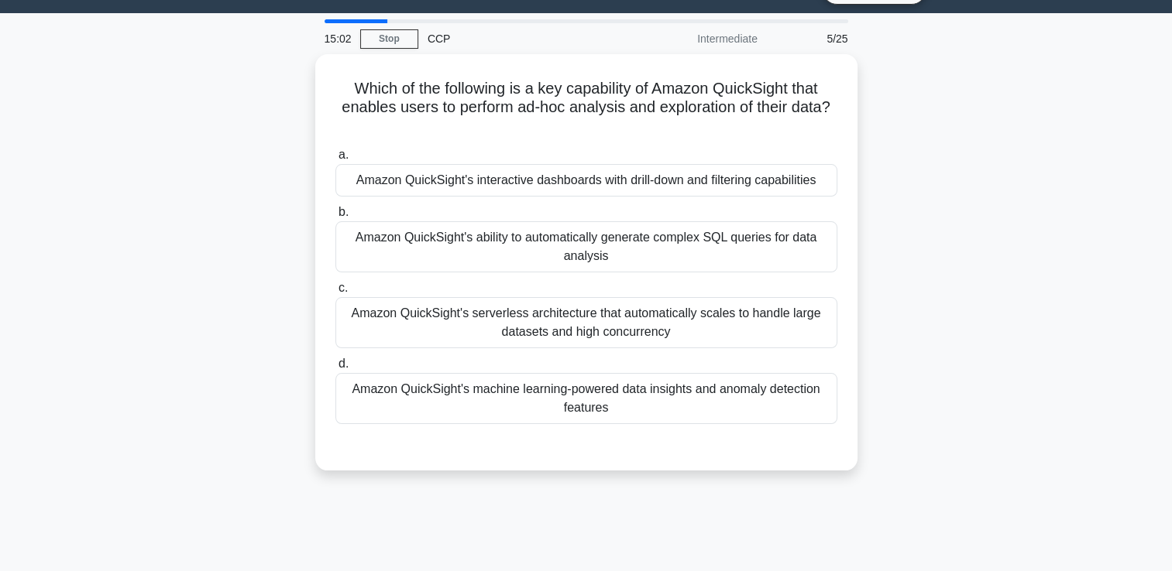
scroll to position [0, 0]
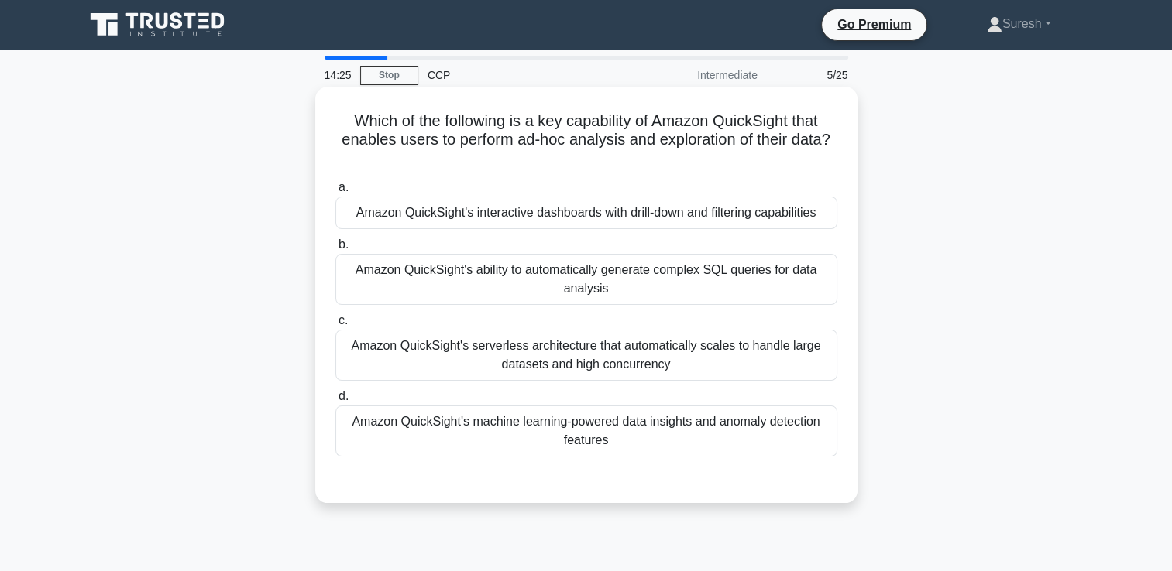
click at [578, 432] on div "Amazon QuickSight's machine learning-powered data insights and anomaly detectio…" at bounding box center [586, 431] width 502 height 51
click at [335, 402] on input "d. Amazon QuickSight's machine learning-powered data insights and anomaly detec…" at bounding box center [335, 397] width 0 height 10
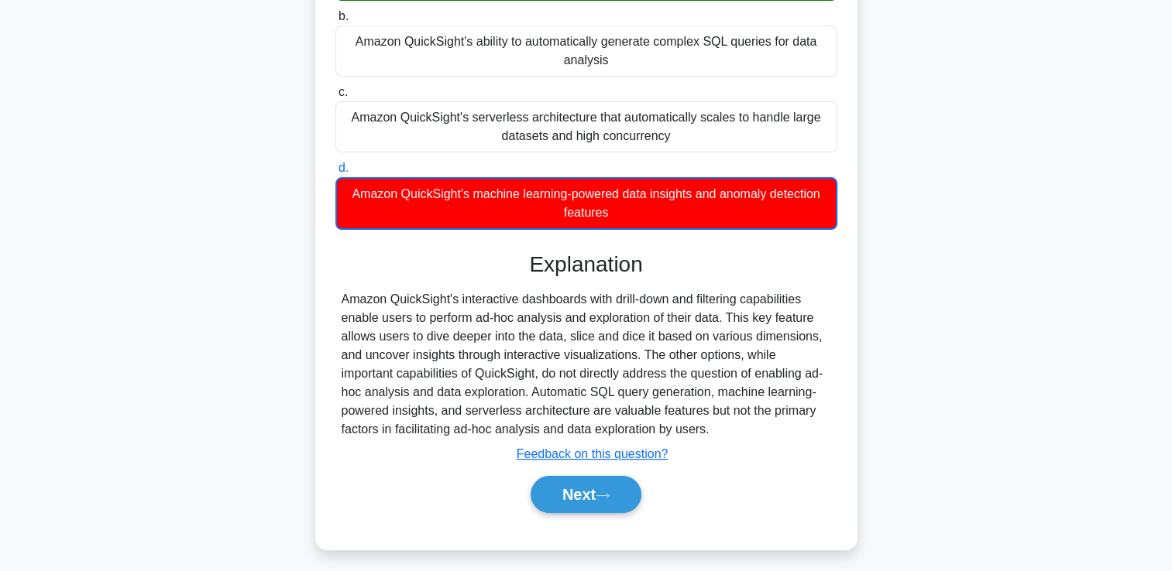
scroll to position [265, 0]
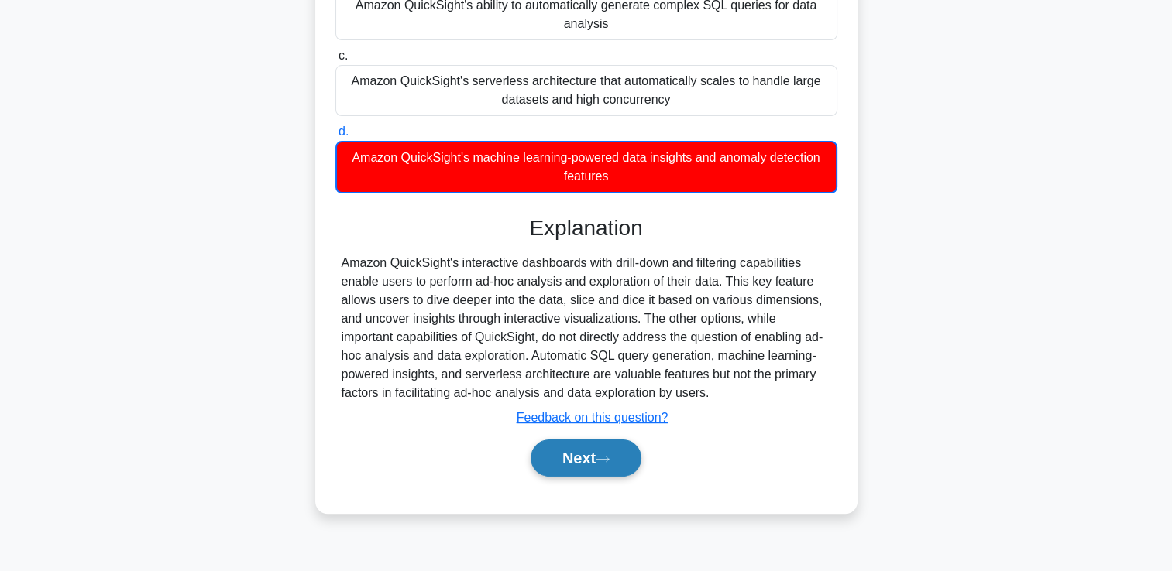
click at [574, 455] on button "Next" at bounding box center [585, 458] width 111 height 37
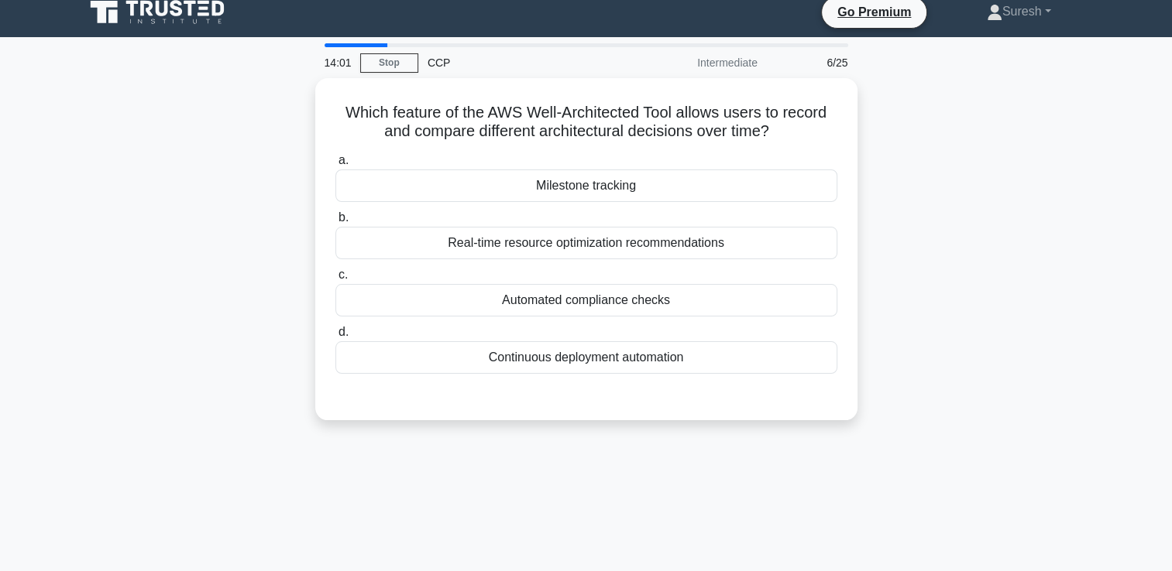
scroll to position [8, 0]
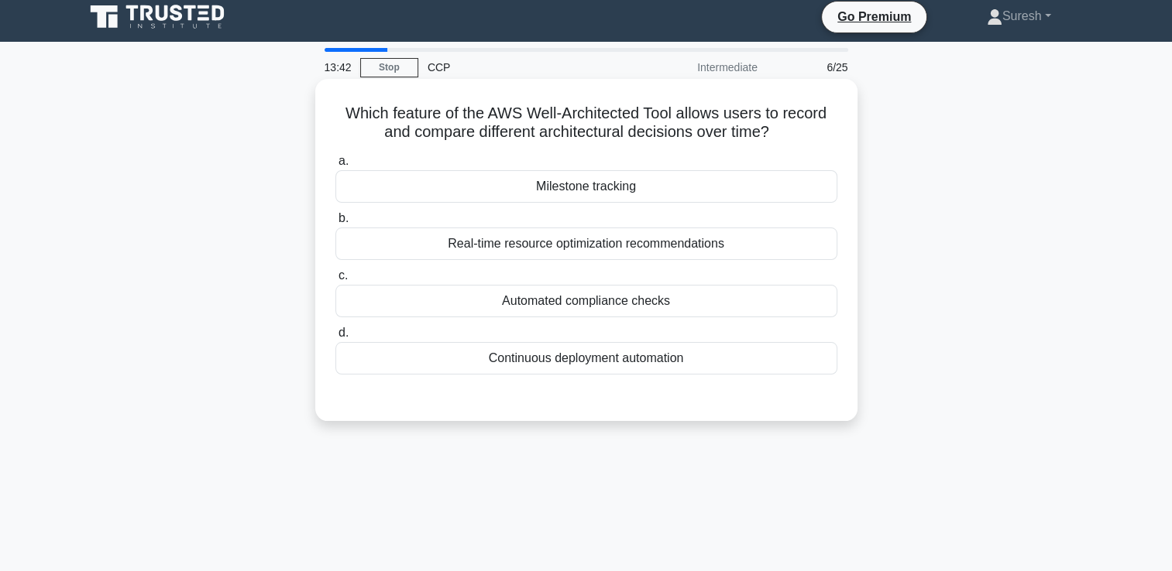
click at [601, 245] on div "Real-time resource optimization recommendations" at bounding box center [586, 244] width 502 height 33
click at [335, 224] on input "b. Real-time resource optimization recommendations" at bounding box center [335, 219] width 0 height 10
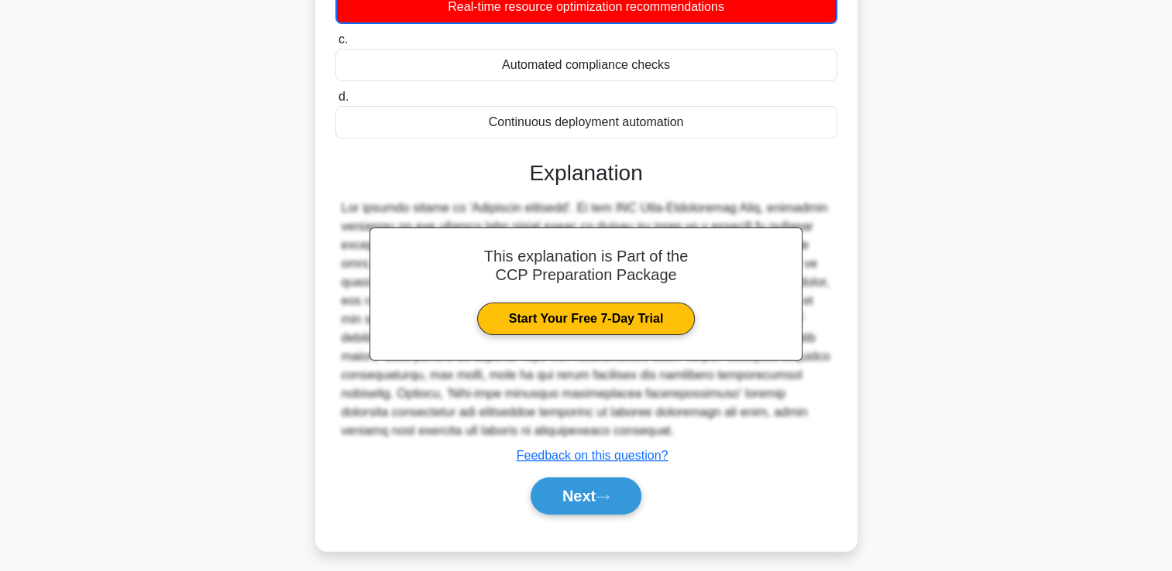
scroll to position [265, 0]
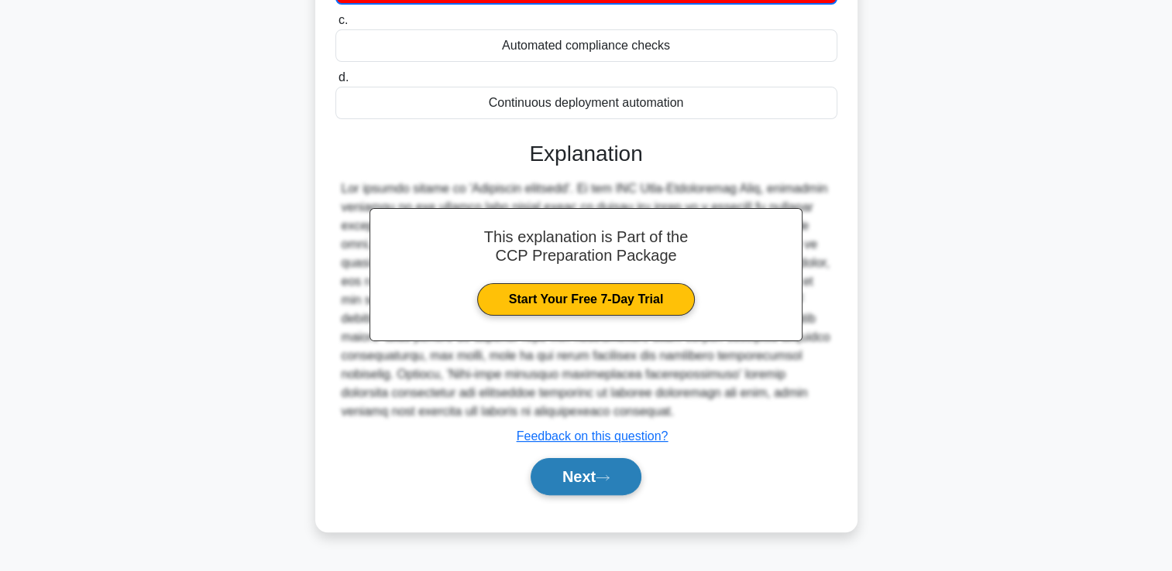
click at [574, 472] on button "Next" at bounding box center [585, 476] width 111 height 37
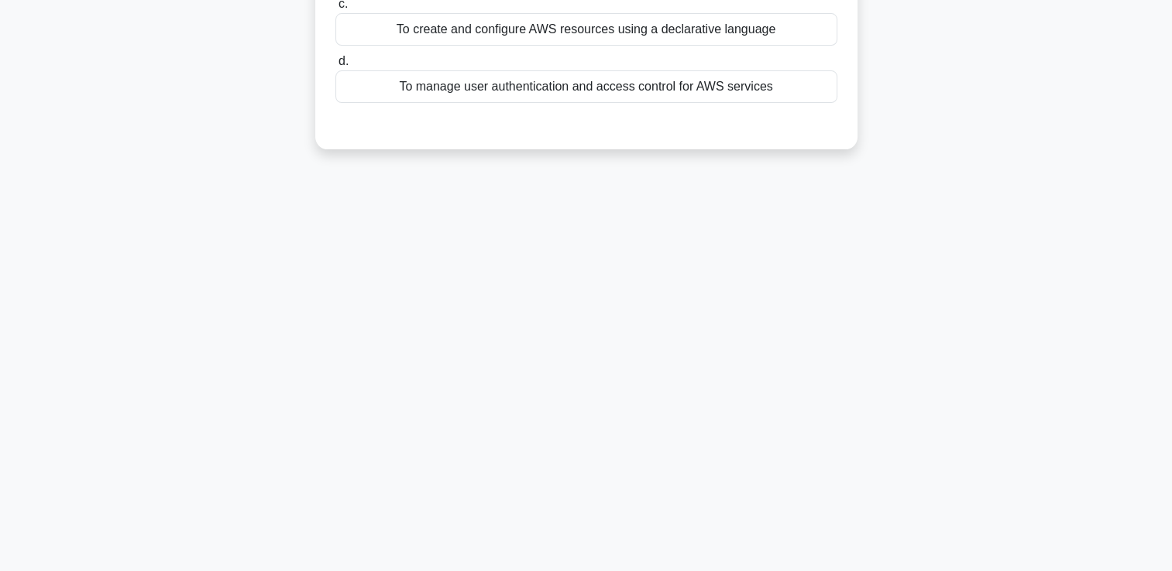
scroll to position [0, 0]
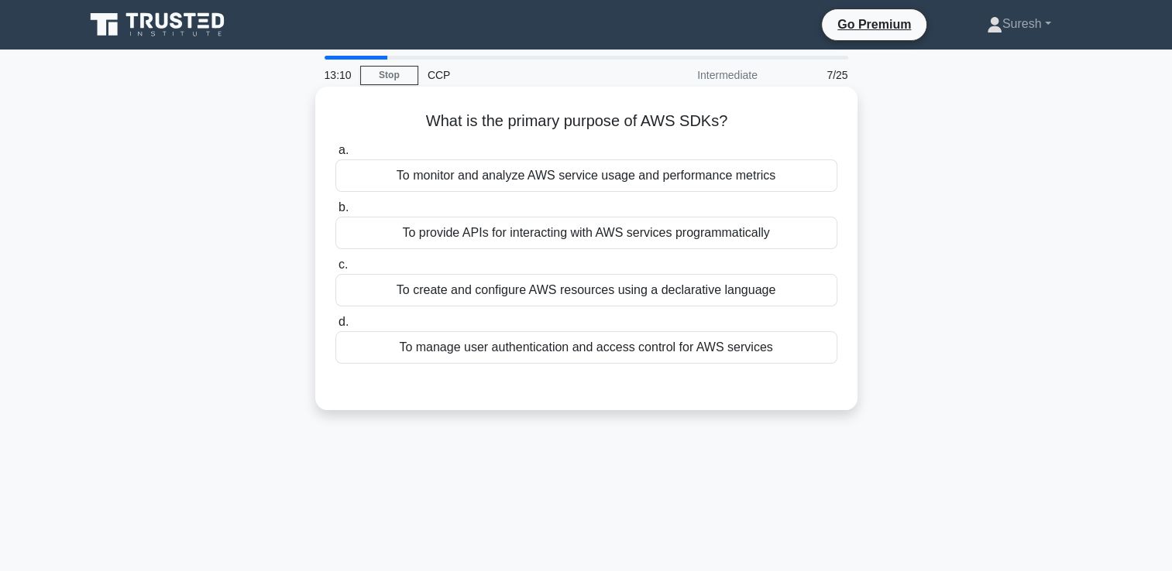
click at [705, 236] on div "To provide APIs for interacting with AWS services programmatically" at bounding box center [586, 233] width 502 height 33
click at [335, 213] on input "b. To provide APIs for interacting with AWS services programmatically" at bounding box center [335, 208] width 0 height 10
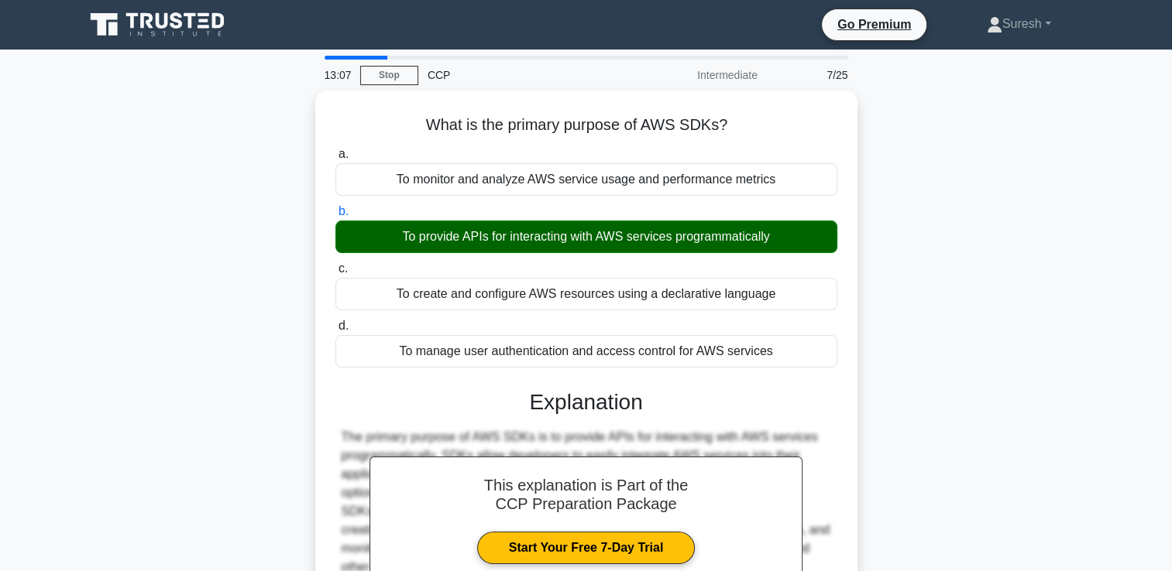
scroll to position [265, 0]
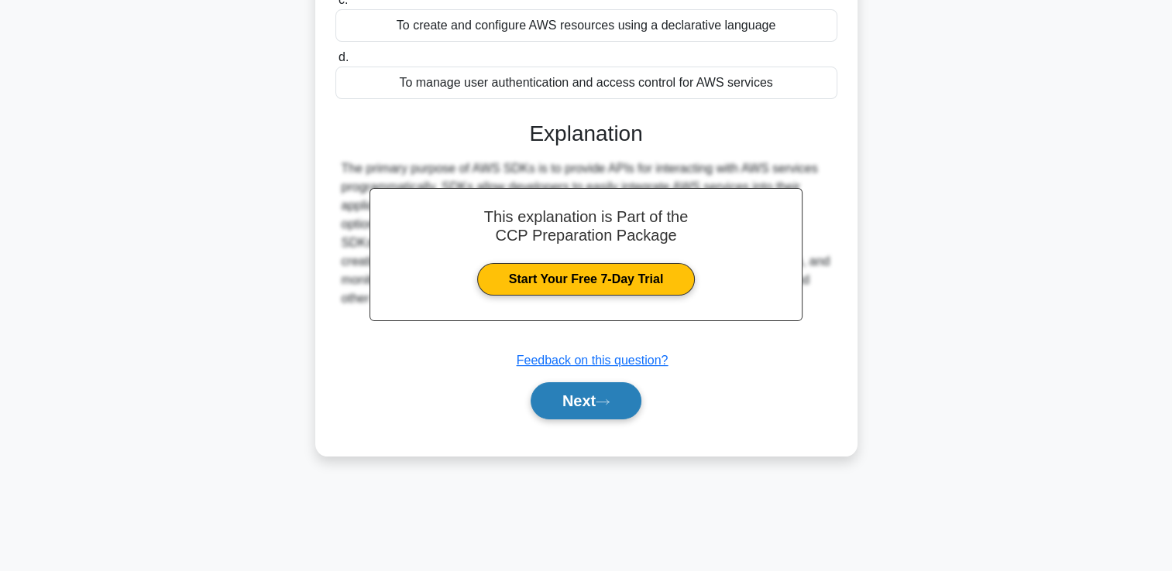
click at [592, 403] on button "Next" at bounding box center [585, 401] width 111 height 37
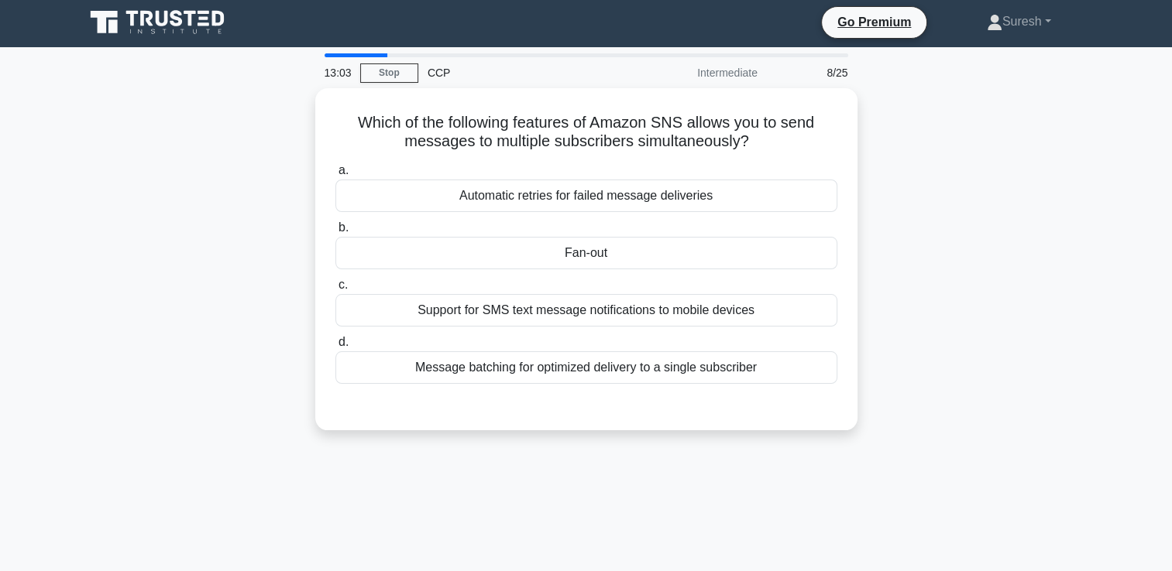
scroll to position [0, 0]
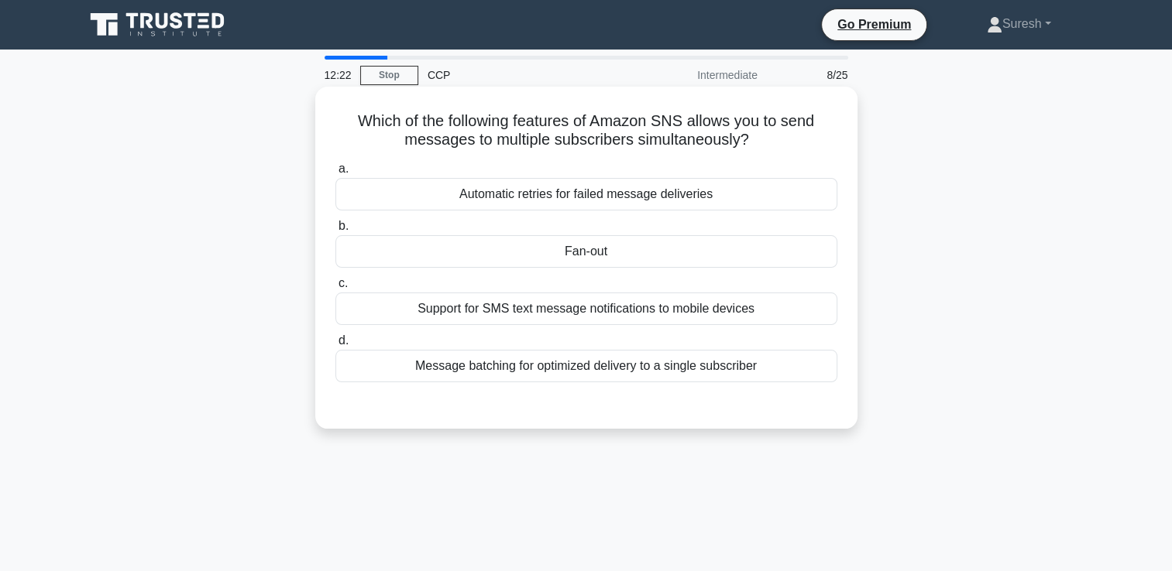
click at [685, 307] on div "Support for SMS text message notifications to mobile devices" at bounding box center [586, 309] width 502 height 33
click at [335, 289] on input "c. Support for SMS text message notifications to mobile devices" at bounding box center [335, 284] width 0 height 10
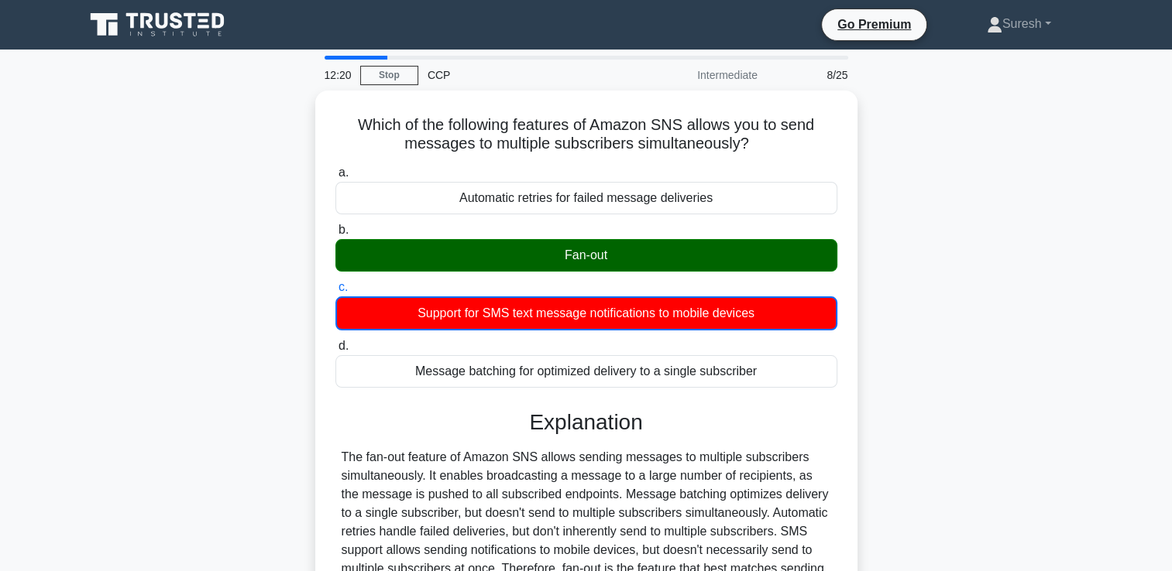
scroll to position [265, 0]
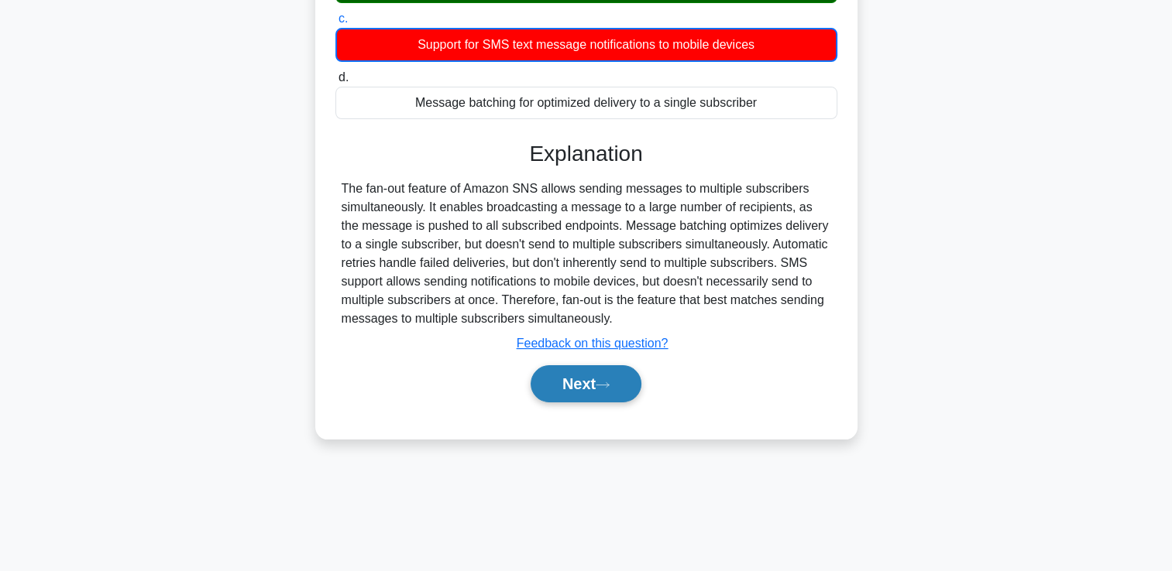
click at [576, 385] on button "Next" at bounding box center [585, 383] width 111 height 37
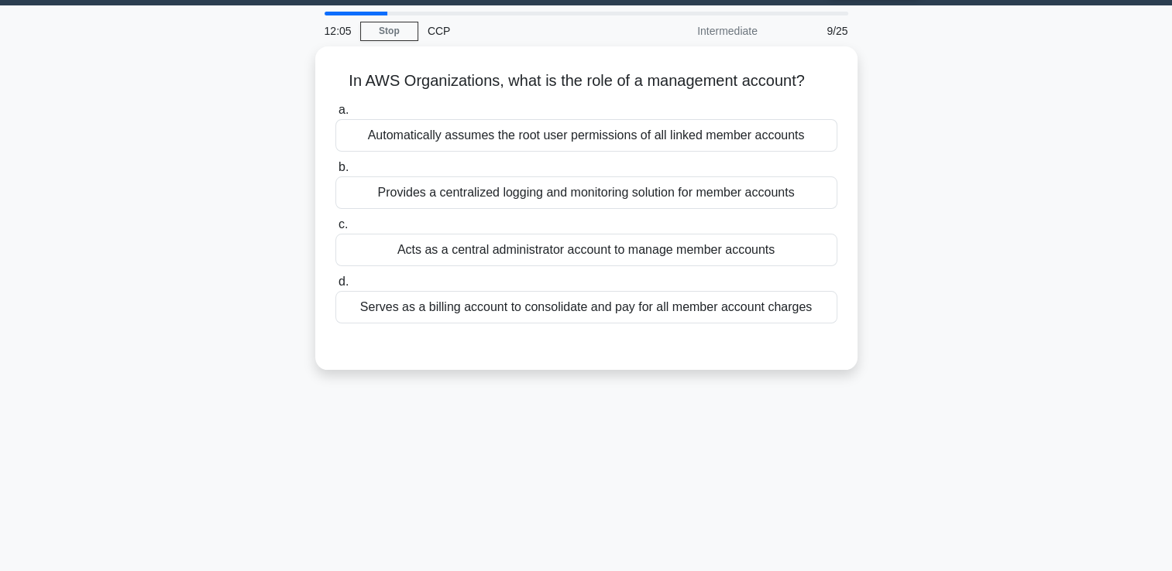
scroll to position [0, 0]
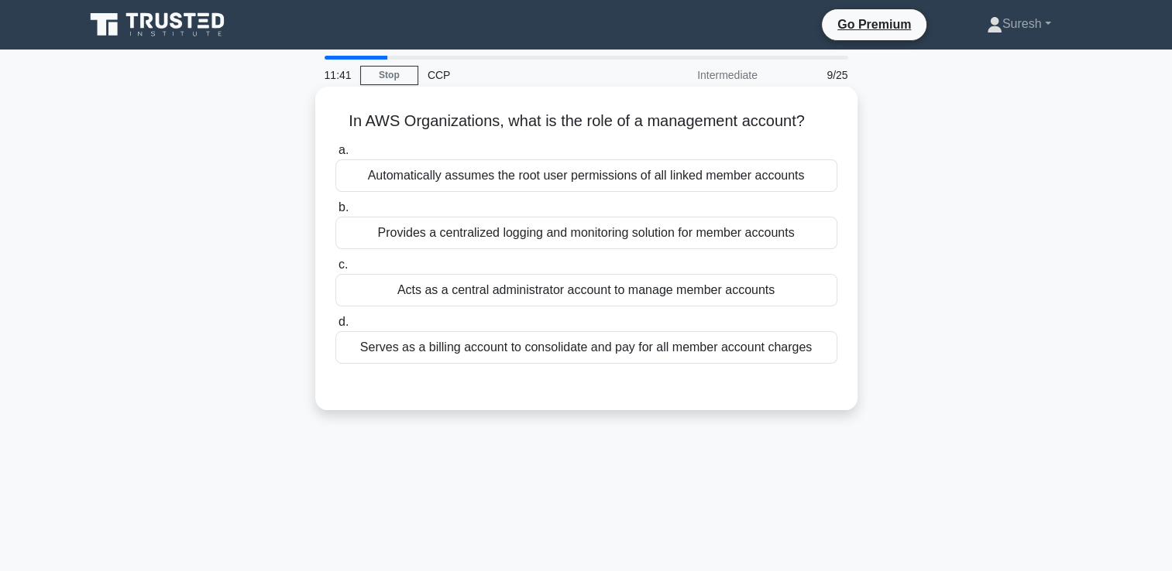
click at [558, 283] on div "Acts as a central administrator account to manage member accounts" at bounding box center [586, 290] width 502 height 33
click at [335, 270] on input "c. Acts as a central administrator account to manage member accounts" at bounding box center [335, 265] width 0 height 10
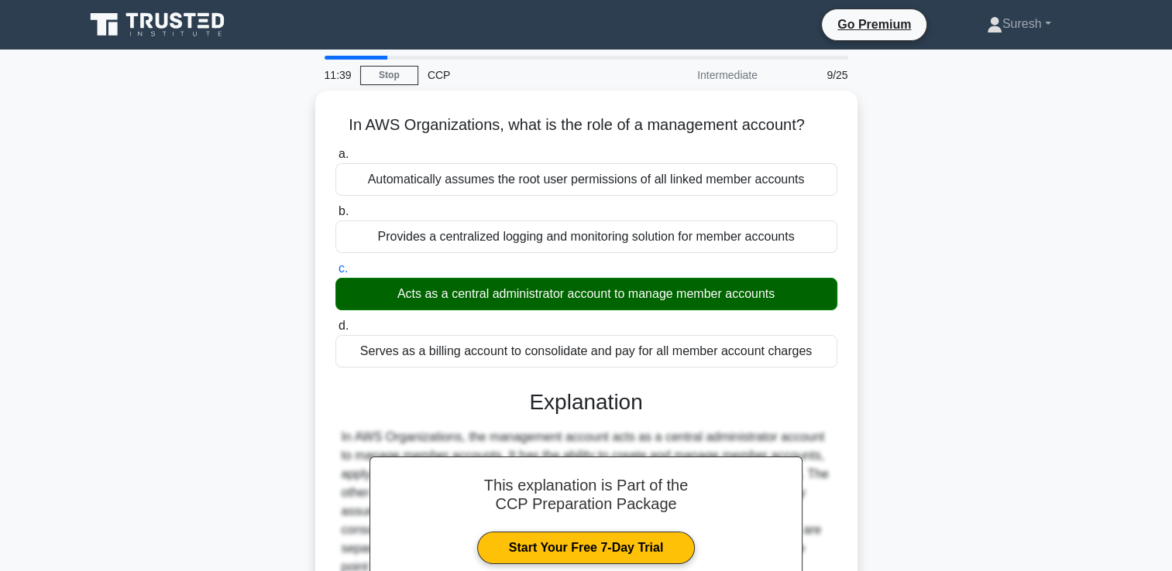
scroll to position [265, 0]
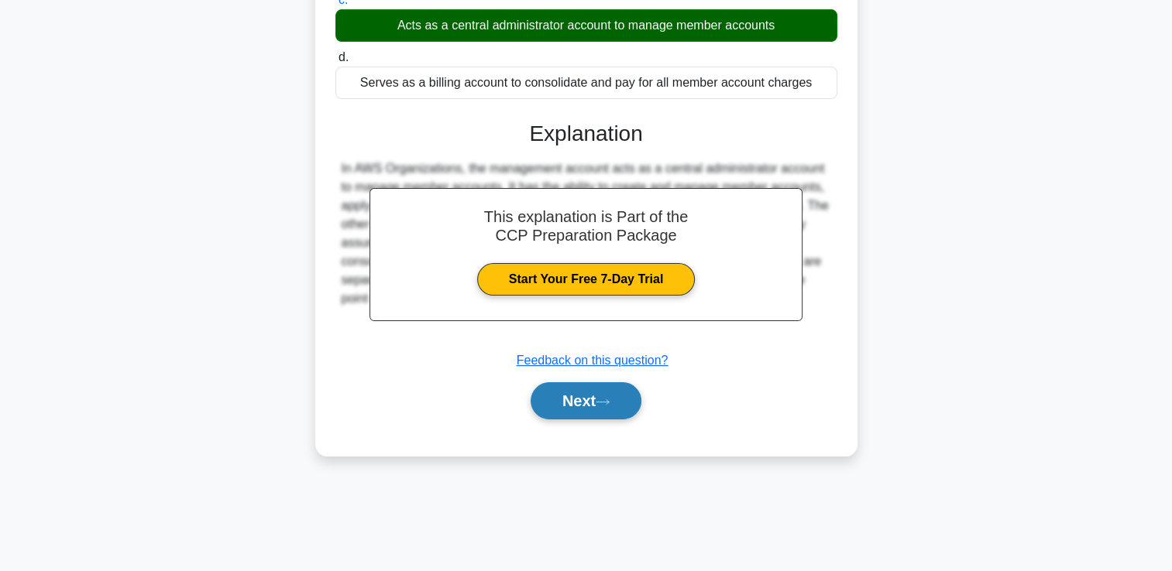
click at [571, 395] on button "Next" at bounding box center [585, 401] width 111 height 37
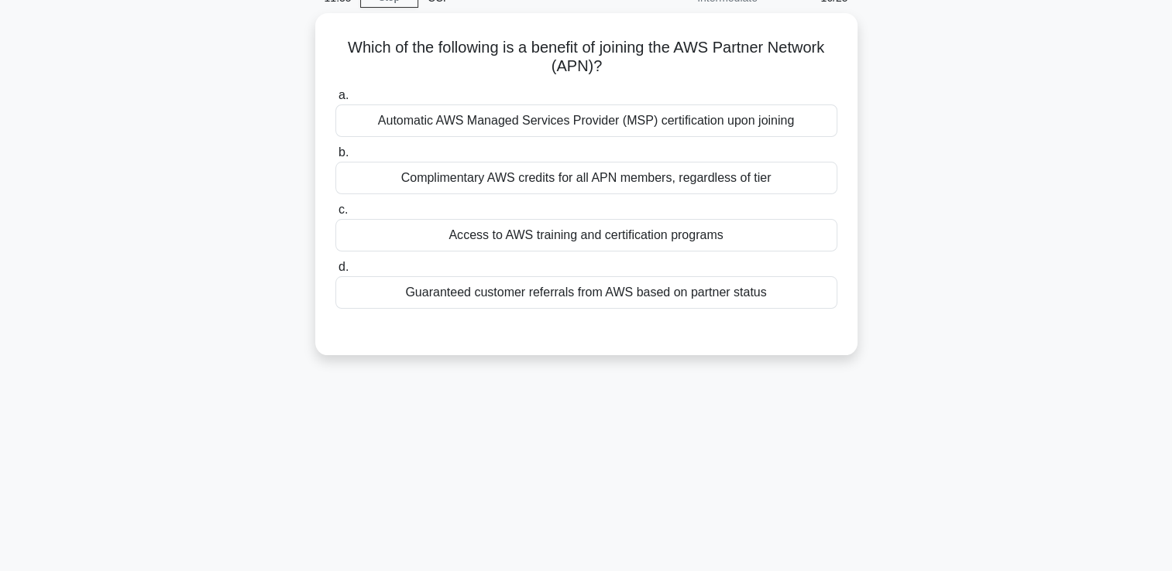
scroll to position [0, 0]
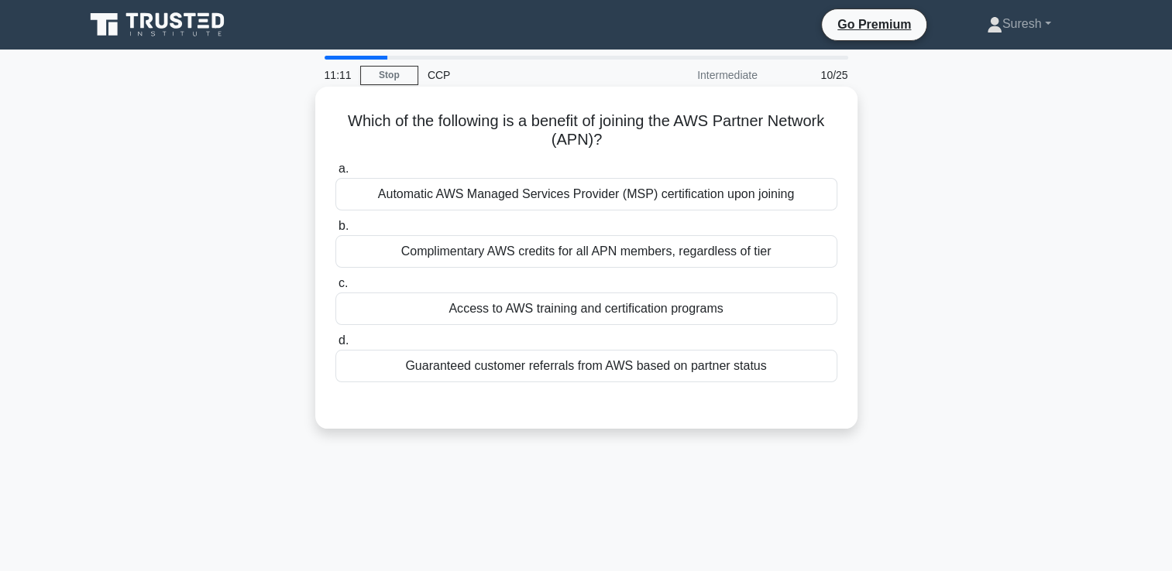
drag, startPoint x: 530, startPoint y: 121, endPoint x: 604, endPoint y: 149, distance: 79.4
click at [604, 149] on h5 "Which of the following is a benefit of joining the AWS Partner Network (APN)? .…" at bounding box center [586, 131] width 505 height 39
copy h5 "benefit of joining the AWS Partner Network (APN)?"
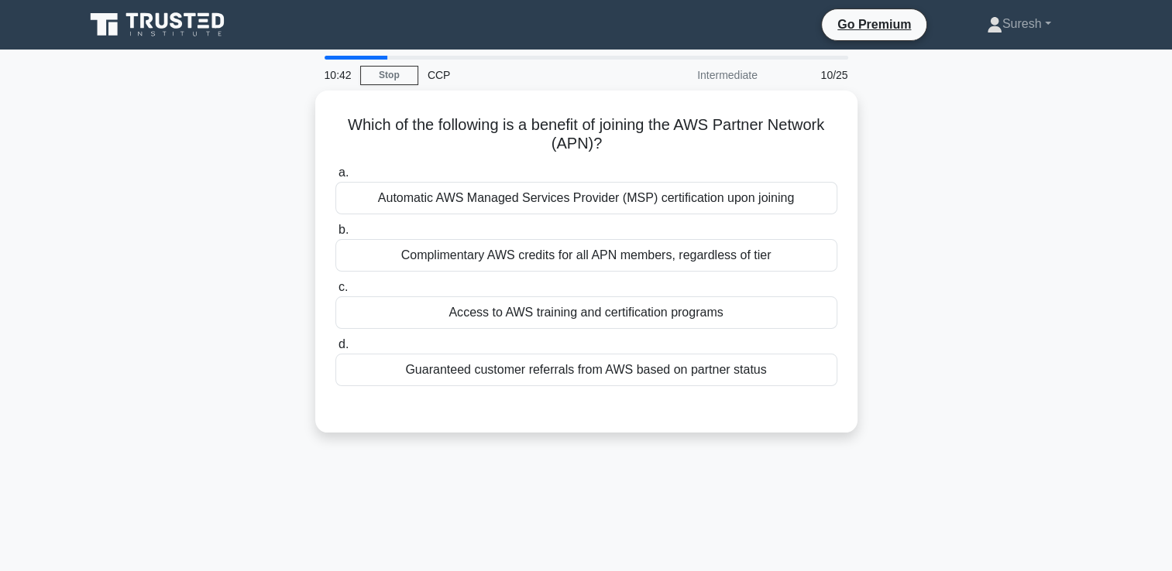
click at [285, 369] on div "Which of the following is a benefit of joining the AWS Partner Network (APN)? .…" at bounding box center [586, 271] width 1022 height 361
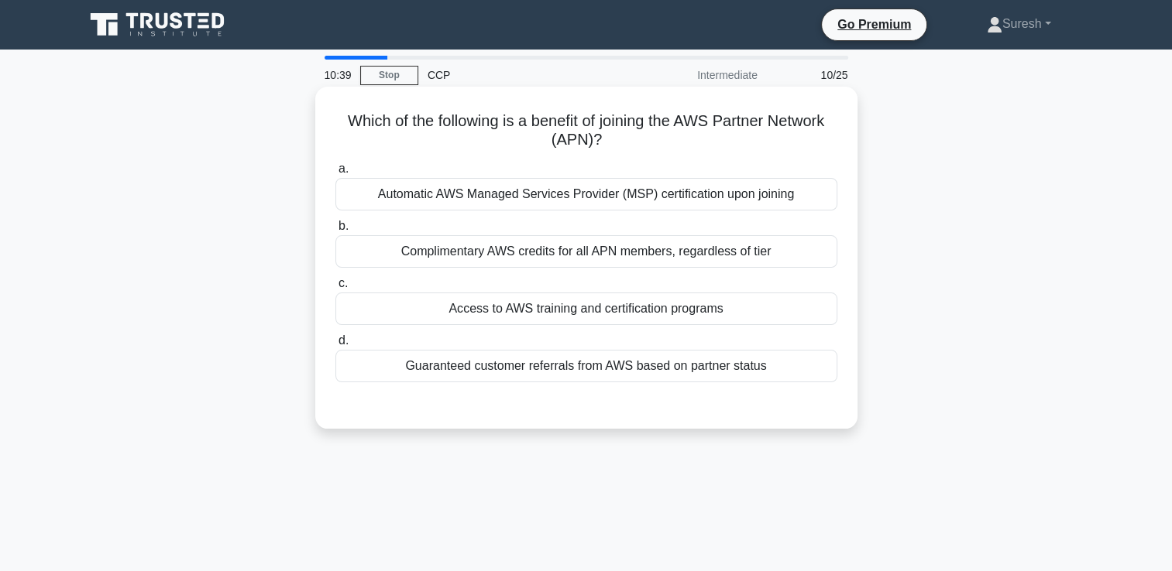
click at [619, 312] on div "Access to AWS training and certification programs" at bounding box center [586, 309] width 502 height 33
click at [335, 289] on input "c. Access to AWS training and certification programs" at bounding box center [335, 284] width 0 height 10
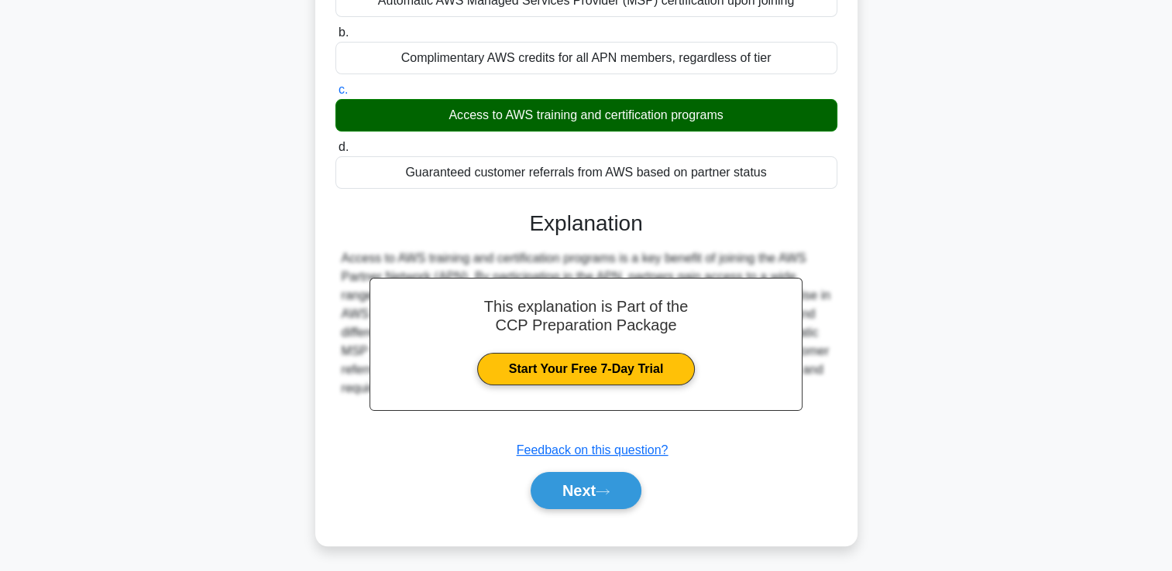
scroll to position [265, 0]
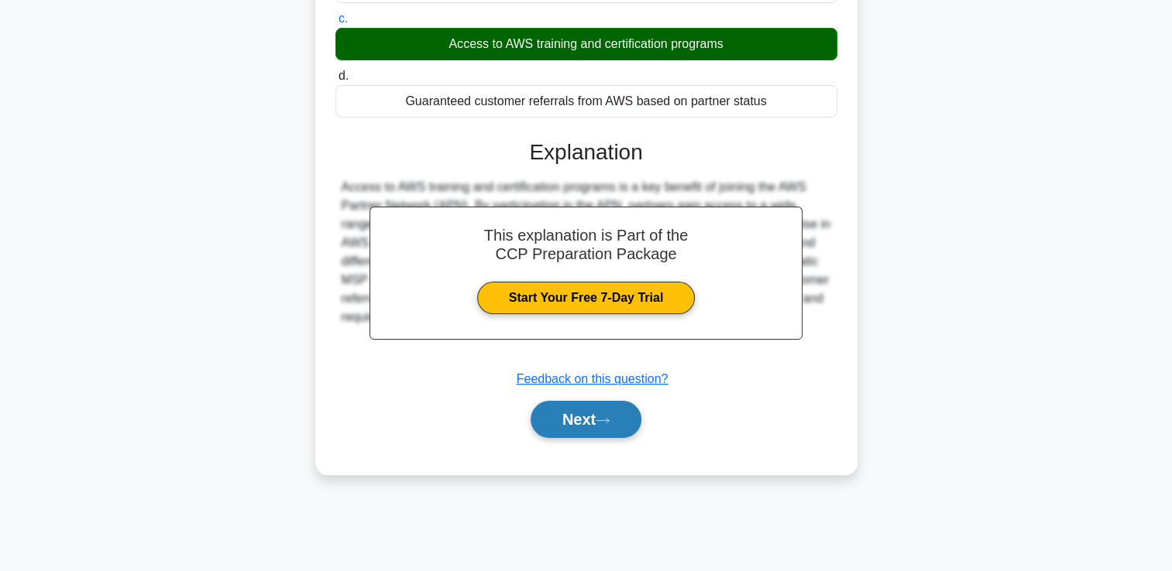
click at [573, 422] on button "Next" at bounding box center [585, 419] width 111 height 37
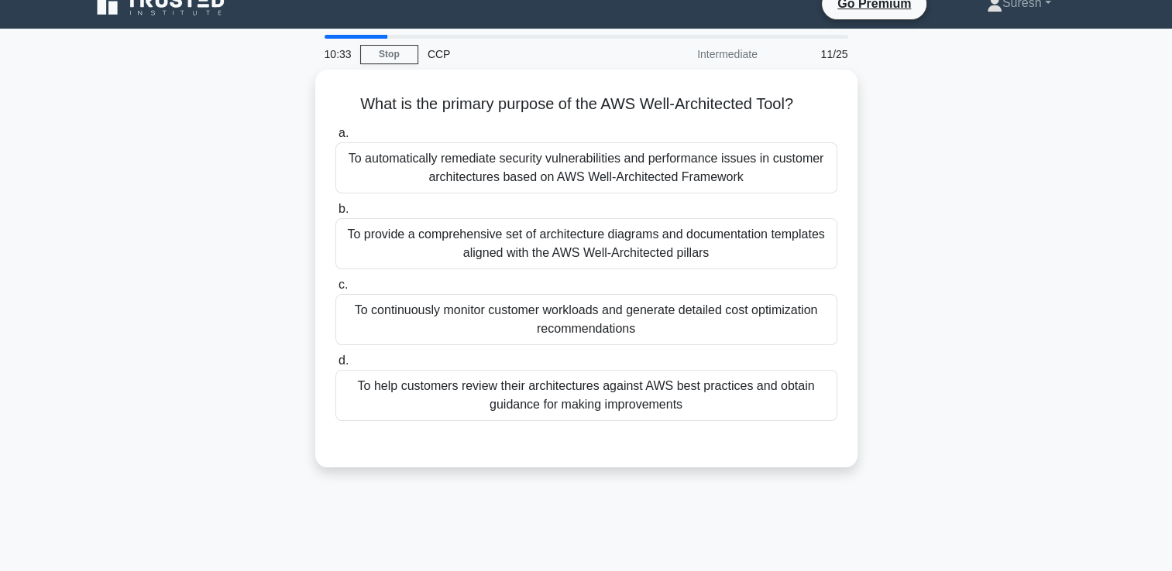
scroll to position [0, 0]
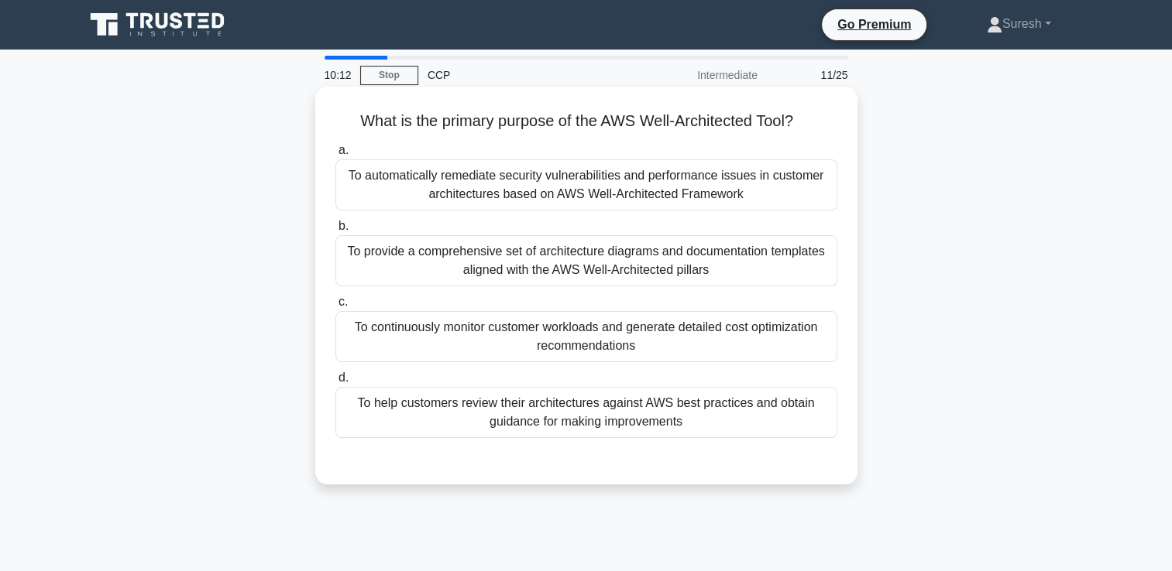
click at [523, 189] on div "To automatically remediate security vulnerabilities and performance issues in c…" at bounding box center [586, 185] width 502 height 51
click at [335, 156] on input "a. To automatically remediate security vulnerabilities and performance issues i…" at bounding box center [335, 151] width 0 height 10
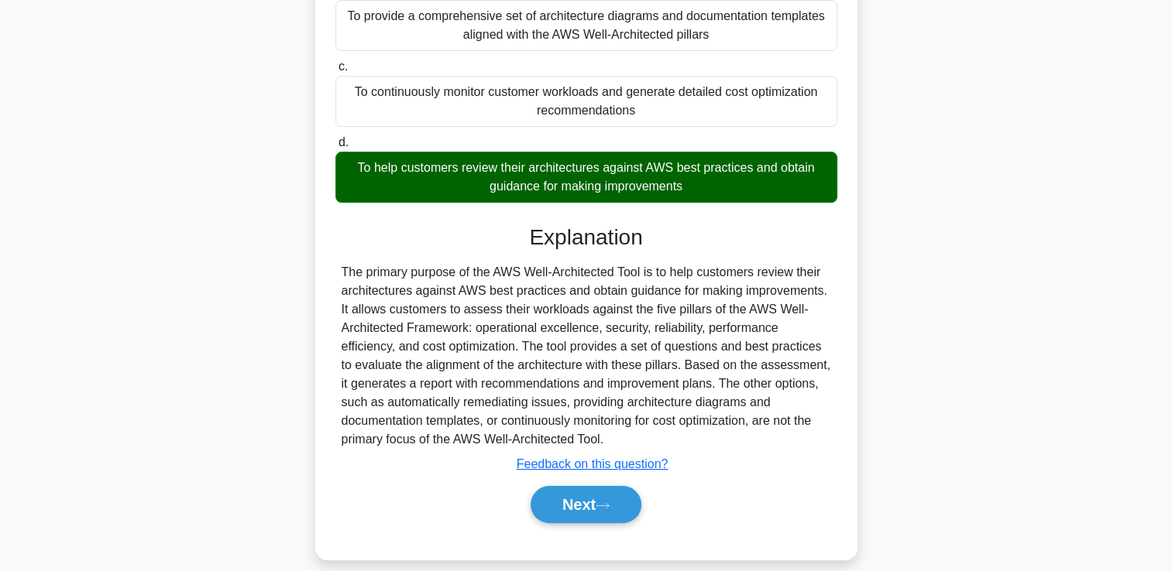
scroll to position [242, 0]
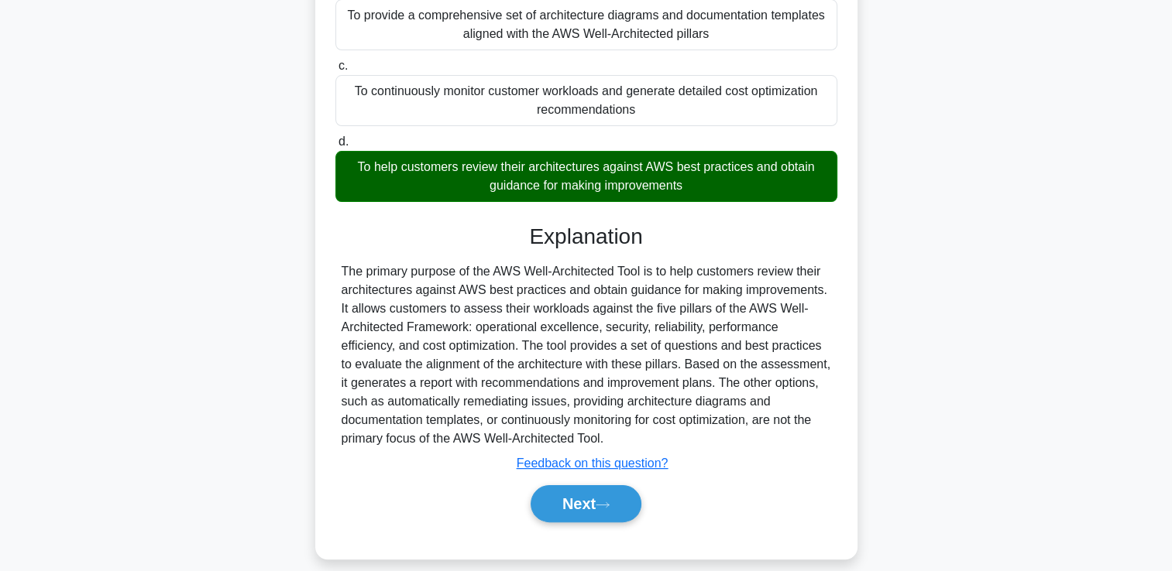
click at [996, 407] on div "What is the primary purpose of the AWS Well-Architected Tool? .spinner_0XTQ{tra…" at bounding box center [586, 213] width 1022 height 729
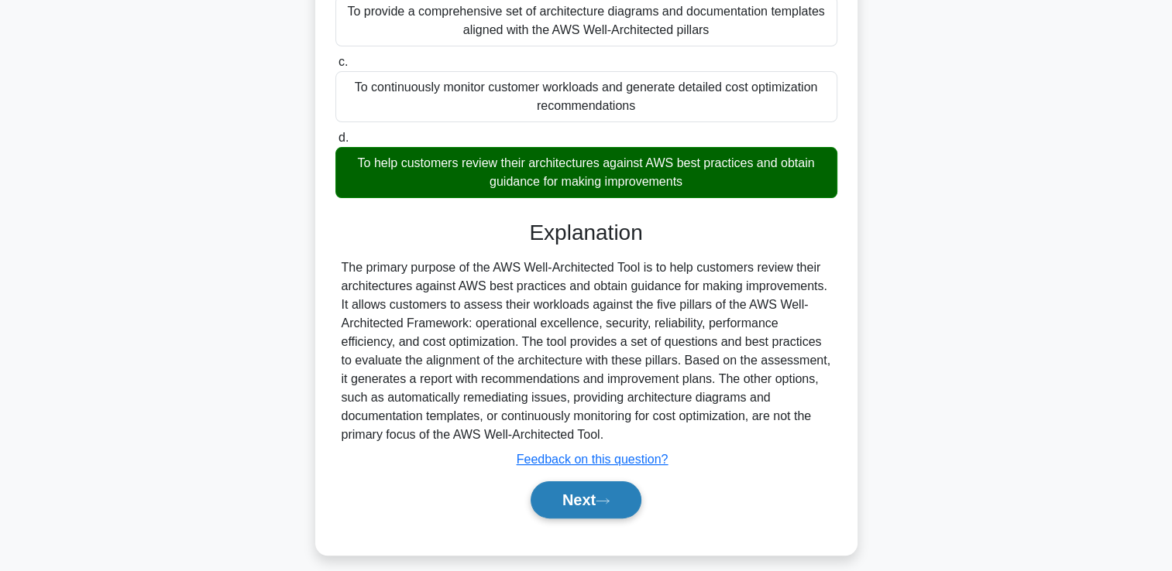
click at [561, 497] on button "Next" at bounding box center [585, 500] width 111 height 37
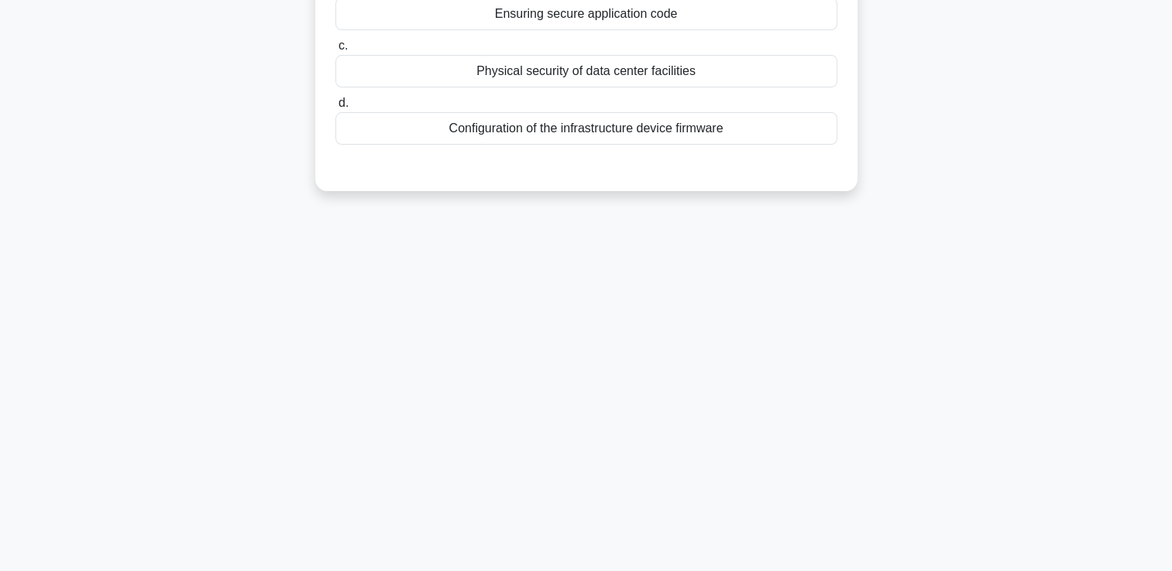
scroll to position [0, 0]
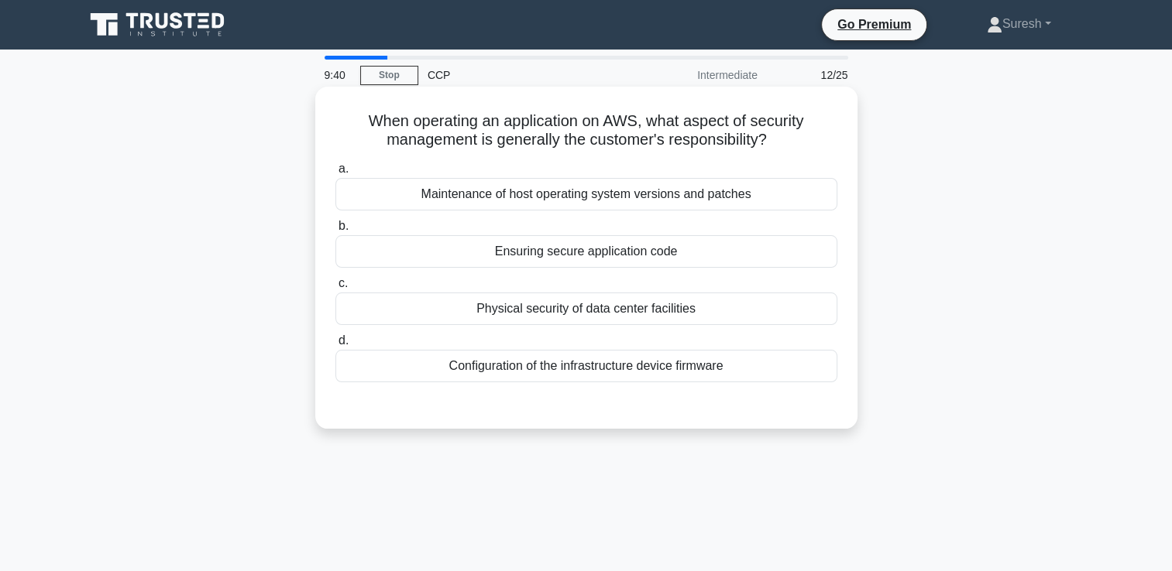
click at [563, 258] on div "Ensuring secure application code" at bounding box center [586, 251] width 502 height 33
click at [335, 232] on input "b. Ensuring secure application code" at bounding box center [335, 226] width 0 height 10
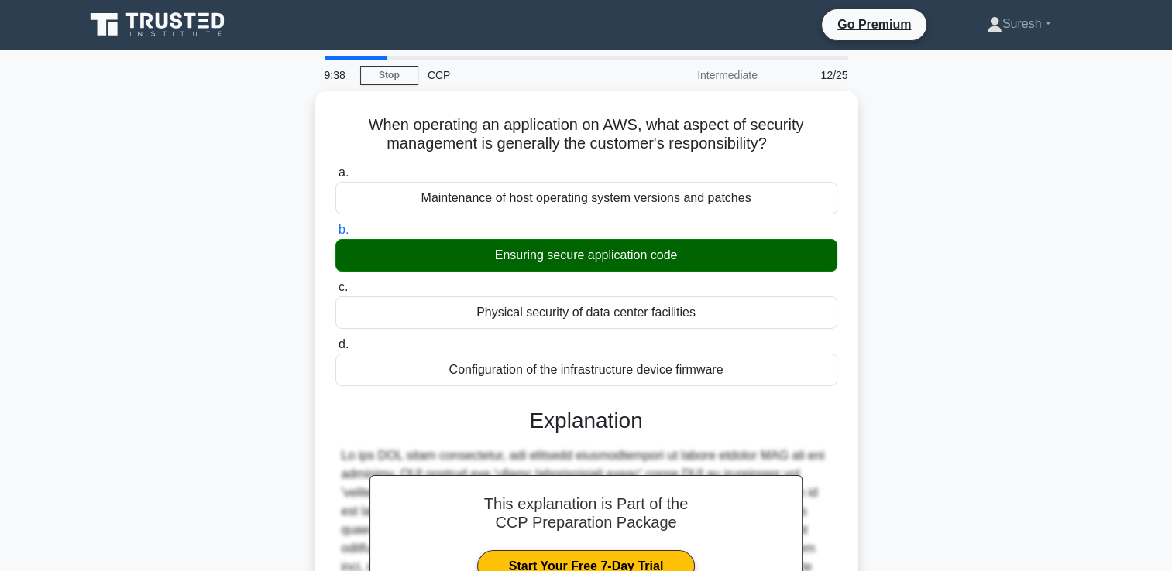
scroll to position [326, 0]
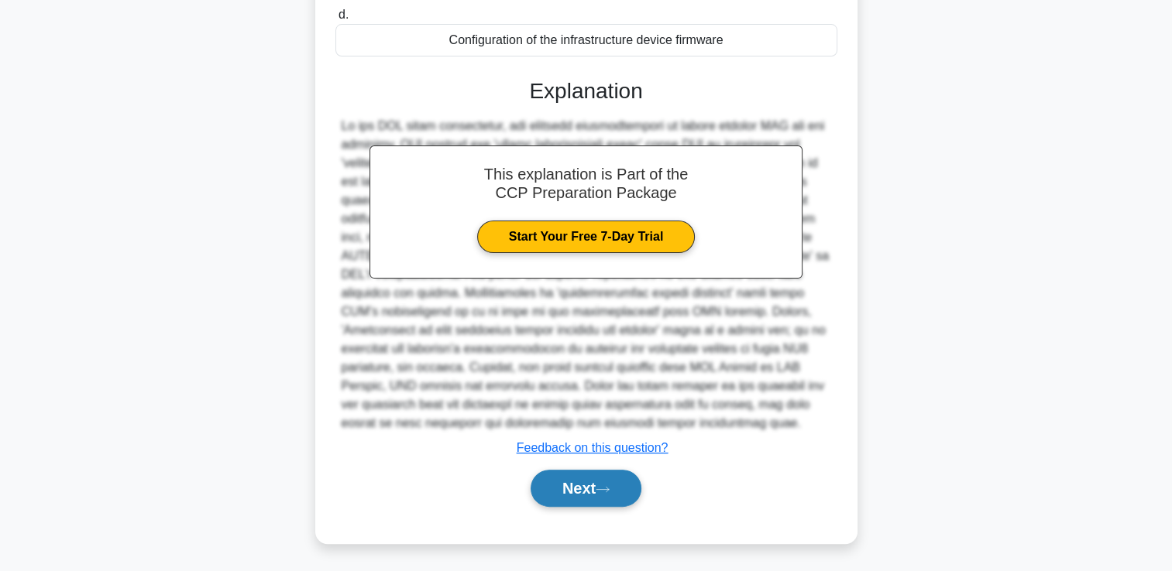
click at [577, 486] on button "Next" at bounding box center [585, 488] width 111 height 37
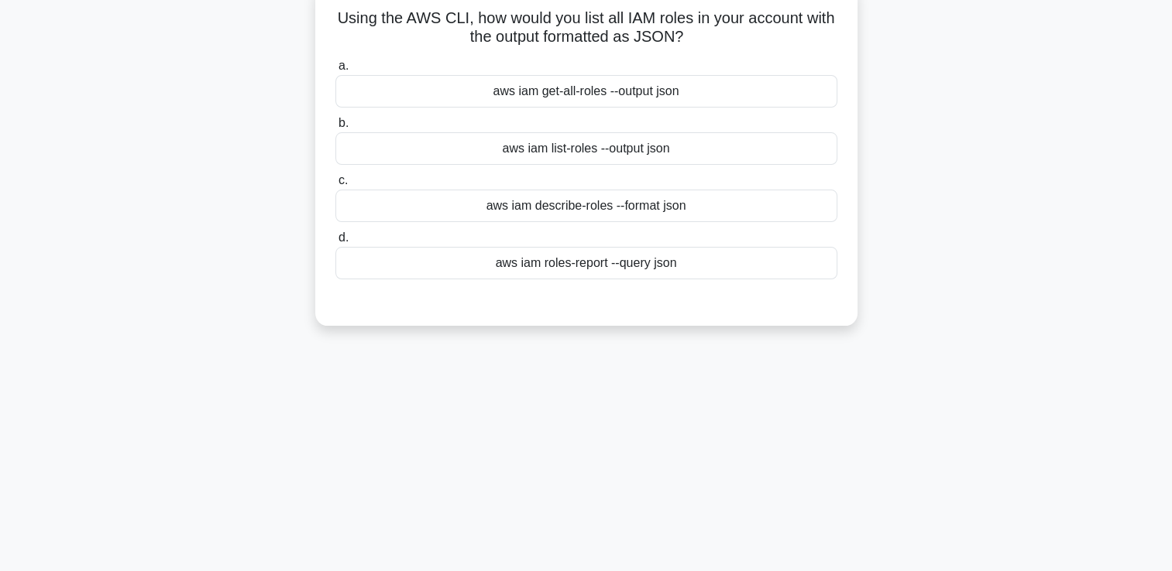
scroll to position [0, 0]
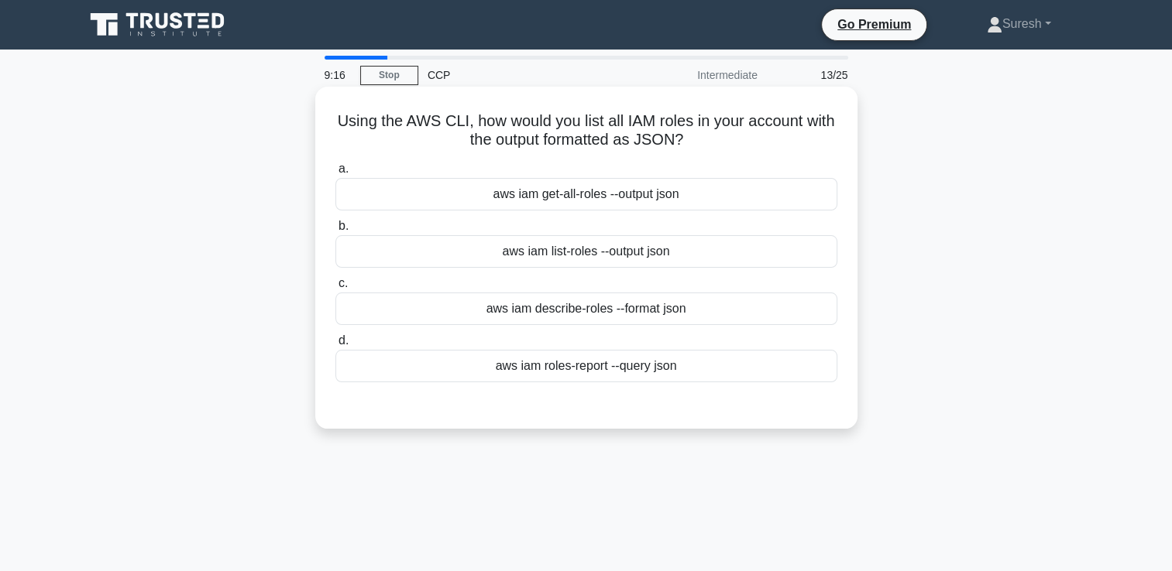
drag, startPoint x: 712, startPoint y: 135, endPoint x: 350, endPoint y: 125, distance: 362.5
click at [350, 125] on h5 "Using the AWS CLI, how would you list all IAM roles in your account with the ou…" at bounding box center [586, 131] width 505 height 39
copy h5 "Using the AWS CLI, how would you list all IAM roles in your account with the ou…"
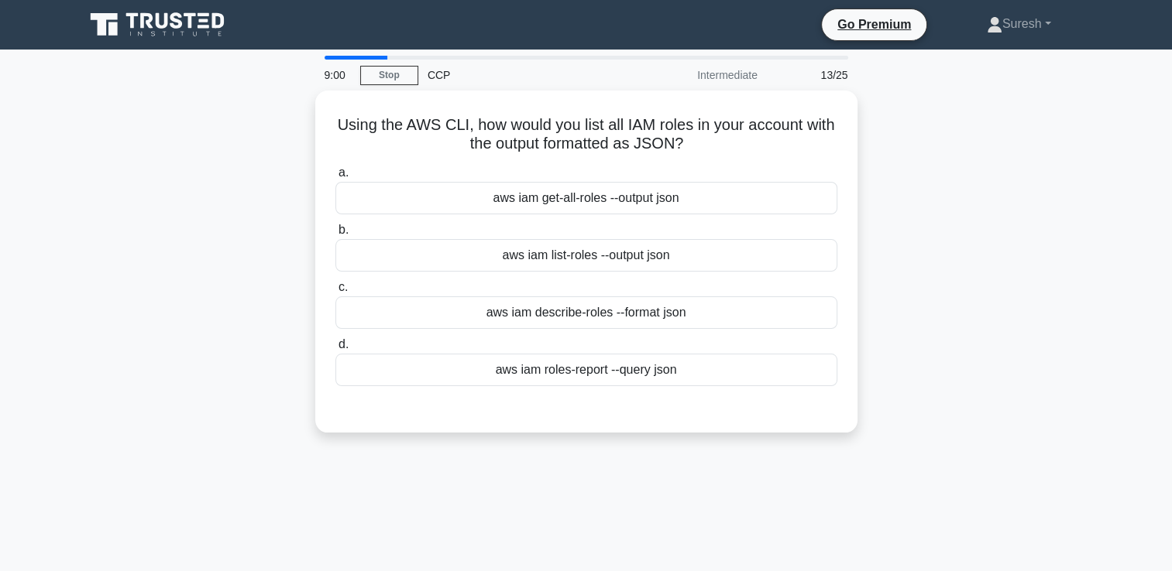
click at [273, 235] on div "Using the AWS CLI, how would you list all IAM roles in your account with the ou…" at bounding box center [586, 271] width 1022 height 361
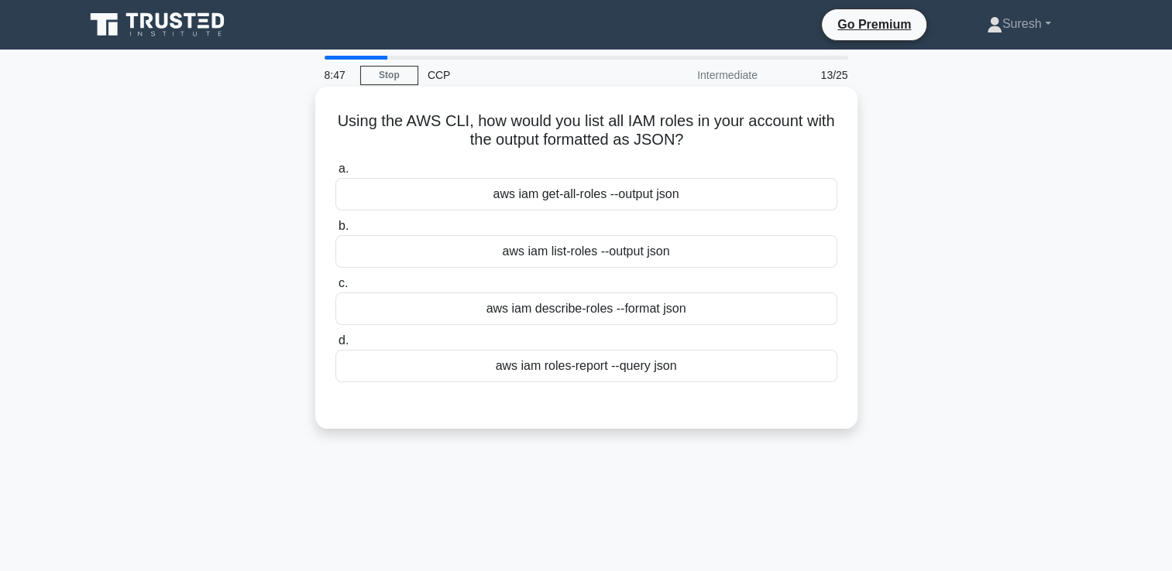
click at [641, 256] on div "aws iam list-roles --output json" at bounding box center [586, 251] width 502 height 33
click at [335, 232] on input "b. aws iam list-roles --output json" at bounding box center [335, 226] width 0 height 10
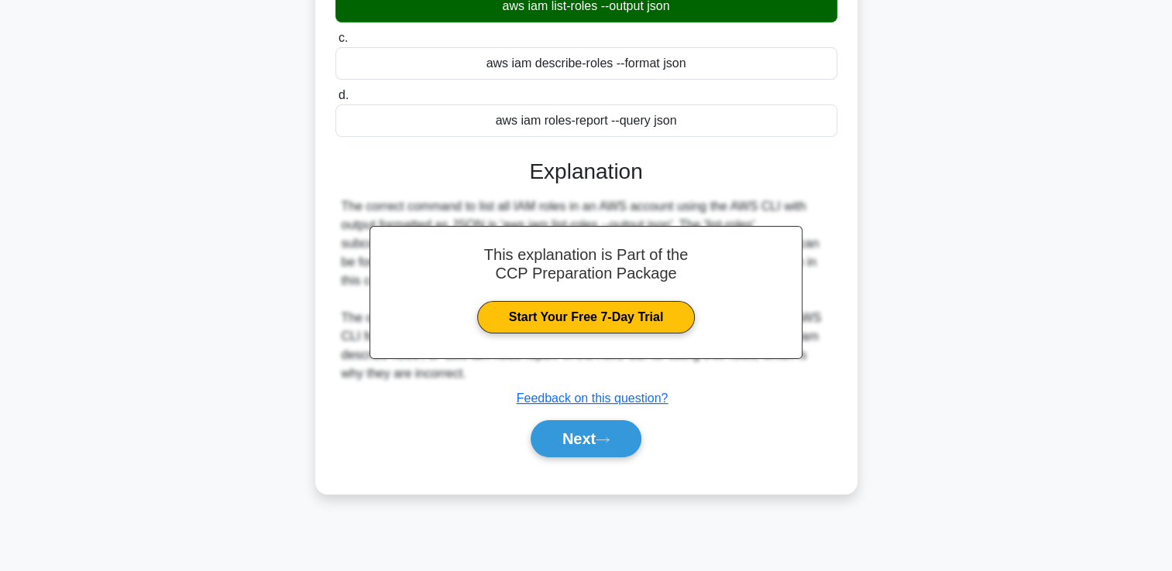
scroll to position [265, 0]
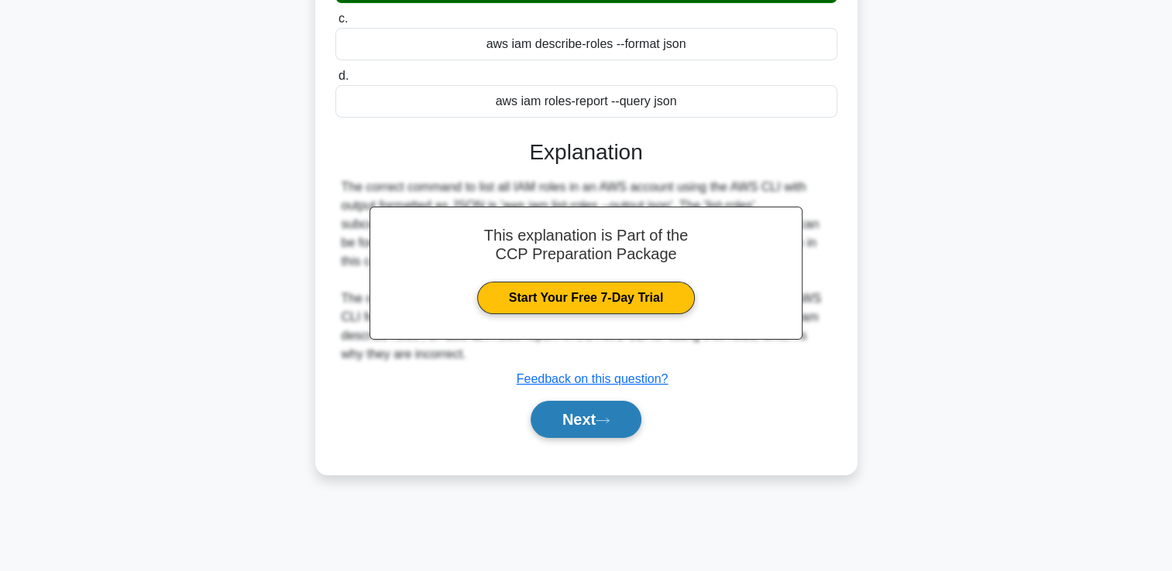
click at [576, 420] on button "Next" at bounding box center [585, 419] width 111 height 37
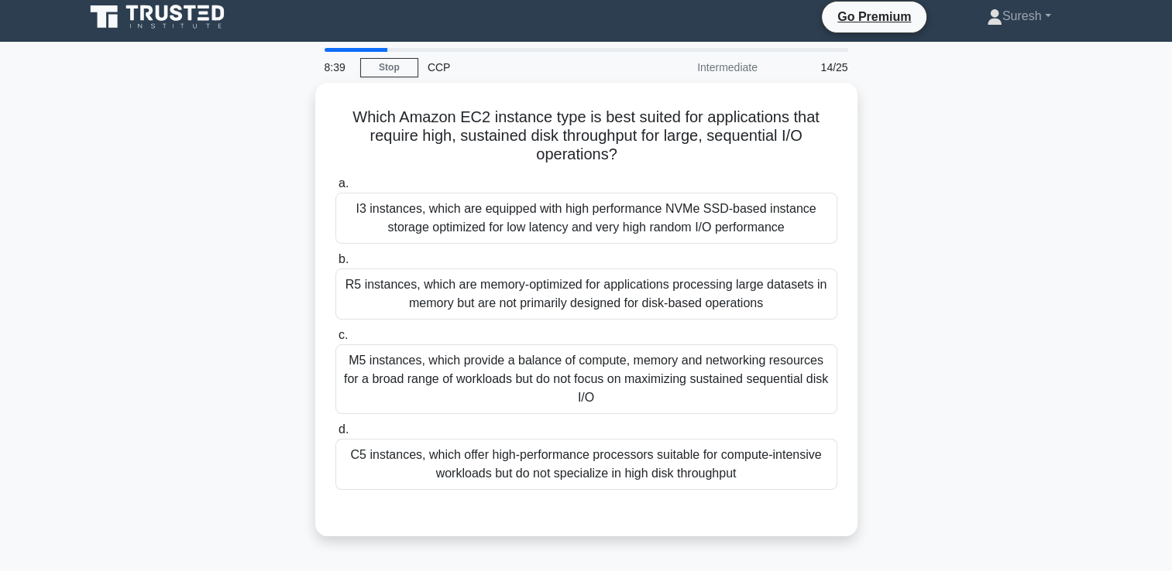
scroll to position [7, 0]
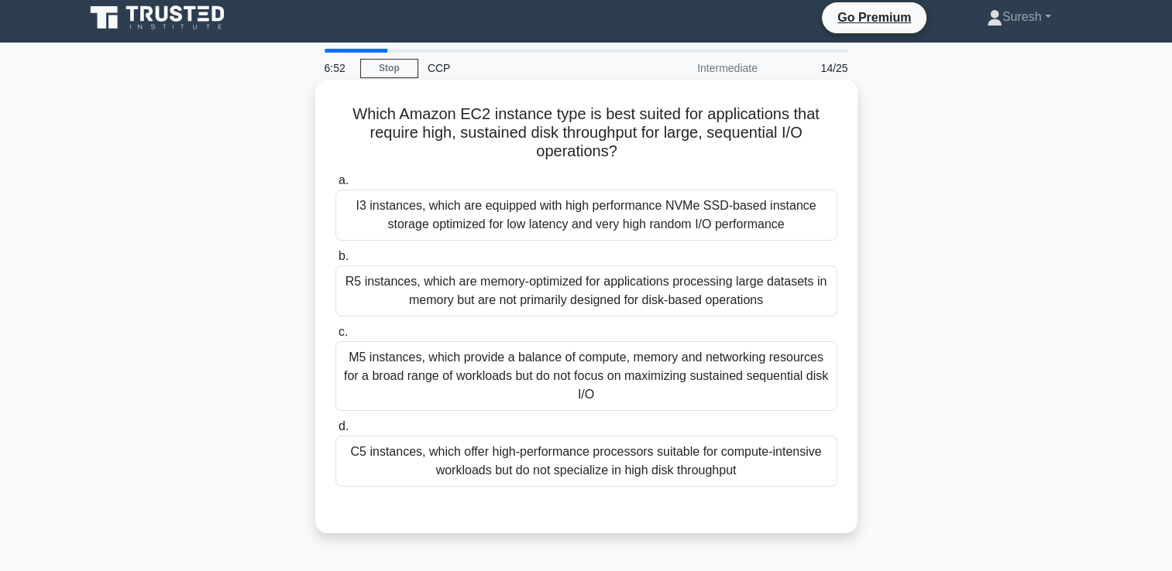
click at [630, 374] on div "M5 instances, which provide a balance of compute, memory and networking resourc…" at bounding box center [586, 376] width 502 height 70
click at [335, 338] on input "c. M5 instances, which provide a balance of compute, memory and networking reso…" at bounding box center [335, 333] width 0 height 10
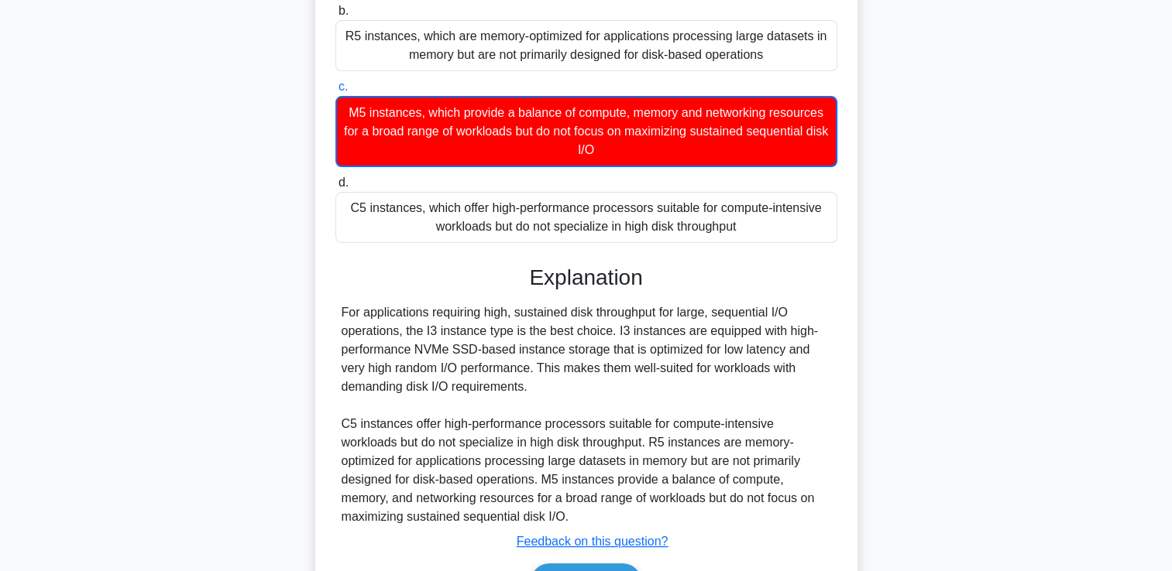
scroll to position [346, 0]
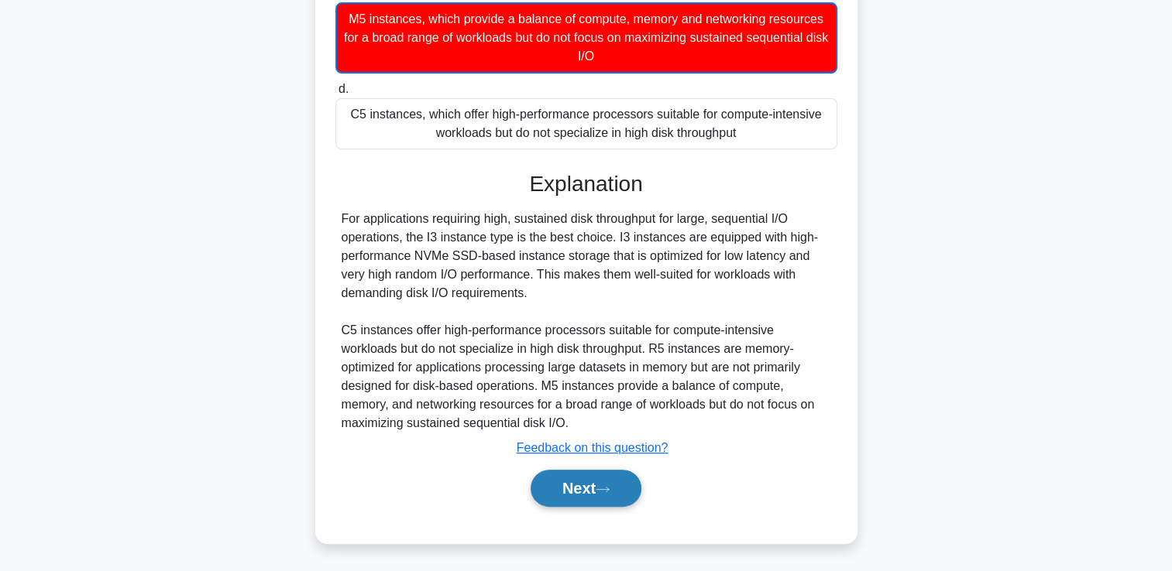
click at [583, 485] on button "Next" at bounding box center [585, 488] width 111 height 37
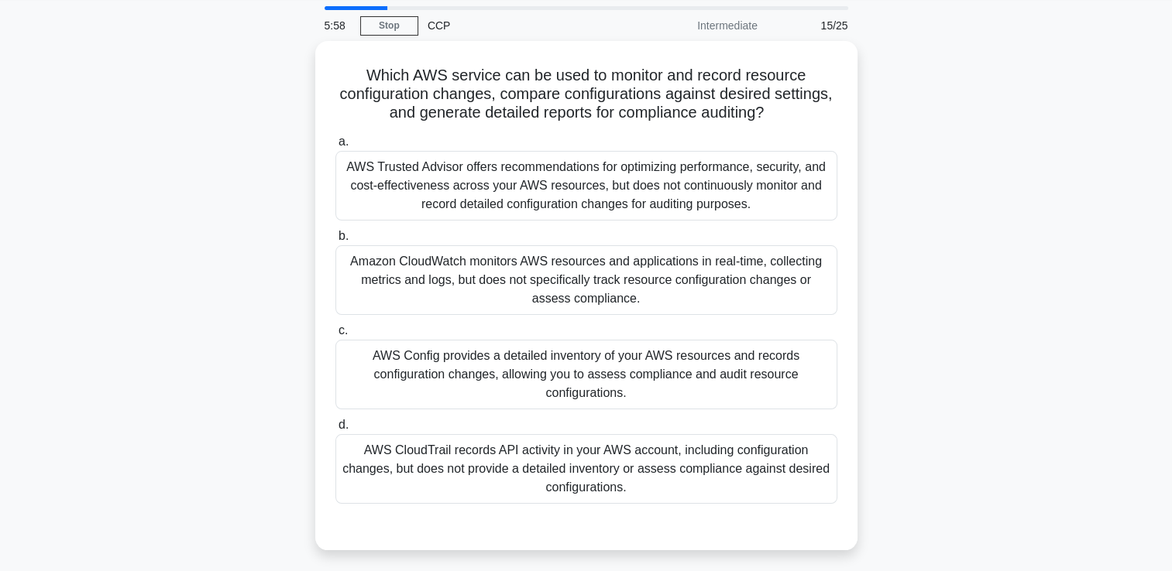
scroll to position [54, 0]
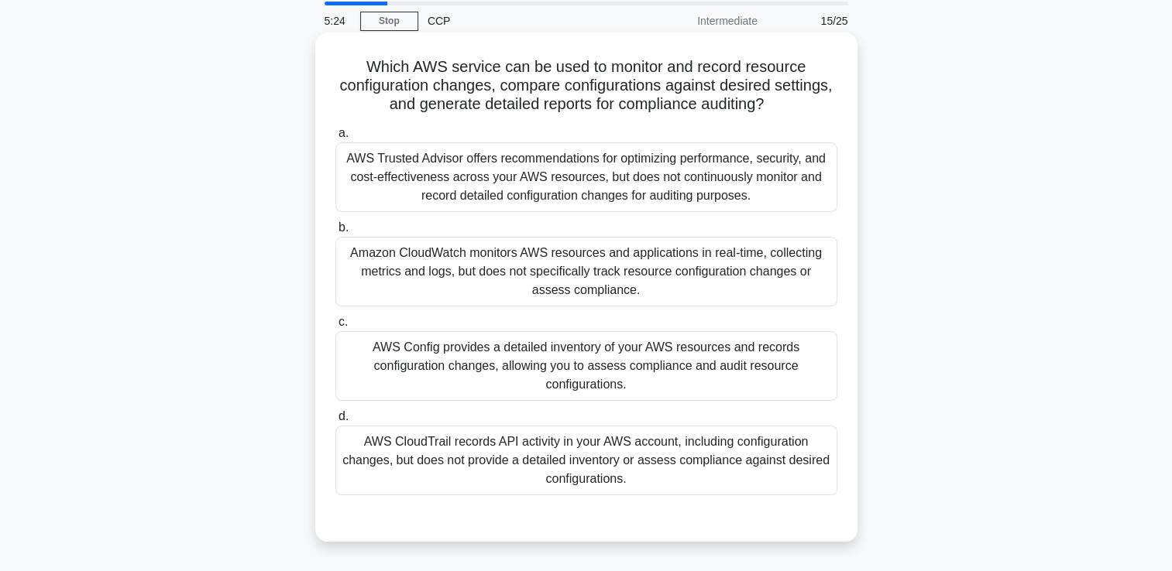
click at [774, 177] on div "AWS Trusted Advisor offers recommendations for optimizing performance, security…" at bounding box center [586, 177] width 502 height 70
click at [335, 139] on input "a. AWS Trusted Advisor offers recommendations for optimizing performance, secur…" at bounding box center [335, 134] width 0 height 10
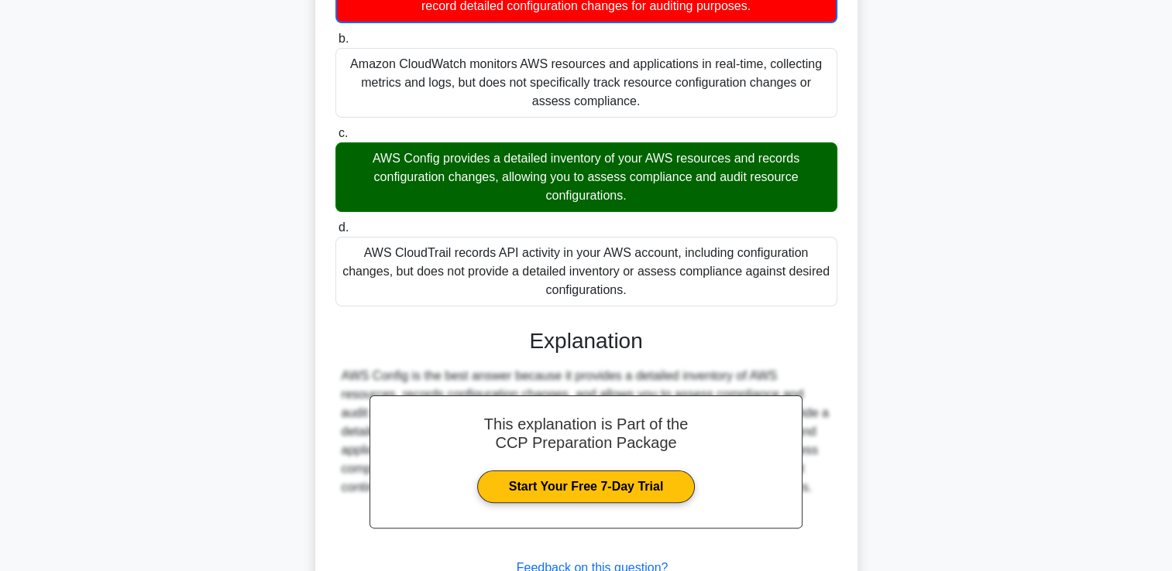
scroll to position [365, 0]
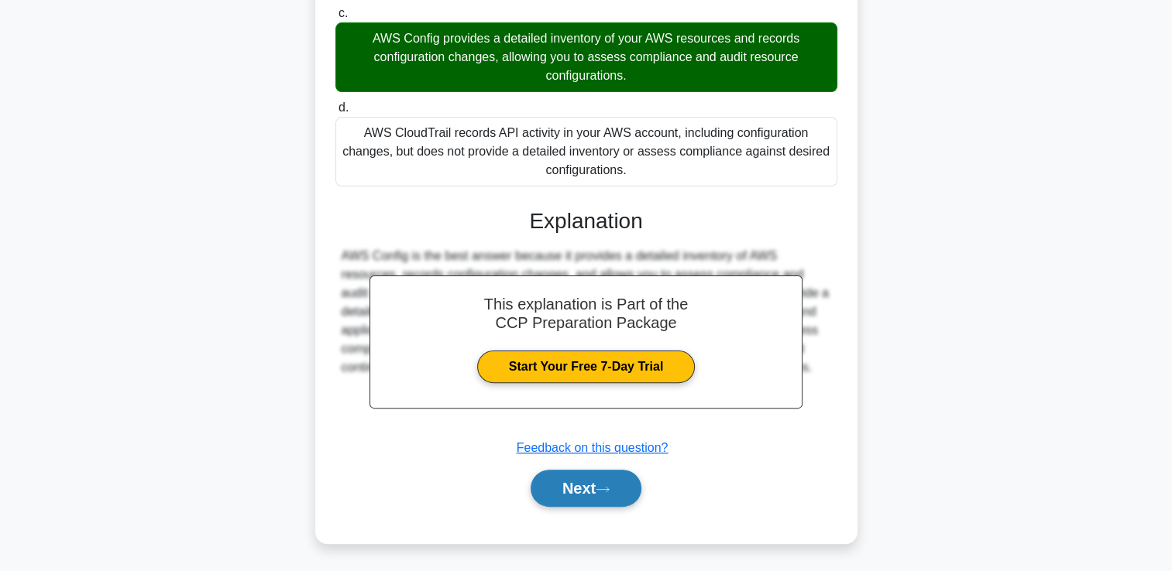
click at [558, 485] on button "Next" at bounding box center [585, 488] width 111 height 37
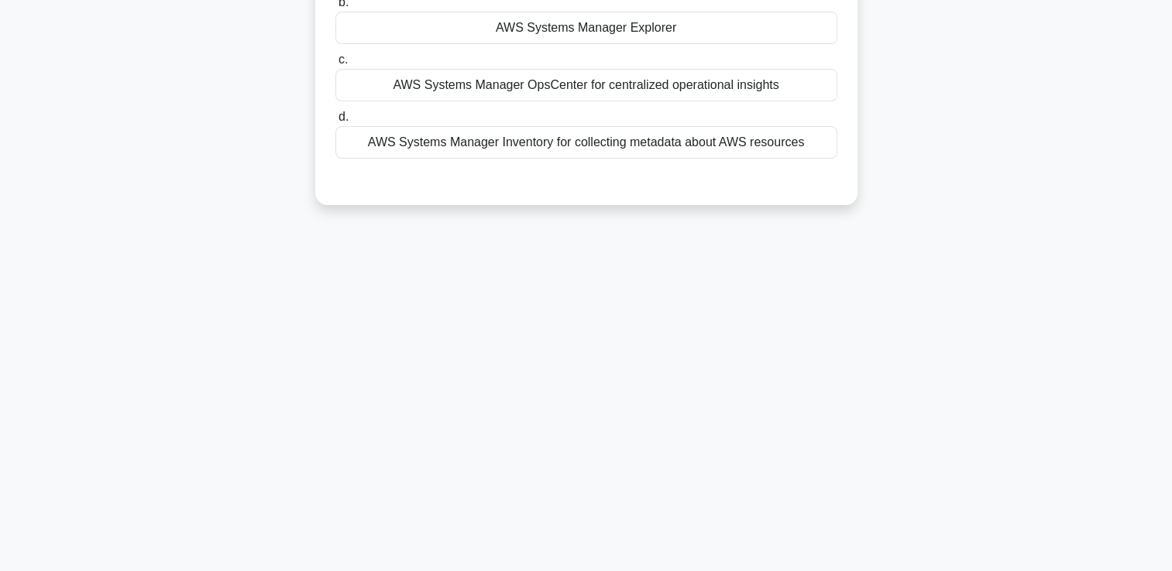
scroll to position [0, 0]
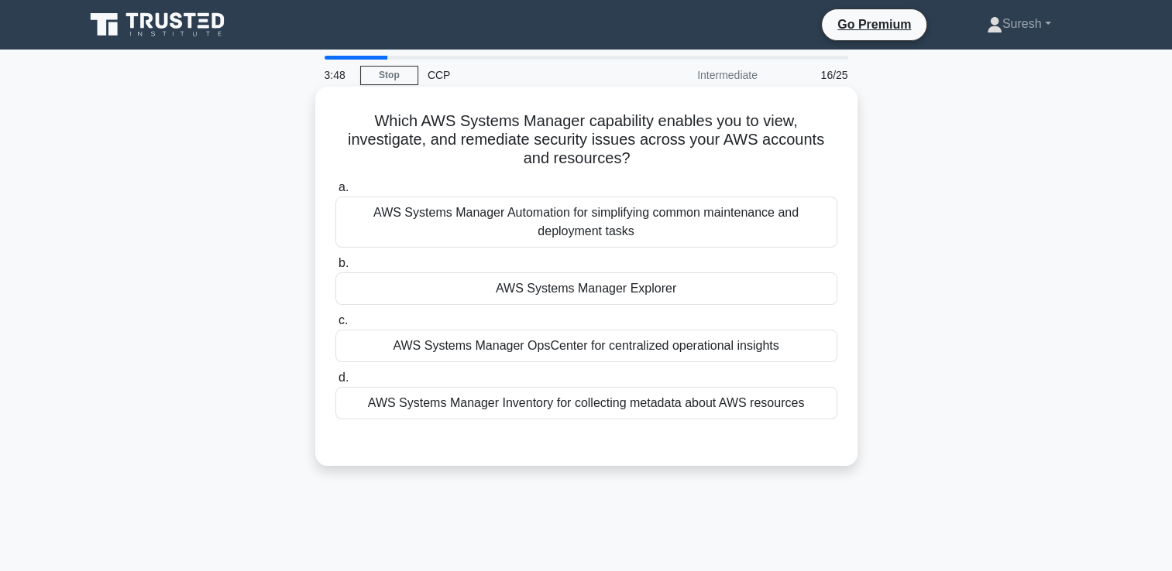
click at [628, 289] on div "AWS Systems Manager Explorer" at bounding box center [586, 289] width 502 height 33
click at [335, 269] on input "b. AWS Systems Manager Explorer" at bounding box center [335, 264] width 0 height 10
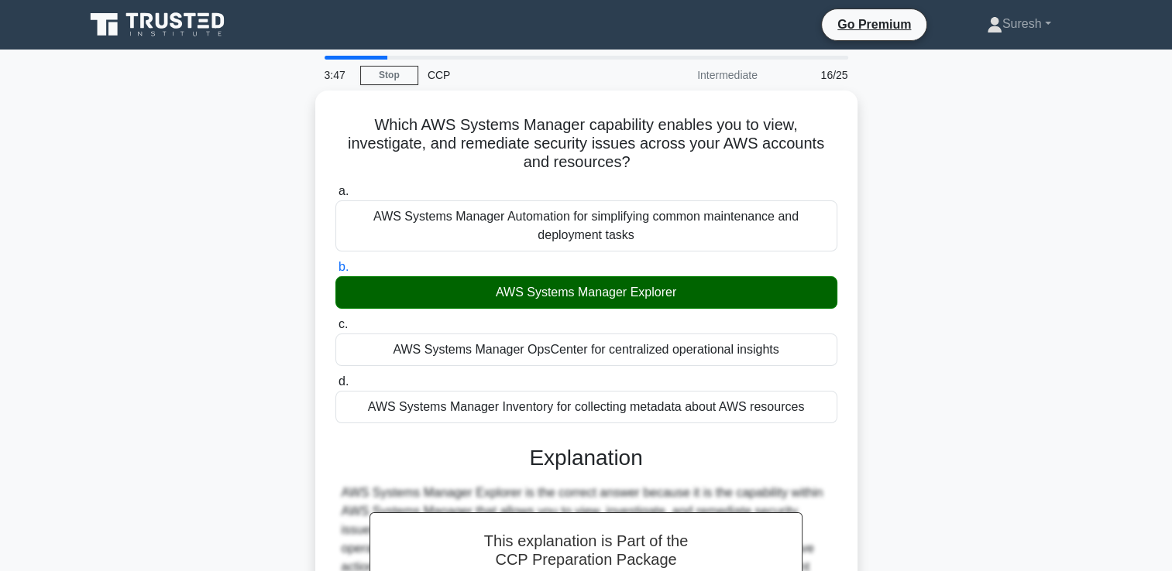
scroll to position [265, 0]
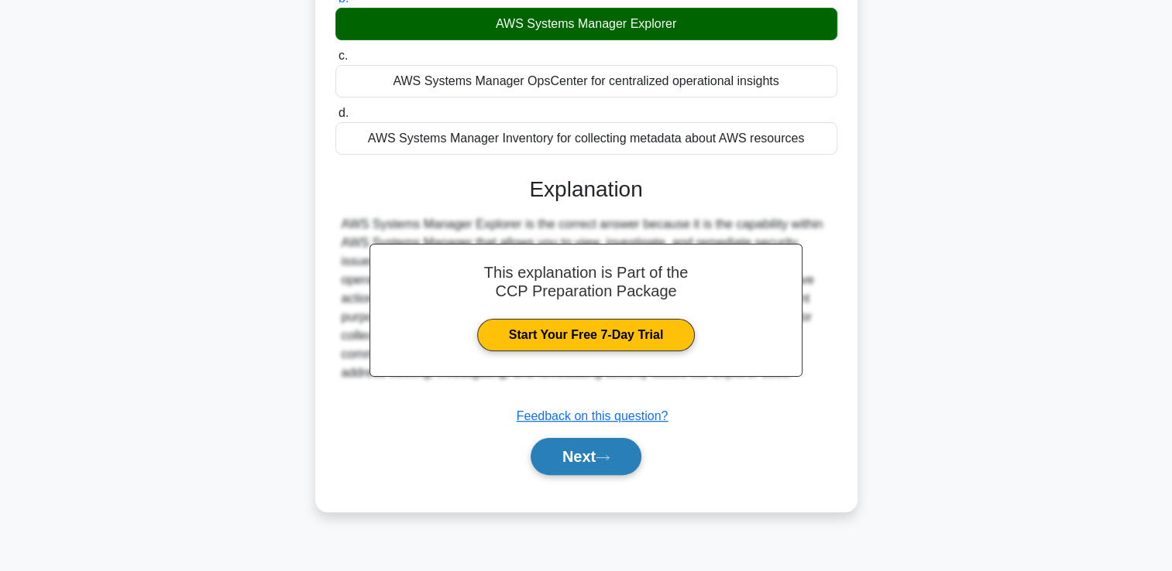
click at [567, 458] on button "Next" at bounding box center [585, 456] width 111 height 37
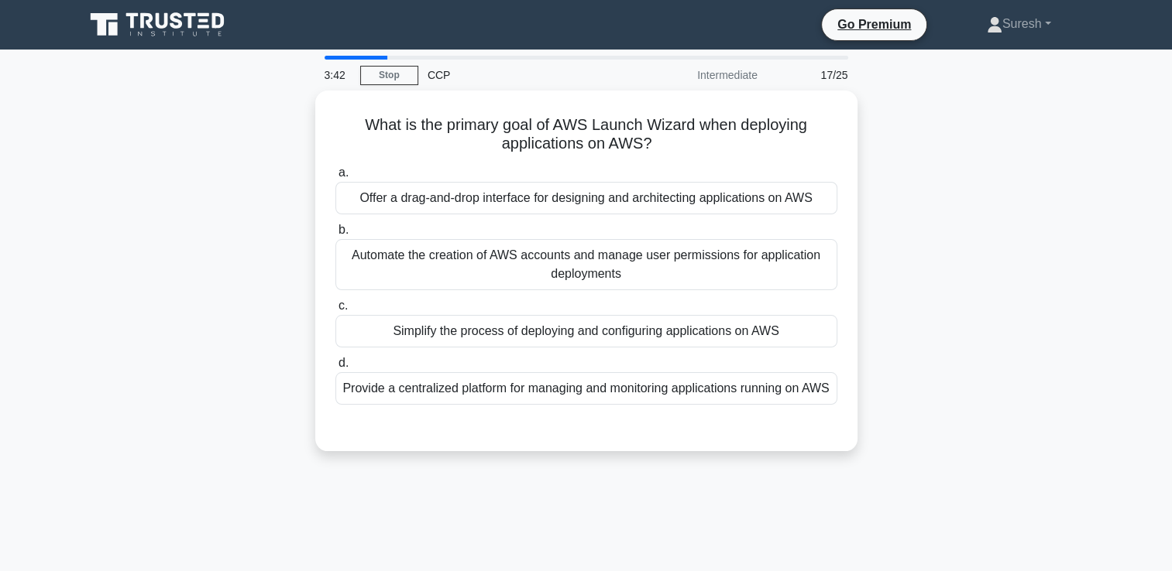
scroll to position [0, 0]
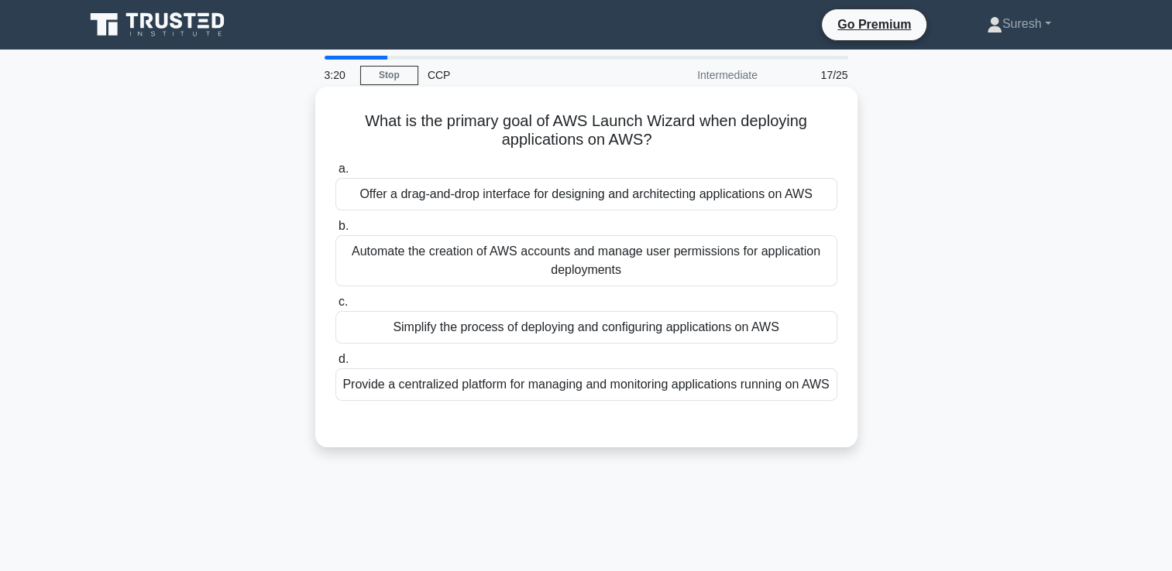
click at [709, 331] on div "Simplify the process of deploying and configuring applications on AWS" at bounding box center [586, 327] width 502 height 33
click at [335, 307] on input "c. Simplify the process of deploying and configuring applications on AWS" at bounding box center [335, 302] width 0 height 10
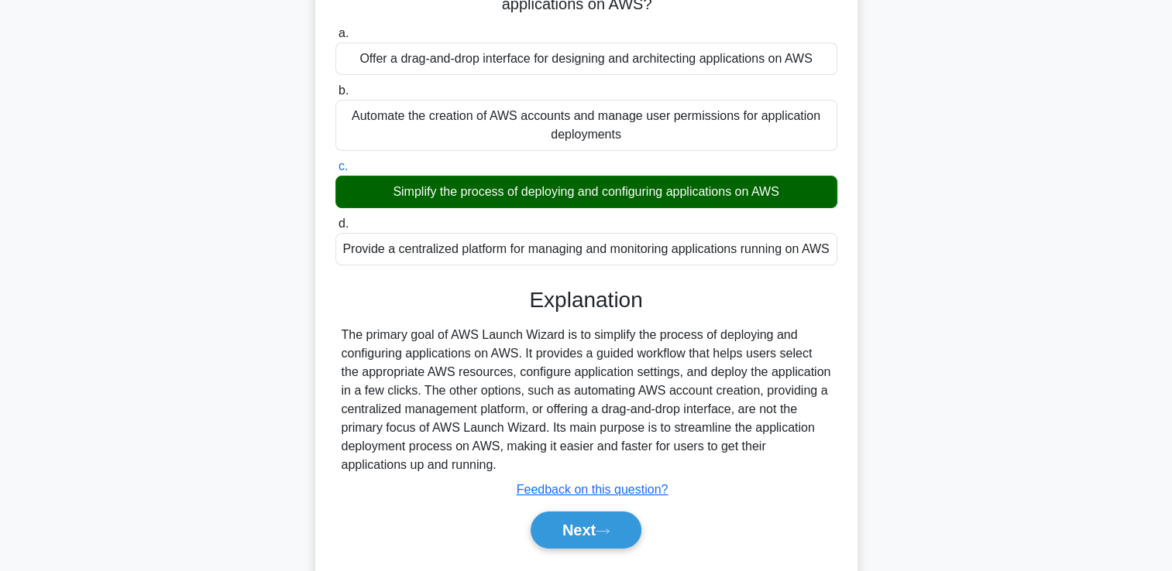
scroll to position [265, 0]
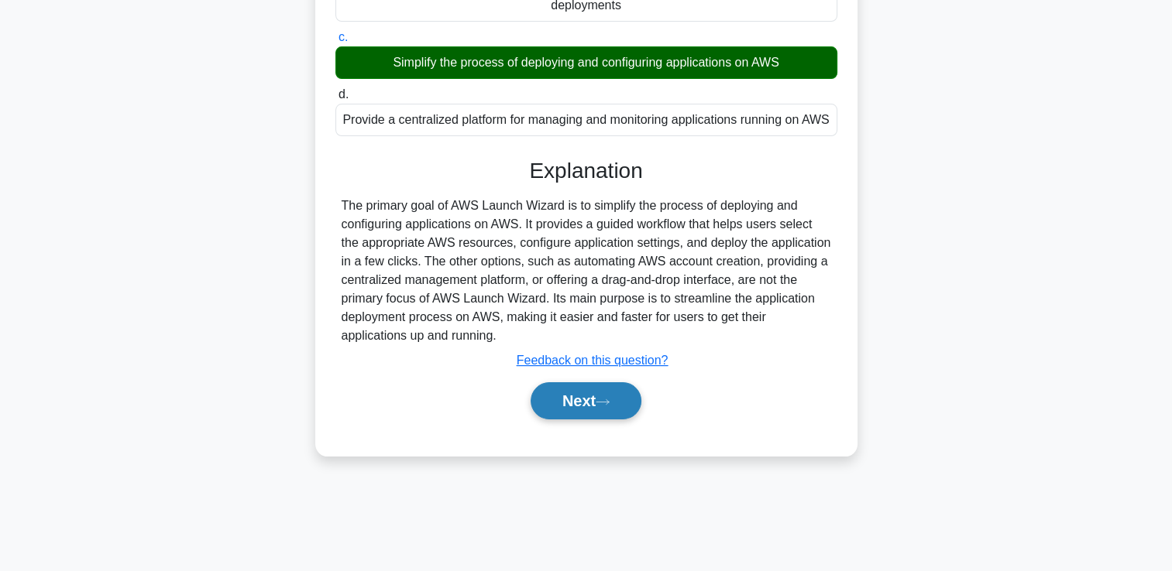
click at [585, 417] on button "Next" at bounding box center [585, 401] width 111 height 37
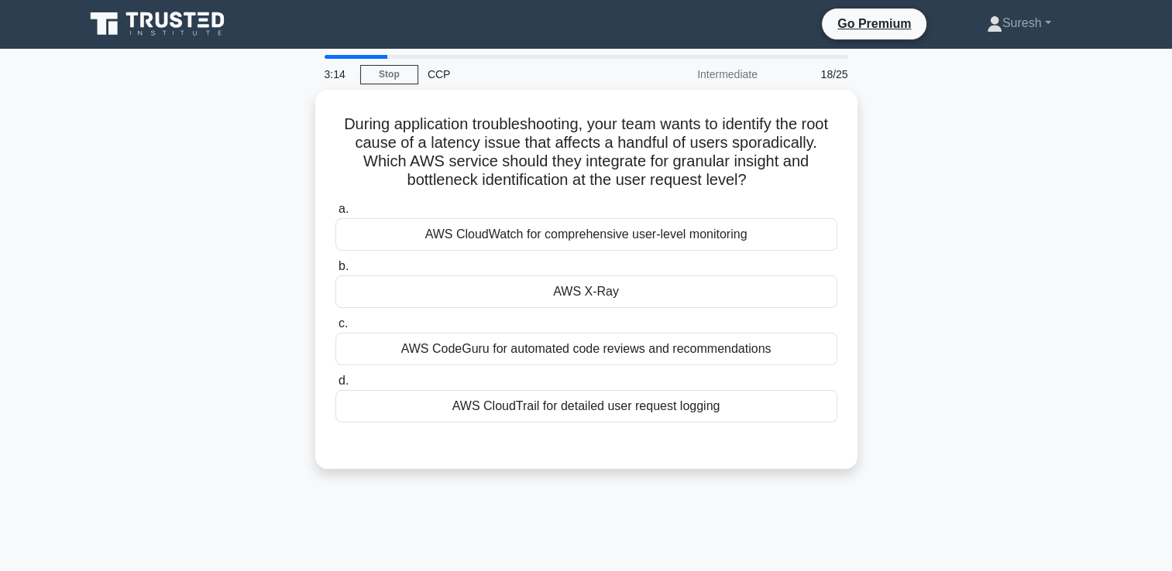
scroll to position [0, 0]
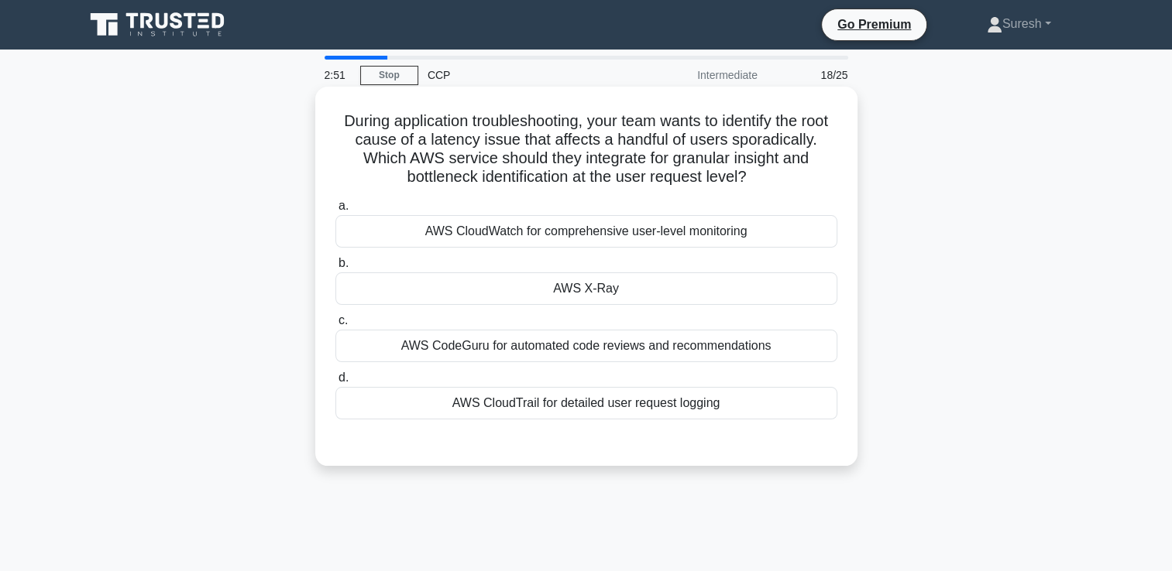
click at [708, 233] on div "AWS CloudWatch for comprehensive user-level monitoring" at bounding box center [586, 231] width 502 height 33
click at [335, 211] on input "a. AWS CloudWatch for comprehensive user-level monitoring" at bounding box center [335, 206] width 0 height 10
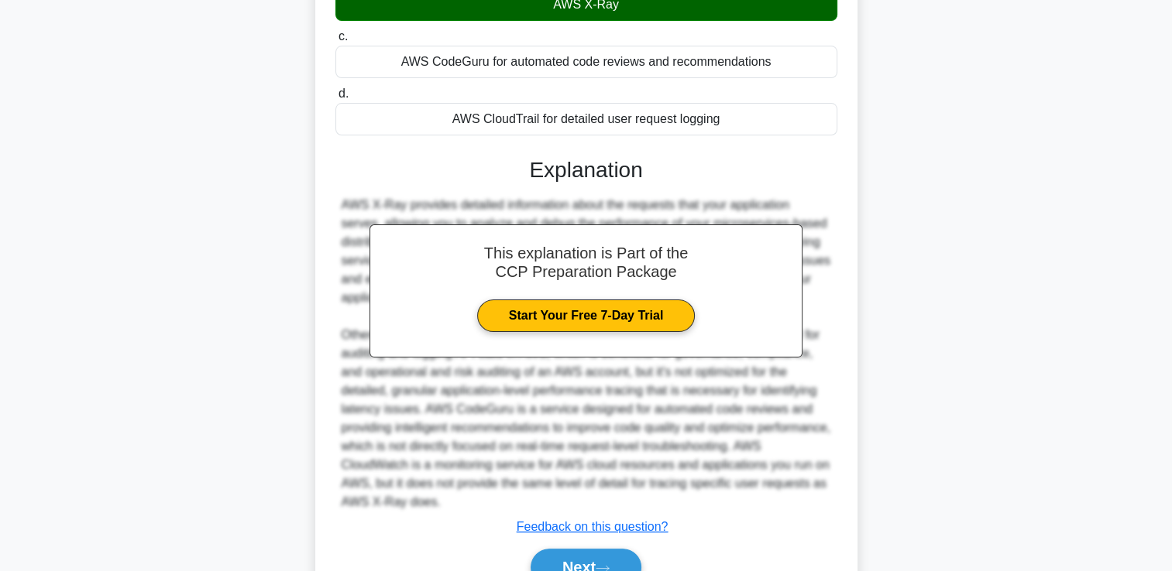
scroll to position [313, 0]
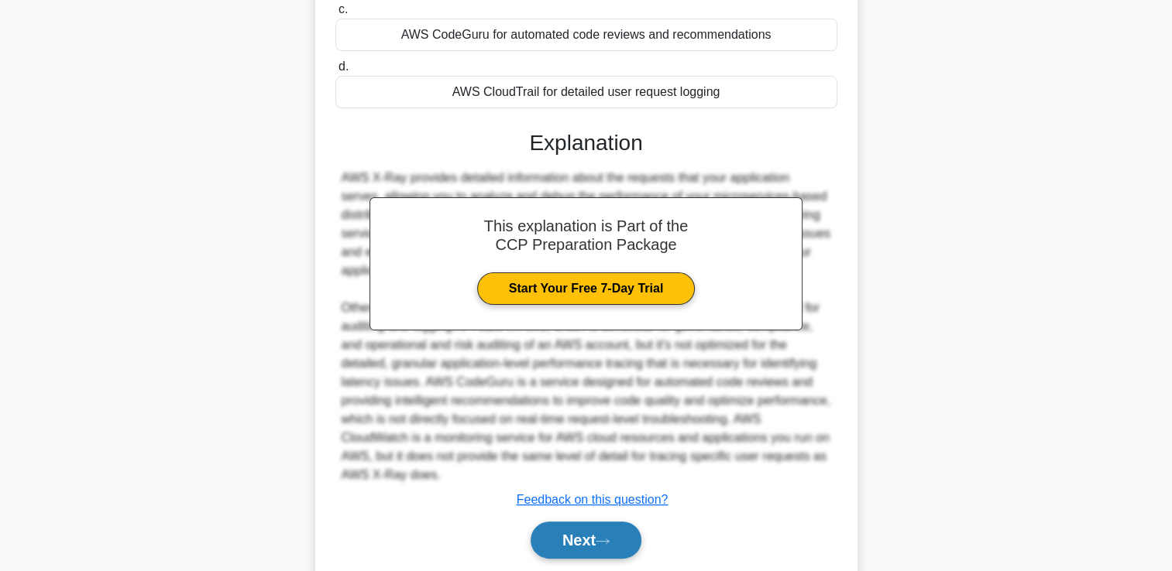
click at [582, 537] on button "Next" at bounding box center [585, 540] width 111 height 37
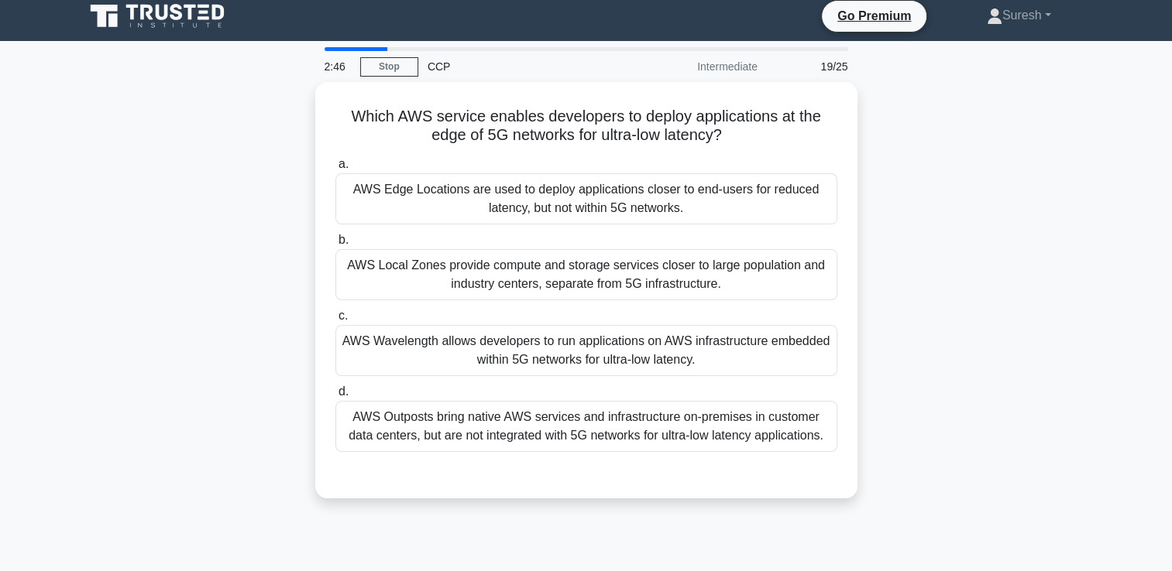
scroll to position [0, 0]
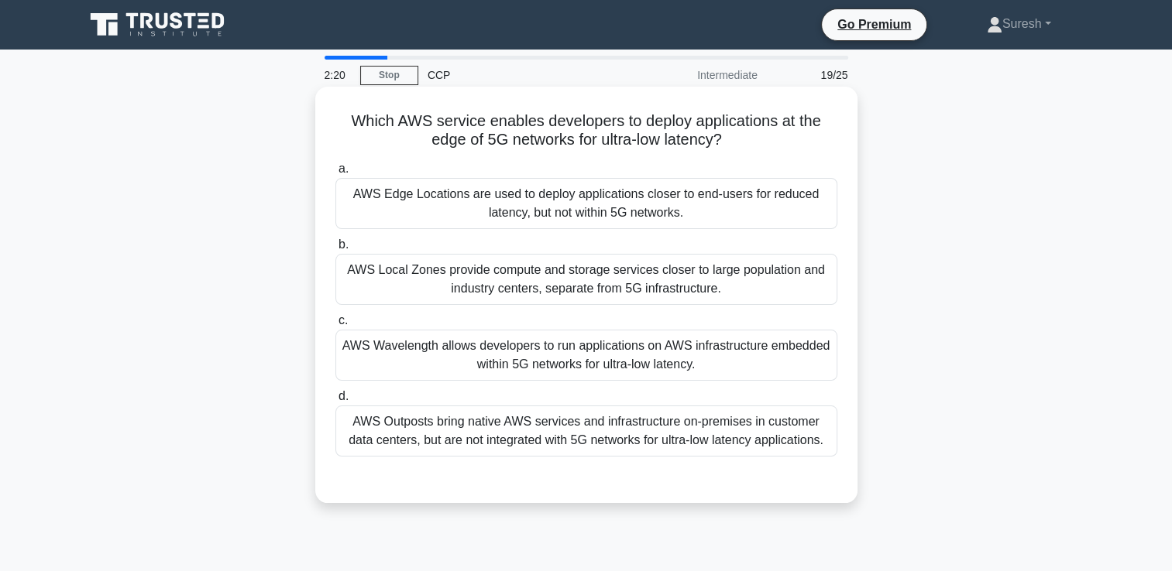
click at [618, 206] on div "AWS Edge Locations are used to deploy applications closer to end-users for redu…" at bounding box center [586, 203] width 502 height 51
click at [335, 174] on input "a. AWS Edge Locations are used to deploy applications closer to end-users for r…" at bounding box center [335, 169] width 0 height 10
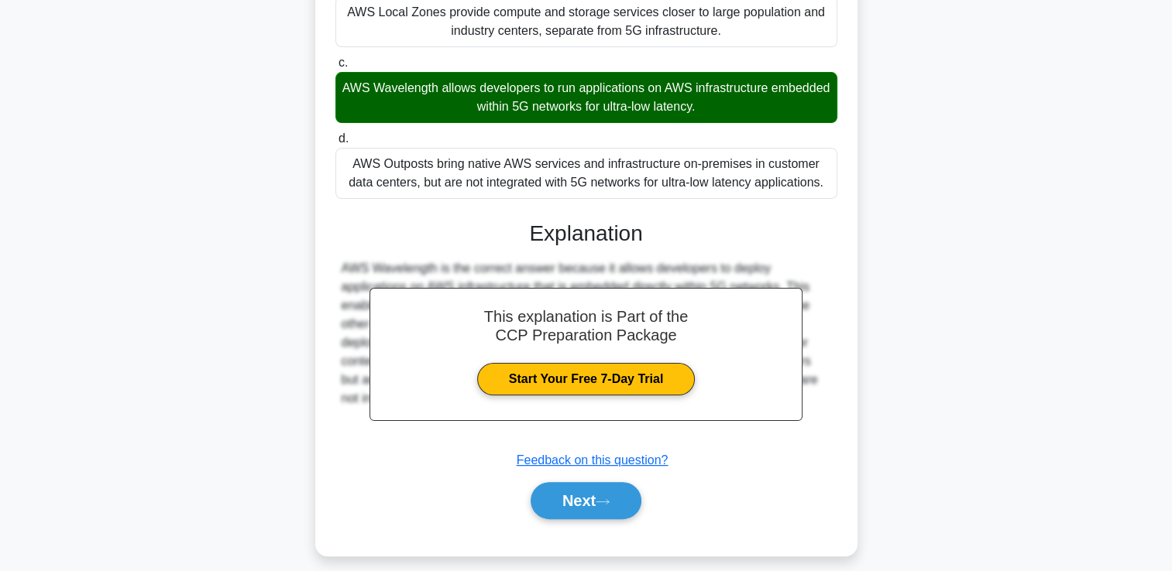
scroll to position [260, 0]
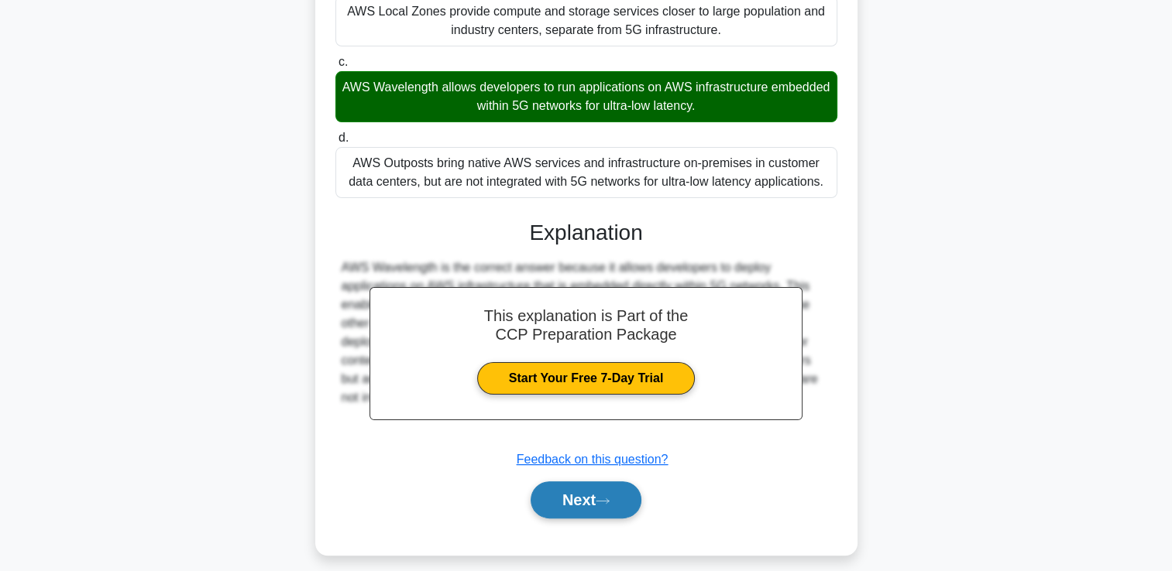
click at [578, 503] on button "Next" at bounding box center [585, 500] width 111 height 37
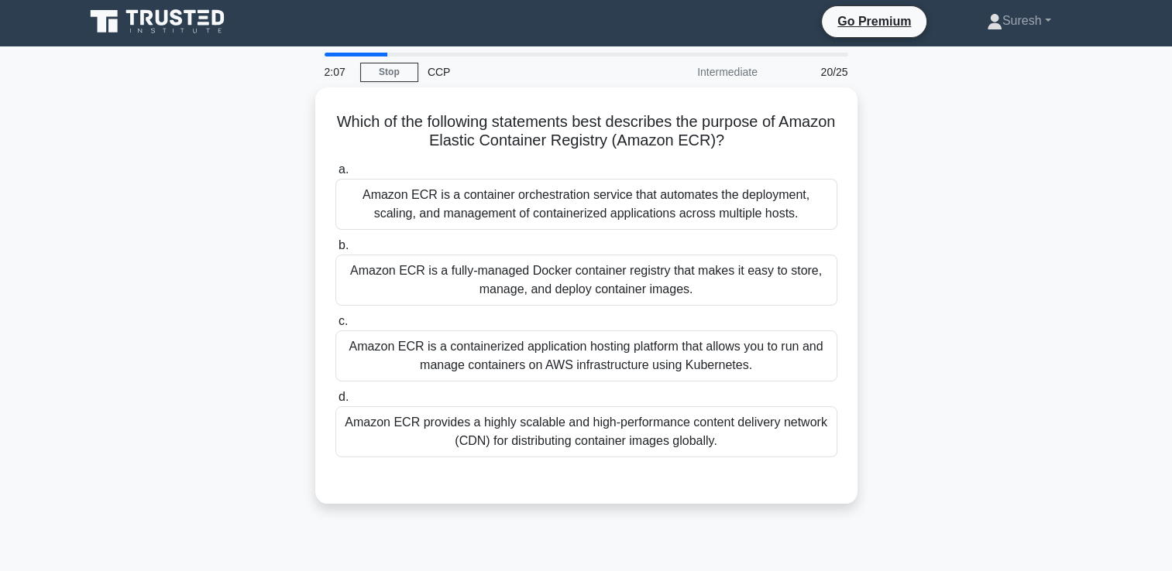
scroll to position [0, 0]
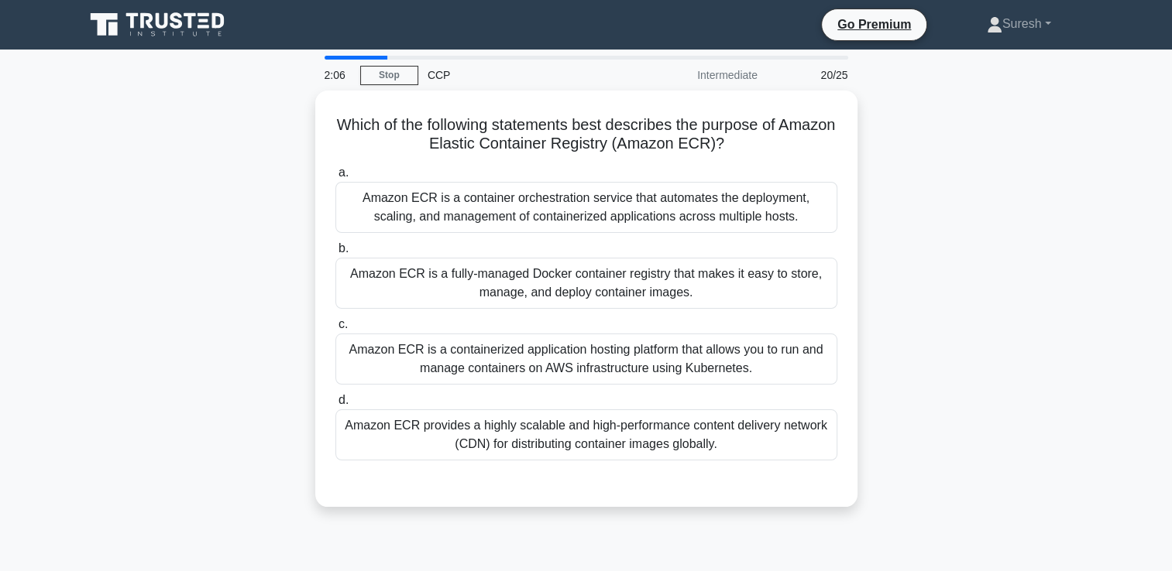
click at [886, 231] on div "Which of the following statements best describes the purpose of Amazon Elastic …" at bounding box center [586, 308] width 1022 height 435
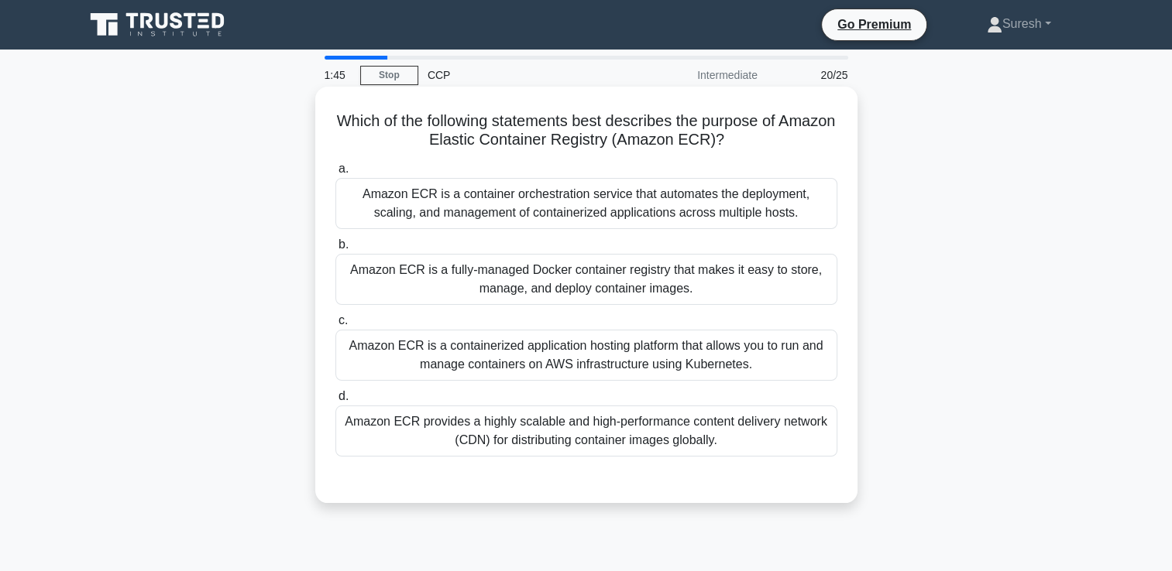
click at [576, 202] on div "Amazon ECR is a container orchestration service that automates the deployment, …" at bounding box center [586, 203] width 502 height 51
click at [335, 174] on input "a. Amazon ECR is a container orchestration service that automates the deploymen…" at bounding box center [335, 169] width 0 height 10
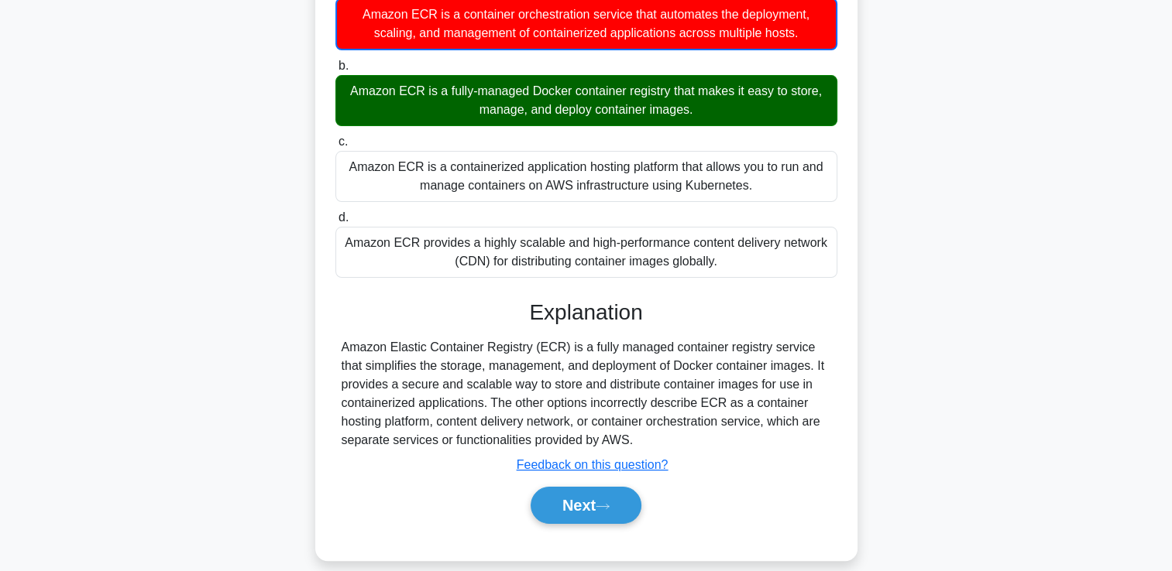
scroll to position [265, 0]
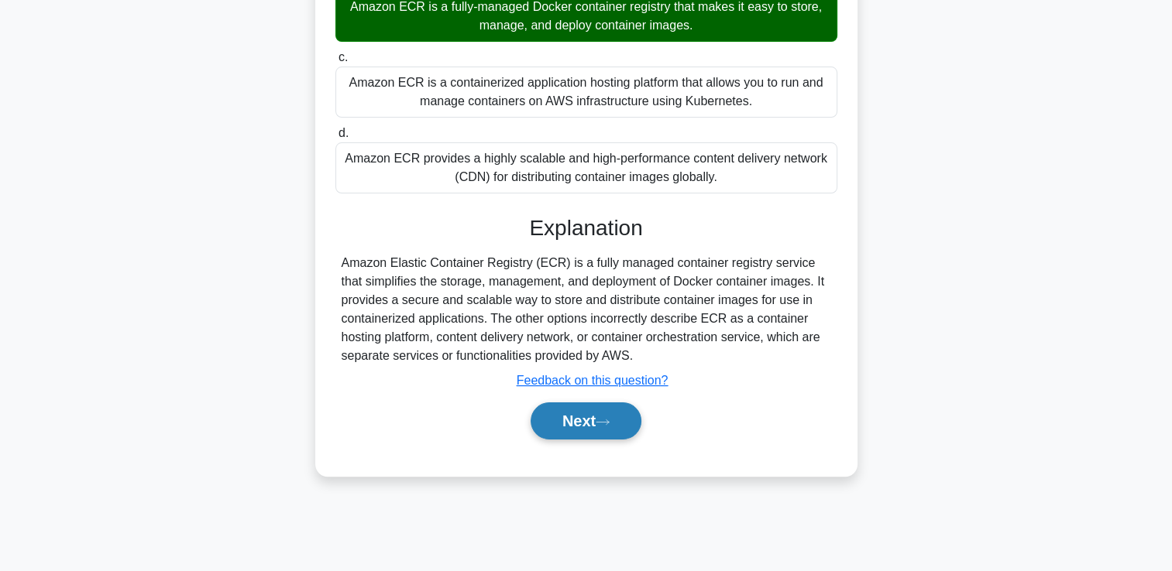
click at [566, 427] on button "Next" at bounding box center [585, 421] width 111 height 37
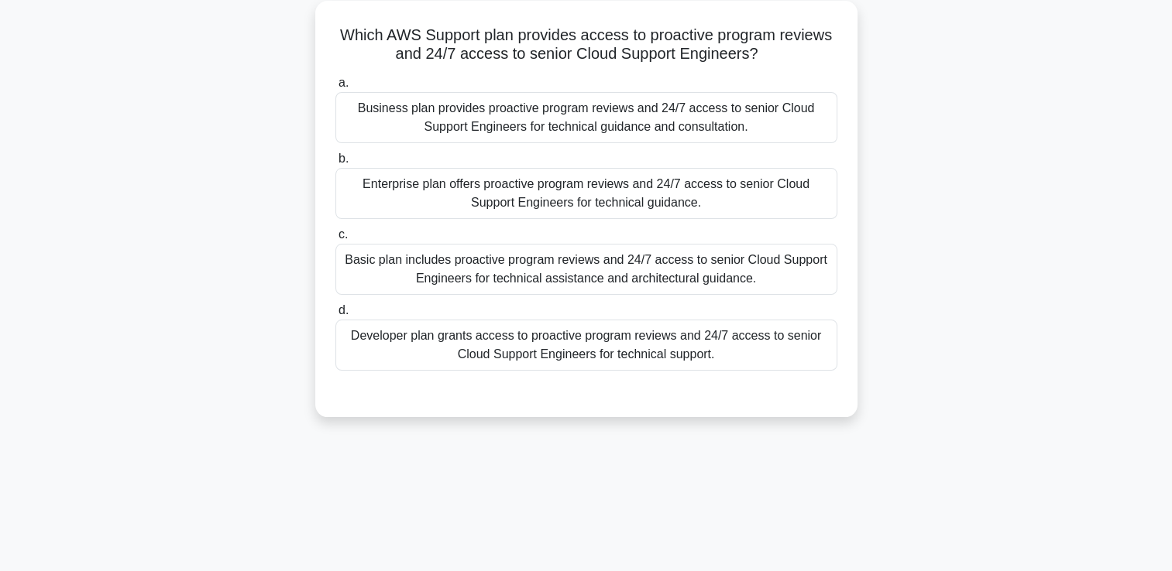
scroll to position [0, 0]
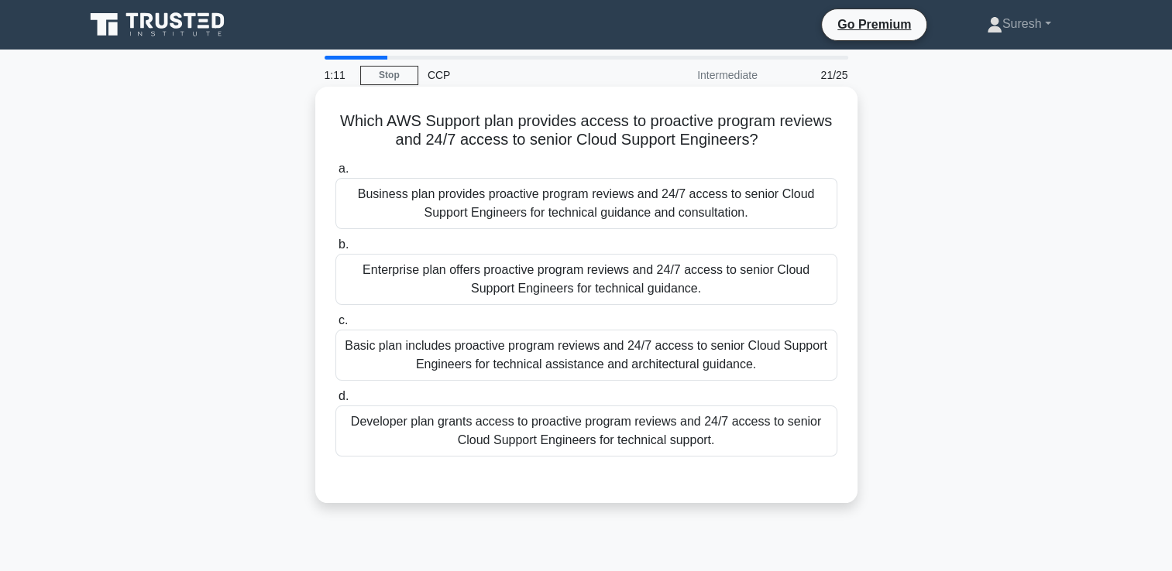
click at [585, 282] on div "Enterprise plan offers proactive program reviews and 24/7 access to senior Clou…" at bounding box center [586, 279] width 502 height 51
click at [335, 250] on input "b. Enterprise plan offers proactive program reviews and 24/7 access to senior C…" at bounding box center [335, 245] width 0 height 10
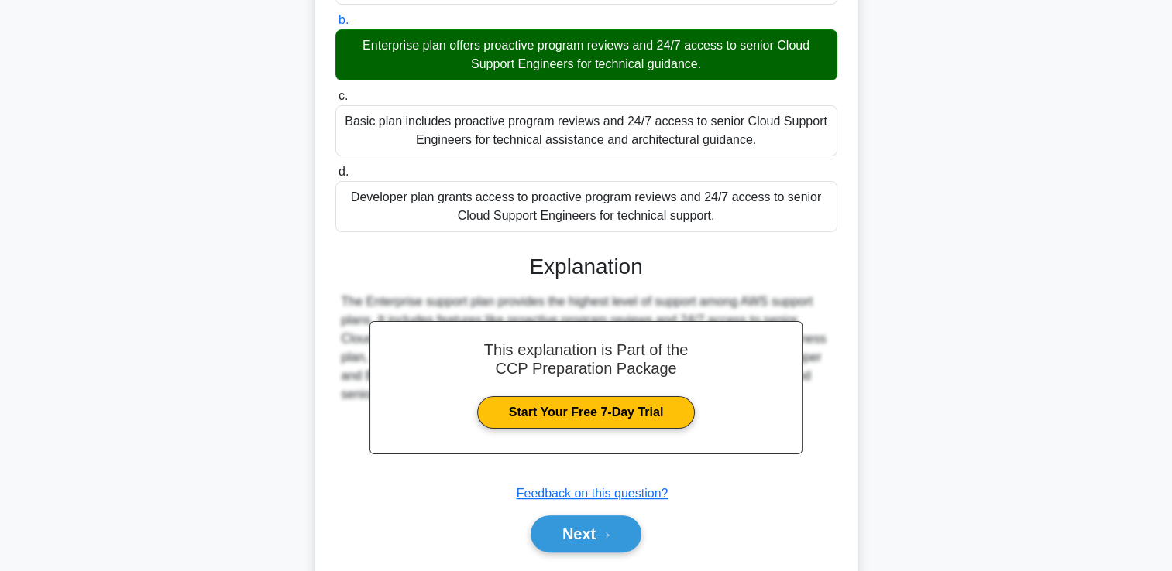
scroll to position [270, 0]
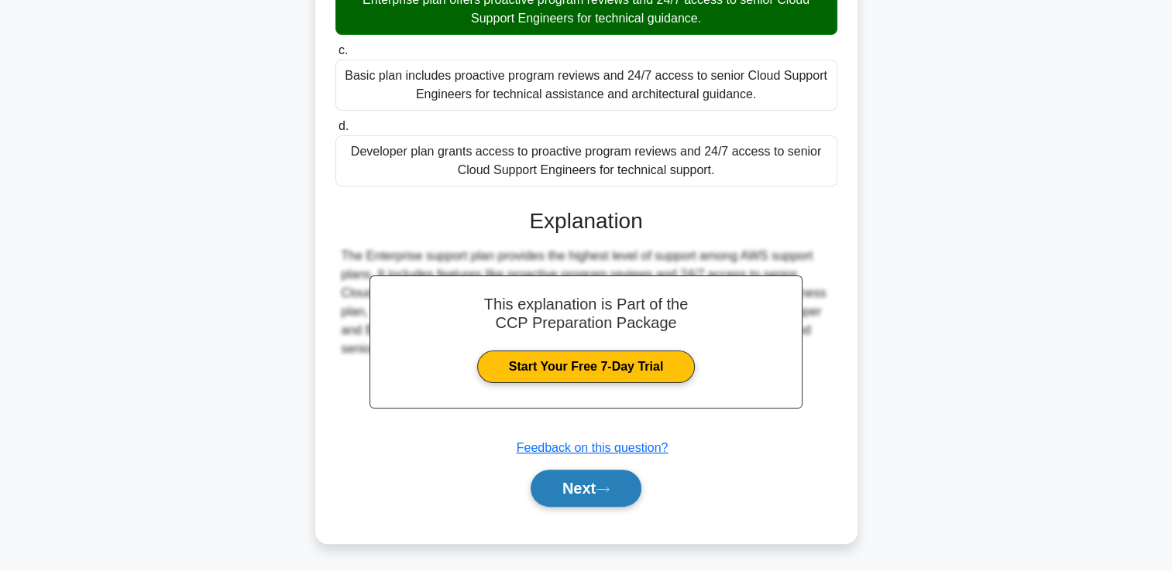
click at [582, 485] on button "Next" at bounding box center [585, 488] width 111 height 37
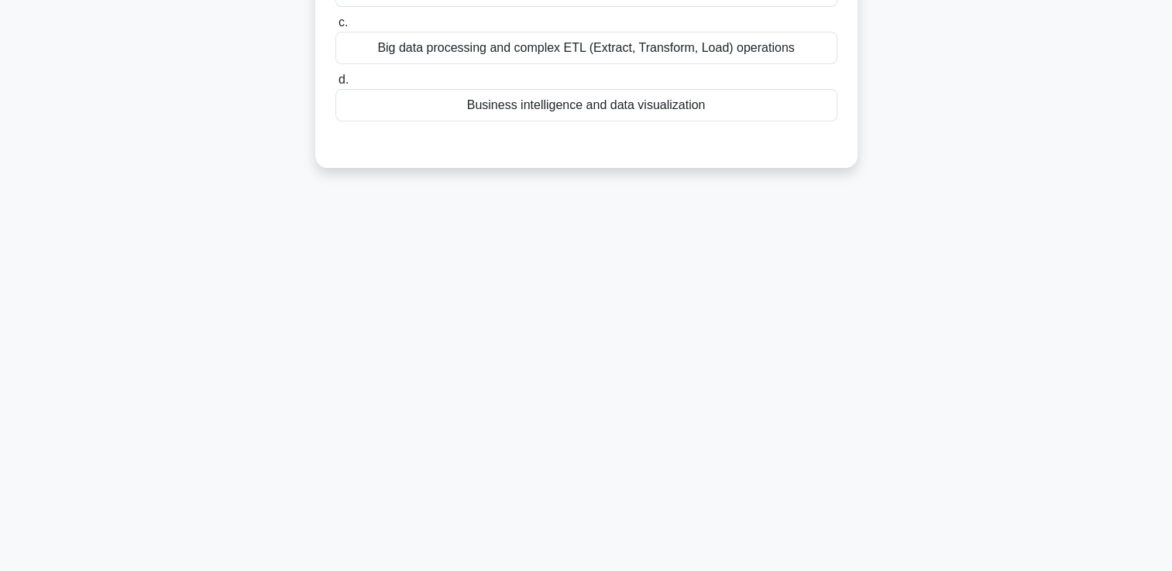
scroll to position [0, 0]
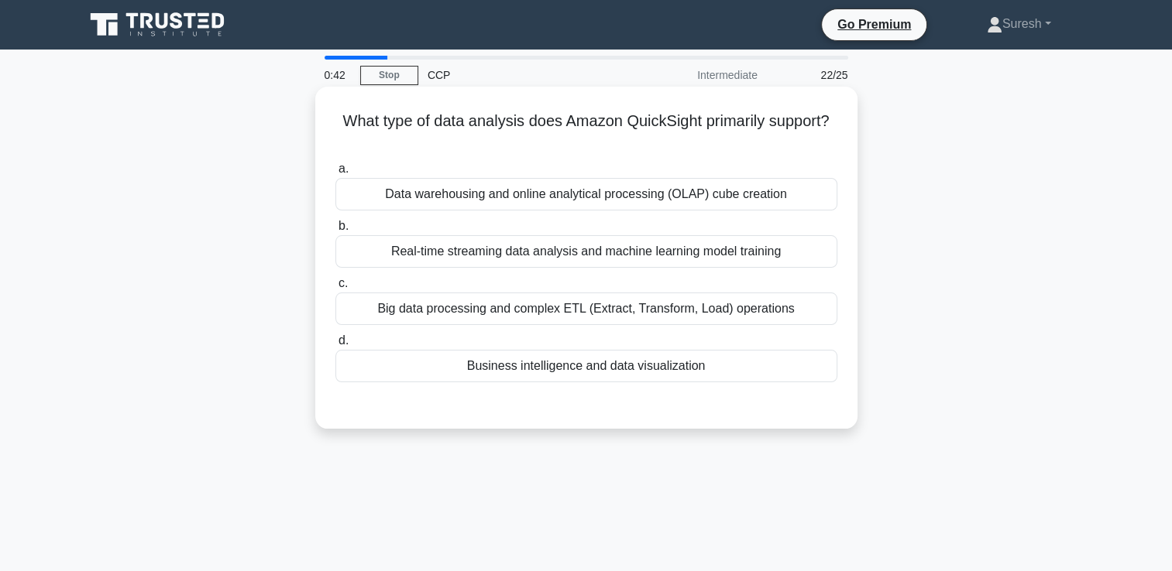
click at [588, 365] on div "Business intelligence and data visualization" at bounding box center [586, 366] width 502 height 33
click at [335, 346] on input "d. Business intelligence and data visualization" at bounding box center [335, 341] width 0 height 10
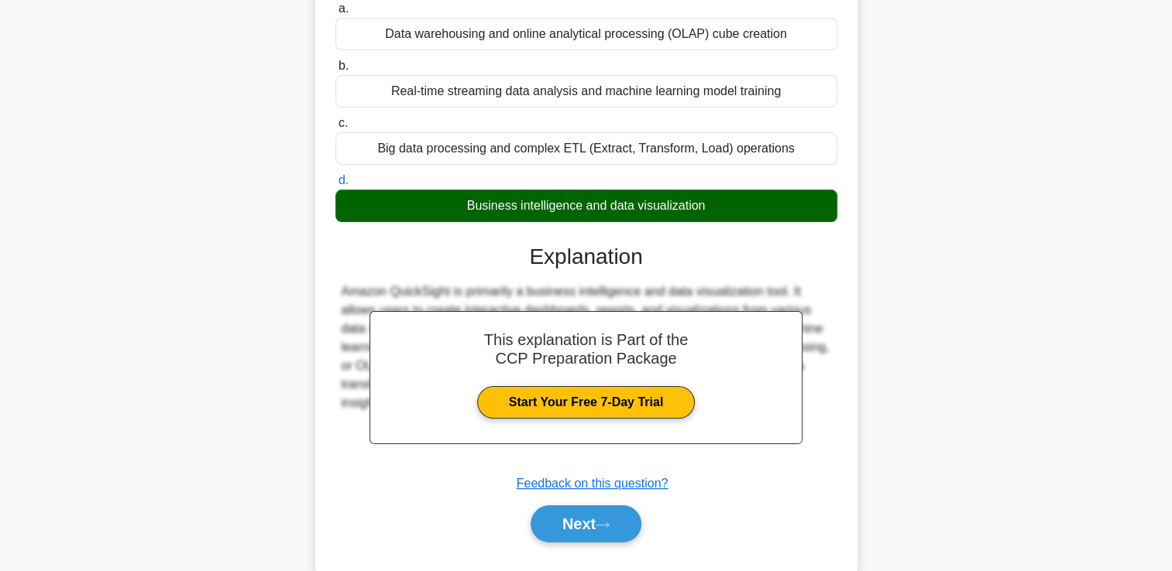
scroll to position [265, 0]
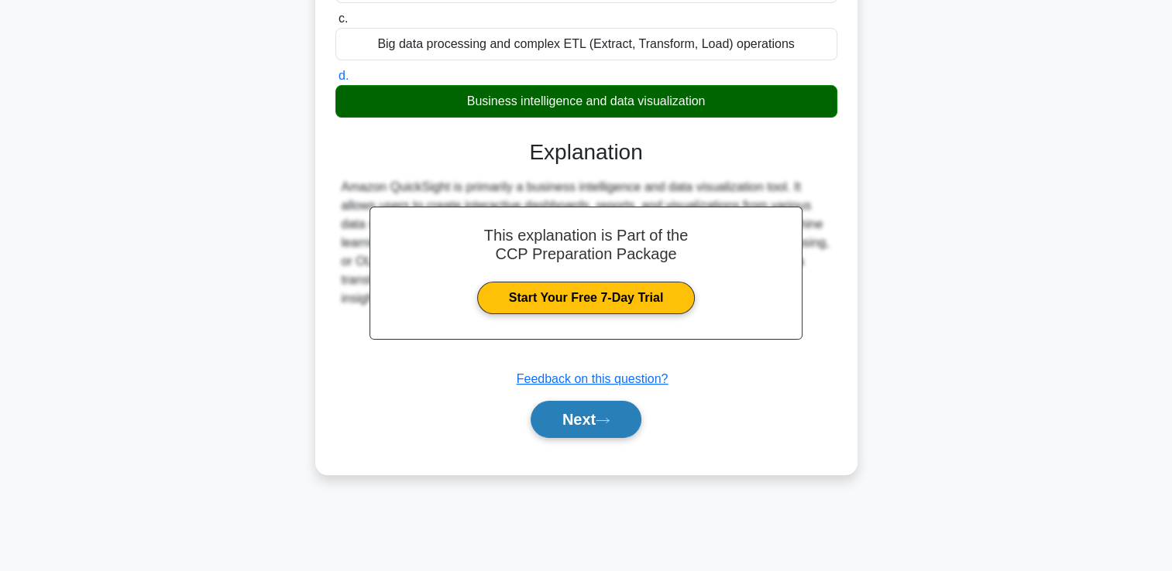
click at [561, 413] on button "Next" at bounding box center [585, 419] width 111 height 37
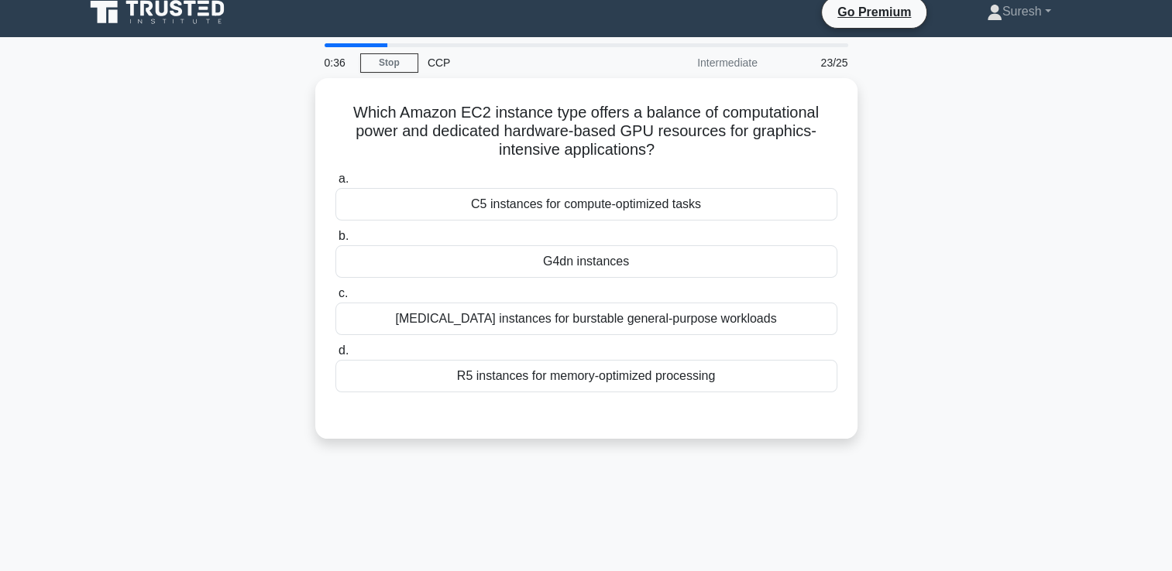
scroll to position [0, 0]
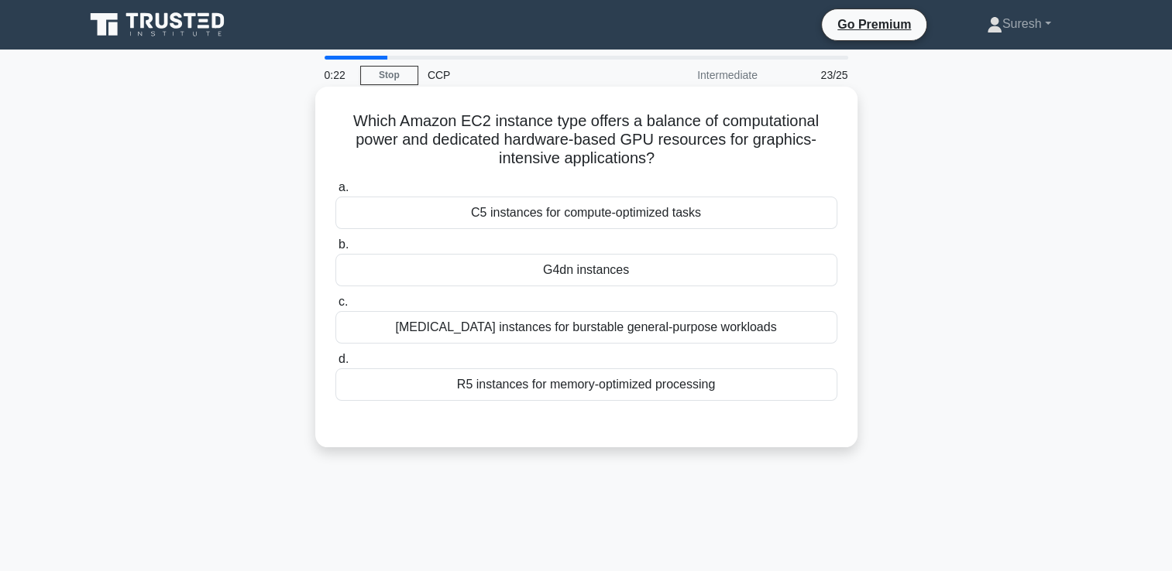
click at [512, 216] on div "C5 instances for compute-optimized tasks" at bounding box center [586, 213] width 502 height 33
click at [335, 193] on input "a. C5 instances for compute-optimized tasks" at bounding box center [335, 188] width 0 height 10
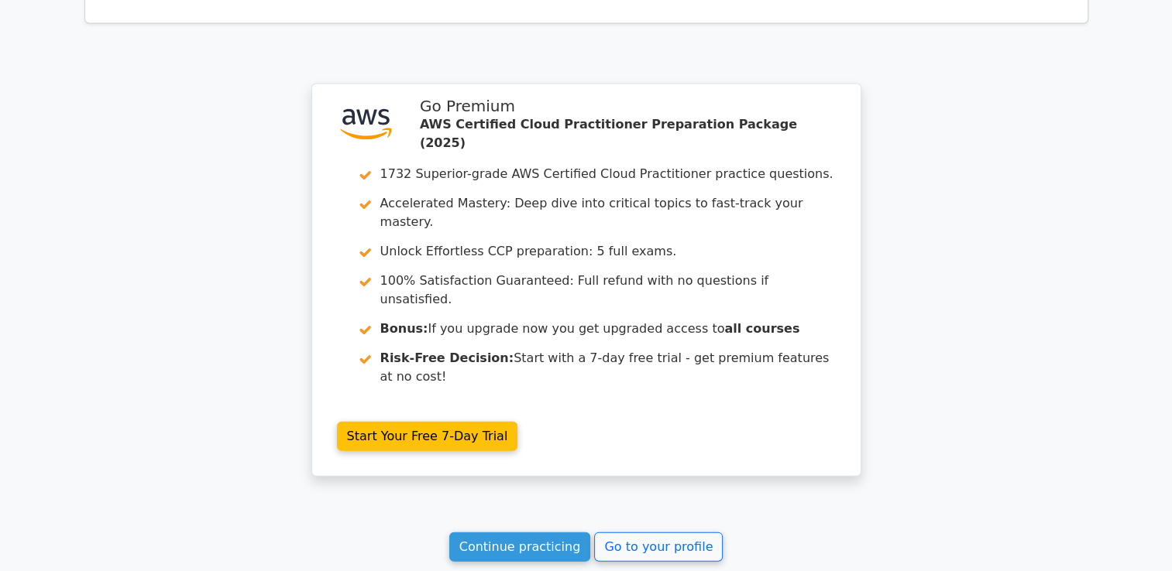
scroll to position [3311, 0]
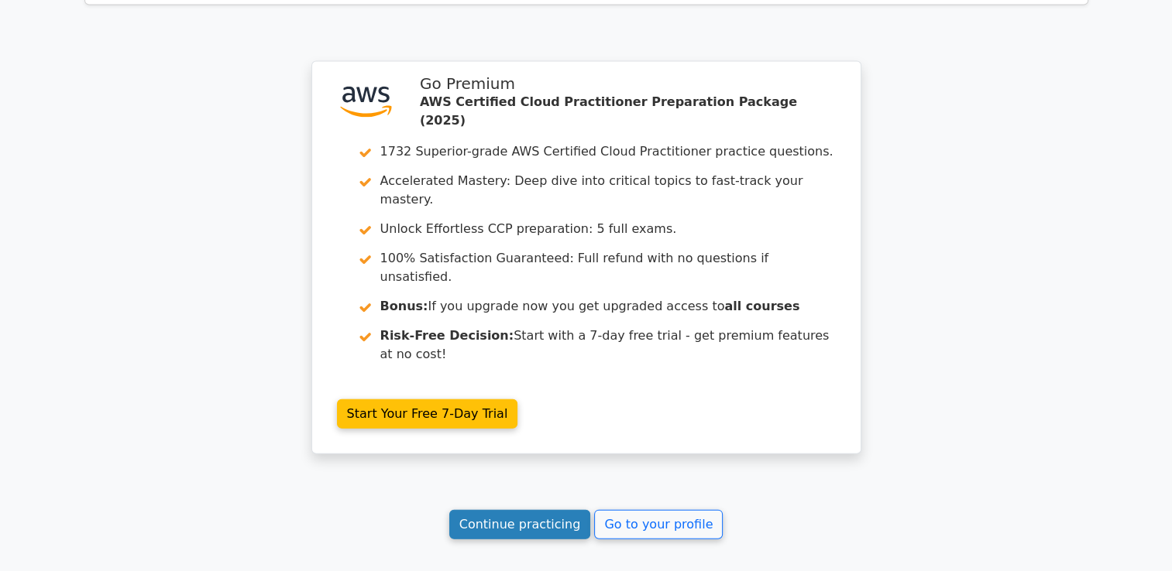
click at [527, 510] on link "Continue practicing" at bounding box center [520, 524] width 142 height 29
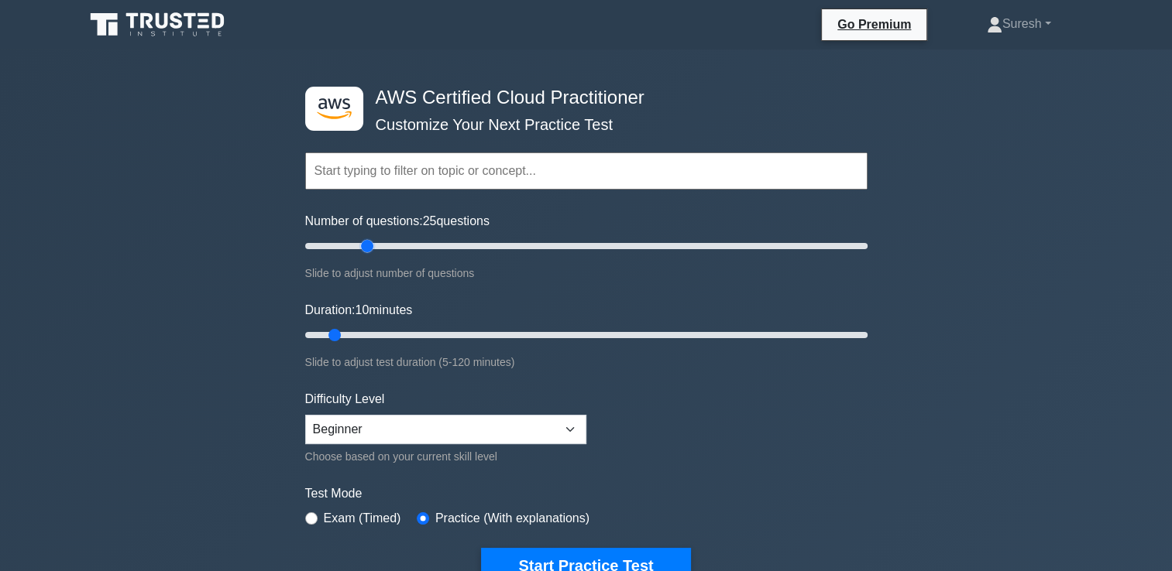
drag, startPoint x: 324, startPoint y: 247, endPoint x: 362, endPoint y: 247, distance: 37.9
type input "25"
click at [362, 247] on input "Number of questions: 25 questions" at bounding box center [586, 246] width 562 height 19
drag, startPoint x: 336, startPoint y: 332, endPoint x: 398, endPoint y: 330, distance: 62.0
type input "25"
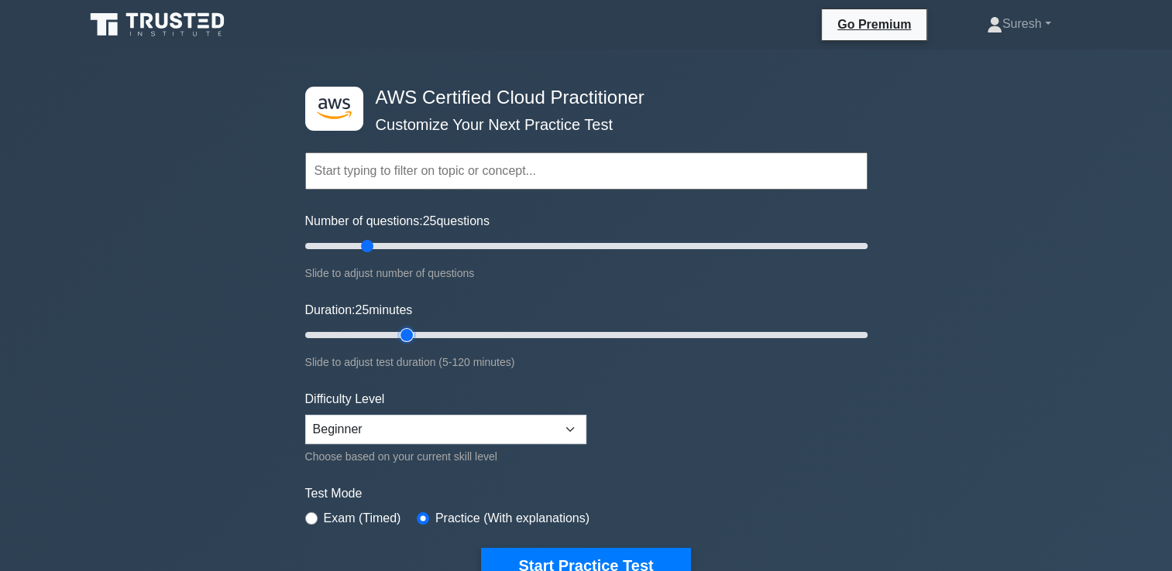
click at [398, 330] on input "Duration: 25 minutes" at bounding box center [586, 335] width 562 height 19
click at [598, 557] on button "Start Practice Test" at bounding box center [585, 566] width 209 height 36
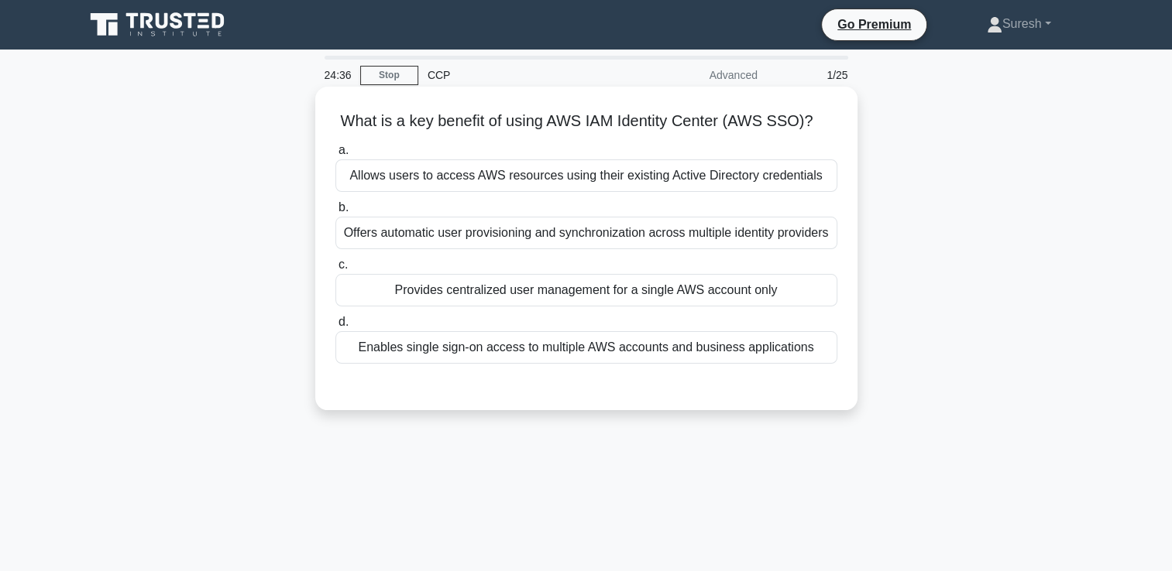
click at [539, 353] on div "Enables single sign-on access to multiple AWS accounts and business applications" at bounding box center [586, 347] width 502 height 33
click at [335, 328] on input "d. Enables single sign-on access to multiple AWS accounts and business applicat…" at bounding box center [335, 322] width 0 height 10
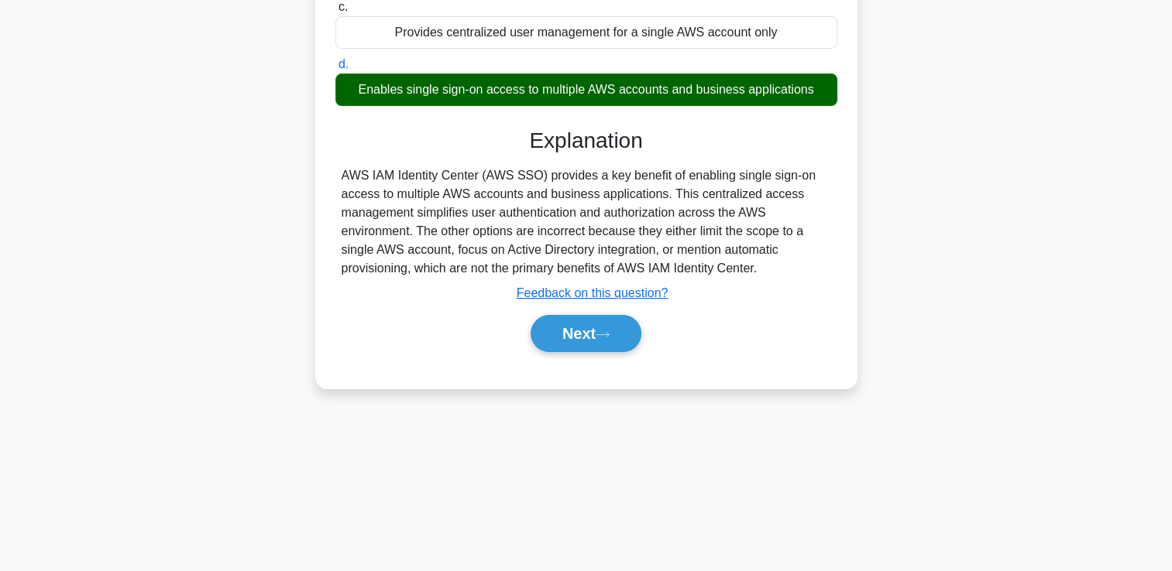
scroll to position [262, 0]
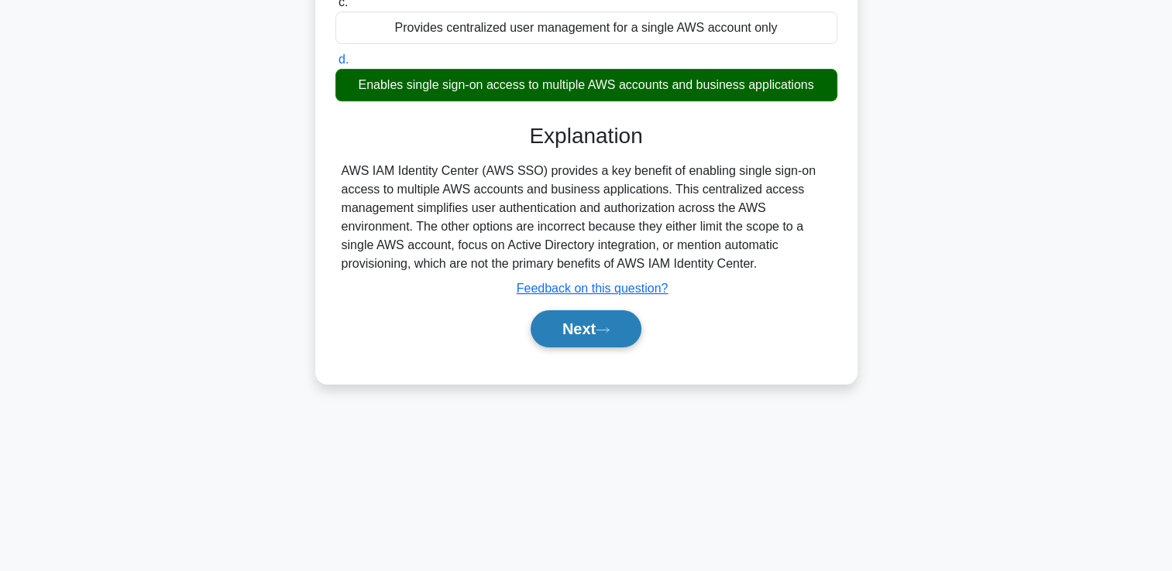
click at [558, 324] on button "Next" at bounding box center [585, 329] width 111 height 37
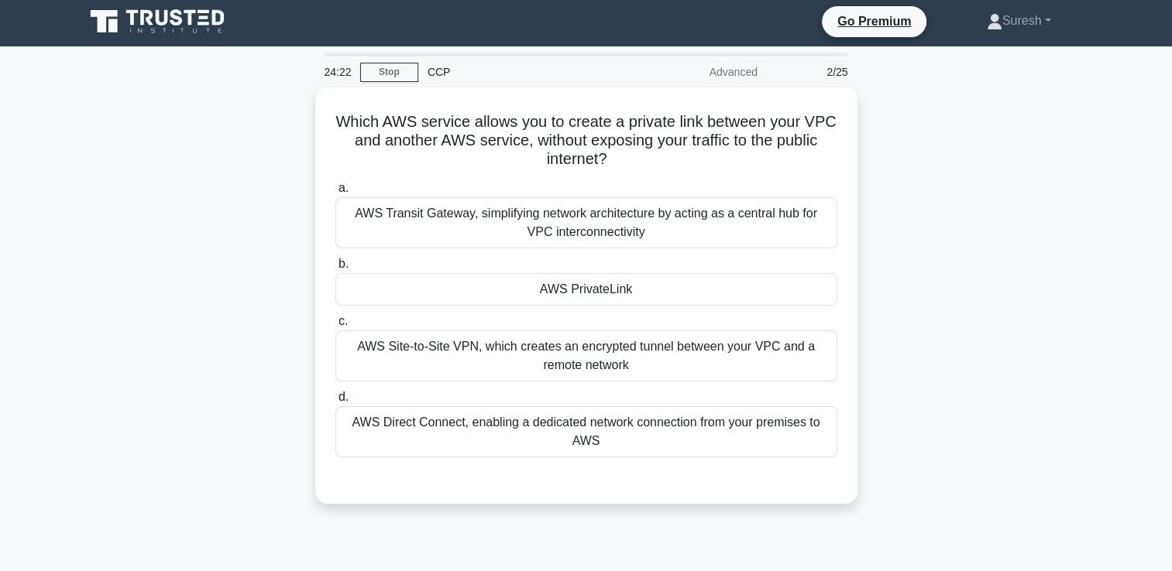
scroll to position [0, 0]
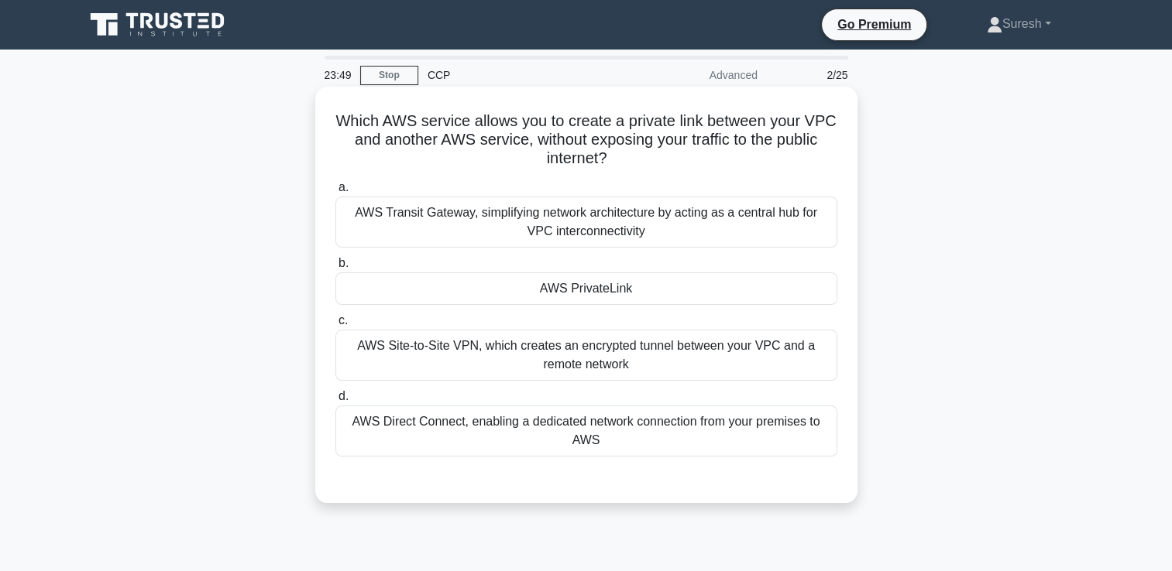
click at [606, 292] on div "AWS PrivateLink" at bounding box center [586, 289] width 502 height 33
click at [335, 269] on input "b. AWS PrivateLink" at bounding box center [335, 264] width 0 height 10
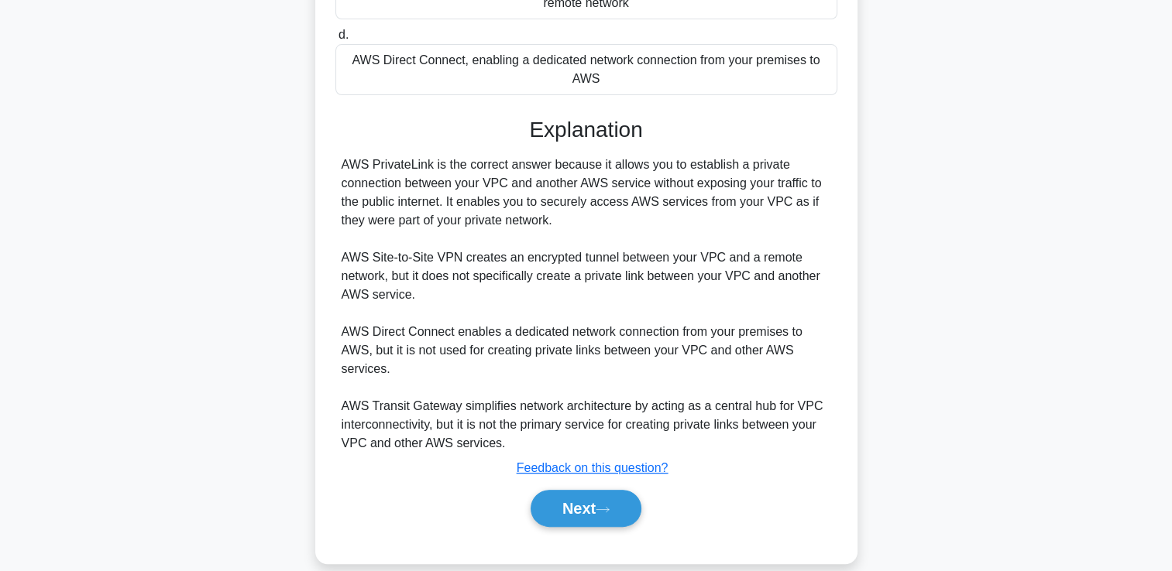
scroll to position [382, 0]
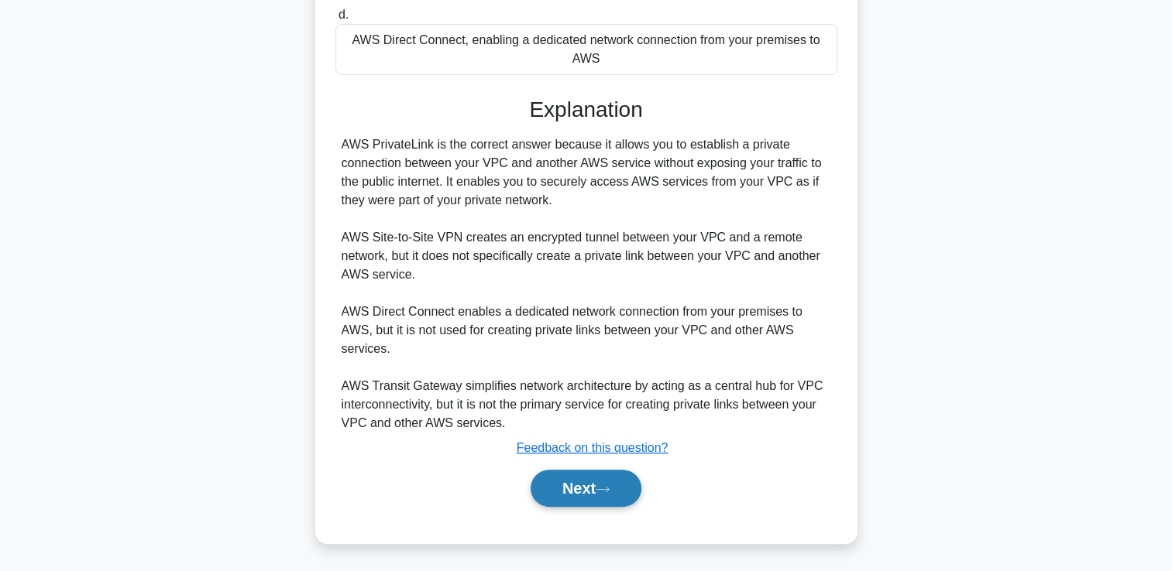
click at [583, 481] on button "Next" at bounding box center [585, 488] width 111 height 37
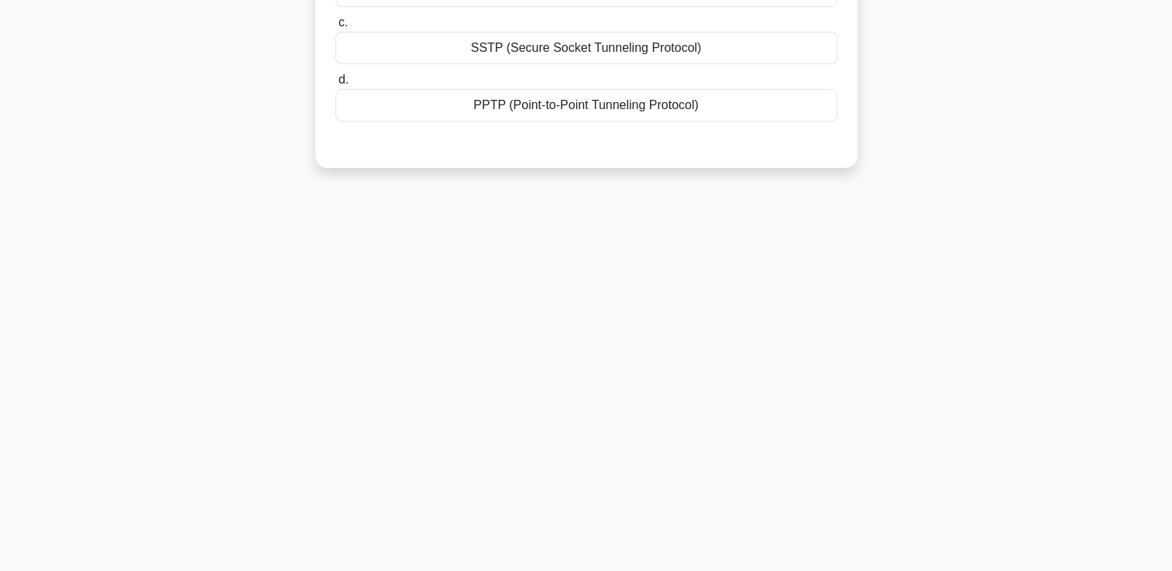
scroll to position [0, 0]
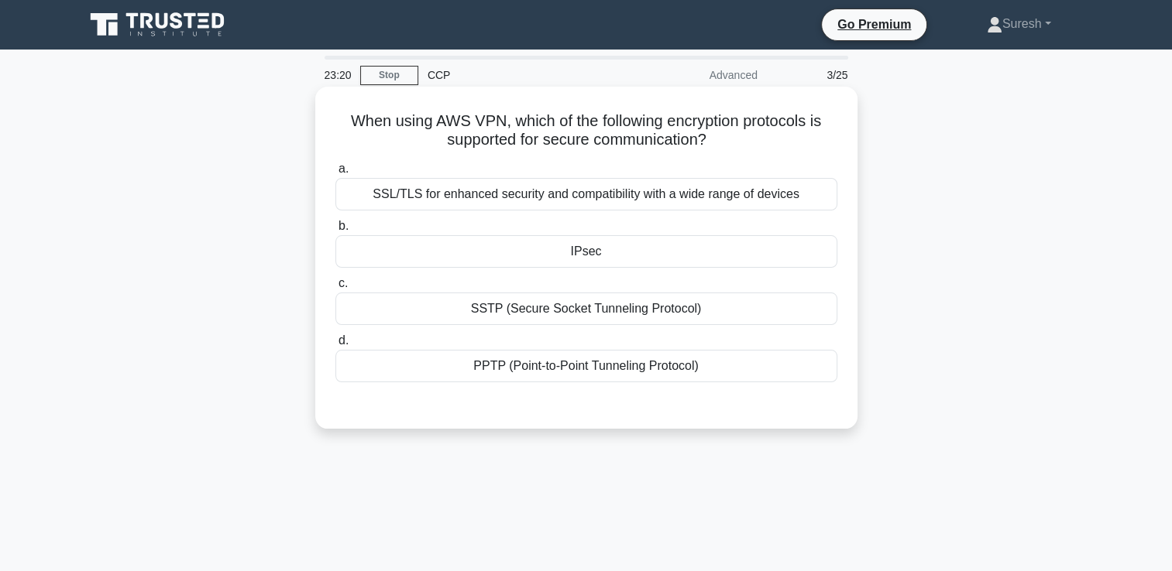
click at [518, 190] on div "SSL/TLS for enhanced security and compatibility with a wide range of devices" at bounding box center [586, 194] width 502 height 33
click at [335, 174] on input "a. SSL/TLS for enhanced security and compatibility with a wide range of devices" at bounding box center [335, 169] width 0 height 10
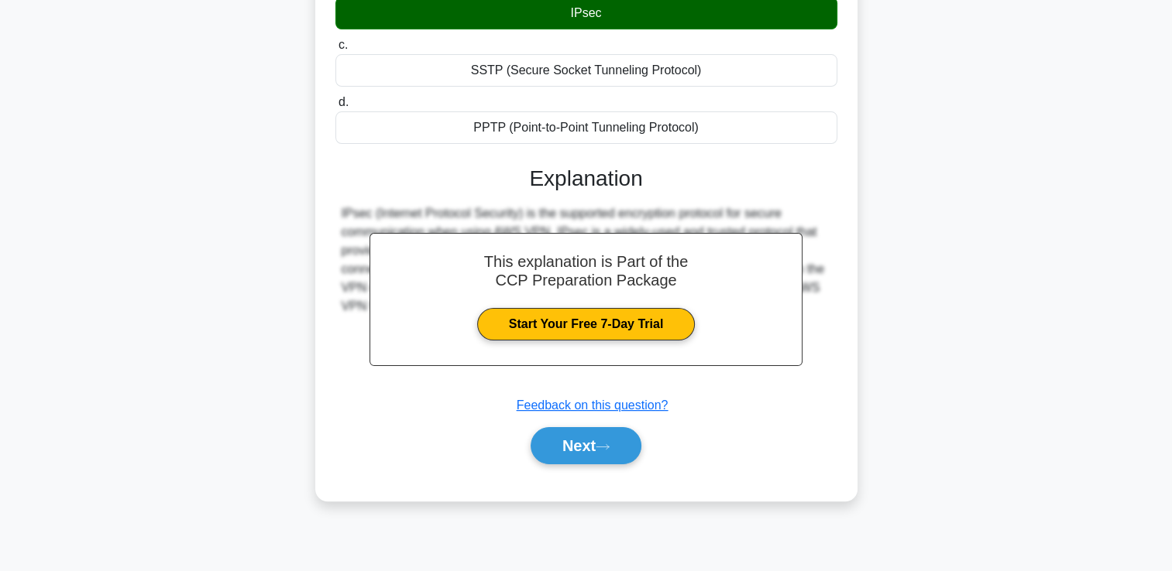
scroll to position [265, 0]
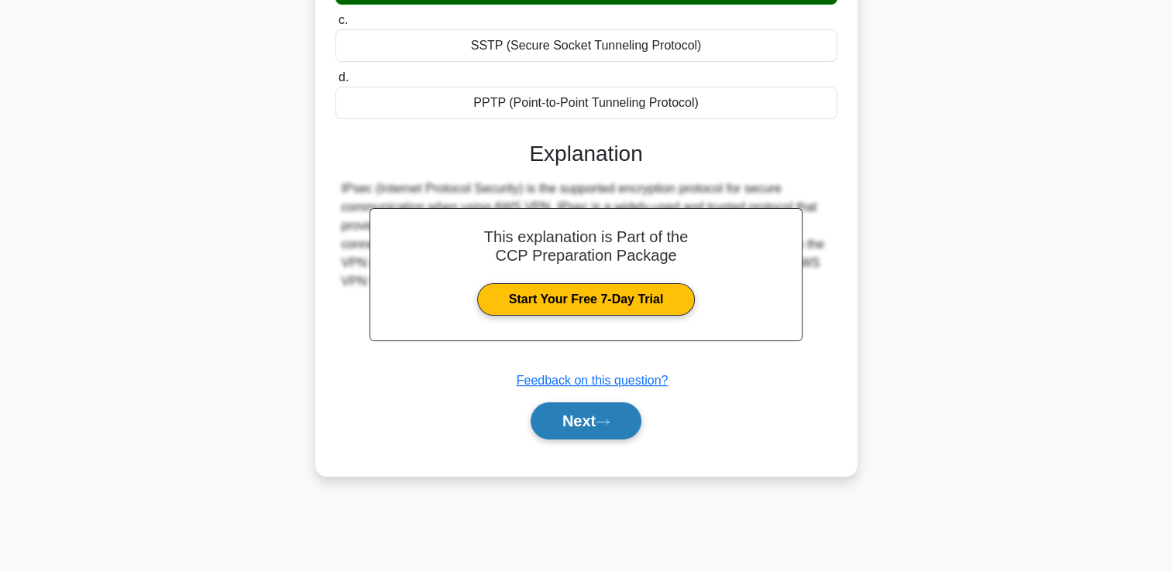
click at [558, 420] on button "Next" at bounding box center [585, 421] width 111 height 37
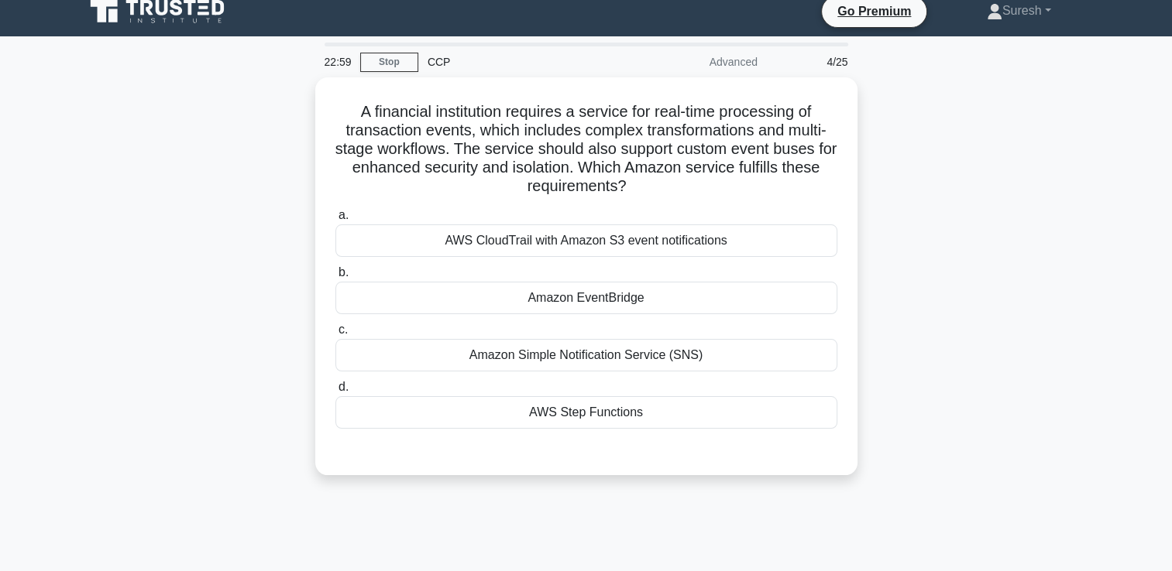
scroll to position [0, 0]
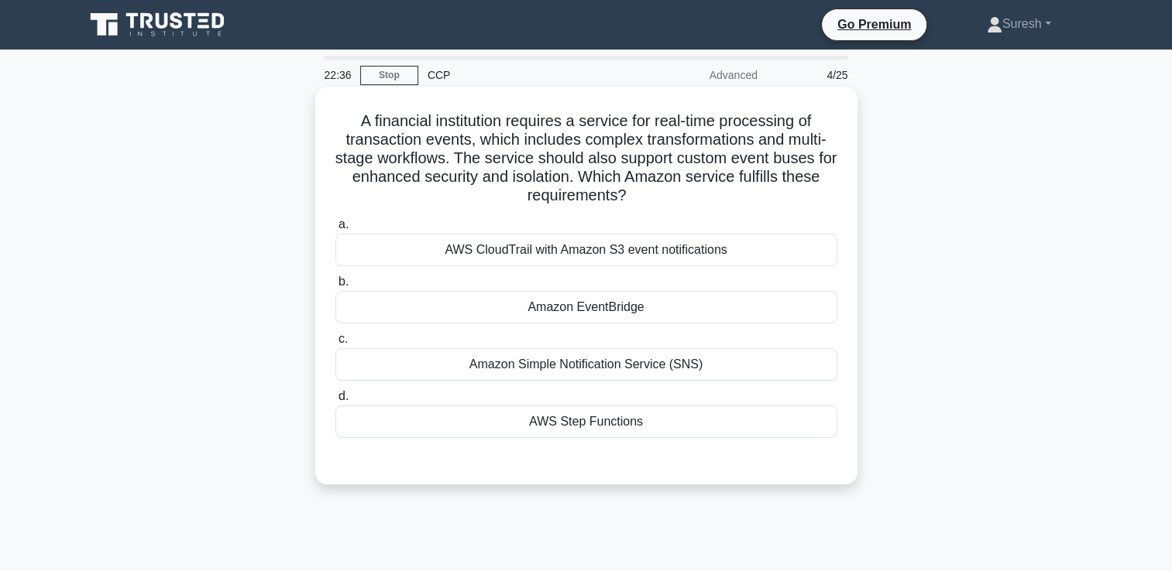
click at [662, 252] on div "AWS CloudTrail with Amazon S3 event notifications" at bounding box center [586, 250] width 502 height 33
click at [335, 230] on input "a. AWS CloudTrail with Amazon S3 event notifications" at bounding box center [335, 225] width 0 height 10
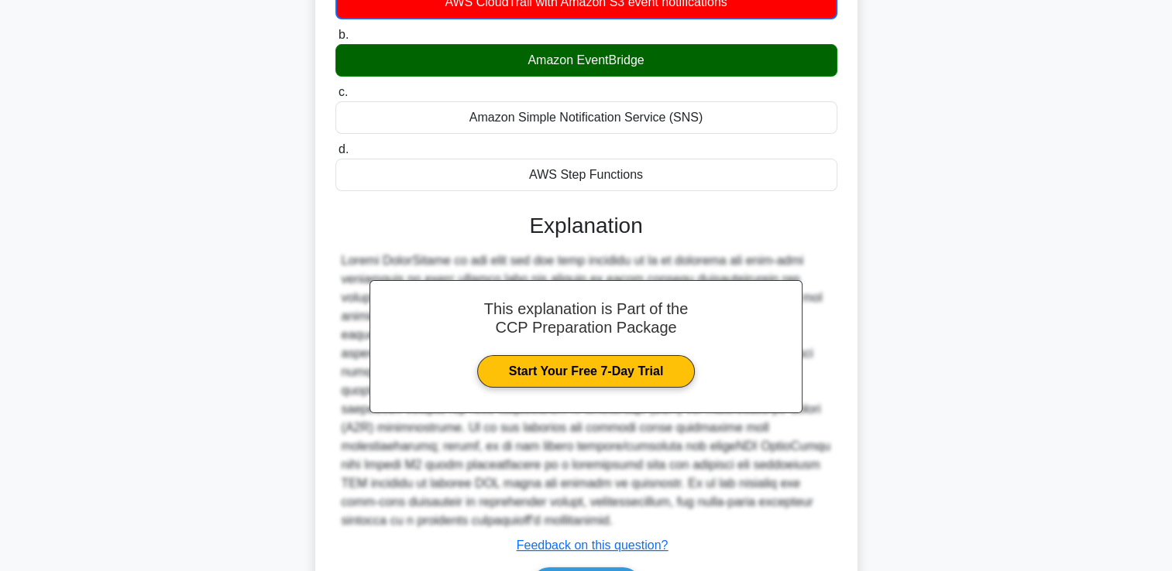
scroll to position [346, 0]
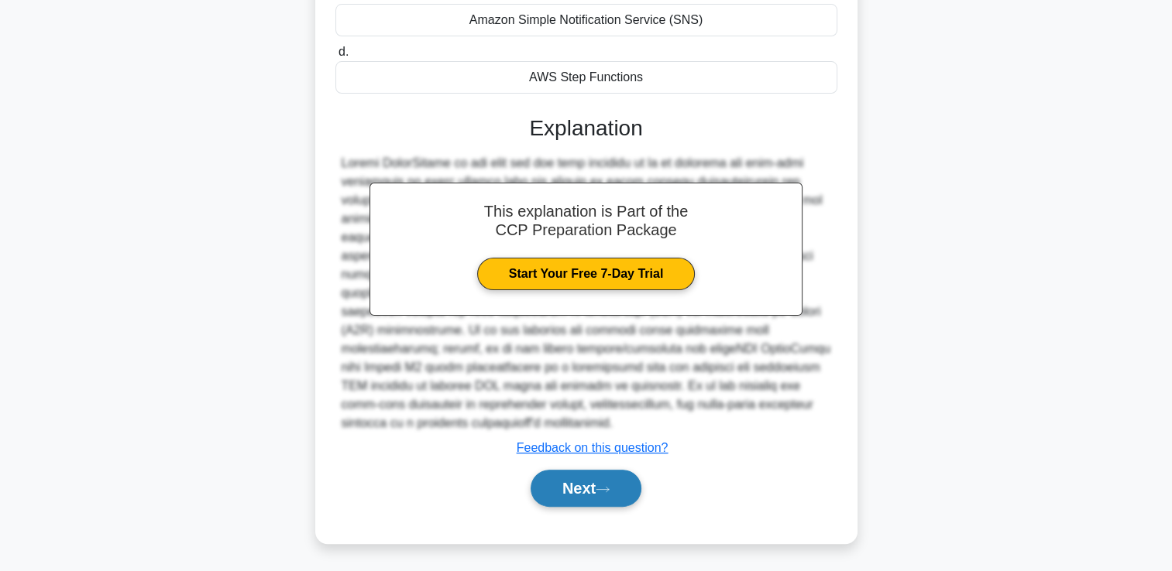
click at [588, 485] on button "Next" at bounding box center [585, 488] width 111 height 37
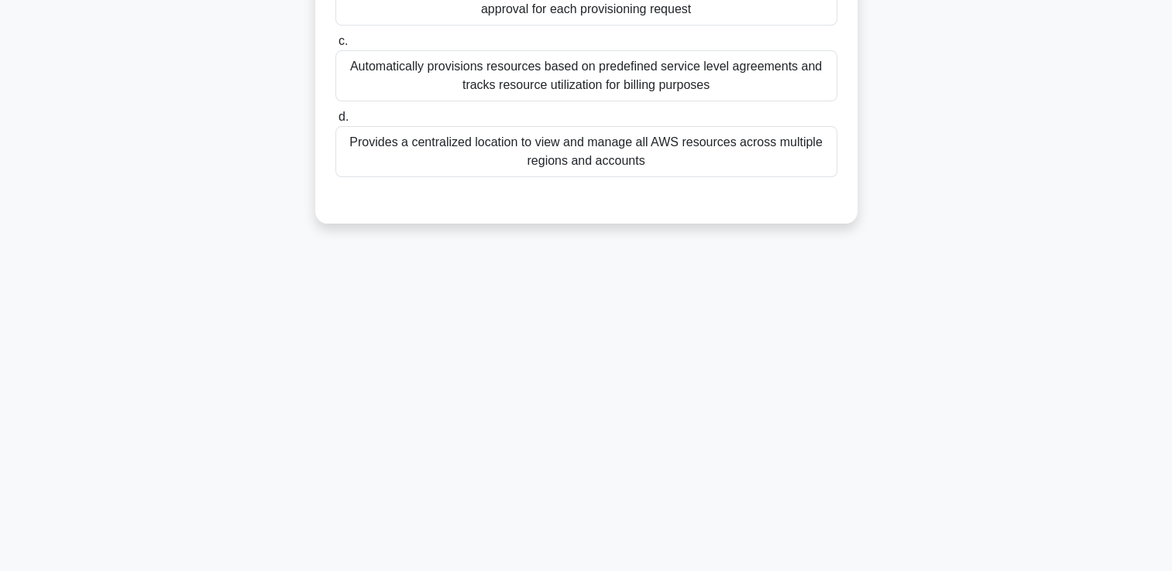
scroll to position [0, 0]
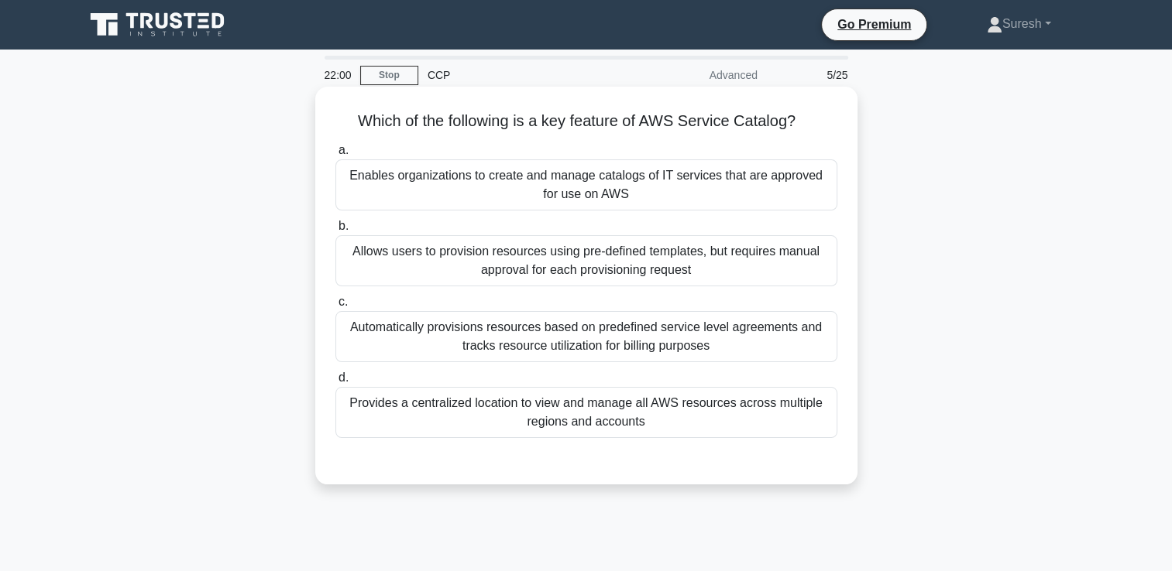
click at [619, 413] on div "Provides a centralized location to view and manage all AWS resources across mul…" at bounding box center [586, 412] width 502 height 51
click at [335, 383] on input "d. Provides a centralized location to view and manage all AWS resources across …" at bounding box center [335, 378] width 0 height 10
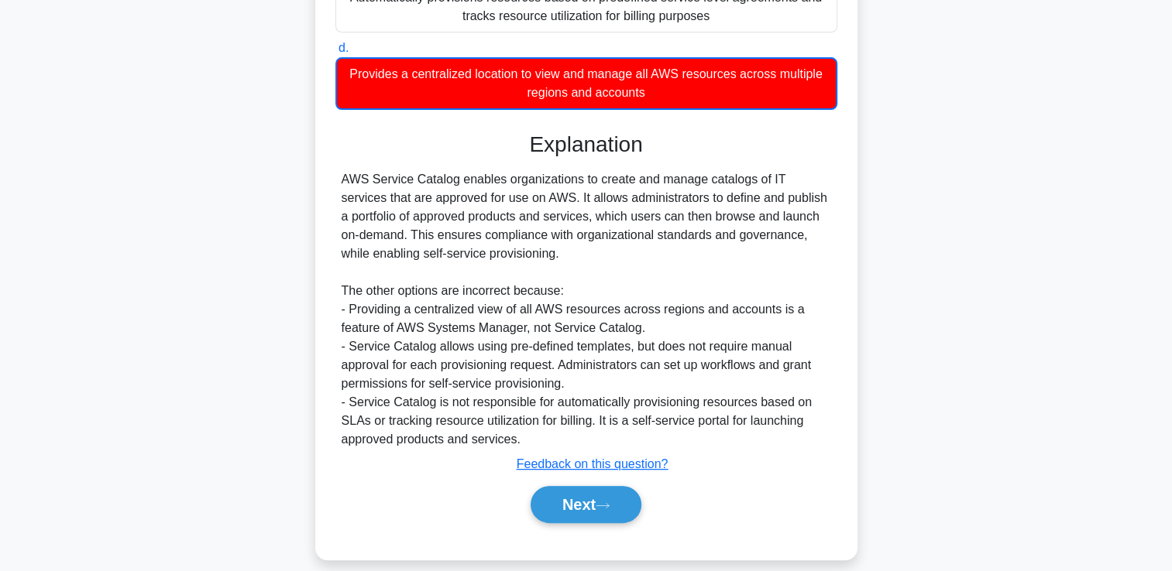
scroll to position [346, 0]
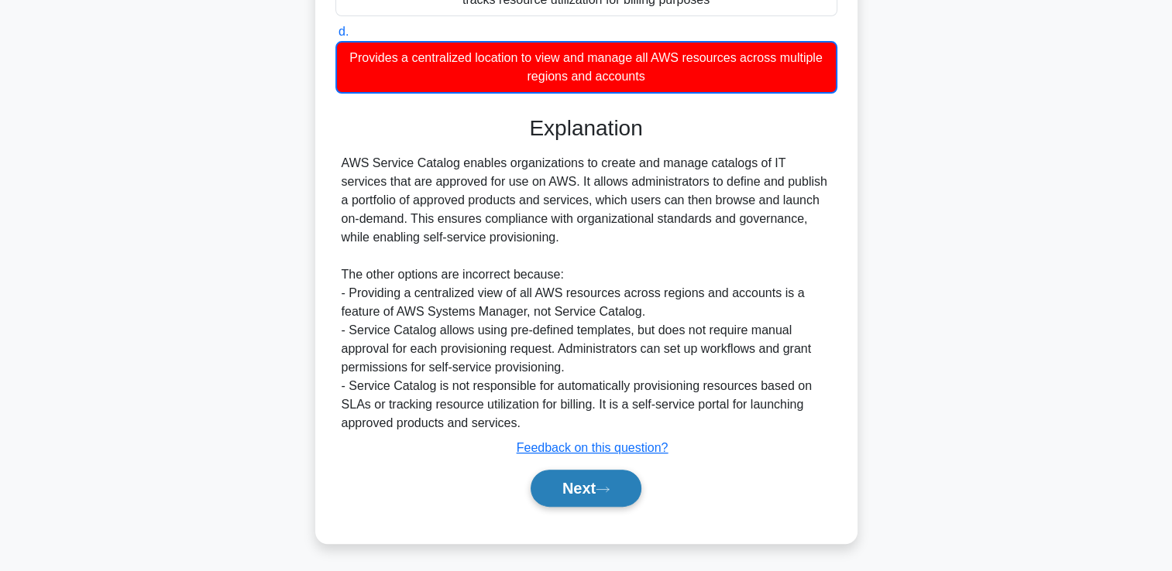
click at [582, 490] on button "Next" at bounding box center [585, 488] width 111 height 37
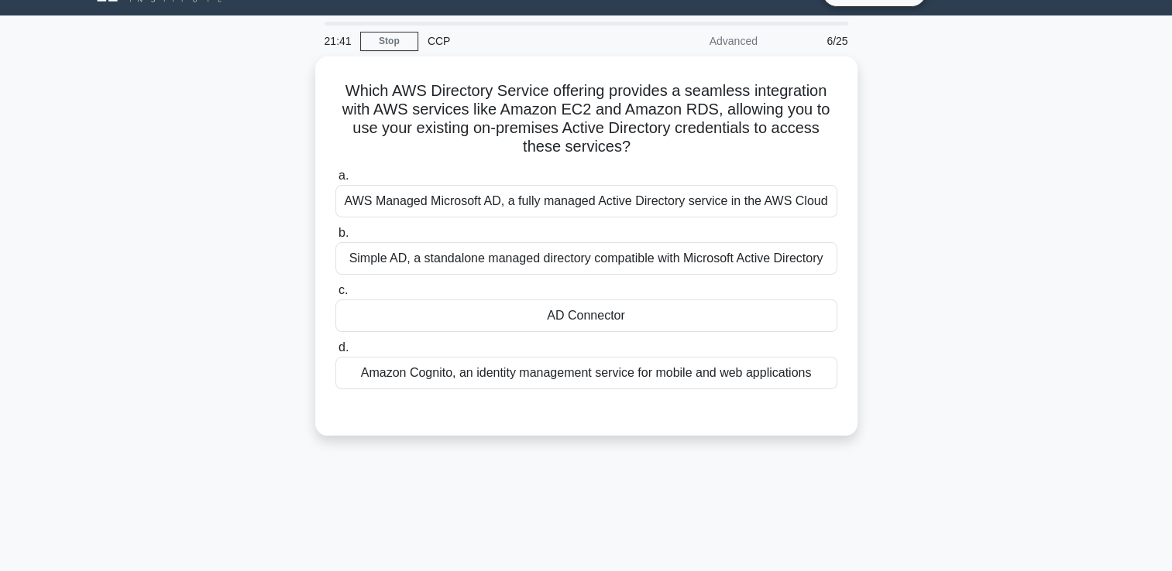
scroll to position [0, 0]
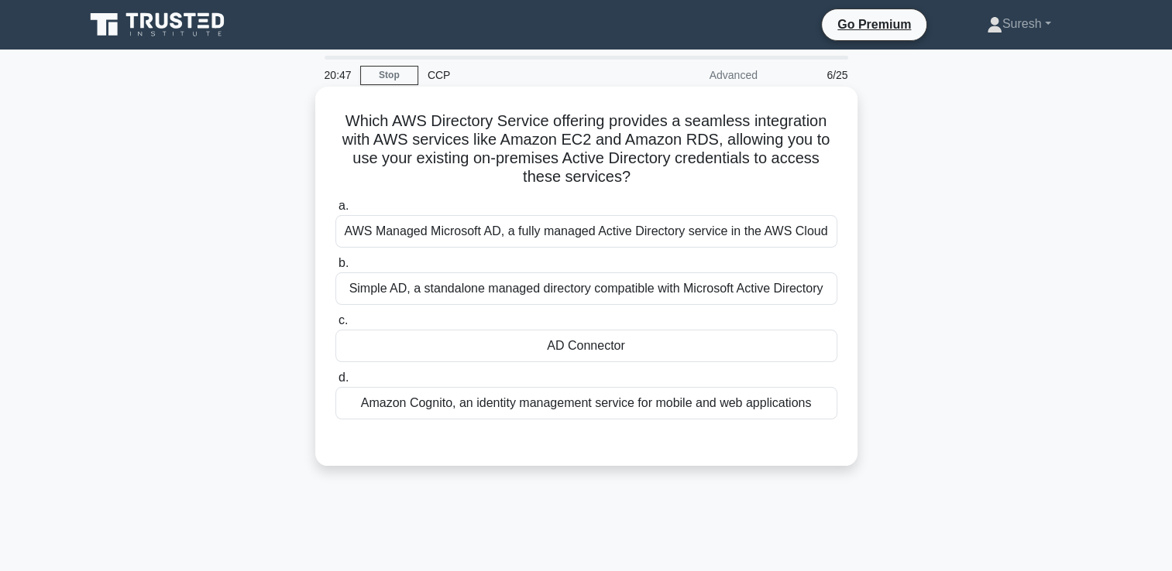
click at [584, 407] on div "Amazon Cognito, an identity management service for mobile and web applications" at bounding box center [586, 403] width 502 height 33
click at [335, 383] on input "d. Amazon Cognito, an identity management service for mobile and web applicatio…" at bounding box center [335, 378] width 0 height 10
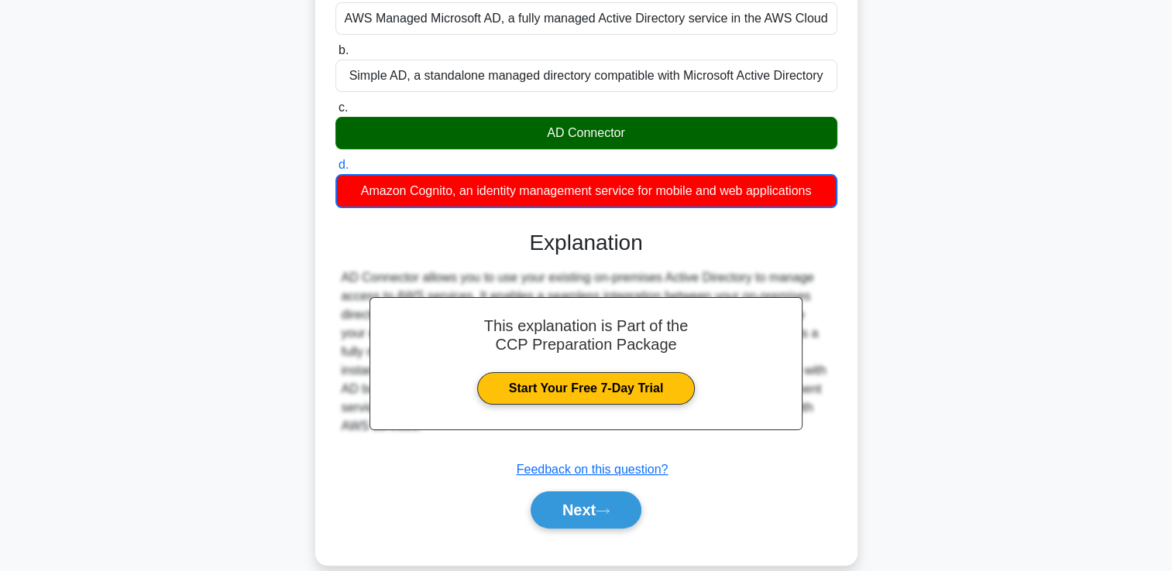
scroll to position [265, 0]
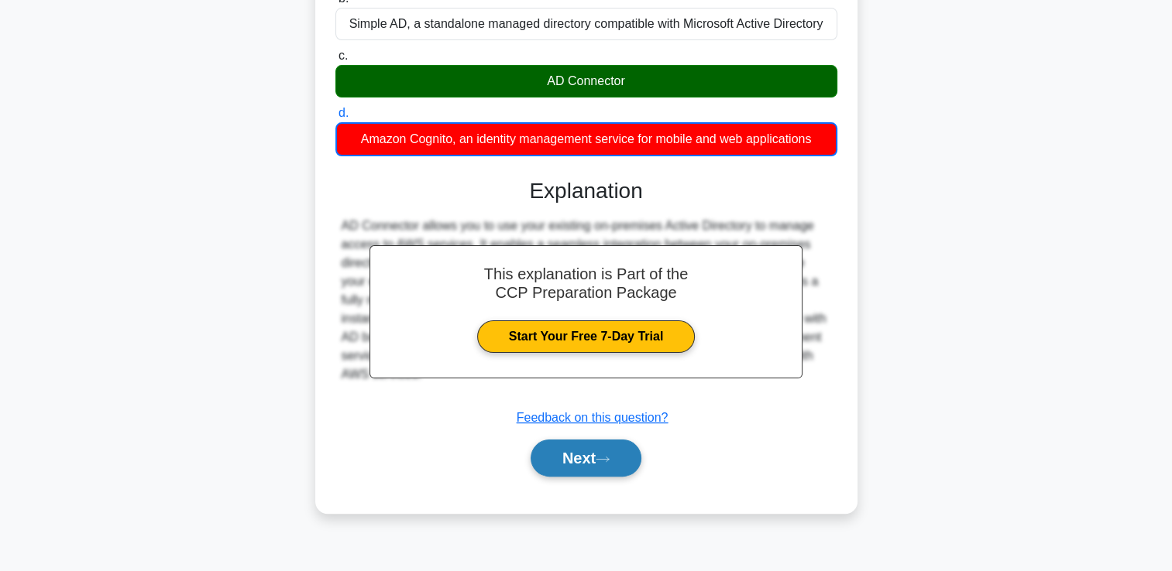
click at [601, 455] on icon at bounding box center [602, 459] width 14 height 9
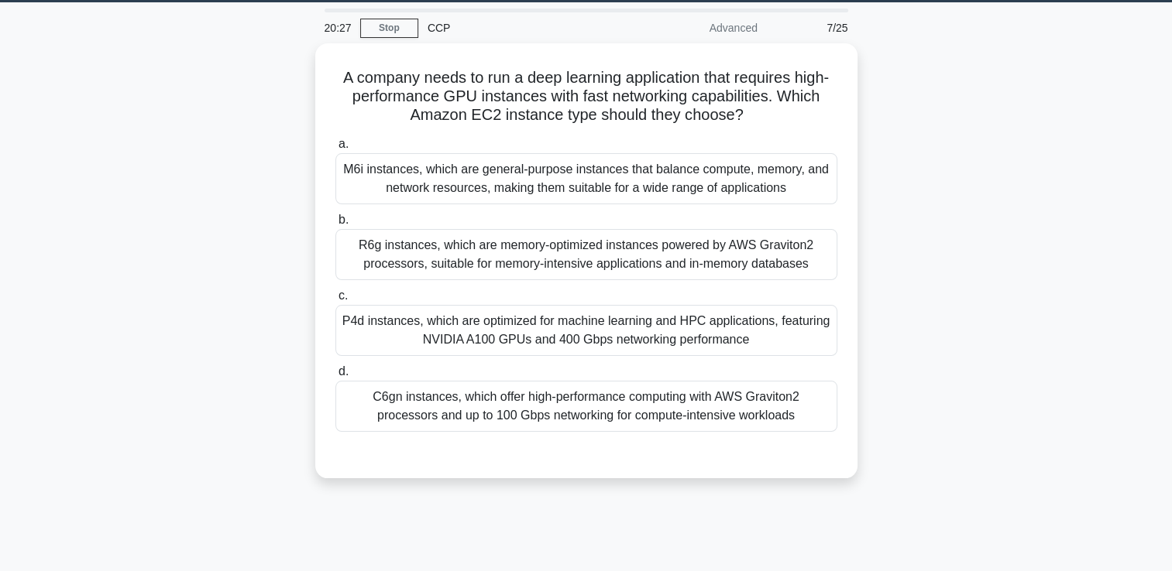
scroll to position [46, 0]
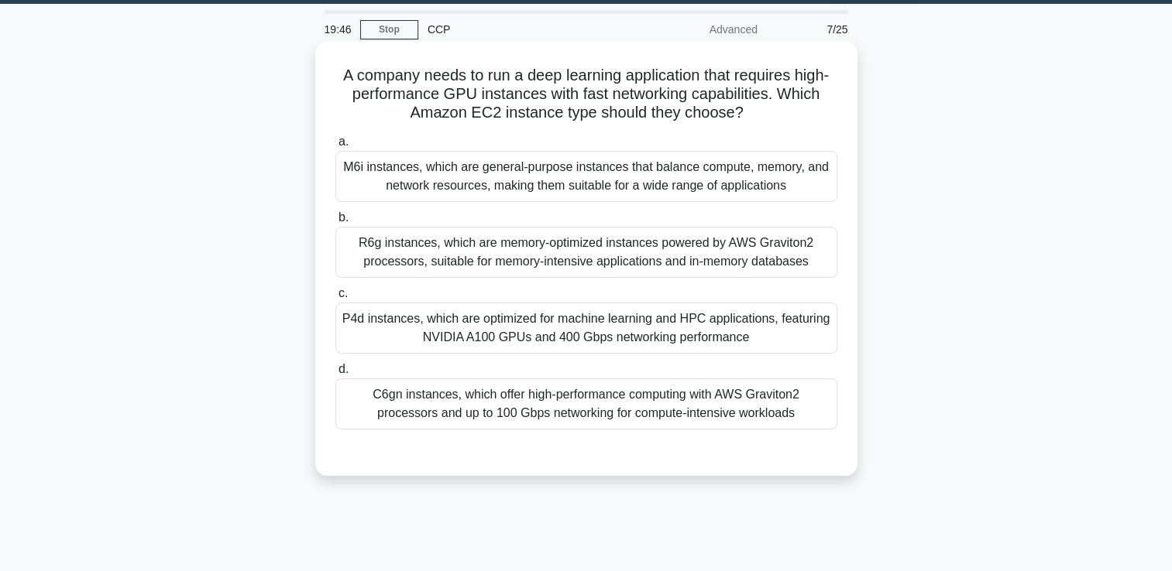
click at [553, 402] on div "C6gn instances, which offer high-performance computing with AWS Graviton2 proce…" at bounding box center [586, 404] width 502 height 51
click at [335, 375] on input "d. C6gn instances, which offer high-performance computing with AWS Graviton2 pr…" at bounding box center [335, 370] width 0 height 10
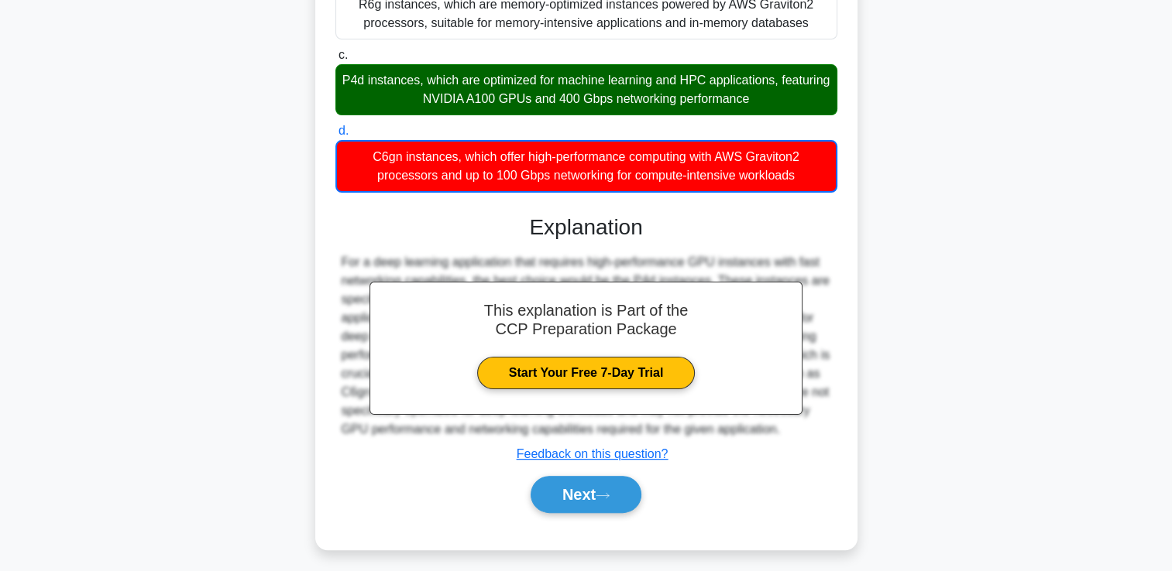
scroll to position [290, 0]
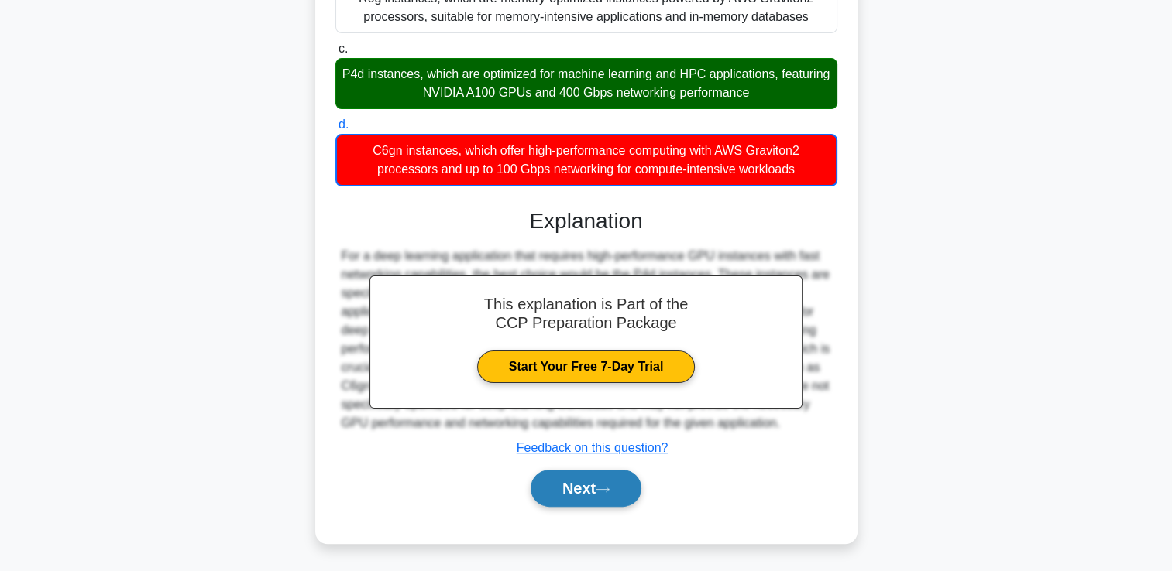
click at [561, 485] on button "Next" at bounding box center [585, 488] width 111 height 37
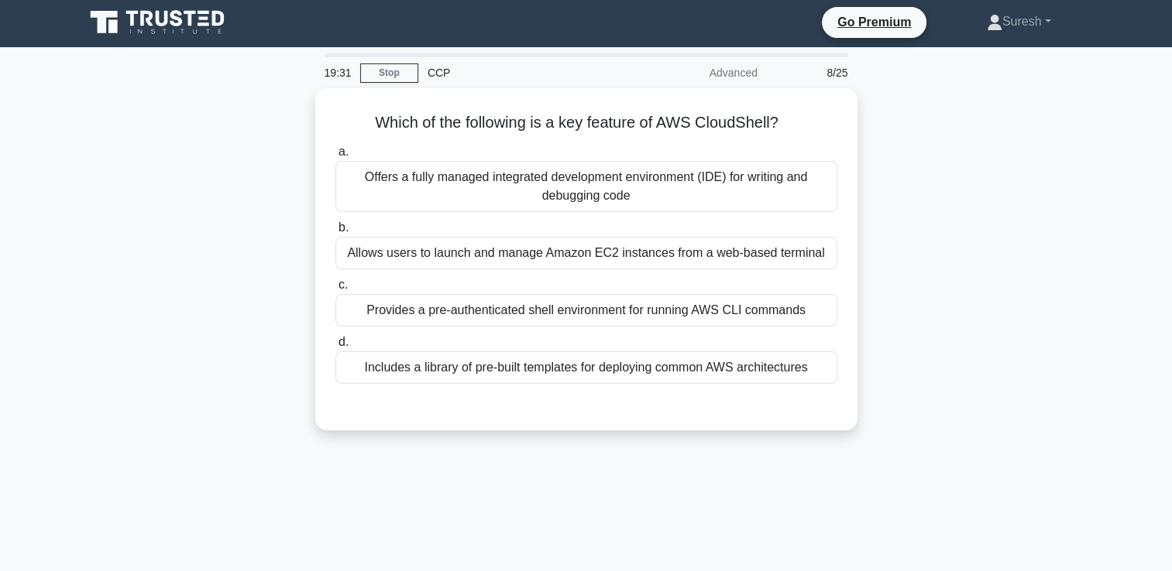
scroll to position [0, 0]
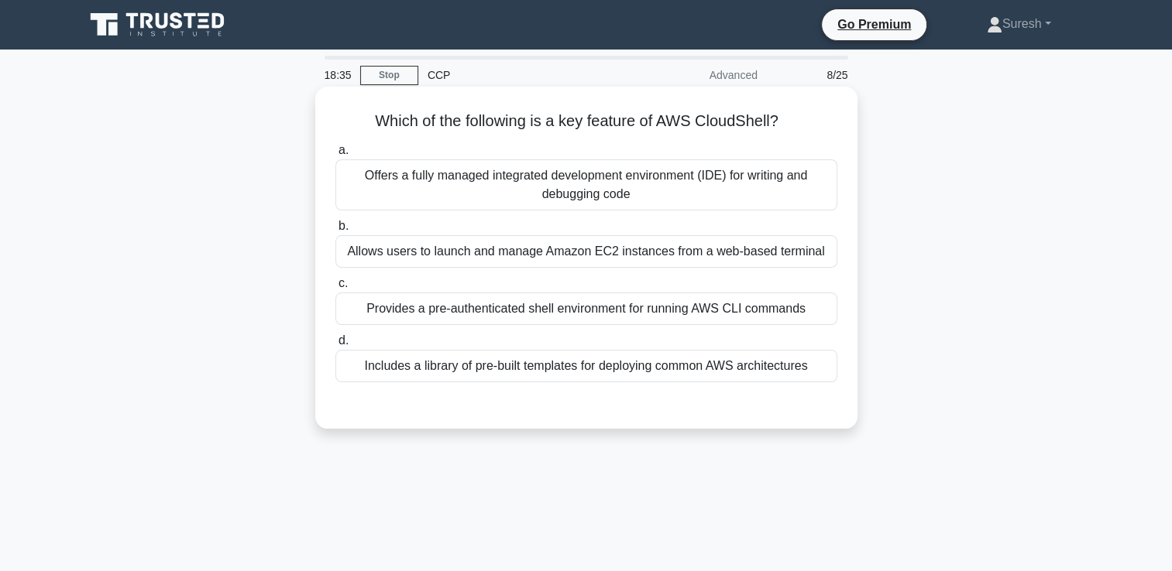
click at [458, 255] on div "Allows users to launch and manage Amazon EC2 instances from a web-based terminal" at bounding box center [586, 251] width 502 height 33
click at [335, 232] on input "b. Allows users to launch and manage Amazon EC2 instances from a web-based term…" at bounding box center [335, 226] width 0 height 10
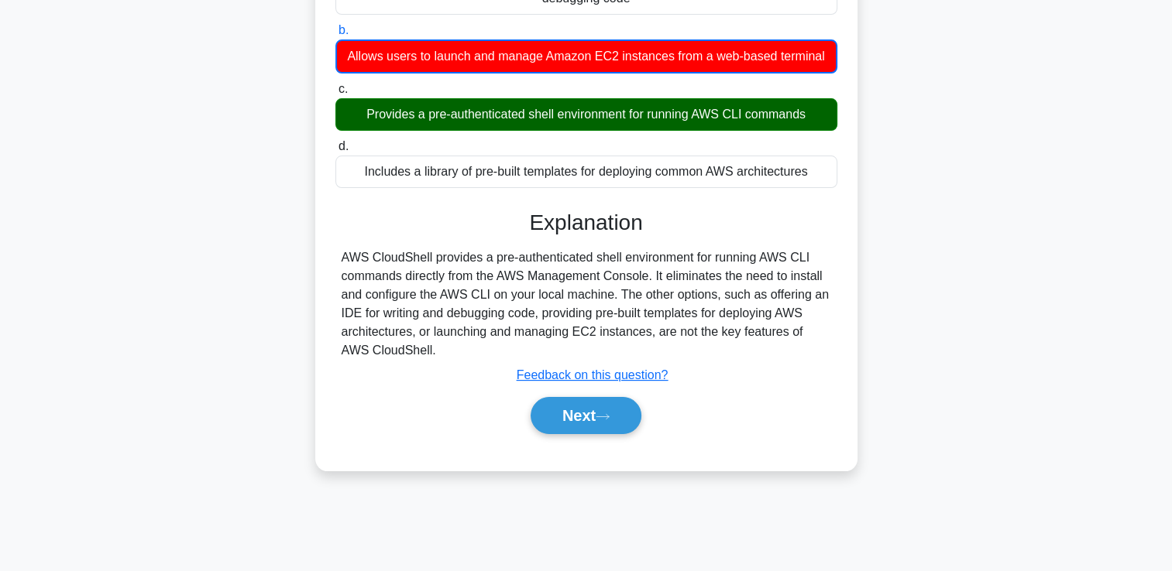
scroll to position [265, 0]
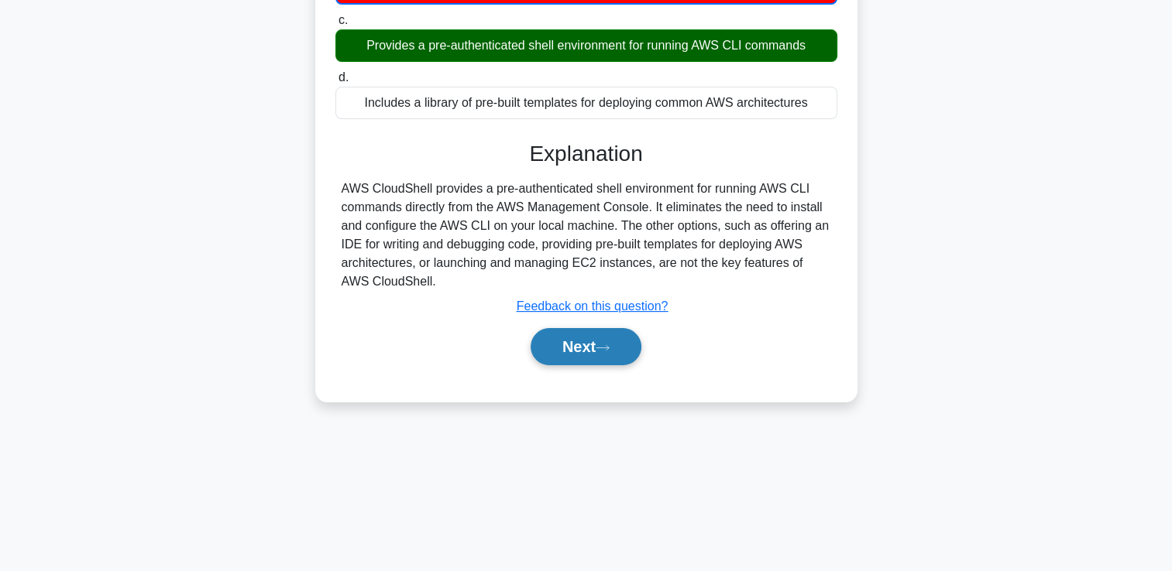
click at [582, 348] on button "Next" at bounding box center [585, 346] width 111 height 37
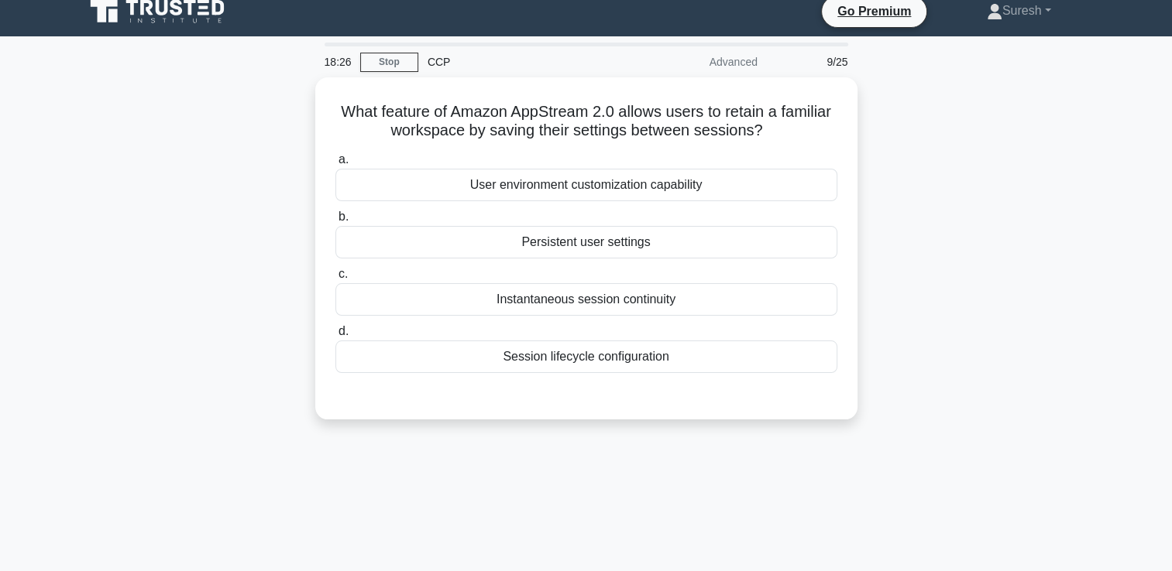
scroll to position [5, 0]
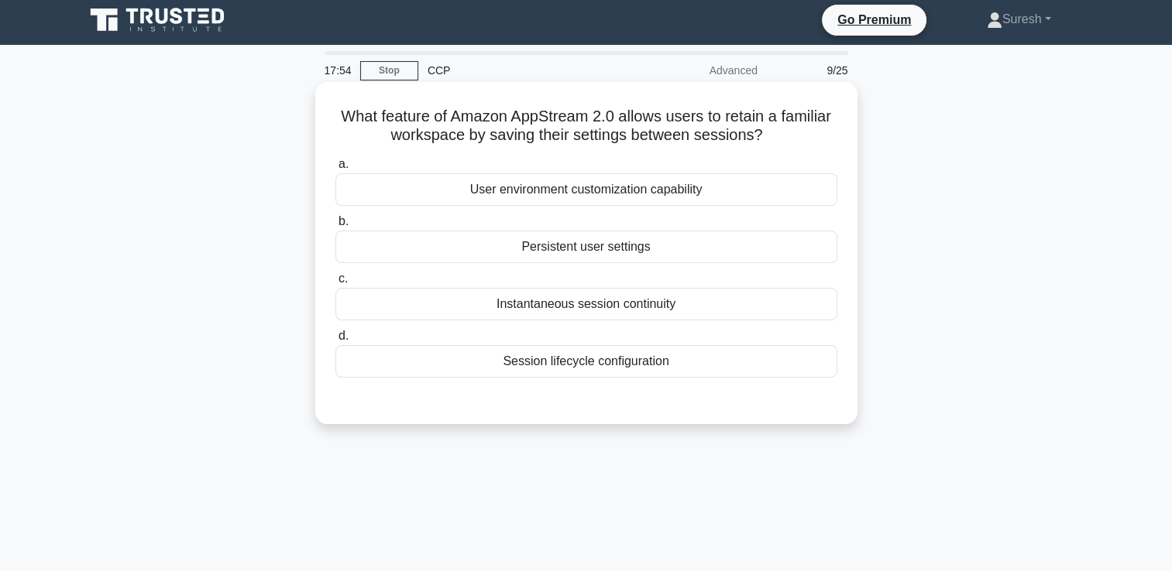
click at [625, 304] on div "Instantaneous session continuity" at bounding box center [586, 304] width 502 height 33
click at [335, 284] on input "c. Instantaneous session continuity" at bounding box center [335, 279] width 0 height 10
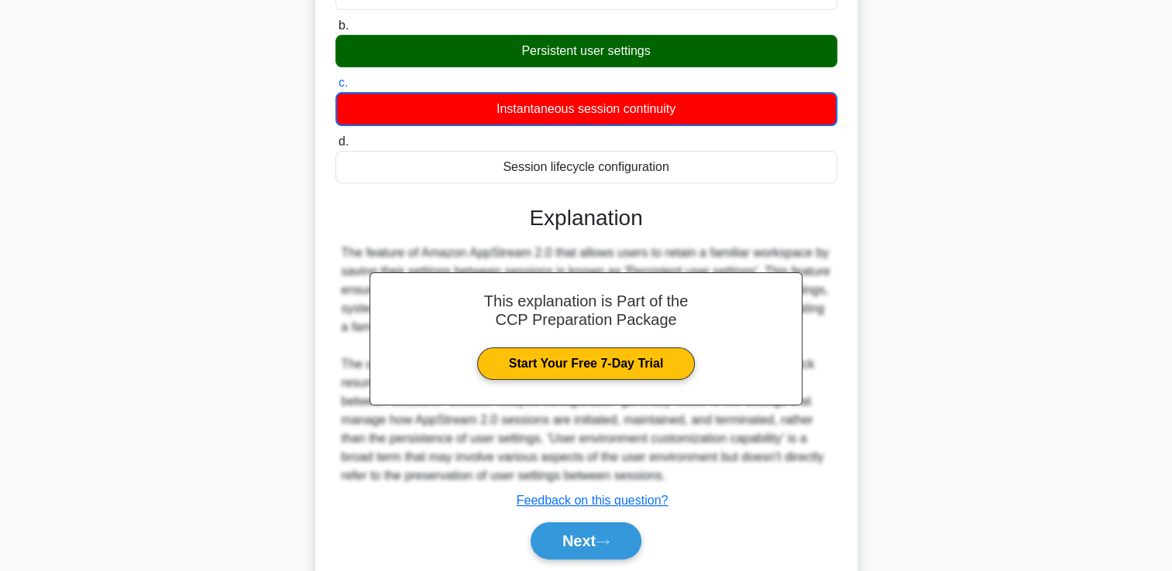
scroll to position [265, 0]
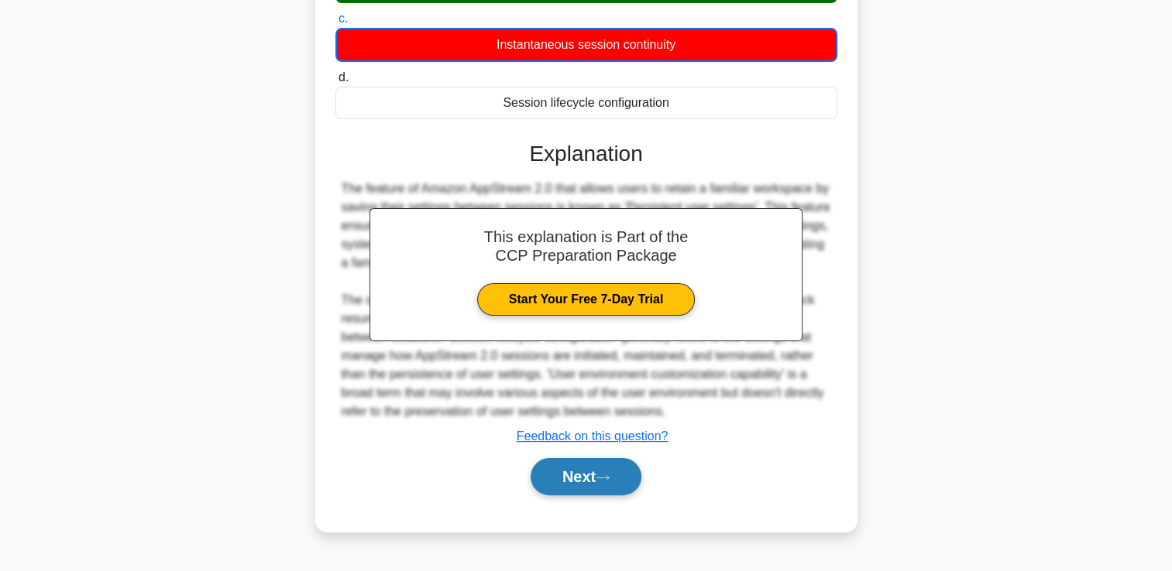
click at [552, 481] on button "Next" at bounding box center [585, 476] width 111 height 37
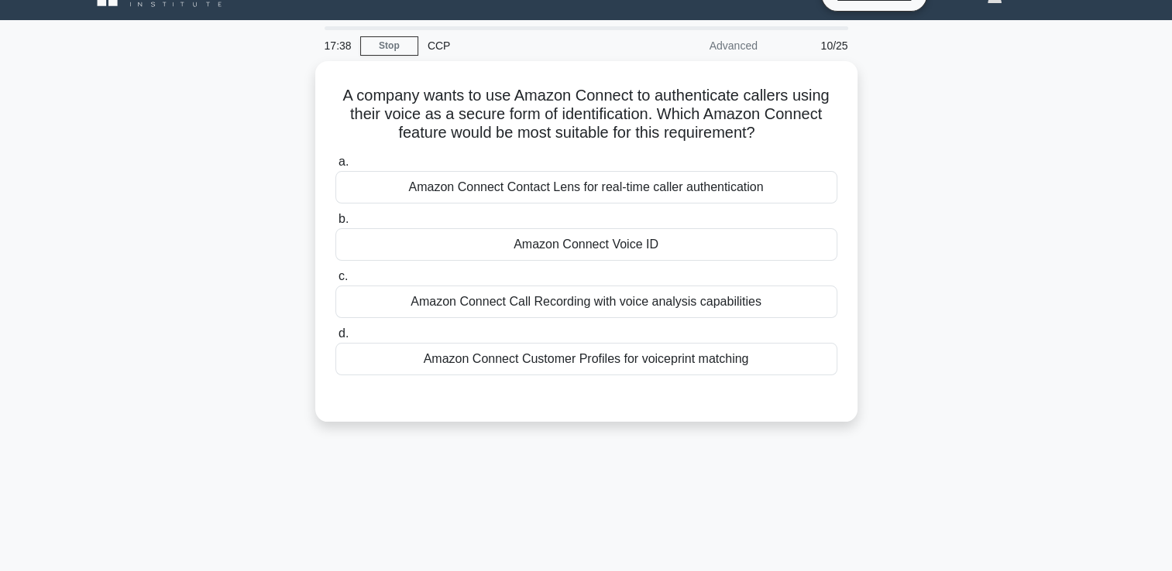
scroll to position [31, 0]
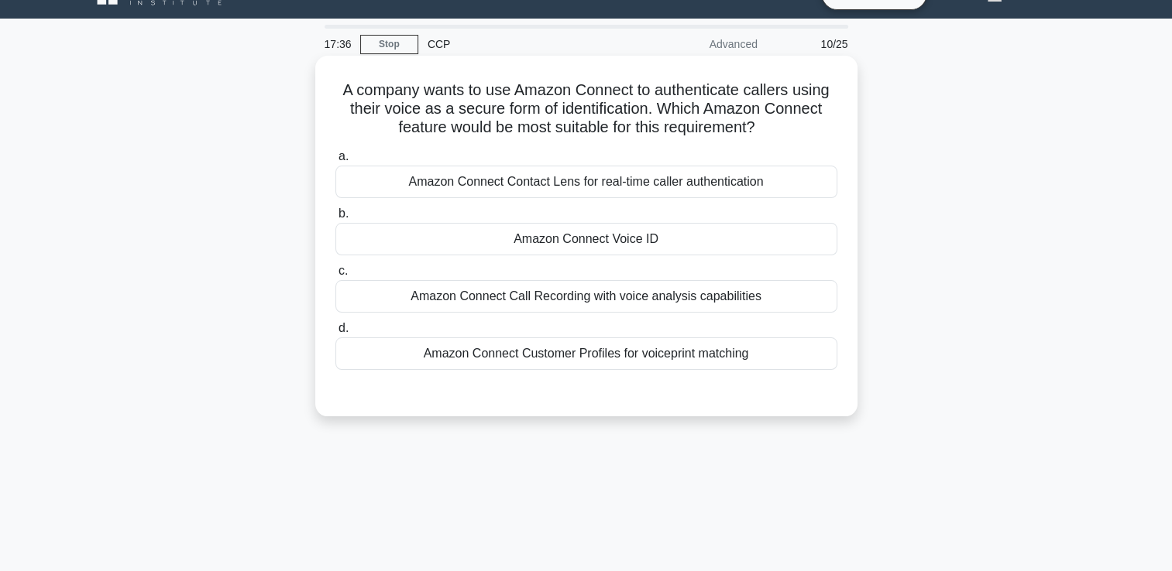
click at [628, 238] on div "Amazon Connect Voice ID" at bounding box center [586, 239] width 502 height 33
click at [335, 219] on input "b. Amazon Connect Voice ID" at bounding box center [335, 214] width 0 height 10
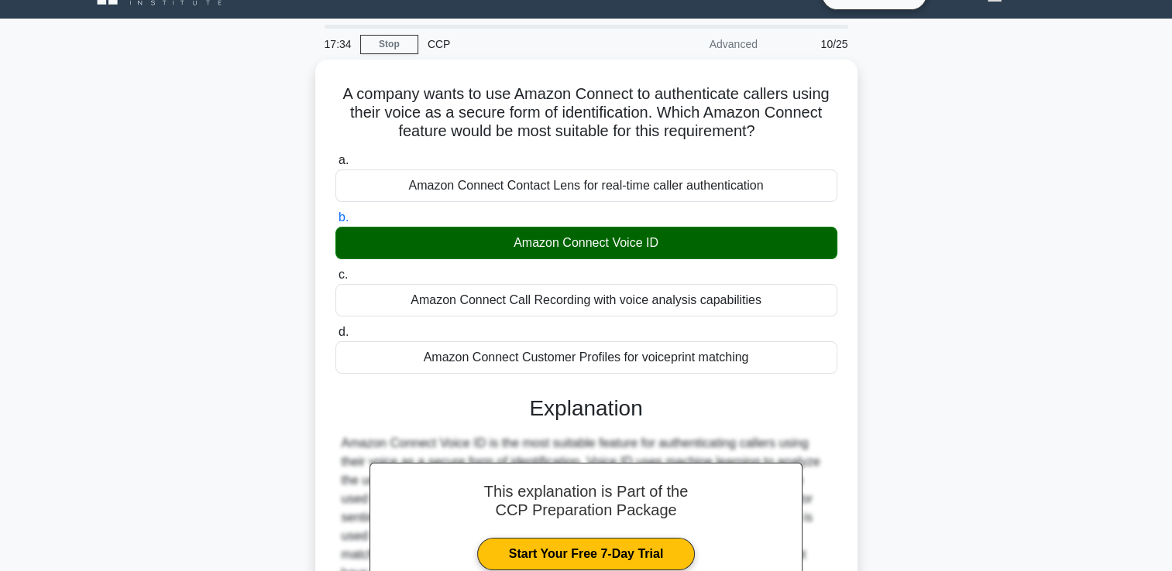
scroll to position [265, 0]
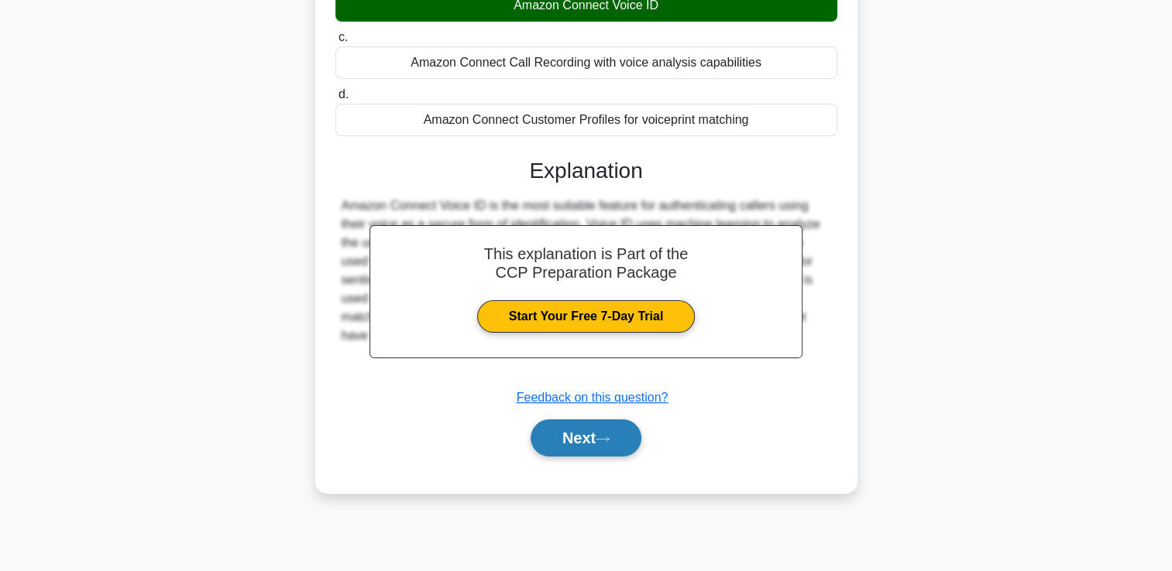
click at [575, 436] on button "Next" at bounding box center [585, 438] width 111 height 37
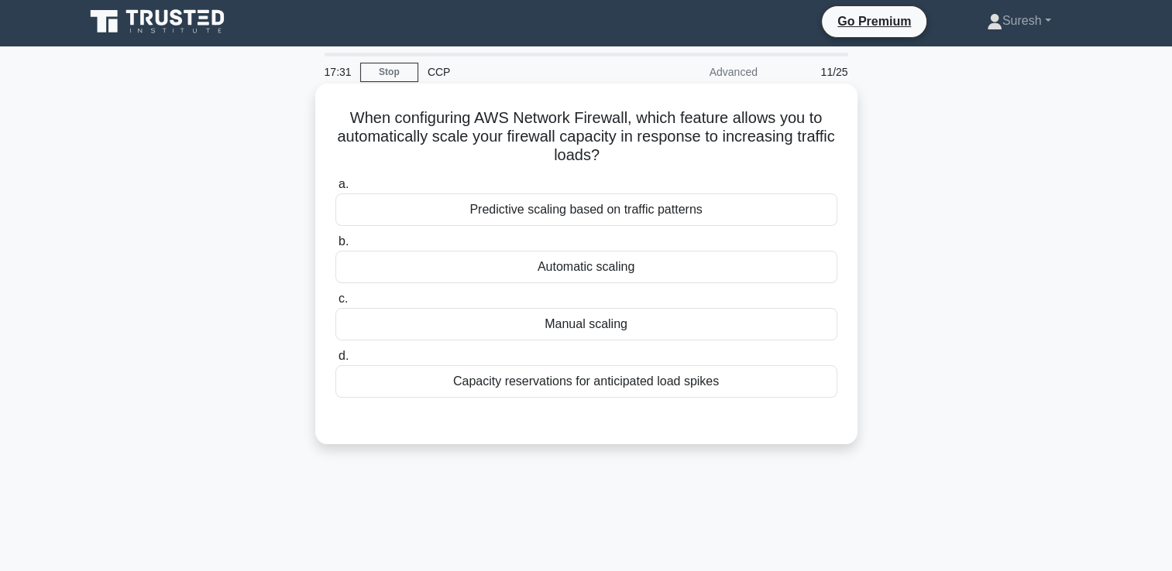
scroll to position [0, 0]
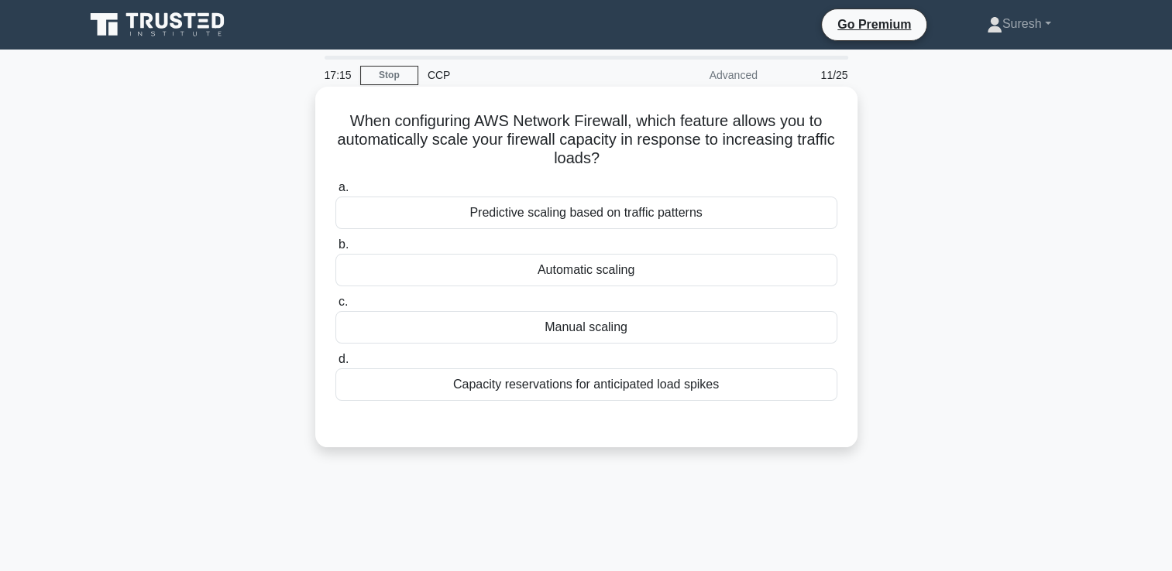
click at [556, 271] on div "Automatic scaling" at bounding box center [586, 270] width 502 height 33
click at [335, 250] on input "b. Automatic scaling" at bounding box center [335, 245] width 0 height 10
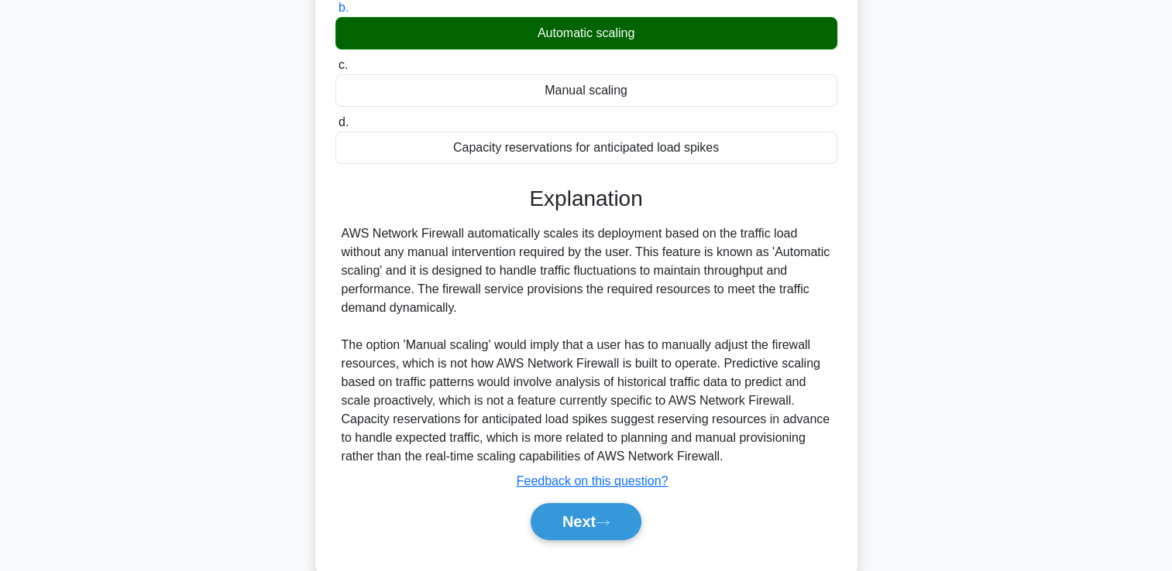
scroll to position [270, 0]
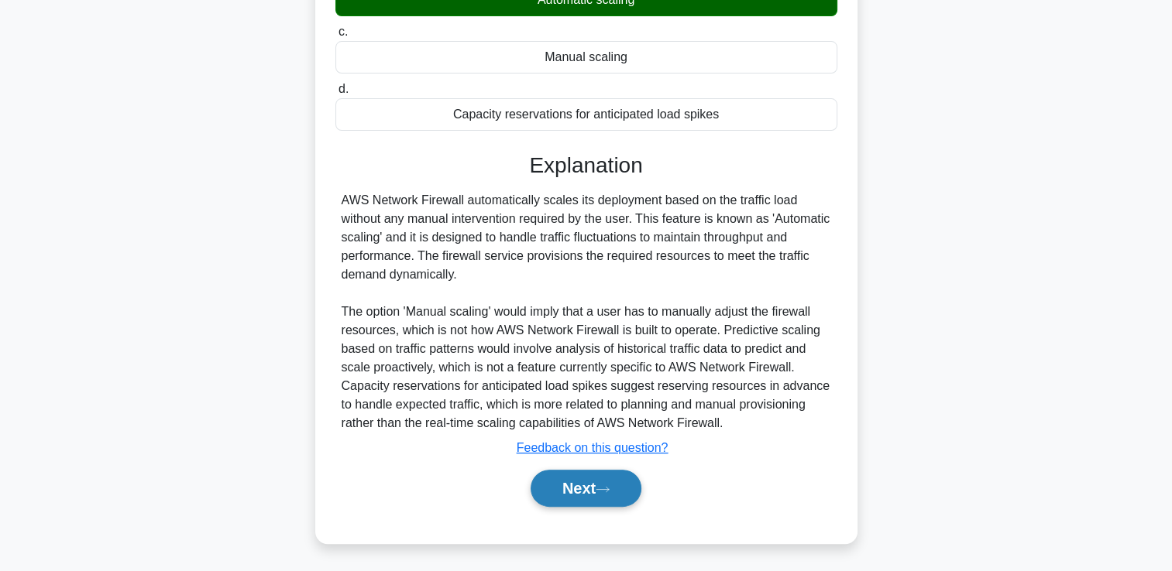
click at [575, 479] on button "Next" at bounding box center [585, 488] width 111 height 37
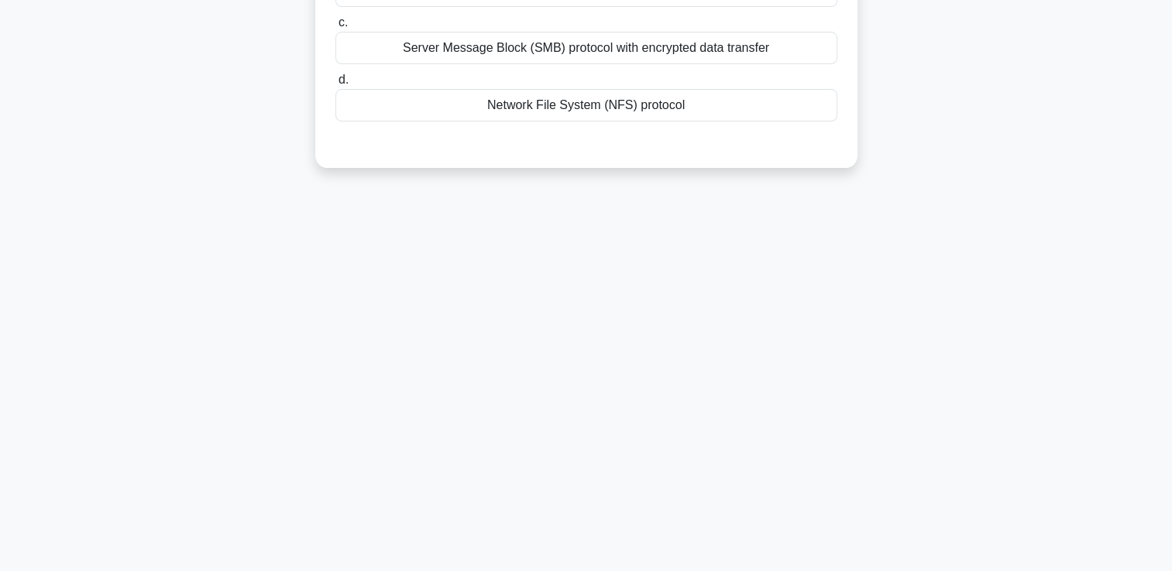
scroll to position [0, 0]
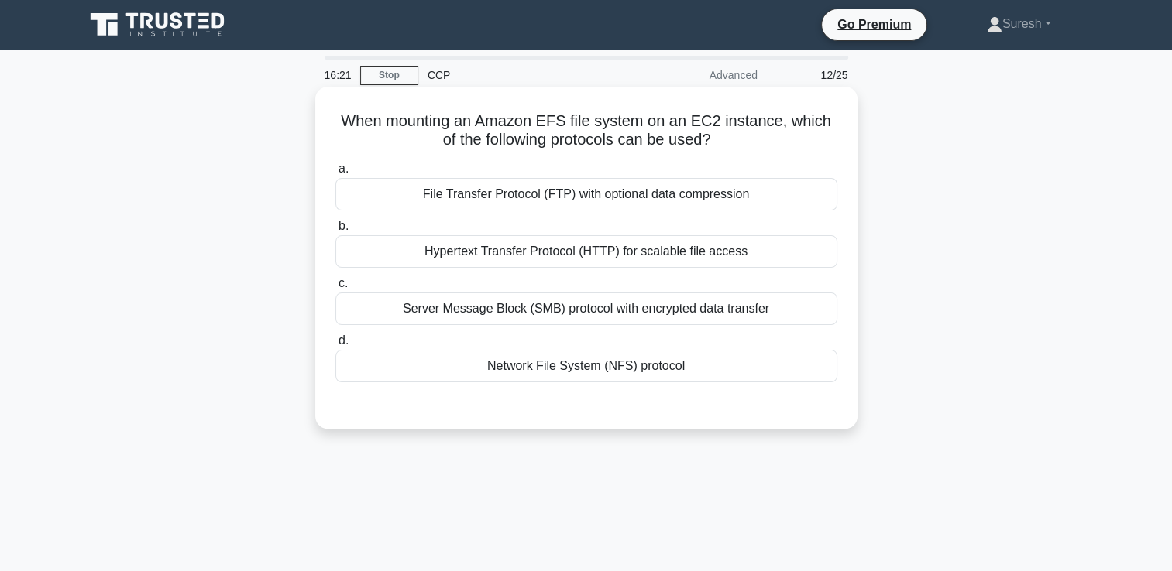
click at [598, 198] on div "File Transfer Protocol (FTP) with optional data compression" at bounding box center [586, 194] width 502 height 33
click at [335, 174] on input "a. File Transfer Protocol (FTP) with optional data compression" at bounding box center [335, 169] width 0 height 10
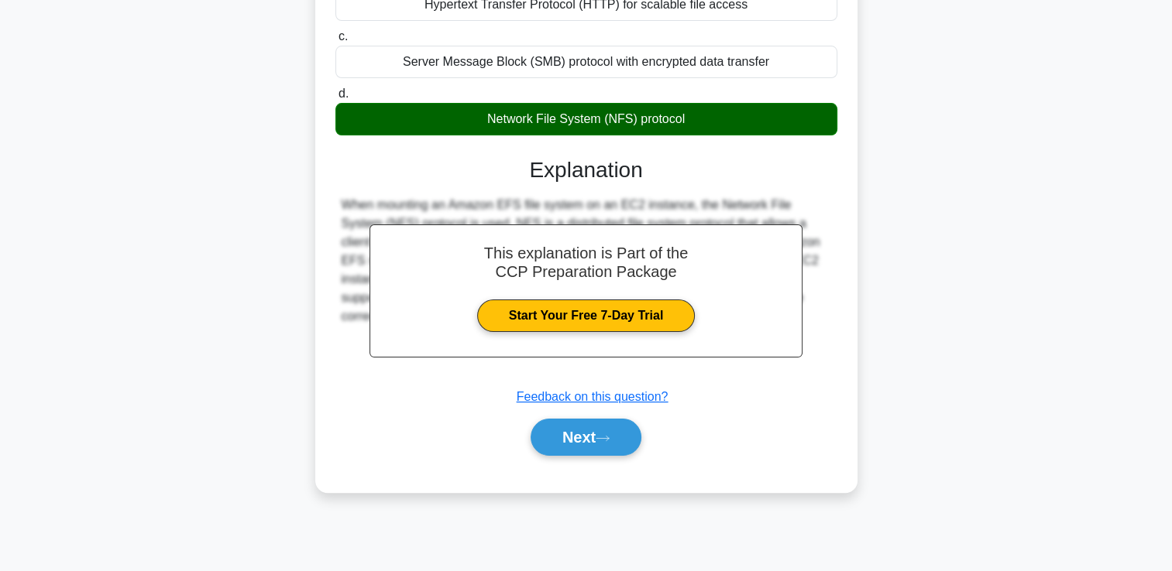
scroll to position [265, 0]
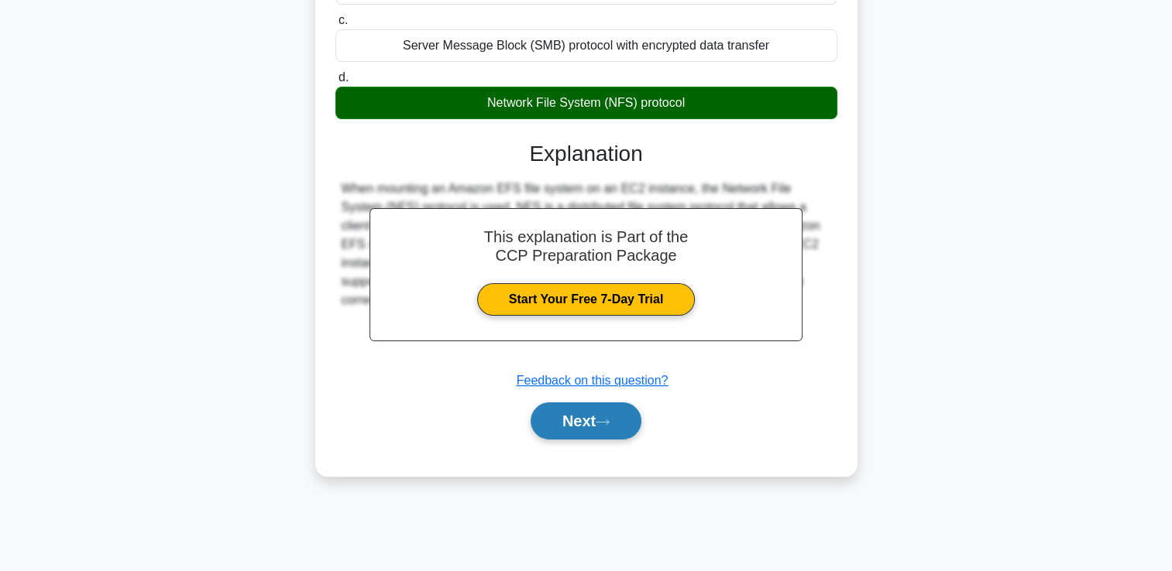
click at [573, 415] on button "Next" at bounding box center [585, 421] width 111 height 37
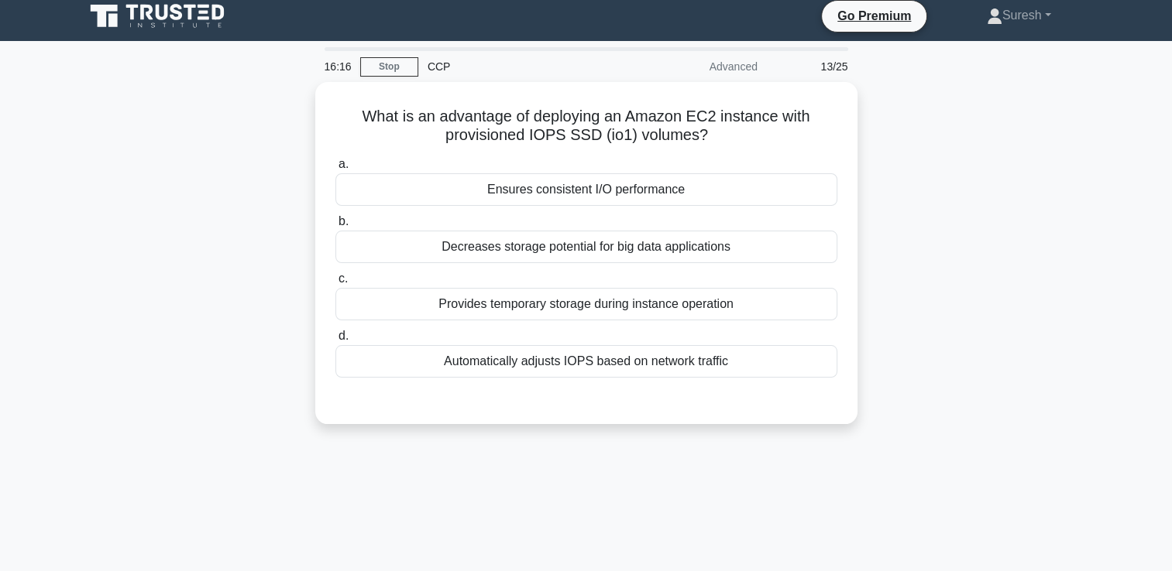
scroll to position [0, 0]
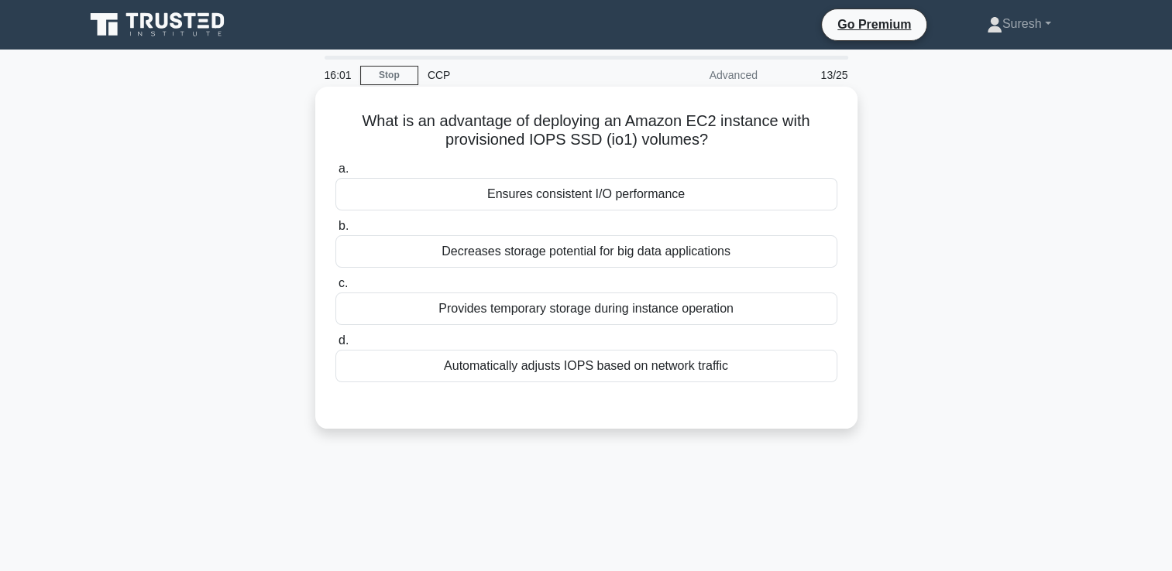
click at [647, 369] on div "Automatically adjusts IOPS based on network traffic" at bounding box center [586, 366] width 502 height 33
click at [335, 346] on input "d. Automatically adjusts IOPS based on network traffic" at bounding box center [335, 341] width 0 height 10
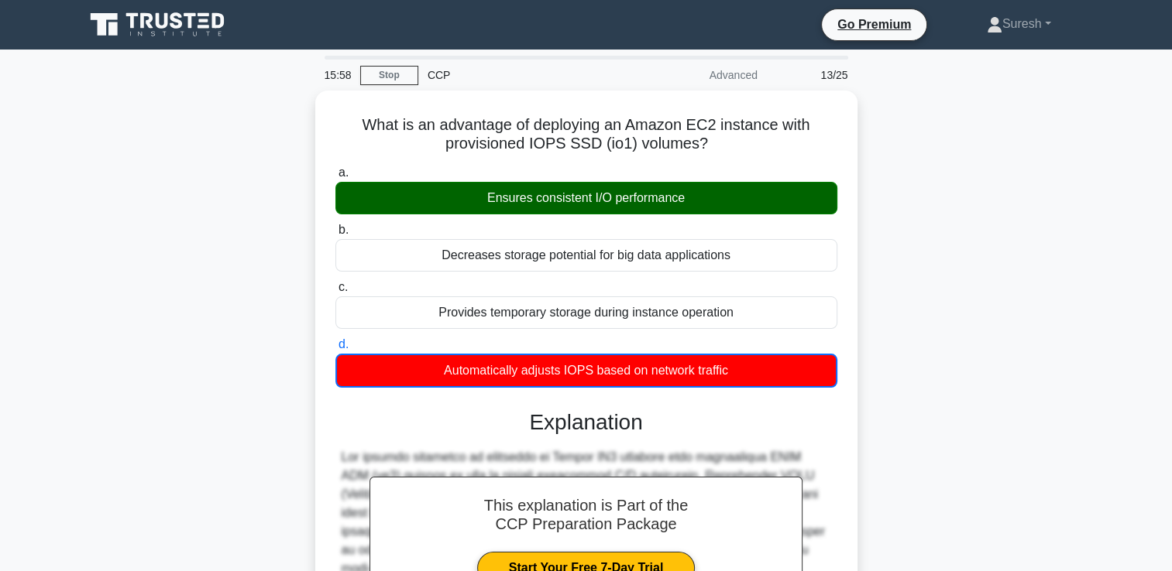
scroll to position [290, 0]
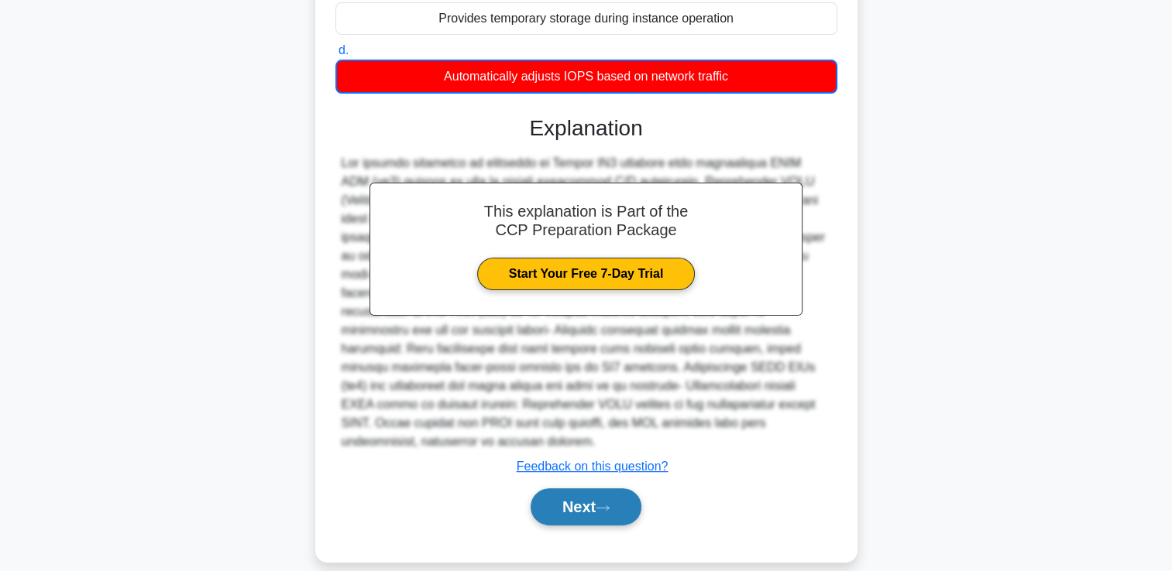
click at [564, 489] on button "Next" at bounding box center [585, 507] width 111 height 37
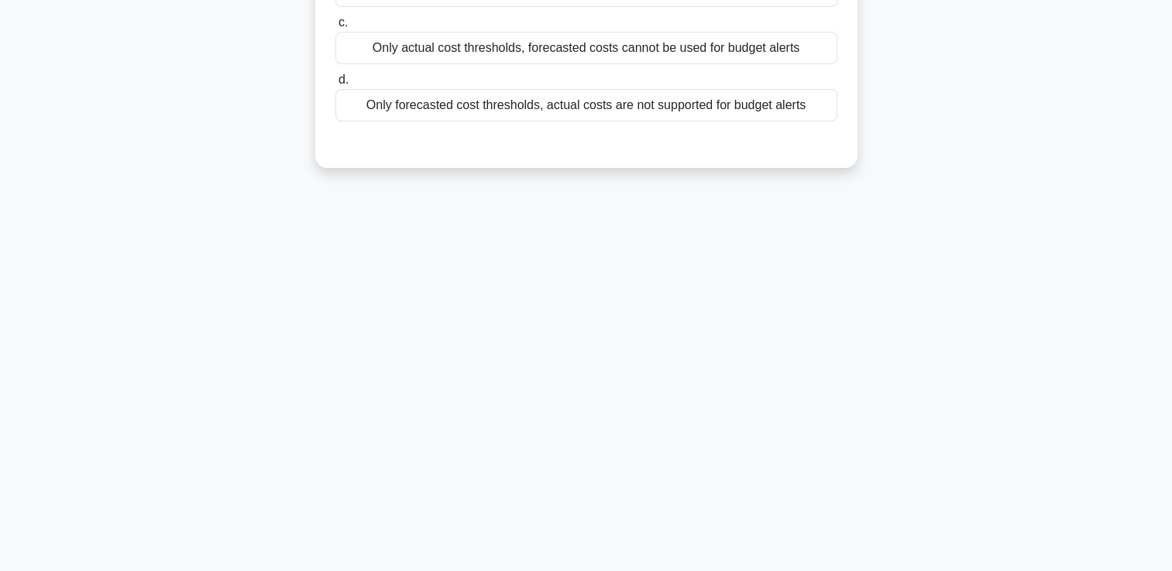
scroll to position [0, 0]
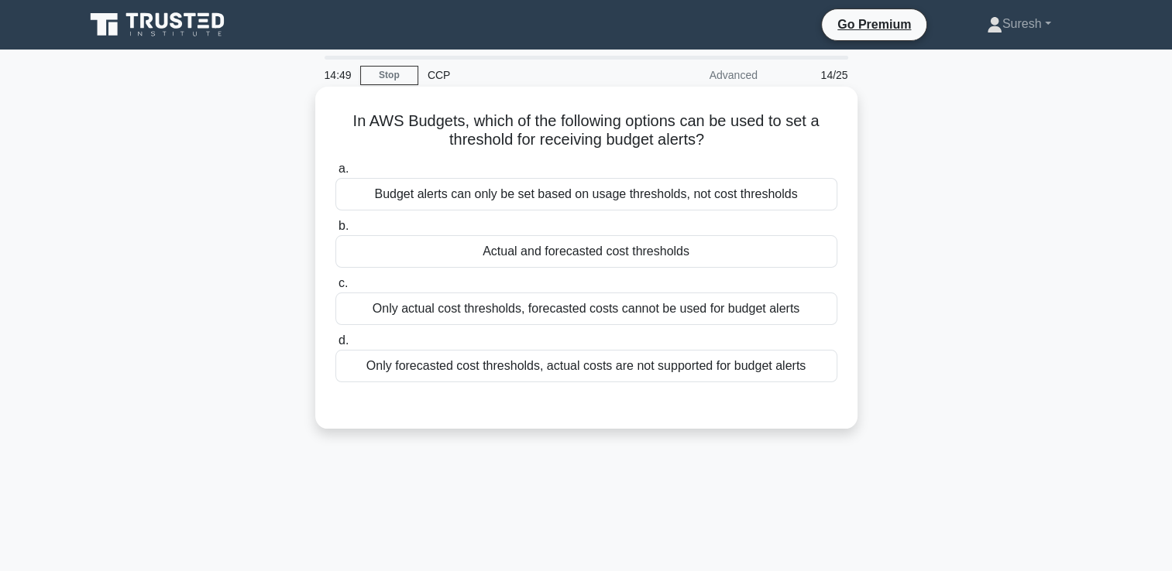
click at [438, 196] on div "Budget alerts can only be set based on usage thresholds, not cost thresholds" at bounding box center [586, 194] width 502 height 33
click at [335, 174] on input "a. Budget alerts can only be set based on usage thresholds, not cost thresholds" at bounding box center [335, 169] width 0 height 10
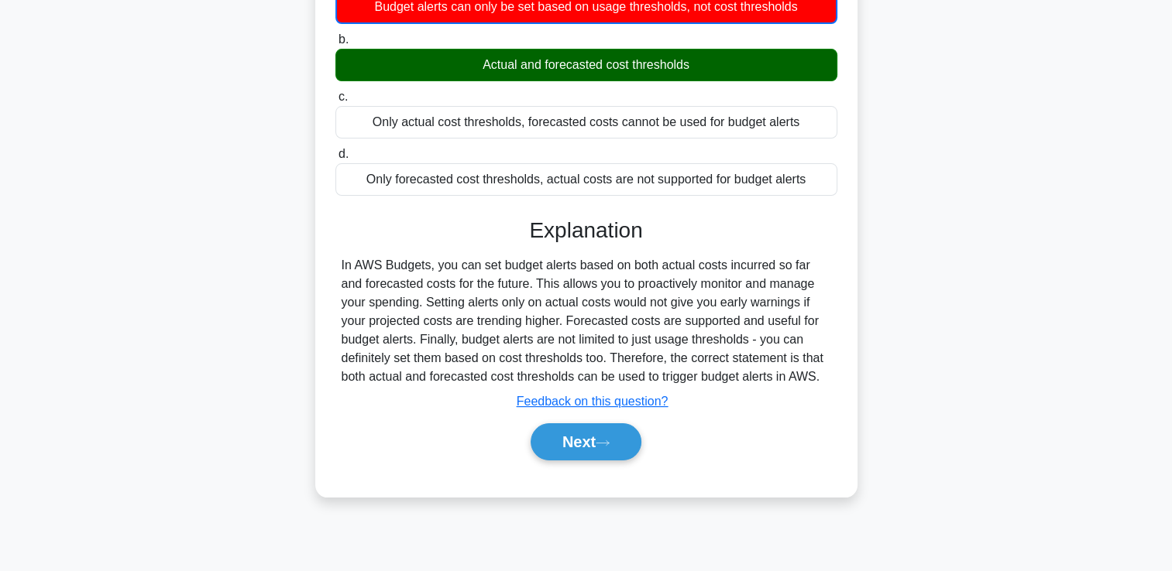
scroll to position [265, 0]
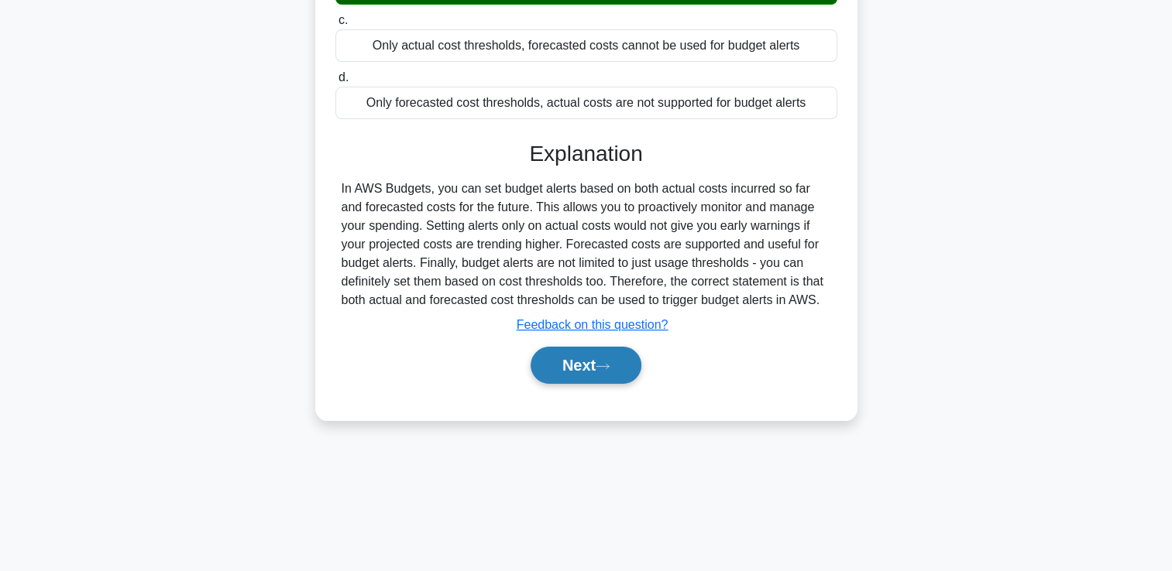
click at [564, 355] on button "Next" at bounding box center [585, 365] width 111 height 37
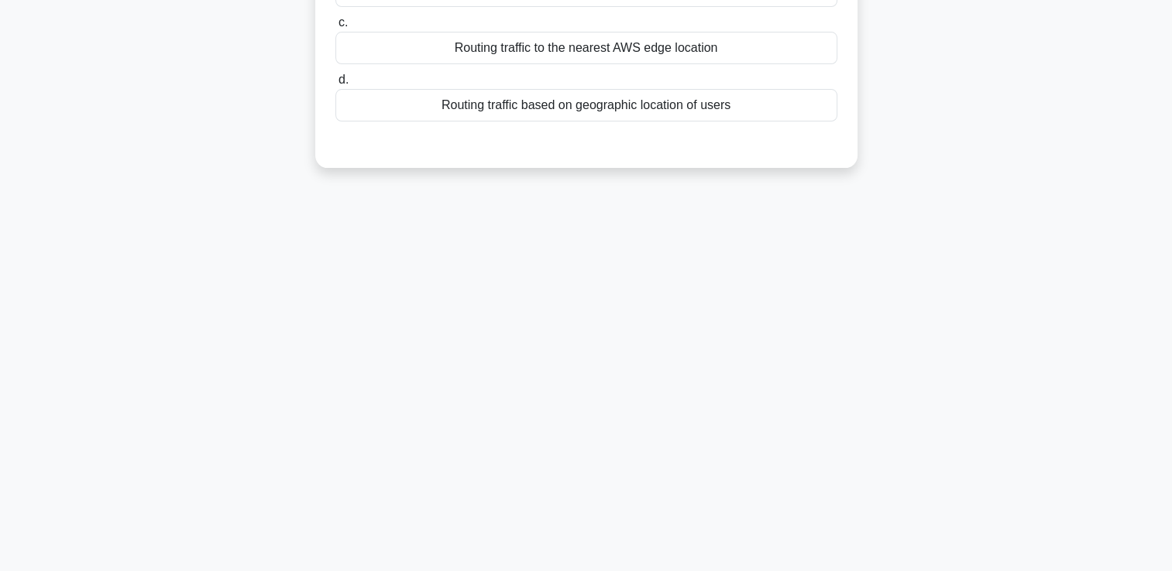
scroll to position [0, 0]
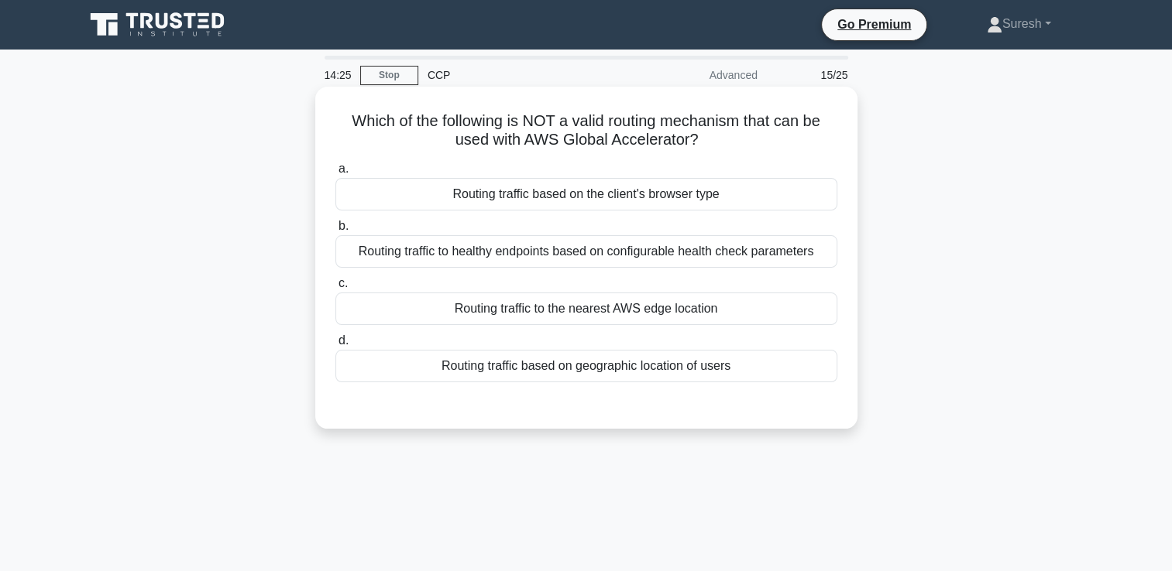
click at [635, 253] on div "Routing traffic to healthy endpoints based on configurable health check paramet…" at bounding box center [586, 251] width 502 height 33
click at [335, 232] on input "b. Routing traffic to healthy endpoints based on configurable health check para…" at bounding box center [335, 226] width 0 height 10
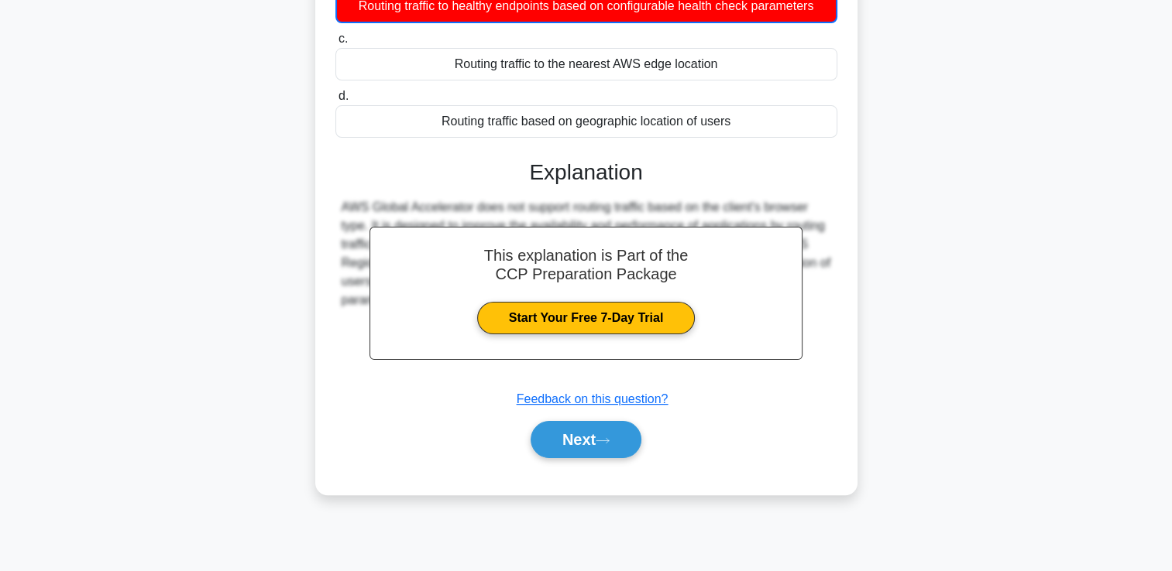
scroll to position [265, 0]
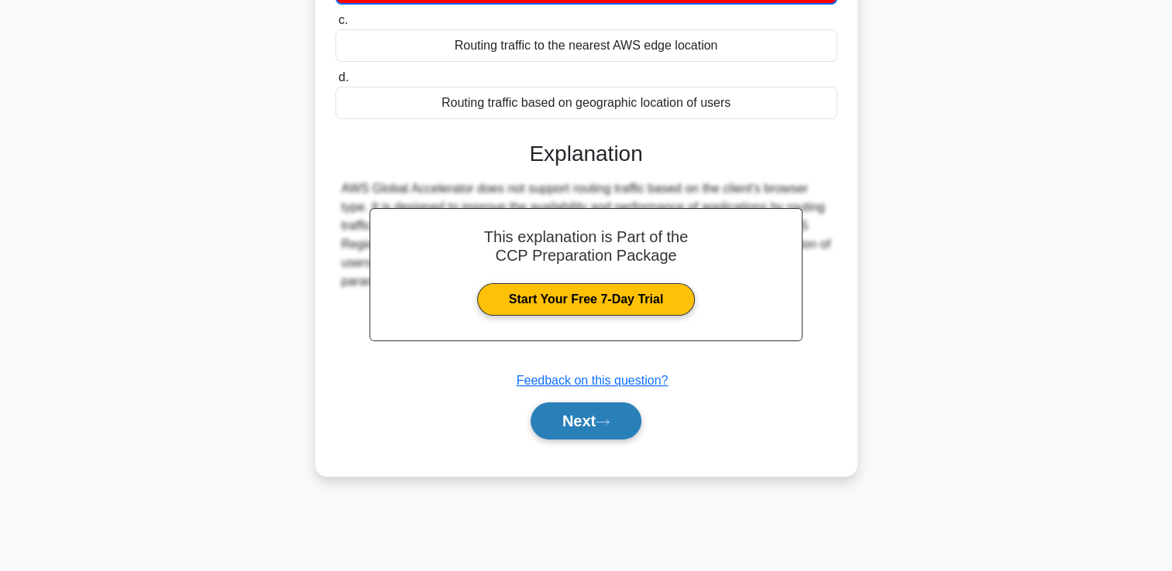
click at [584, 420] on button "Next" at bounding box center [585, 421] width 111 height 37
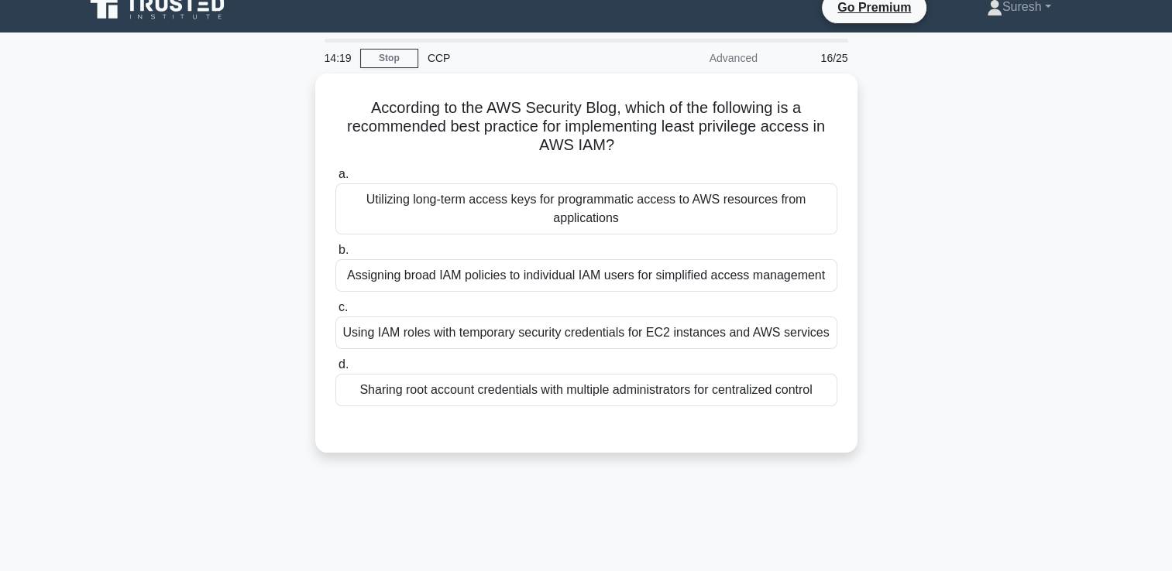
scroll to position [0, 0]
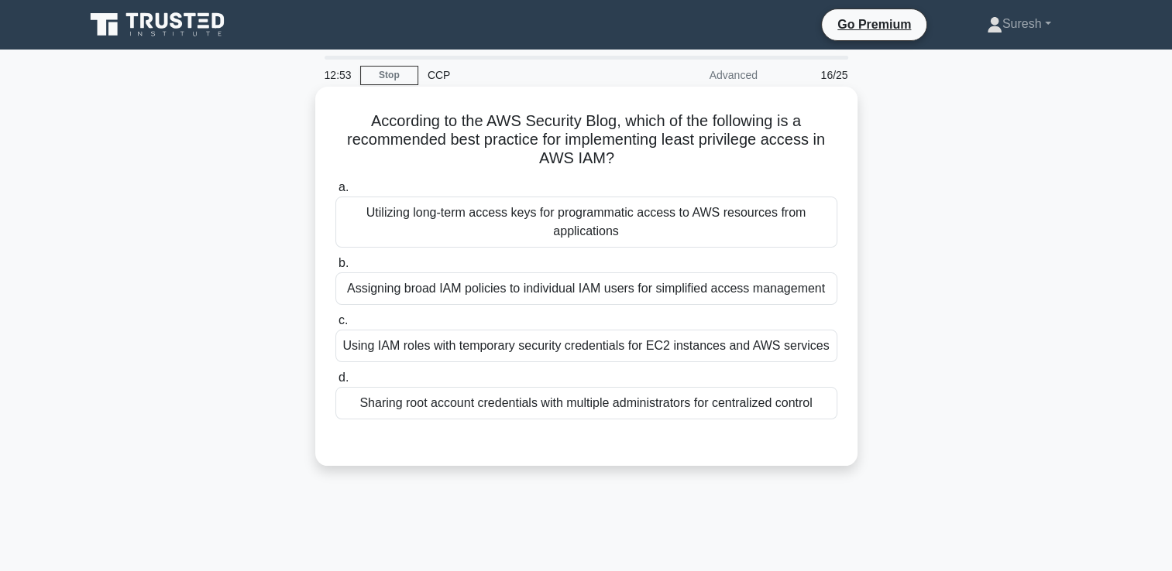
click at [606, 339] on div "Using IAM roles with temporary security credentials for EC2 instances and AWS s…" at bounding box center [586, 346] width 502 height 33
click at [335, 326] on input "c. Using IAM roles with temporary security credentials for EC2 instances and AW…" at bounding box center [335, 321] width 0 height 10
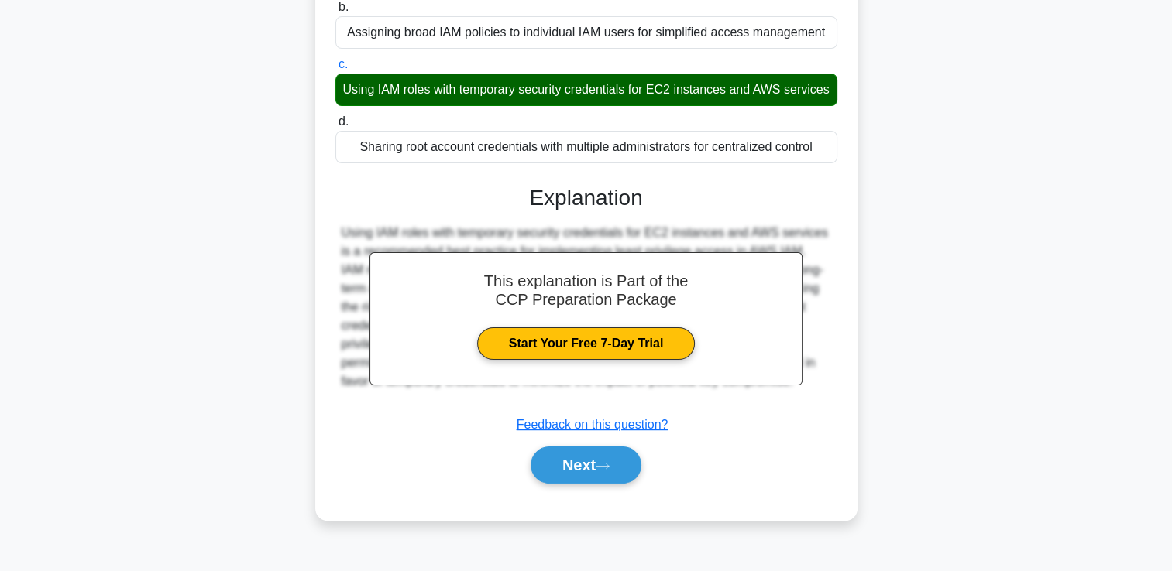
scroll to position [265, 0]
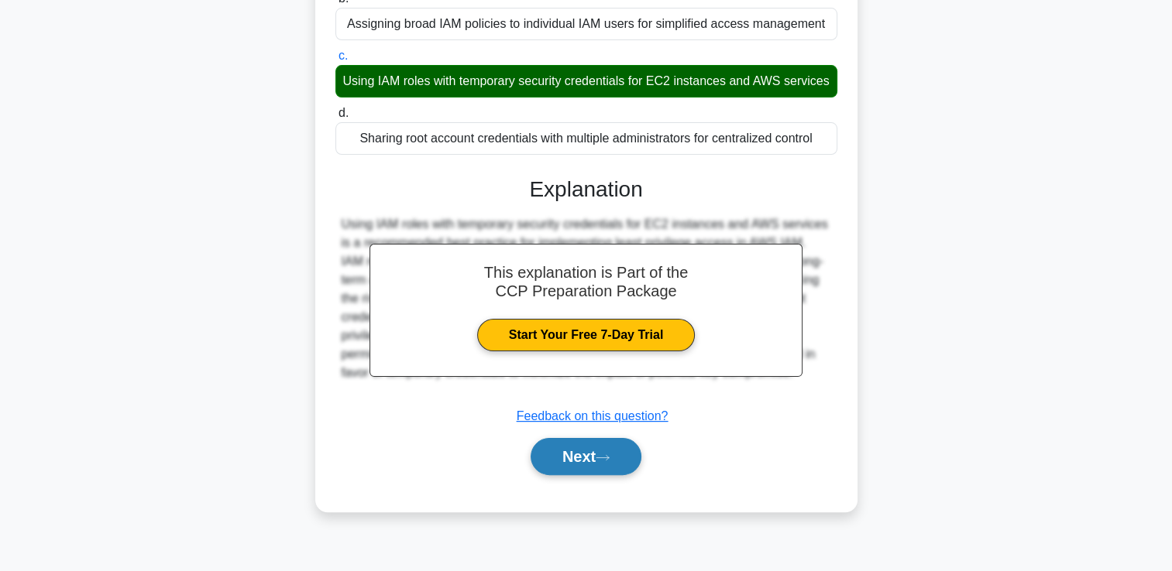
click at [586, 469] on button "Next" at bounding box center [585, 456] width 111 height 37
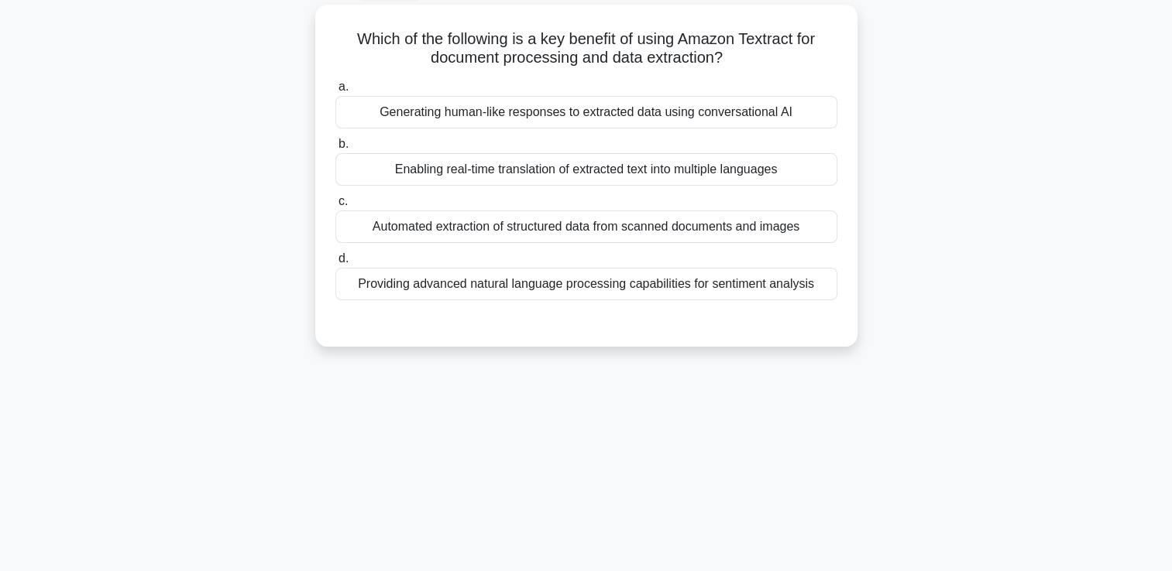
scroll to position [0, 0]
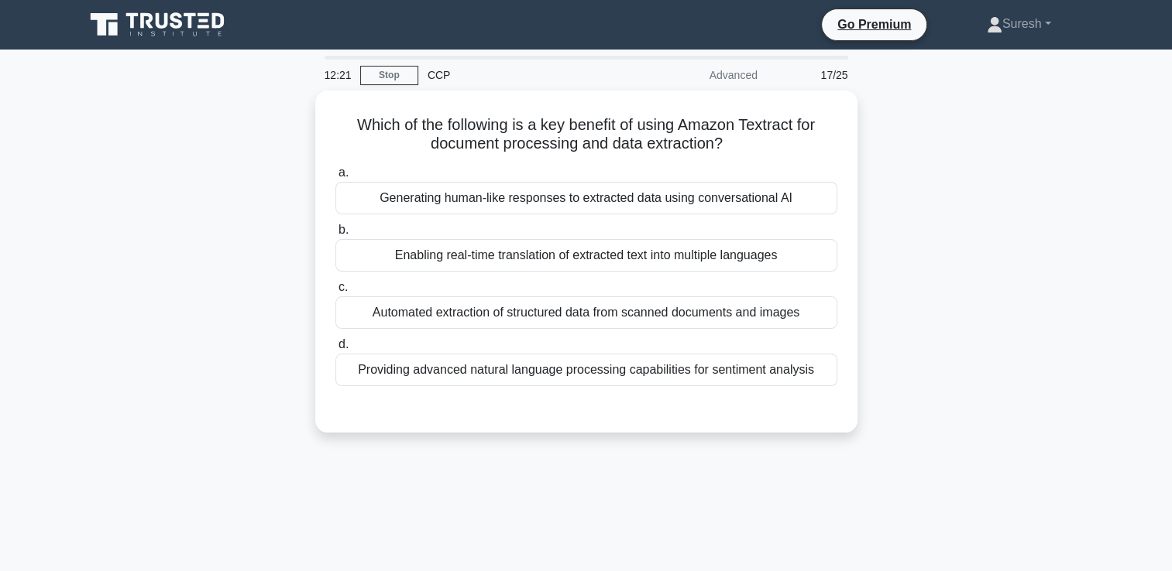
click at [922, 413] on div "Which of the following is a key benefit of using Amazon Textract for document p…" at bounding box center [586, 271] width 1022 height 361
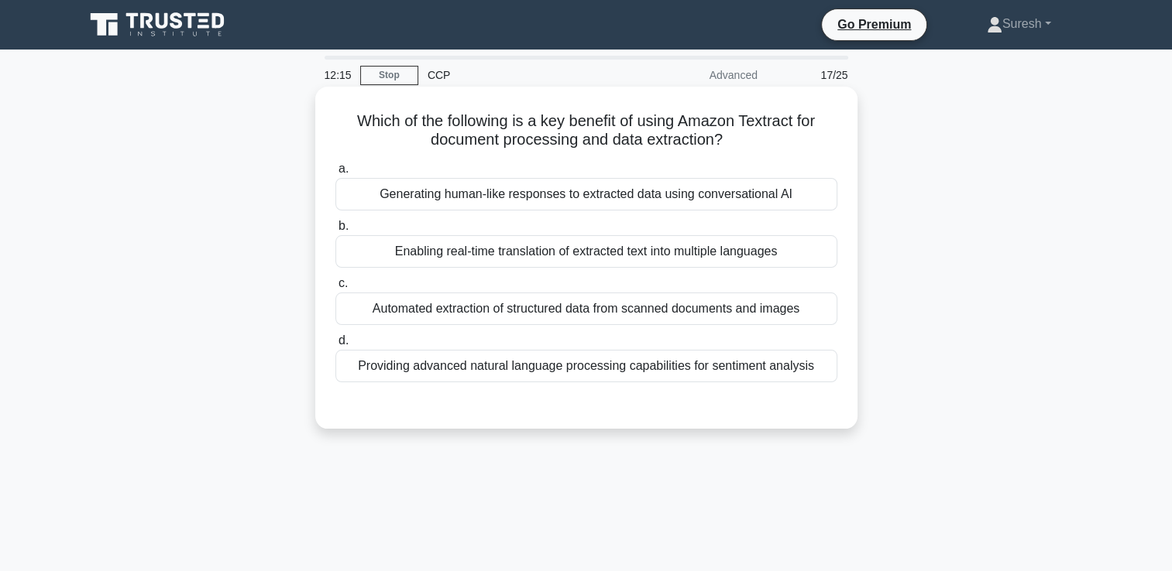
click at [738, 311] on div "Automated extraction of structured data from scanned documents and images" at bounding box center [586, 309] width 502 height 33
click at [335, 289] on input "c. Automated extraction of structured data from scanned documents and images" at bounding box center [335, 284] width 0 height 10
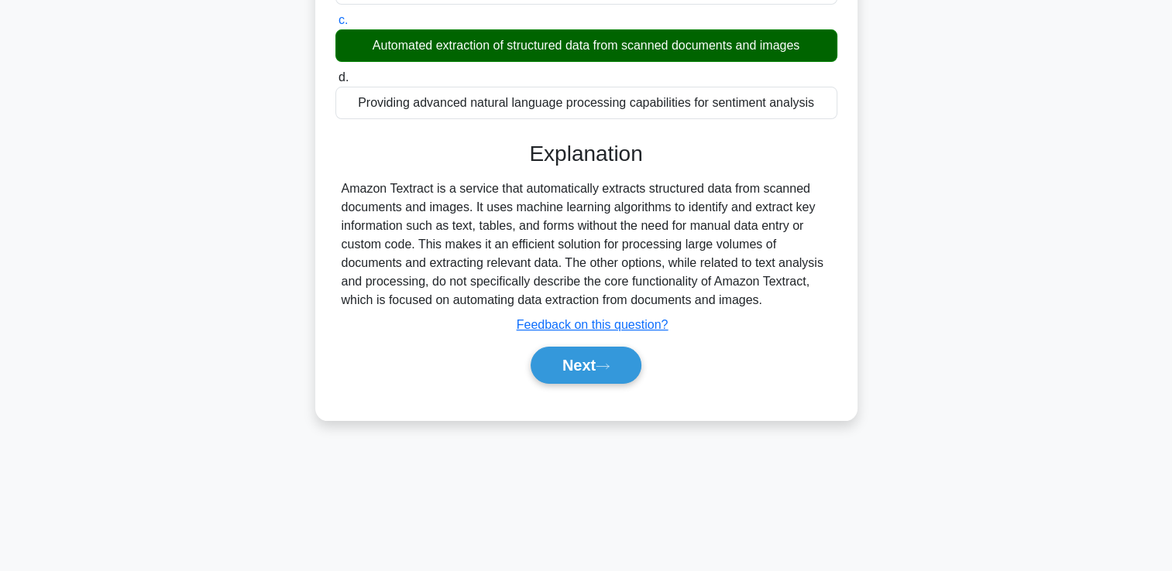
scroll to position [265, 0]
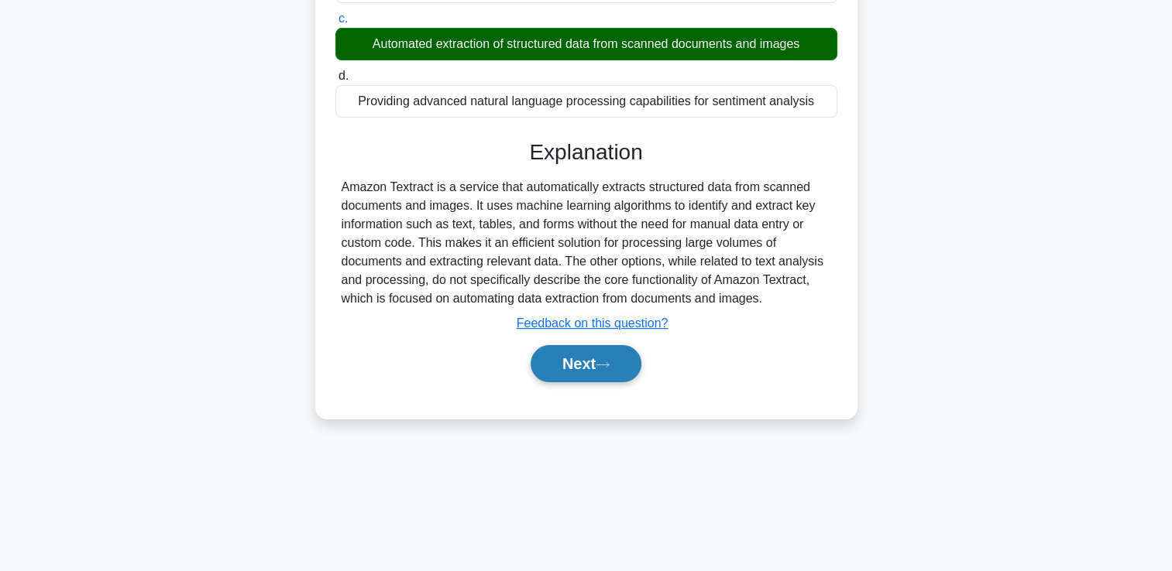
click at [571, 359] on button "Next" at bounding box center [585, 363] width 111 height 37
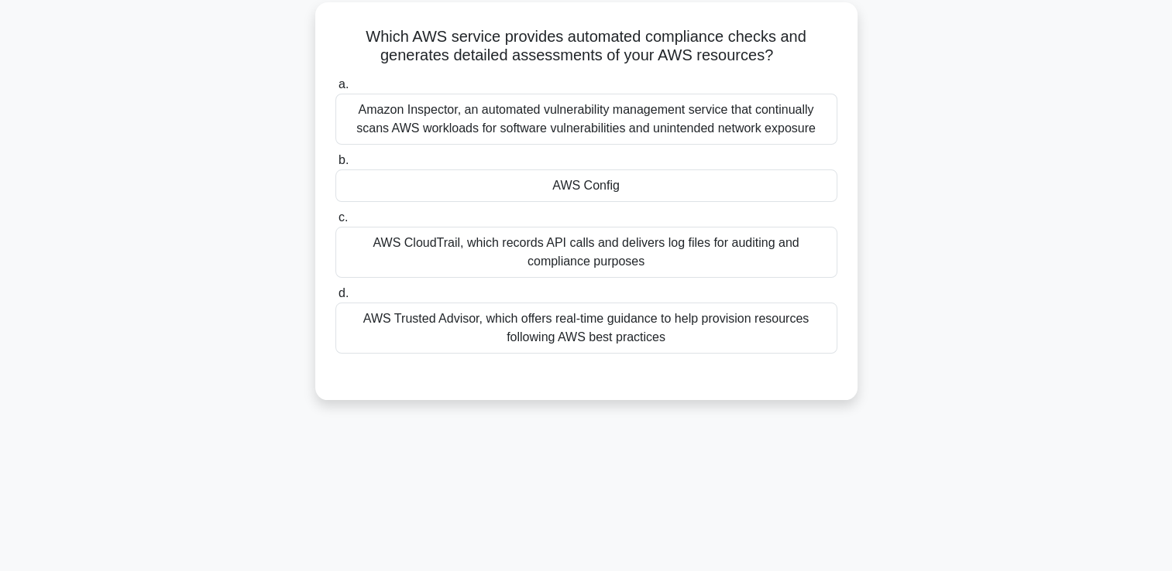
scroll to position [0, 0]
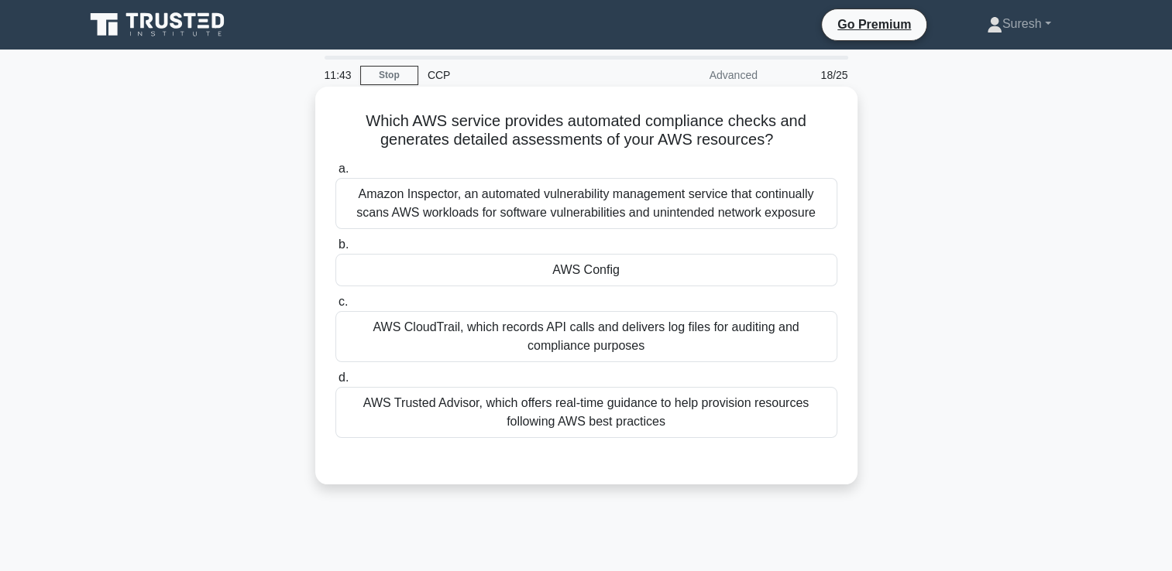
click at [635, 413] on div "AWS Trusted Advisor, which offers real-time guidance to help provision resource…" at bounding box center [586, 412] width 502 height 51
click at [335, 383] on input "d. AWS Trusted Advisor, which offers real-time guidance to help provision resou…" at bounding box center [335, 378] width 0 height 10
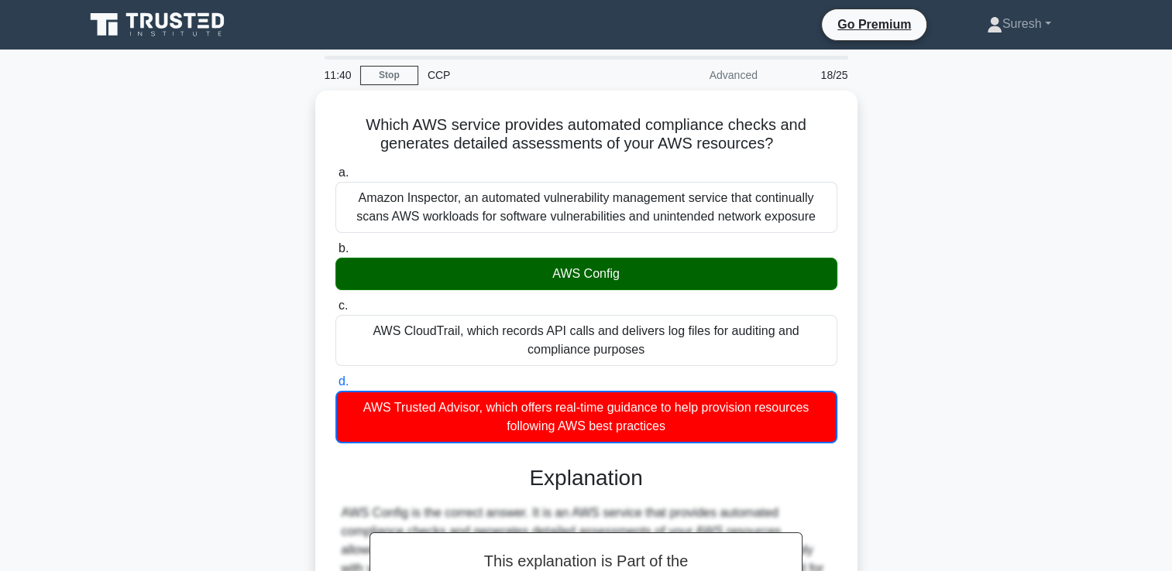
scroll to position [265, 0]
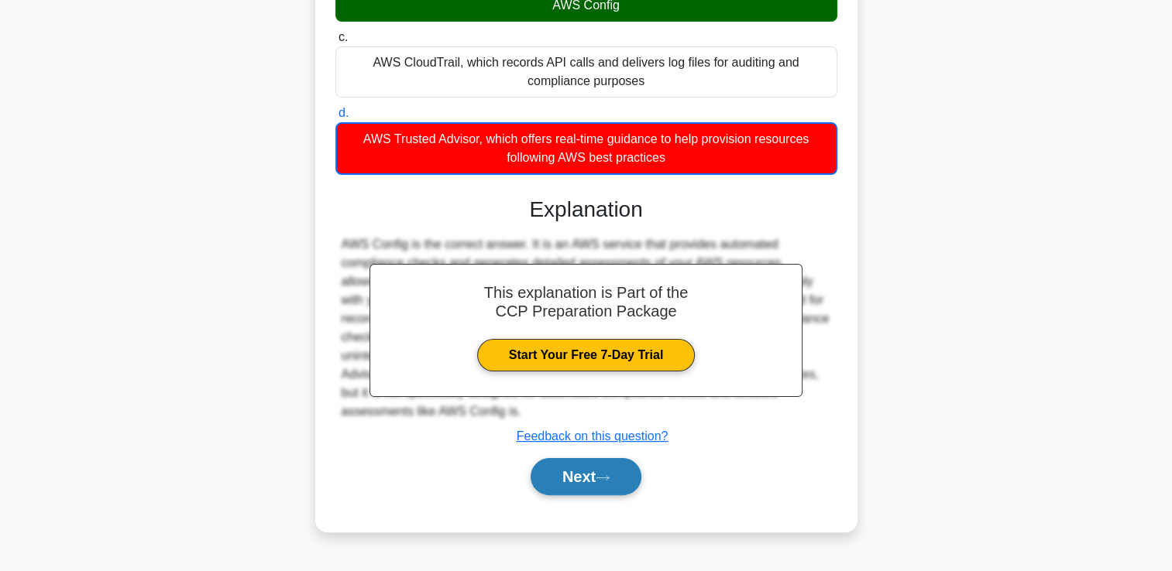
click at [598, 472] on button "Next" at bounding box center [585, 476] width 111 height 37
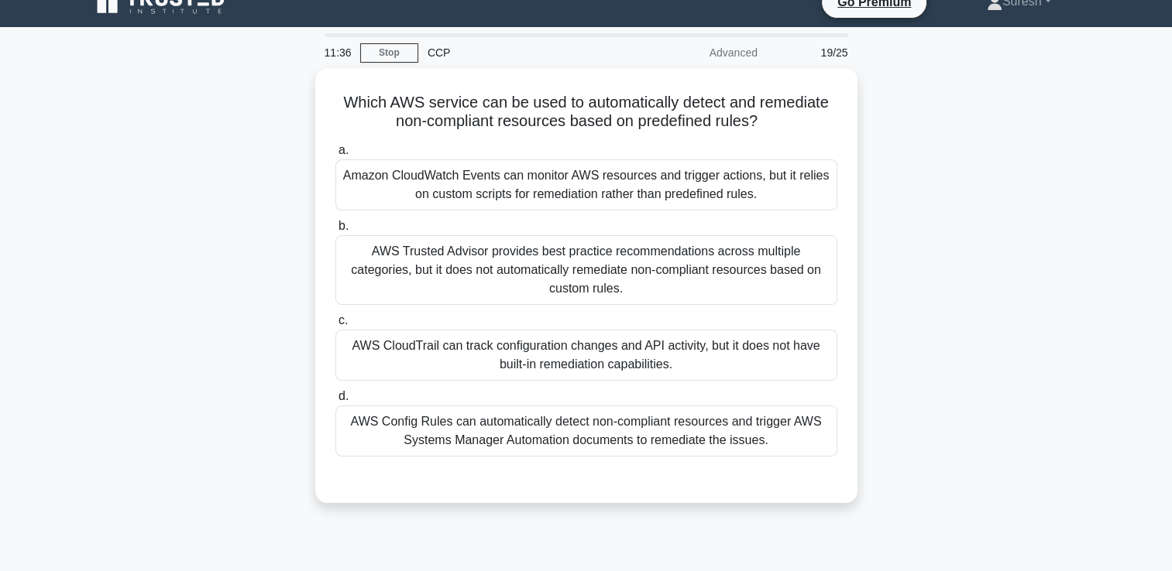
scroll to position [0, 0]
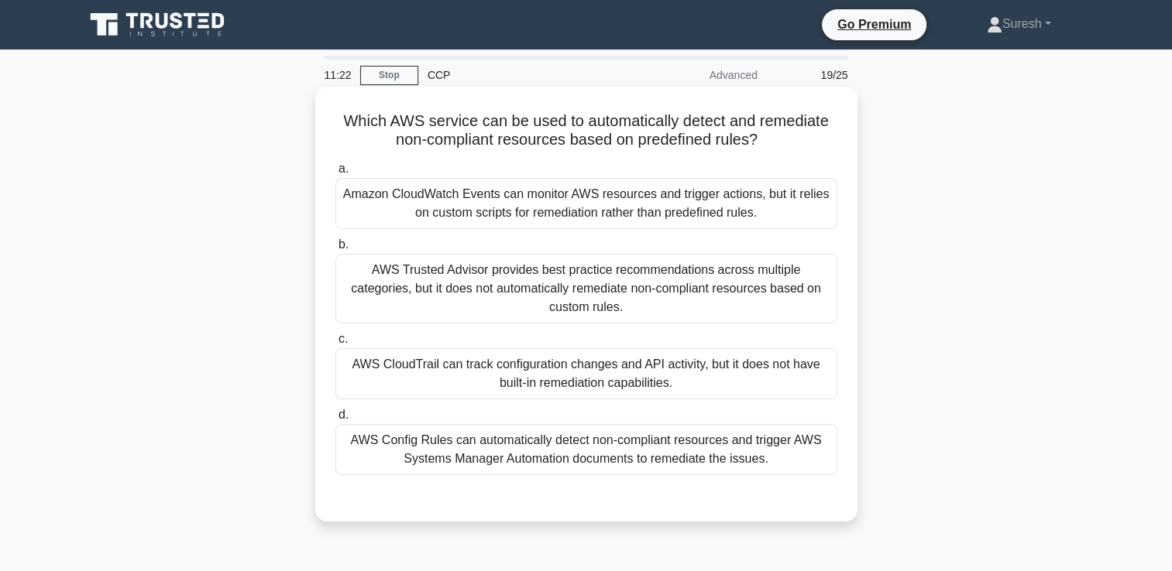
click at [616, 429] on div "AWS Config Rules can automatically detect non-compliant resources and trigger A…" at bounding box center [586, 449] width 502 height 51
click at [335, 420] on input "d. AWS Config Rules can automatically detect non-compliant resources and trigge…" at bounding box center [335, 415] width 0 height 10
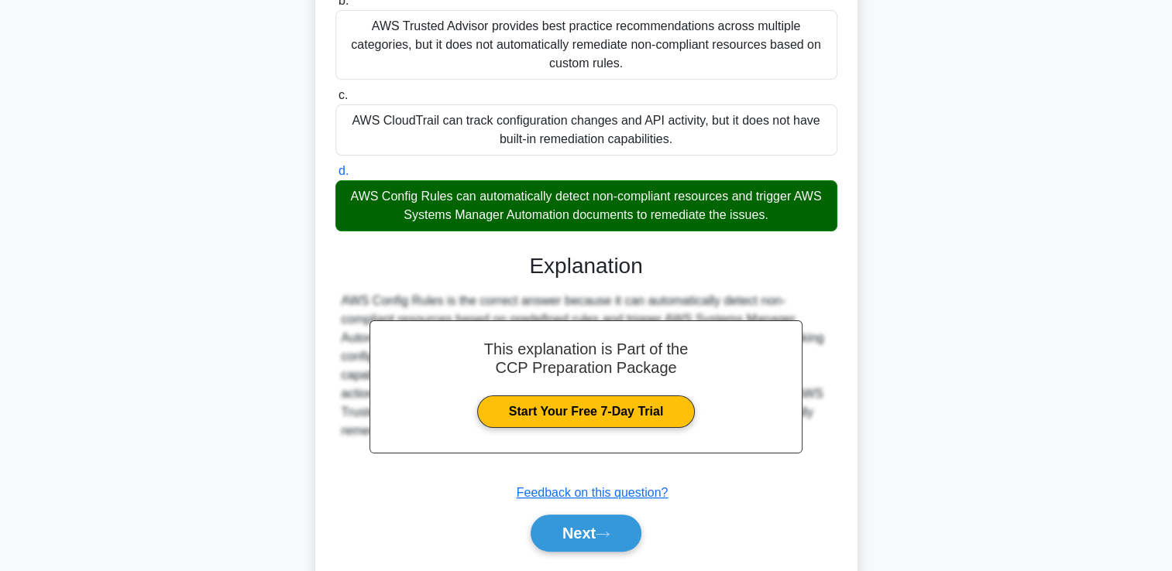
scroll to position [270, 0]
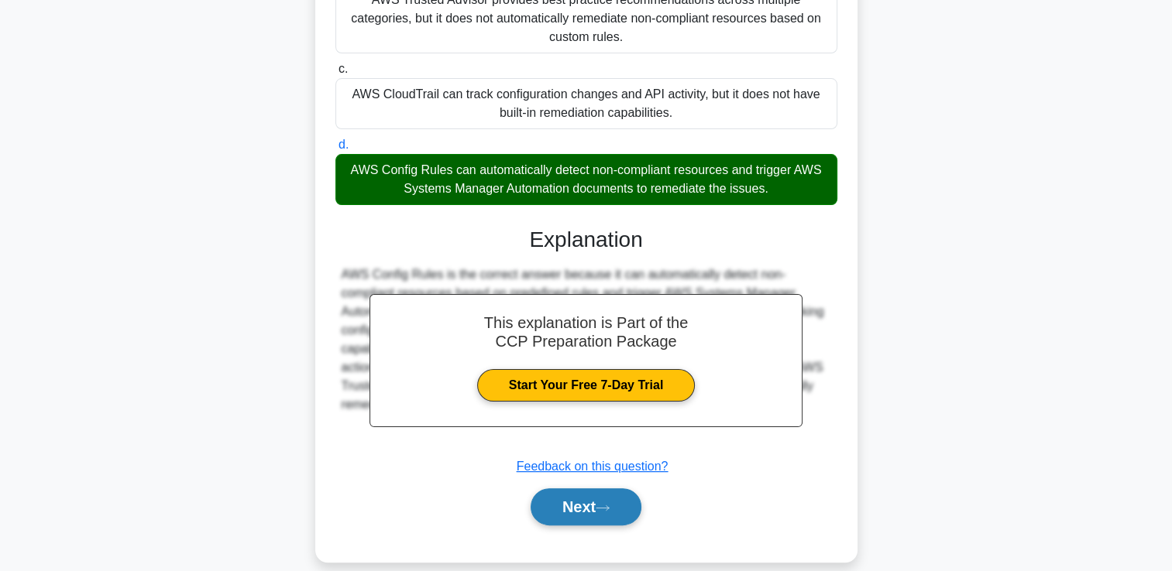
click at [564, 492] on button "Next" at bounding box center [585, 507] width 111 height 37
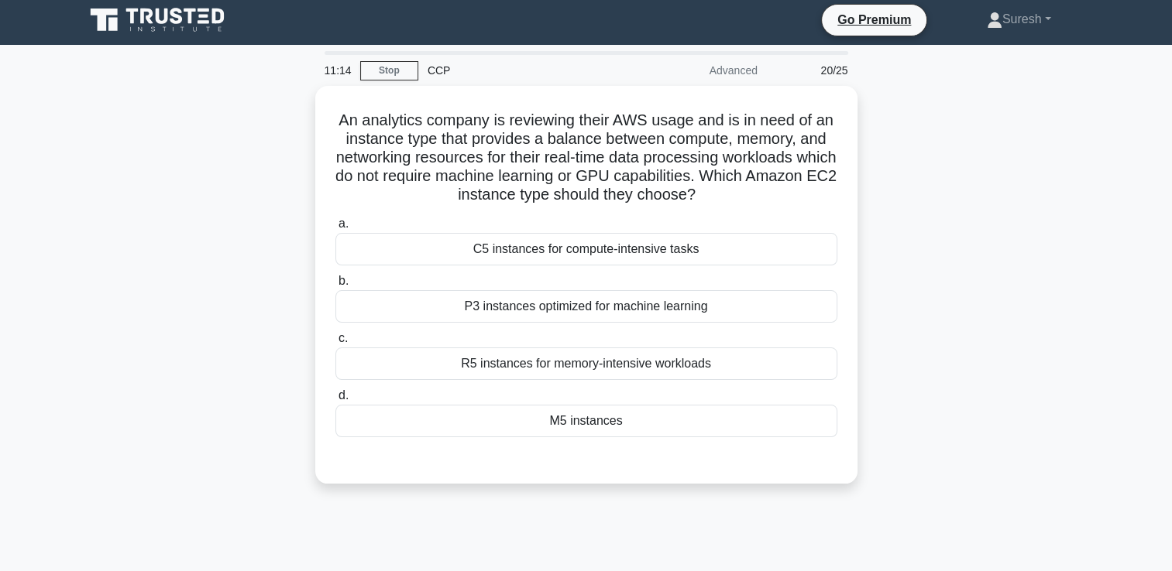
scroll to position [0, 0]
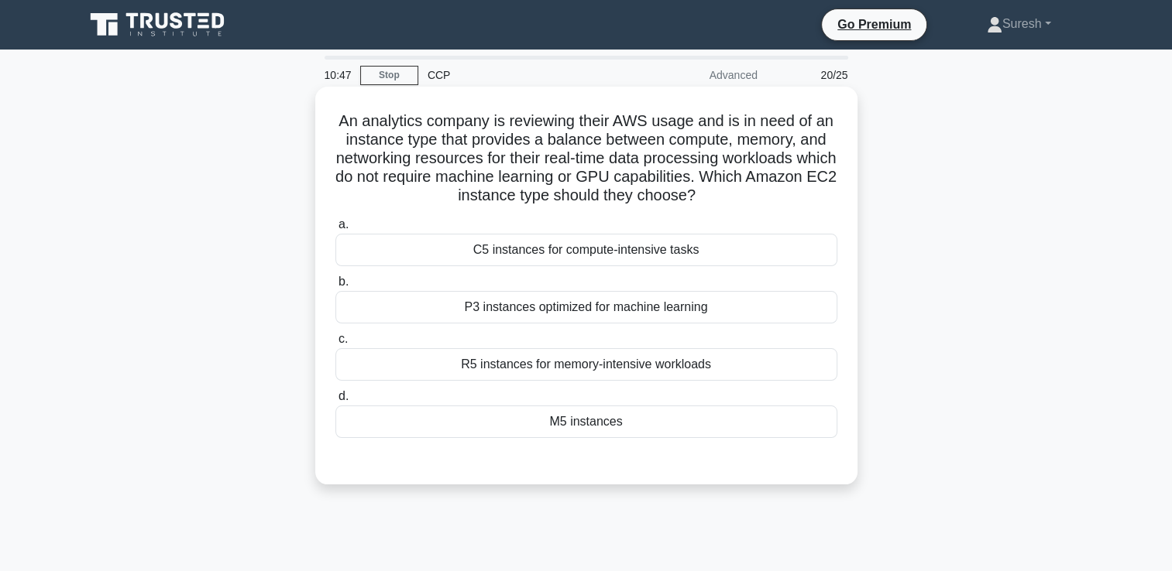
click at [578, 426] on div "M5 instances" at bounding box center [586, 422] width 502 height 33
click at [335, 402] on input "d. M5 instances" at bounding box center [335, 397] width 0 height 10
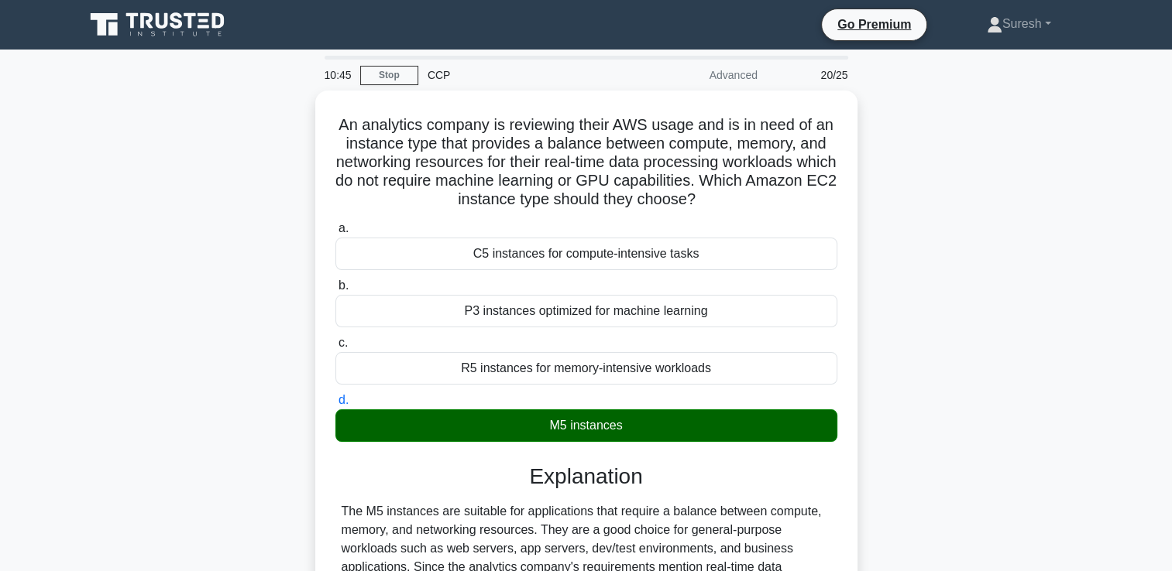
scroll to position [345, 0]
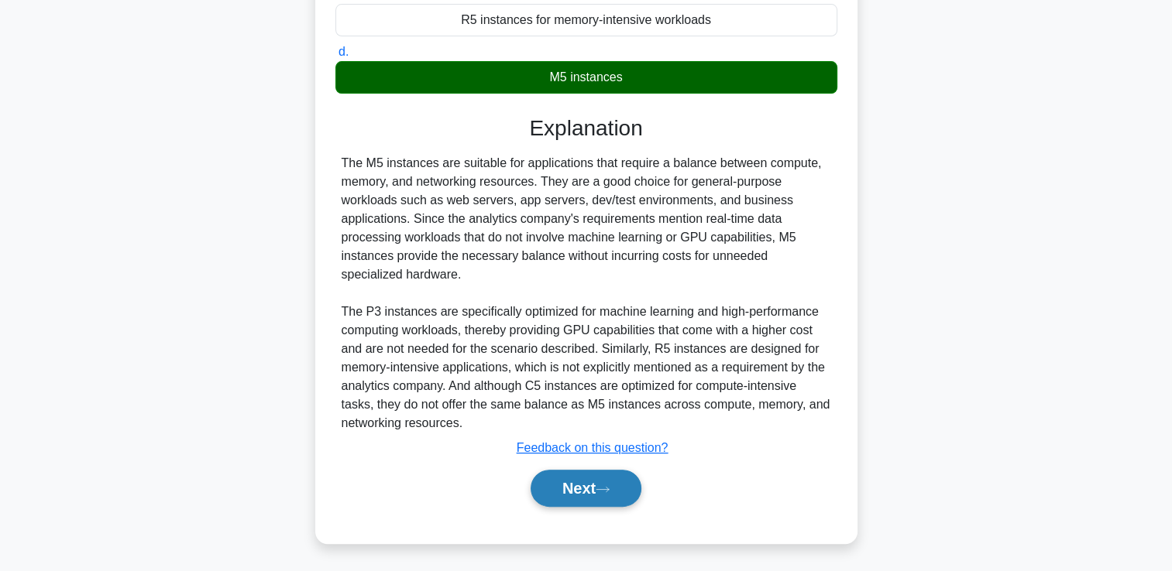
click at [561, 479] on button "Next" at bounding box center [585, 488] width 111 height 37
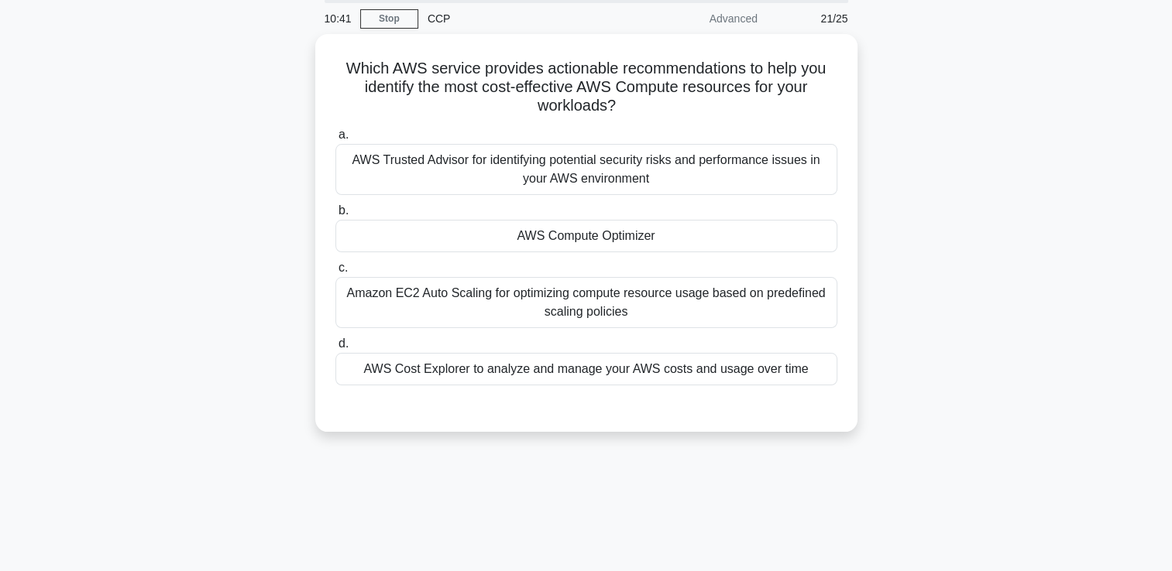
scroll to position [0, 0]
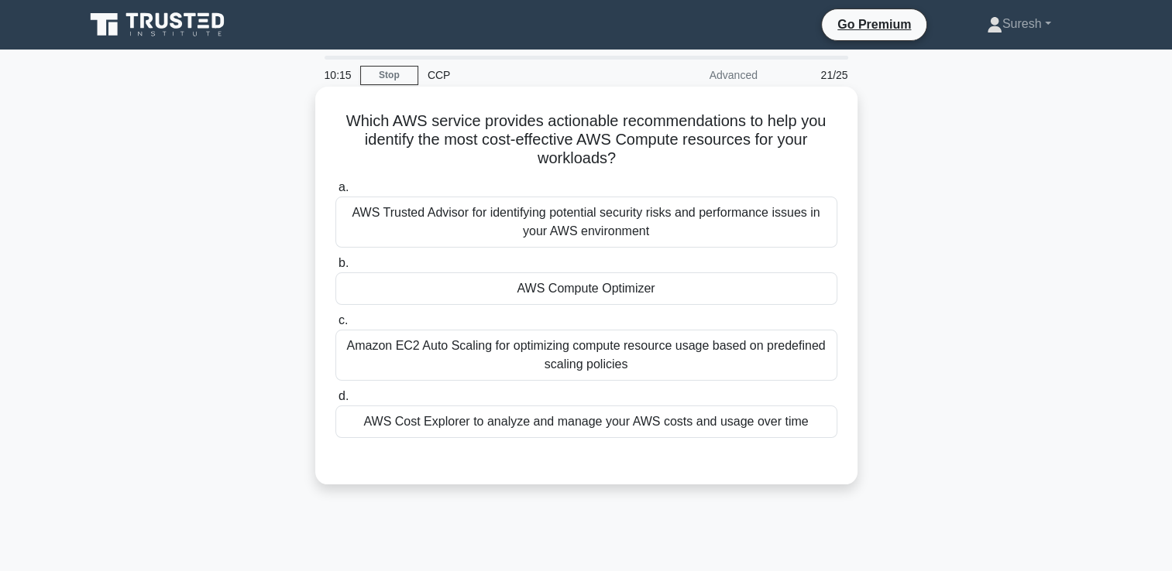
click at [559, 429] on div "AWS Cost Explorer to analyze and manage your AWS costs and usage over time" at bounding box center [586, 422] width 502 height 33
click at [335, 402] on input "d. AWS Cost Explorer to analyze and manage your AWS costs and usage over time" at bounding box center [335, 397] width 0 height 10
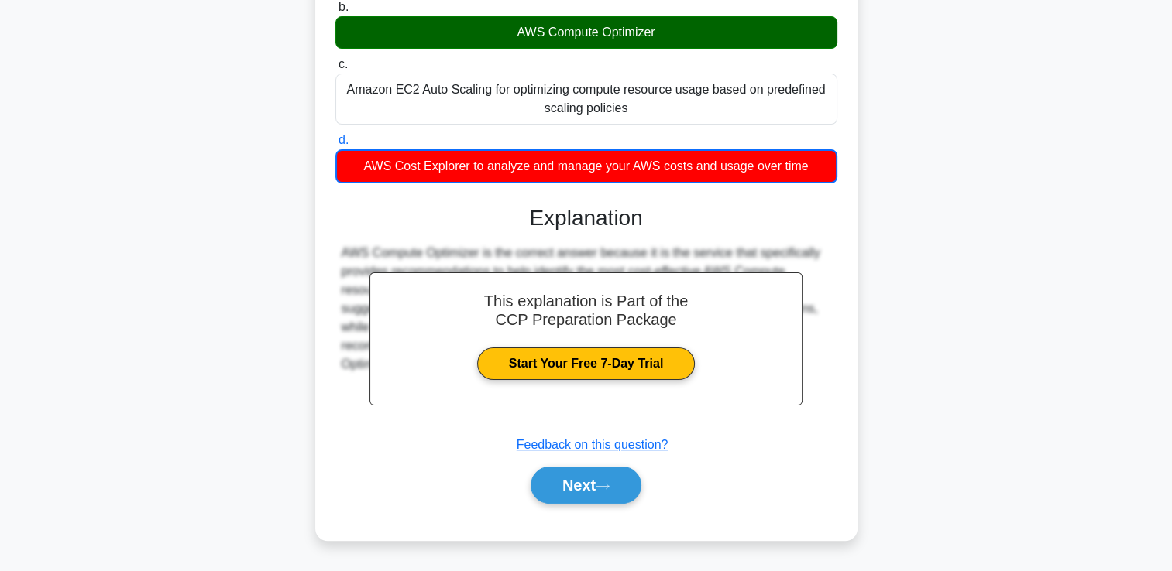
scroll to position [265, 0]
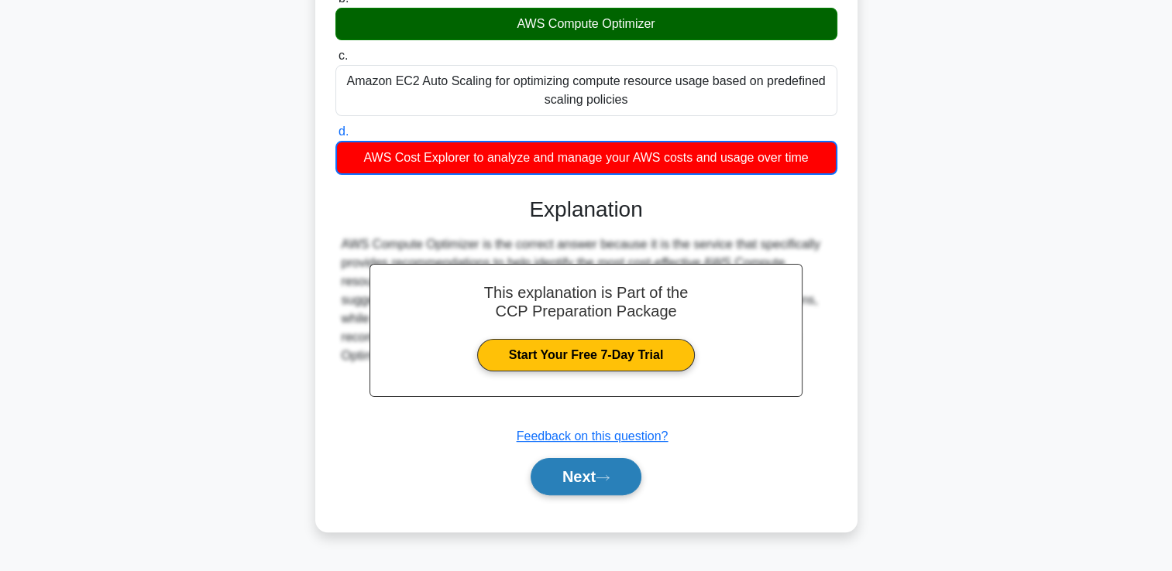
click at [585, 473] on button "Next" at bounding box center [585, 476] width 111 height 37
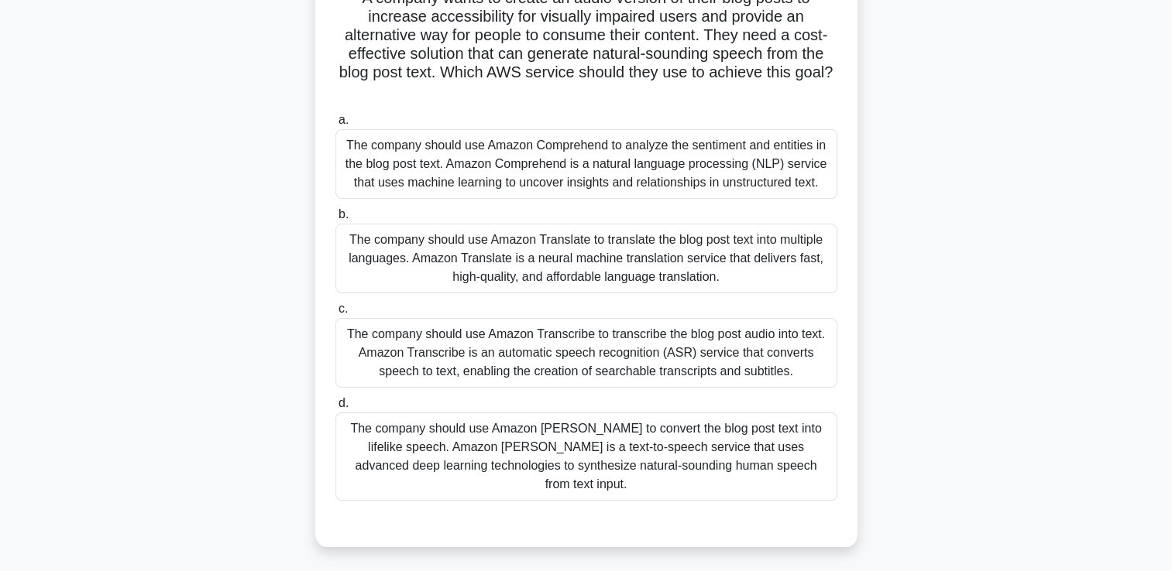
scroll to position [128, 0]
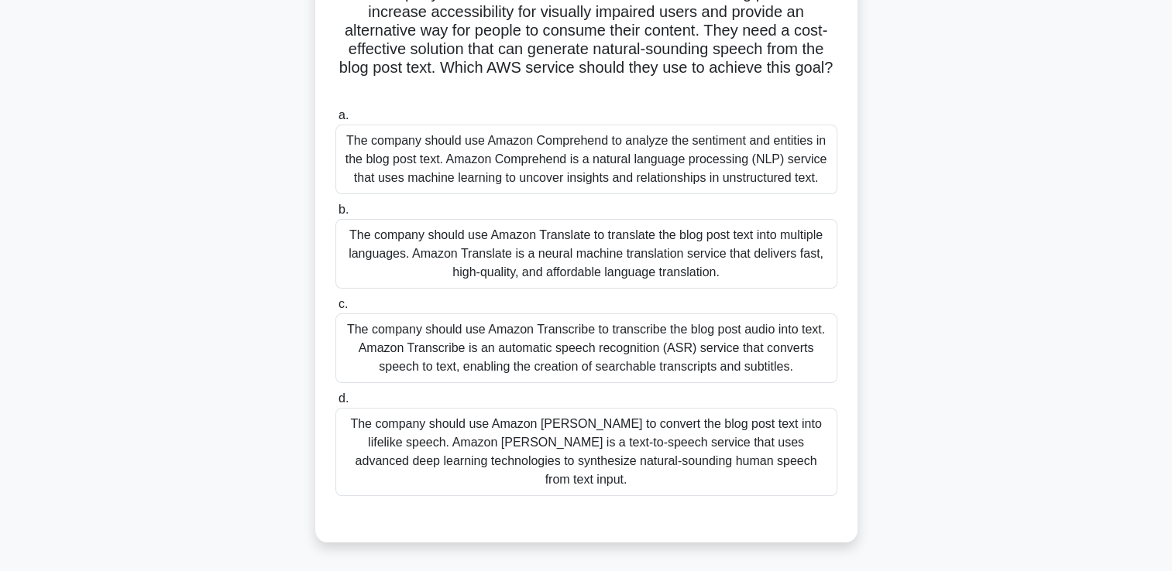
click at [722, 345] on div "The company should use Amazon Transcribe to transcribe the blog post audio into…" at bounding box center [586, 349] width 502 height 70
click at [335, 310] on input "c. The company should use Amazon Transcribe to transcribe the blog post audio i…" at bounding box center [335, 305] width 0 height 10
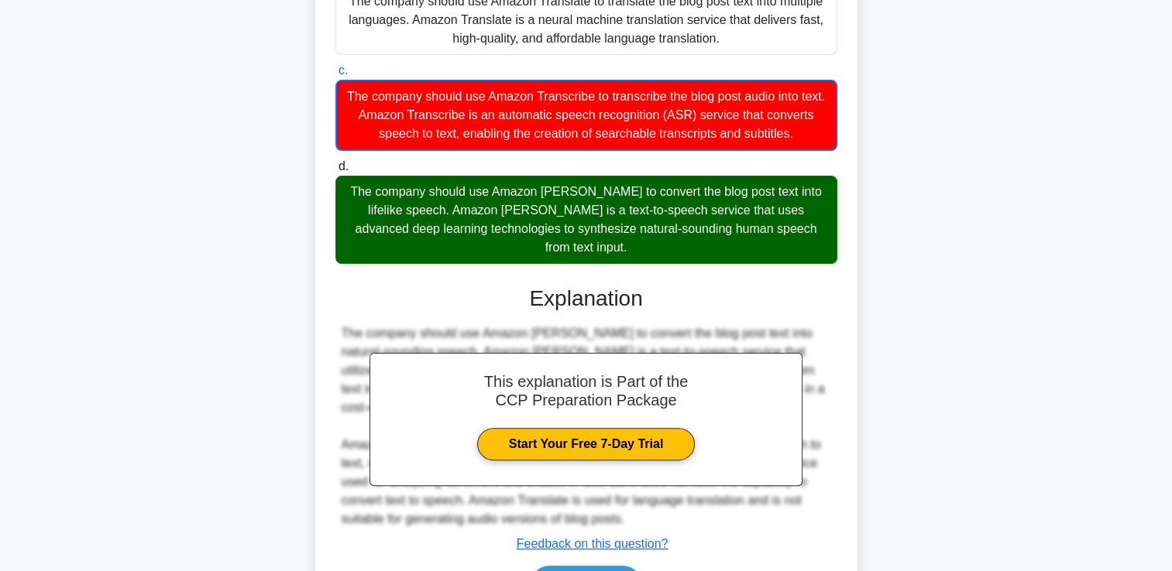
scroll to position [420, 0]
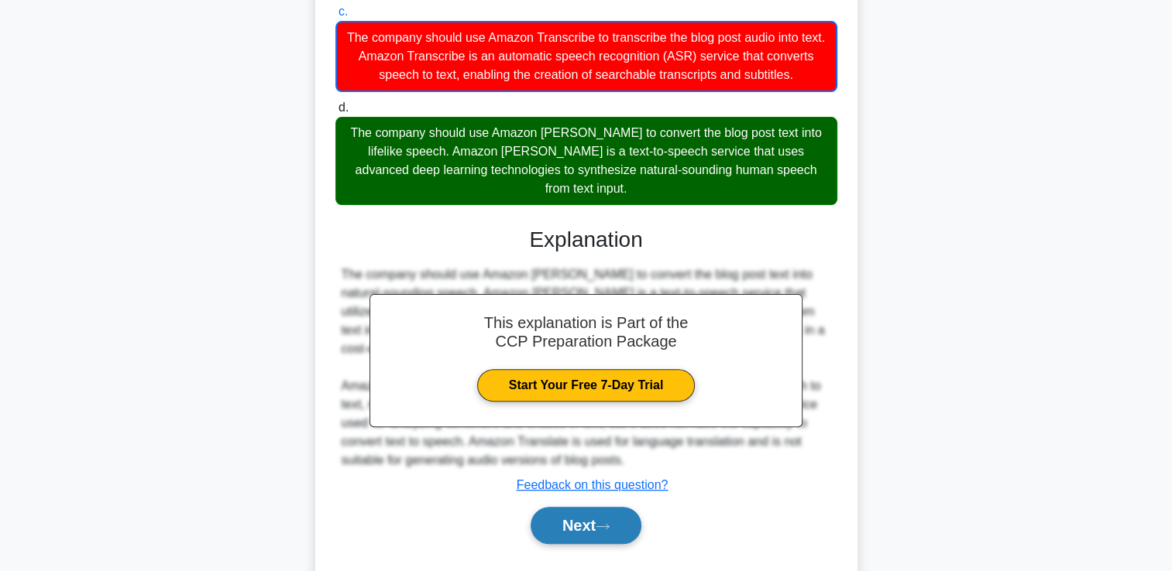
click at [589, 507] on button "Next" at bounding box center [585, 525] width 111 height 37
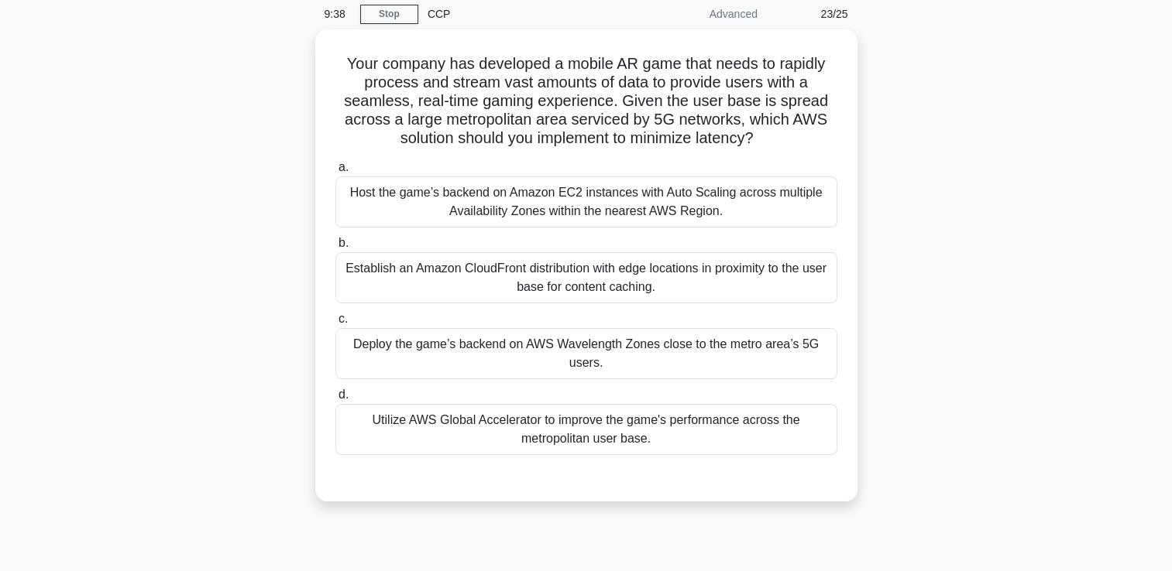
scroll to position [62, 0]
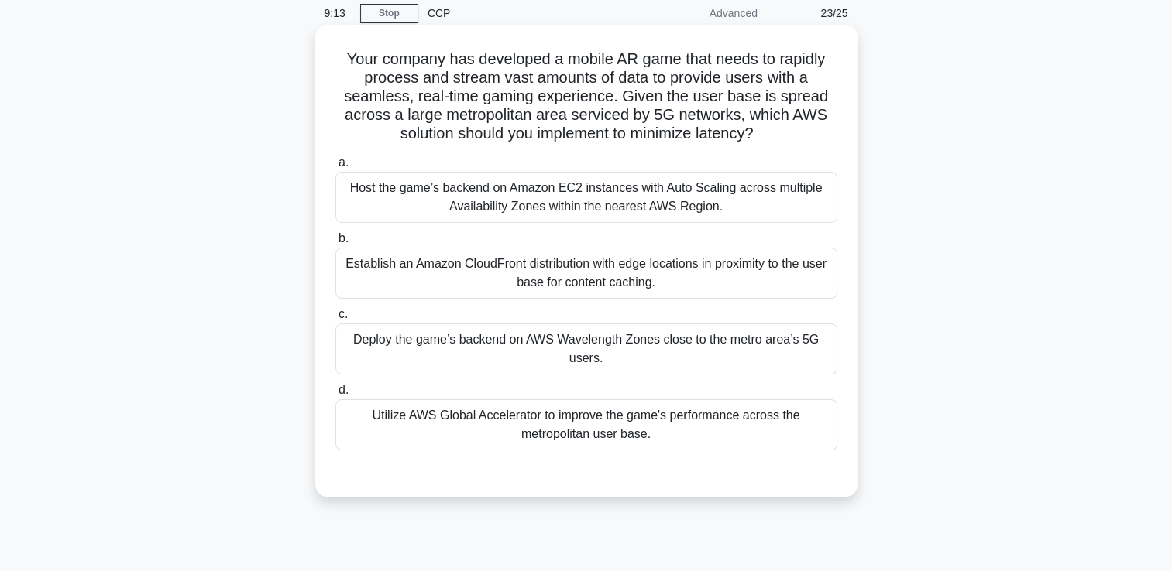
click at [651, 355] on div "Deploy the game’s backend on AWS Wavelength Zones close to the metro area’s 5G …" at bounding box center [586, 349] width 502 height 51
click at [335, 320] on input "c. Deploy the game’s backend on AWS Wavelength Zones close to the metro area’s …" at bounding box center [335, 315] width 0 height 10
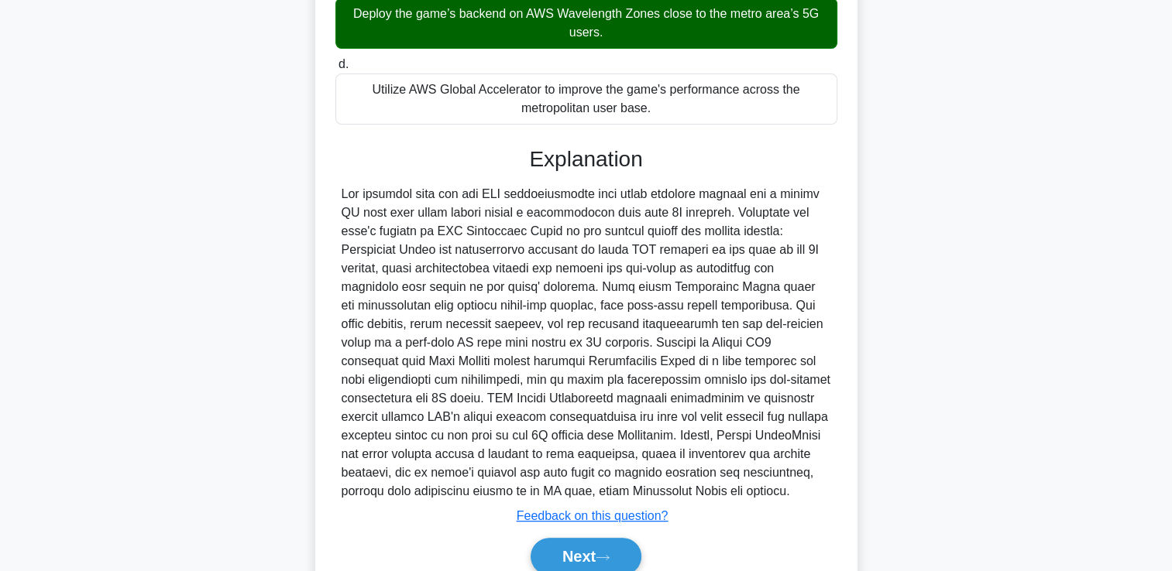
scroll to position [456, 0]
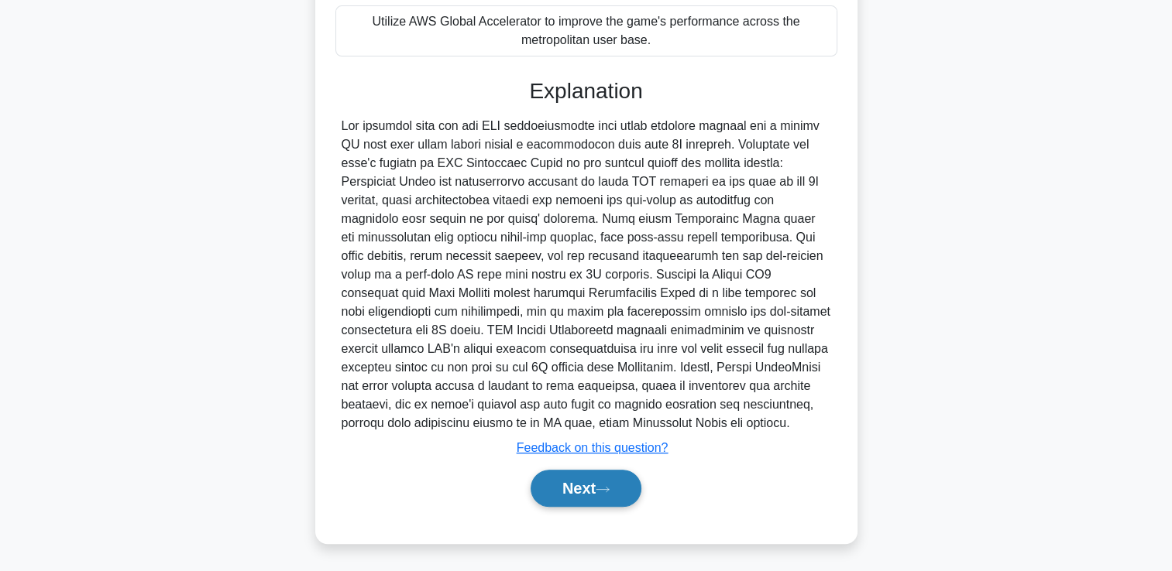
click at [595, 485] on button "Next" at bounding box center [585, 488] width 111 height 37
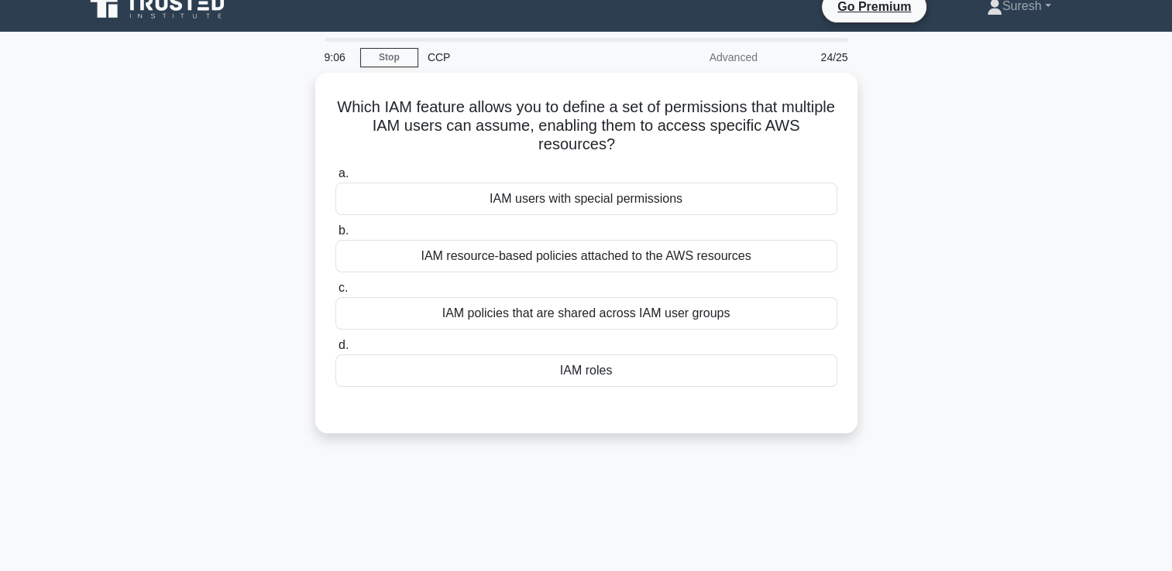
scroll to position [0, 0]
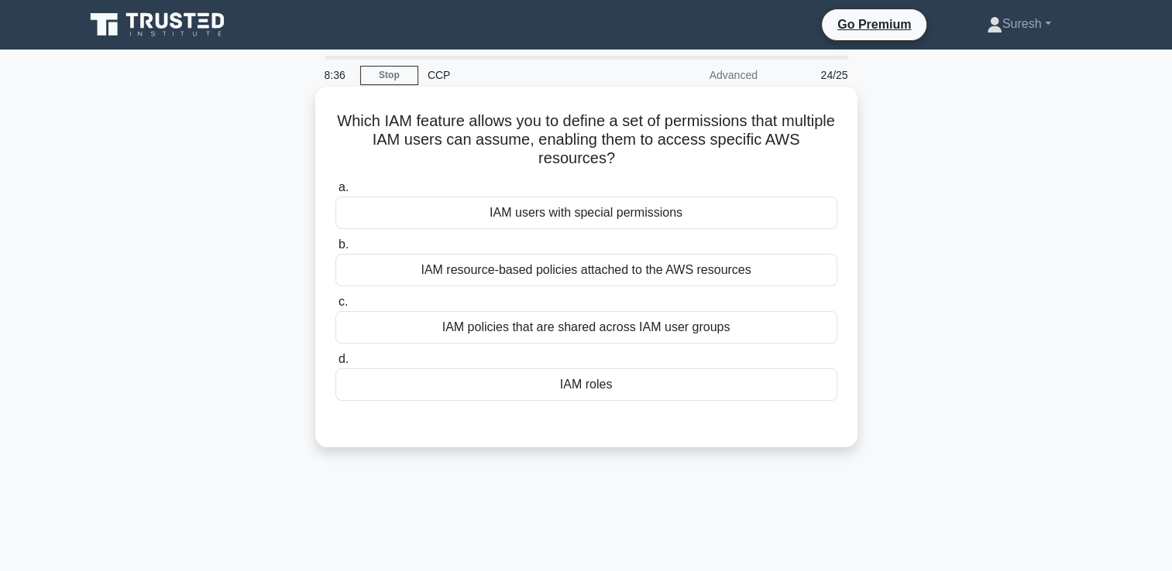
click at [600, 330] on div "IAM policies that are shared across IAM user groups" at bounding box center [586, 327] width 502 height 33
click at [335, 307] on input "c. IAM policies that are shared across IAM user groups" at bounding box center [335, 302] width 0 height 10
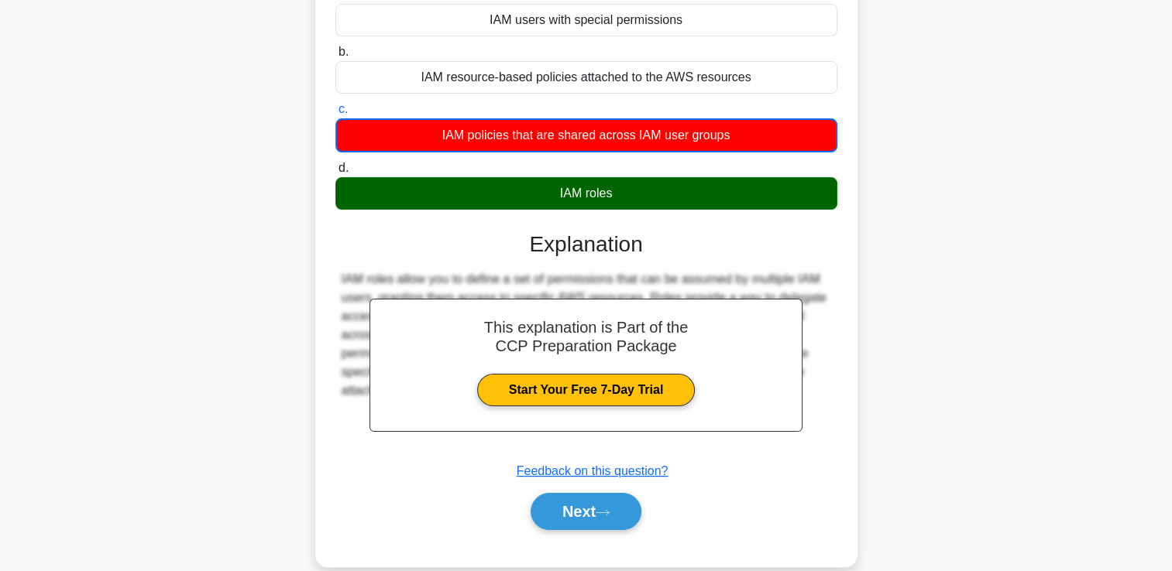
scroll to position [265, 0]
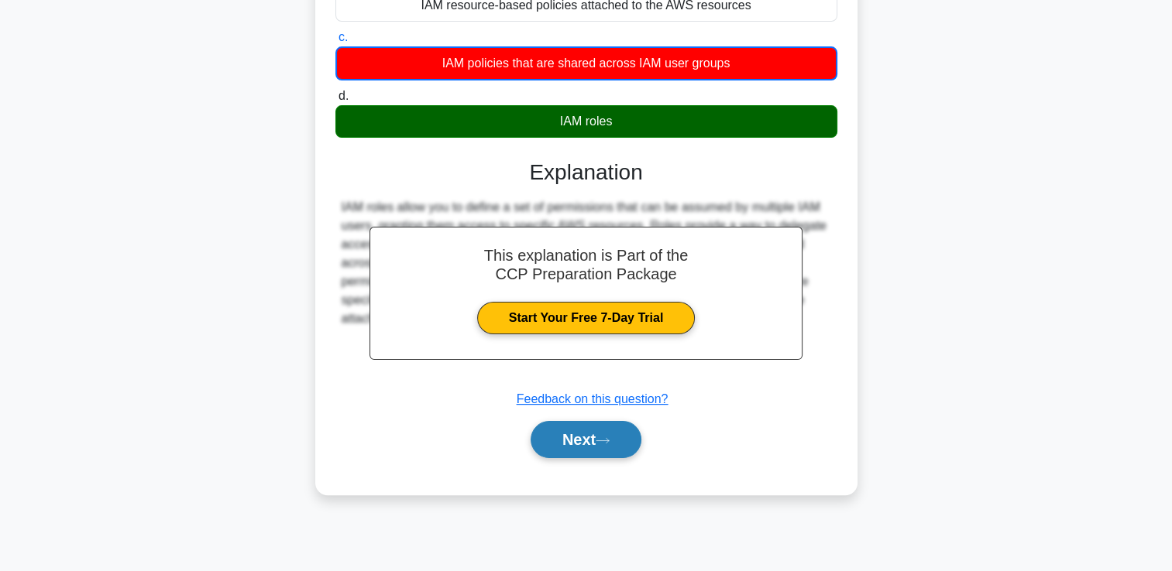
click at [592, 440] on button "Next" at bounding box center [585, 439] width 111 height 37
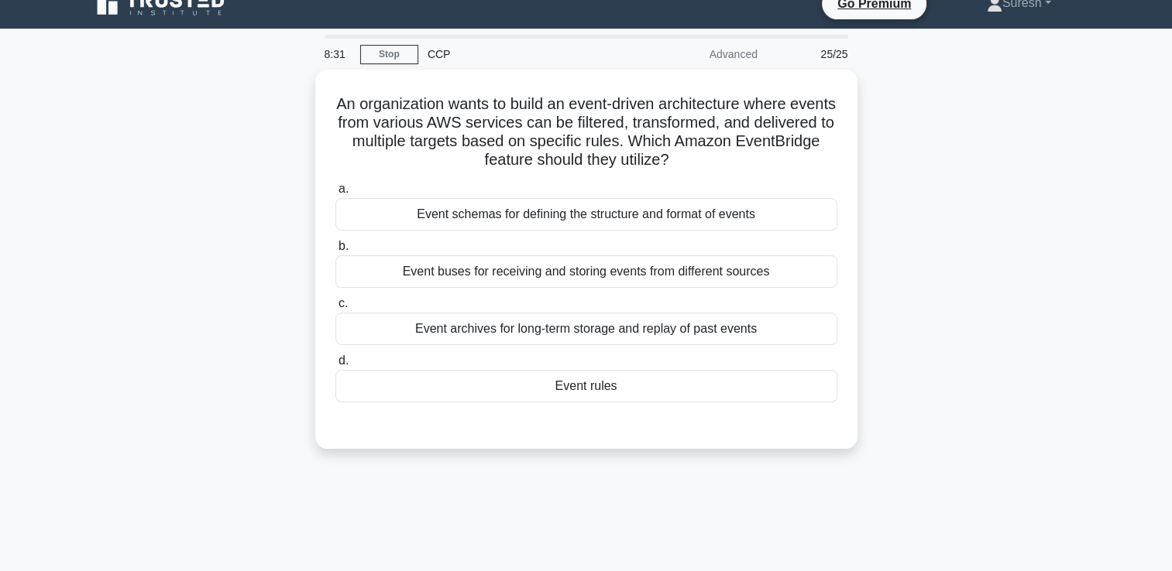
scroll to position [0, 0]
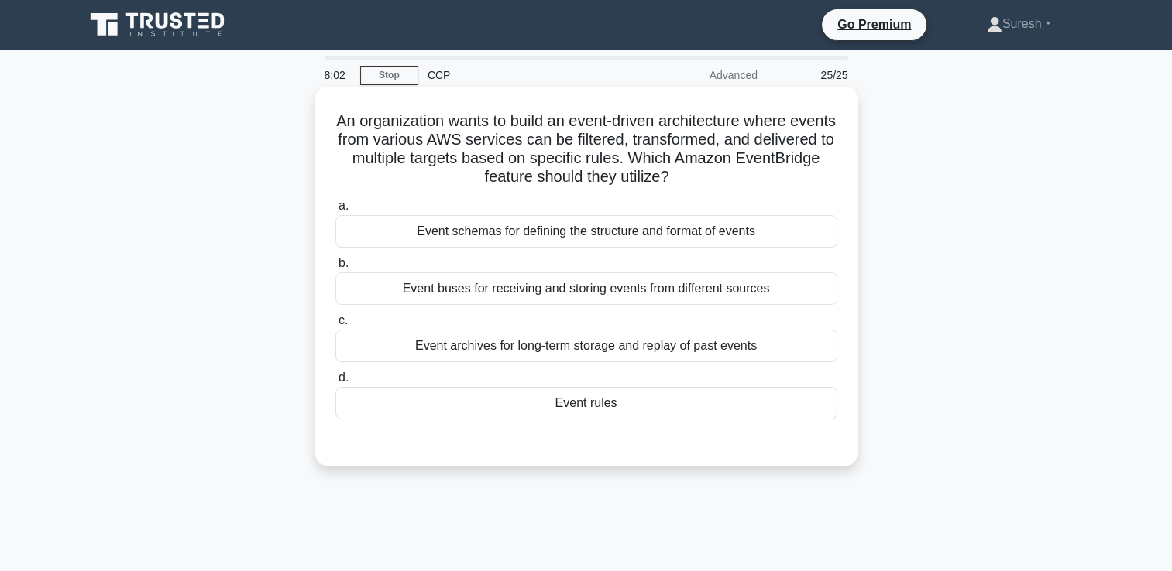
click at [662, 287] on div "Event buses for receiving and storing events from different sources" at bounding box center [586, 289] width 502 height 33
click at [335, 269] on input "b. Event buses for receiving and storing events from different sources" at bounding box center [335, 264] width 0 height 10
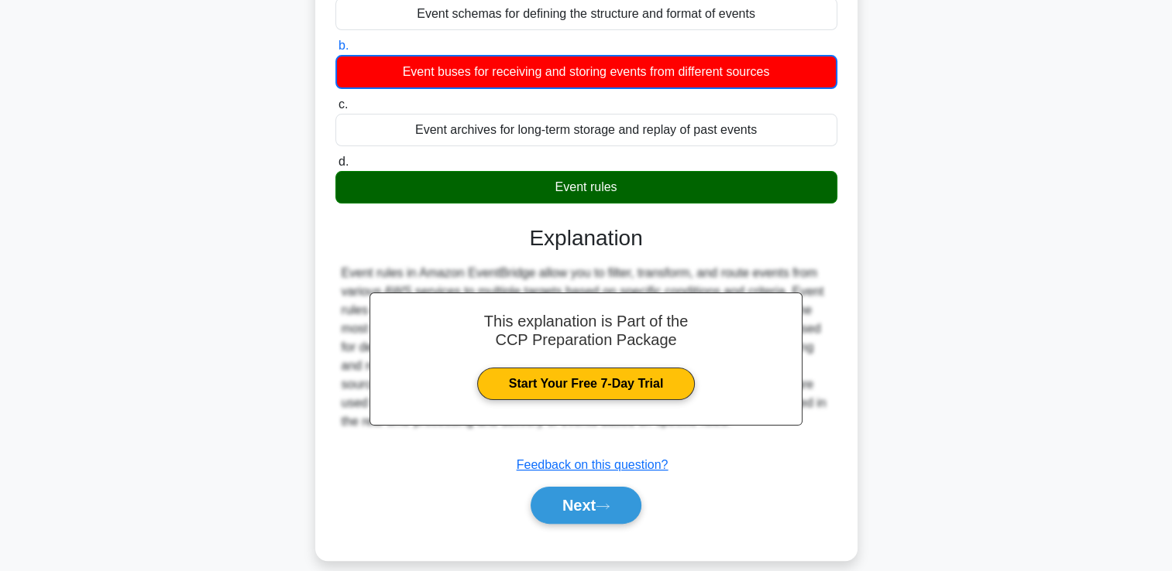
scroll to position [265, 0]
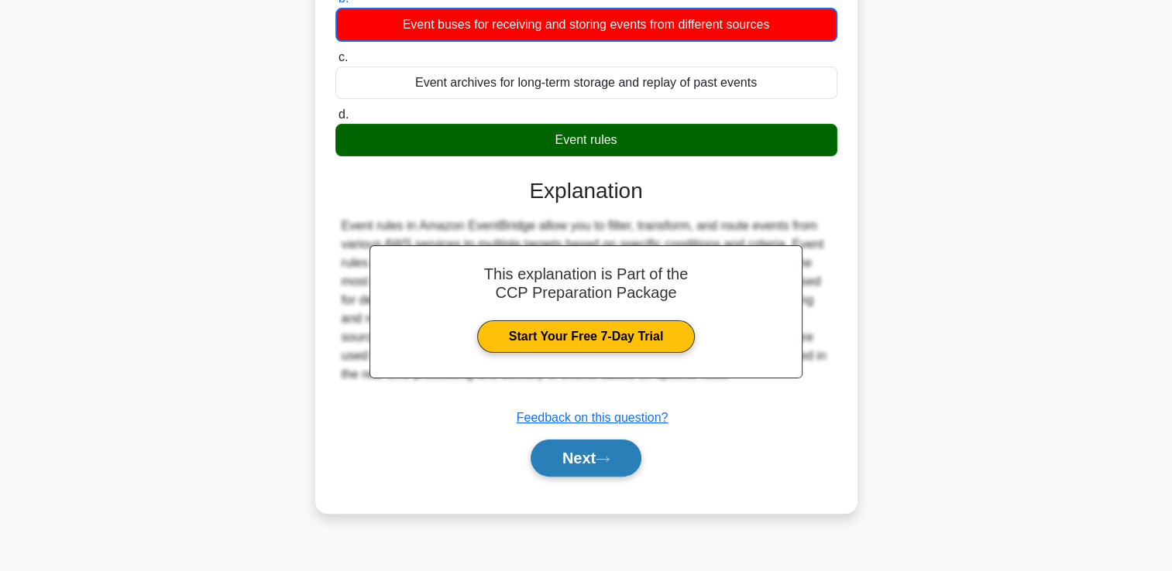
click at [582, 461] on button "Next" at bounding box center [585, 458] width 111 height 37
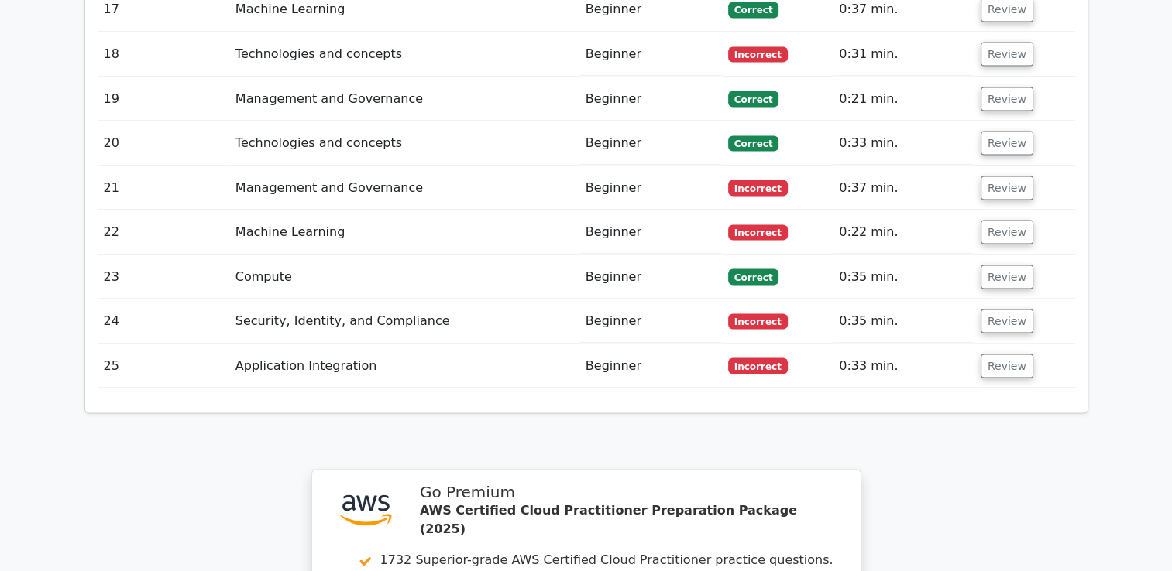
scroll to position [3265, 0]
